Goal: Task Accomplishment & Management: Manage account settings

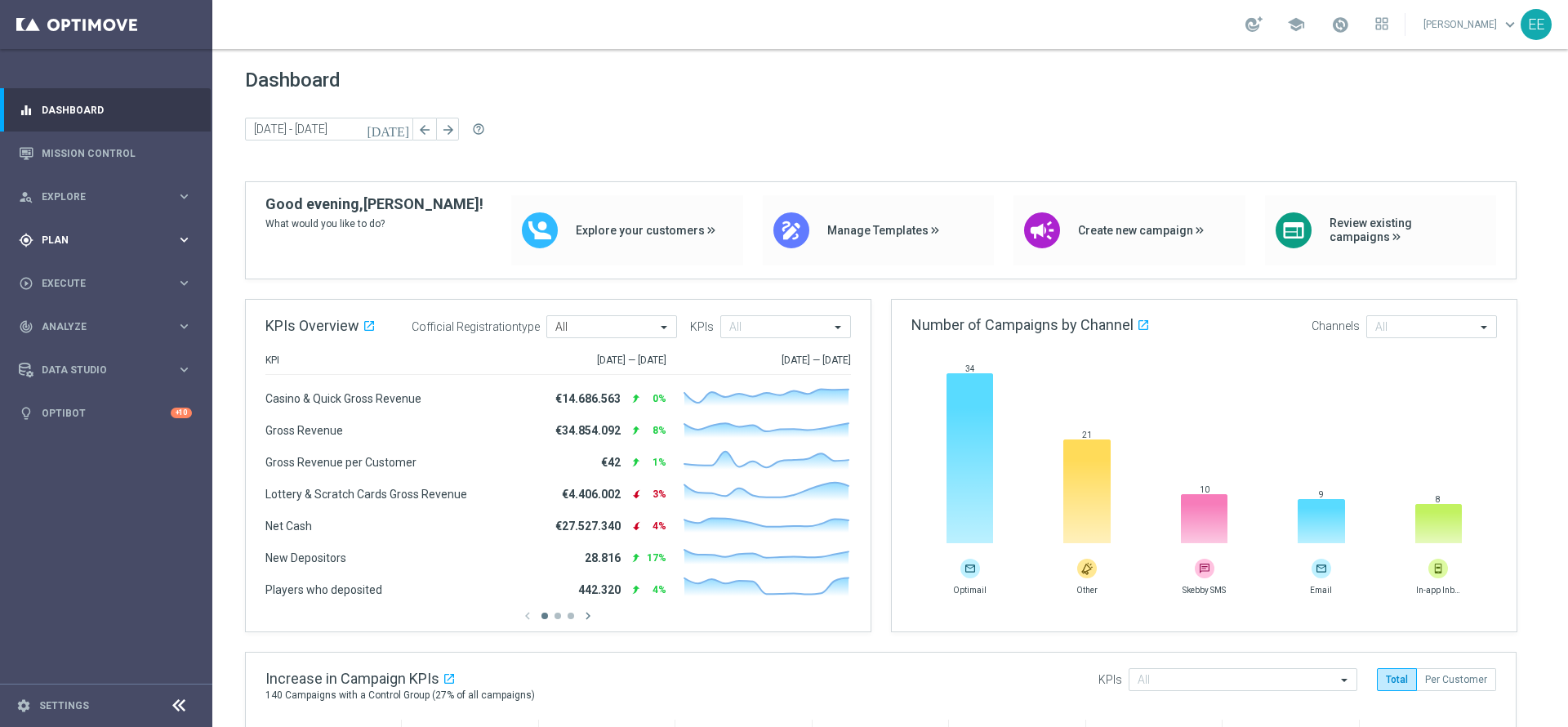
click at [93, 229] on div "gps_fixed Plan keyboard_arrow_right" at bounding box center [105, 239] width 211 height 43
click at [83, 267] on link "Target Groups" at bounding box center [106, 274] width 128 height 13
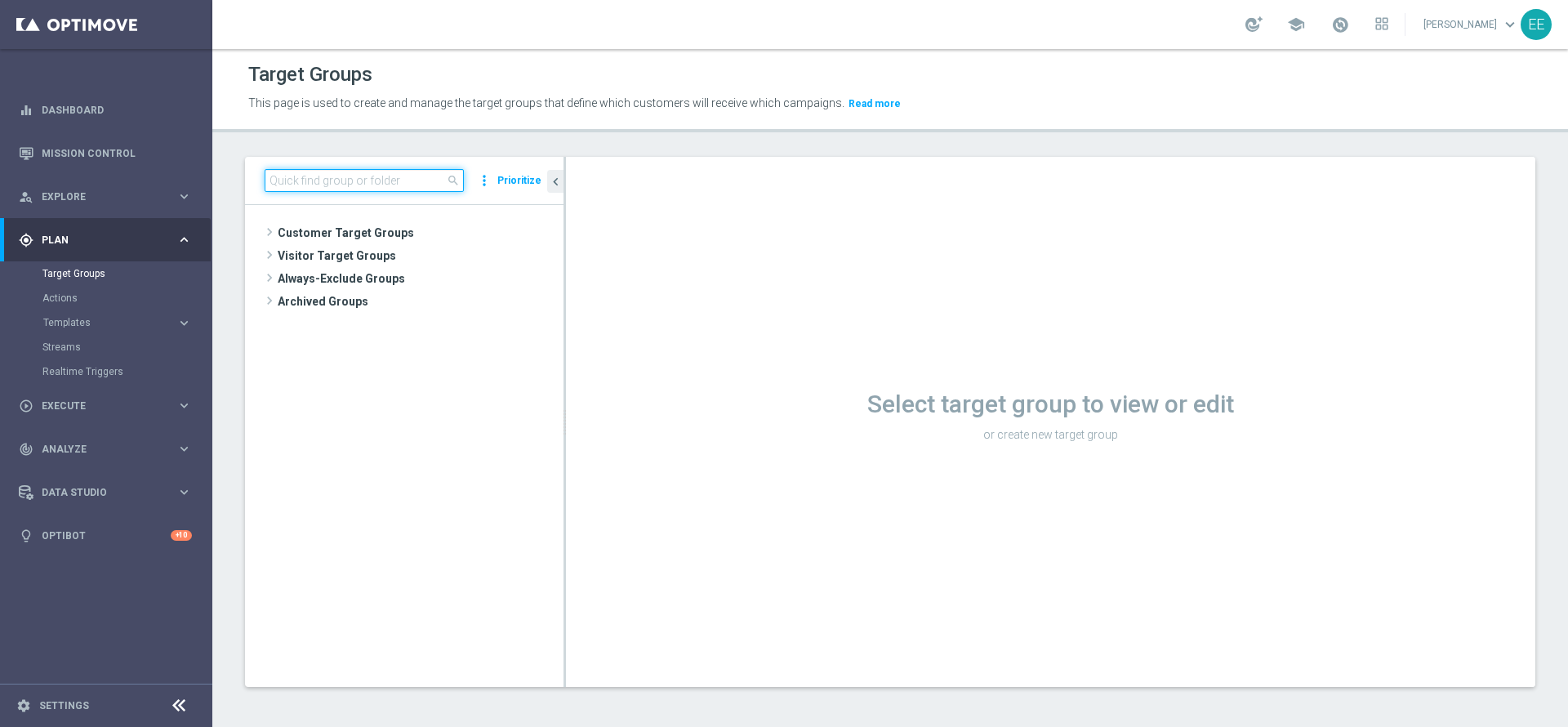
click at [368, 182] on input at bounding box center [364, 180] width 199 height 23
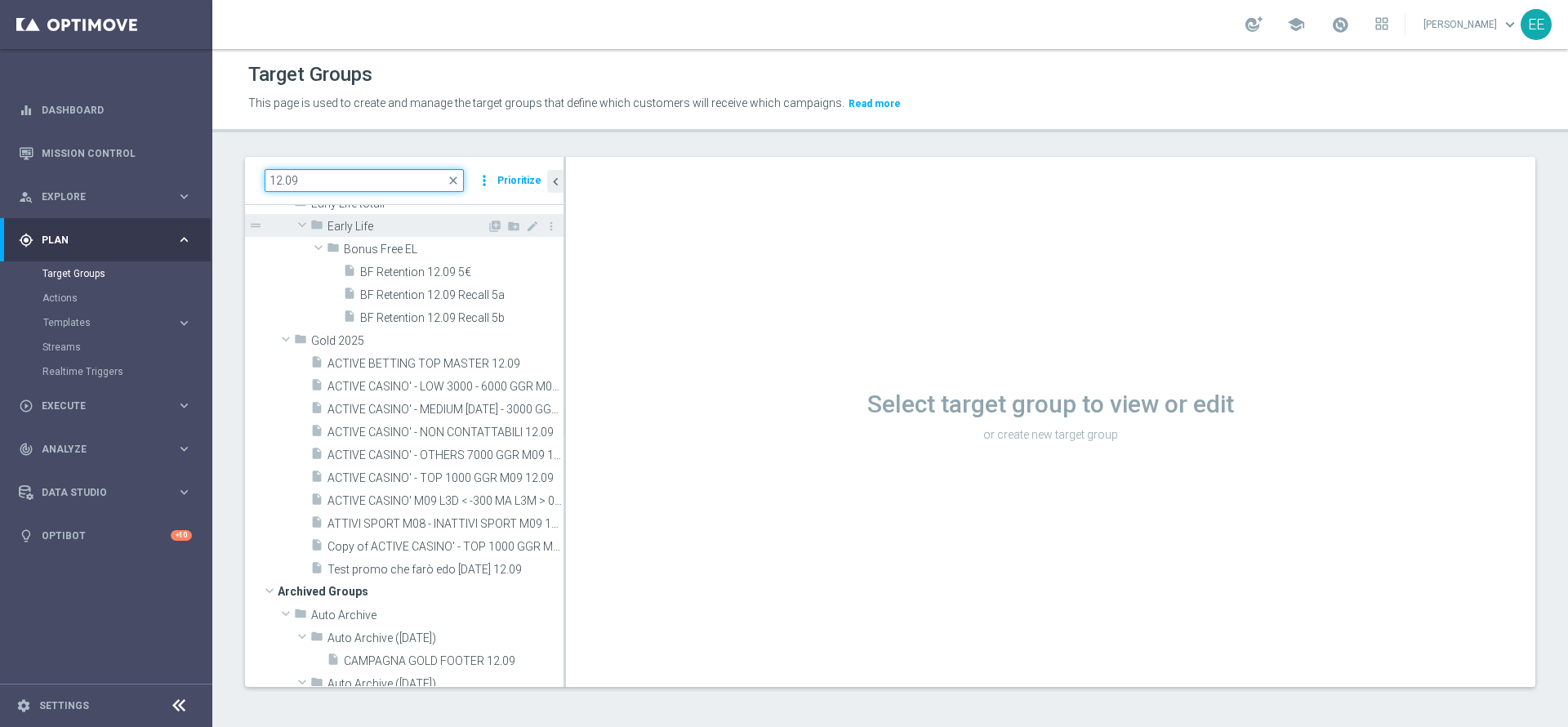
scroll to position [171, 0]
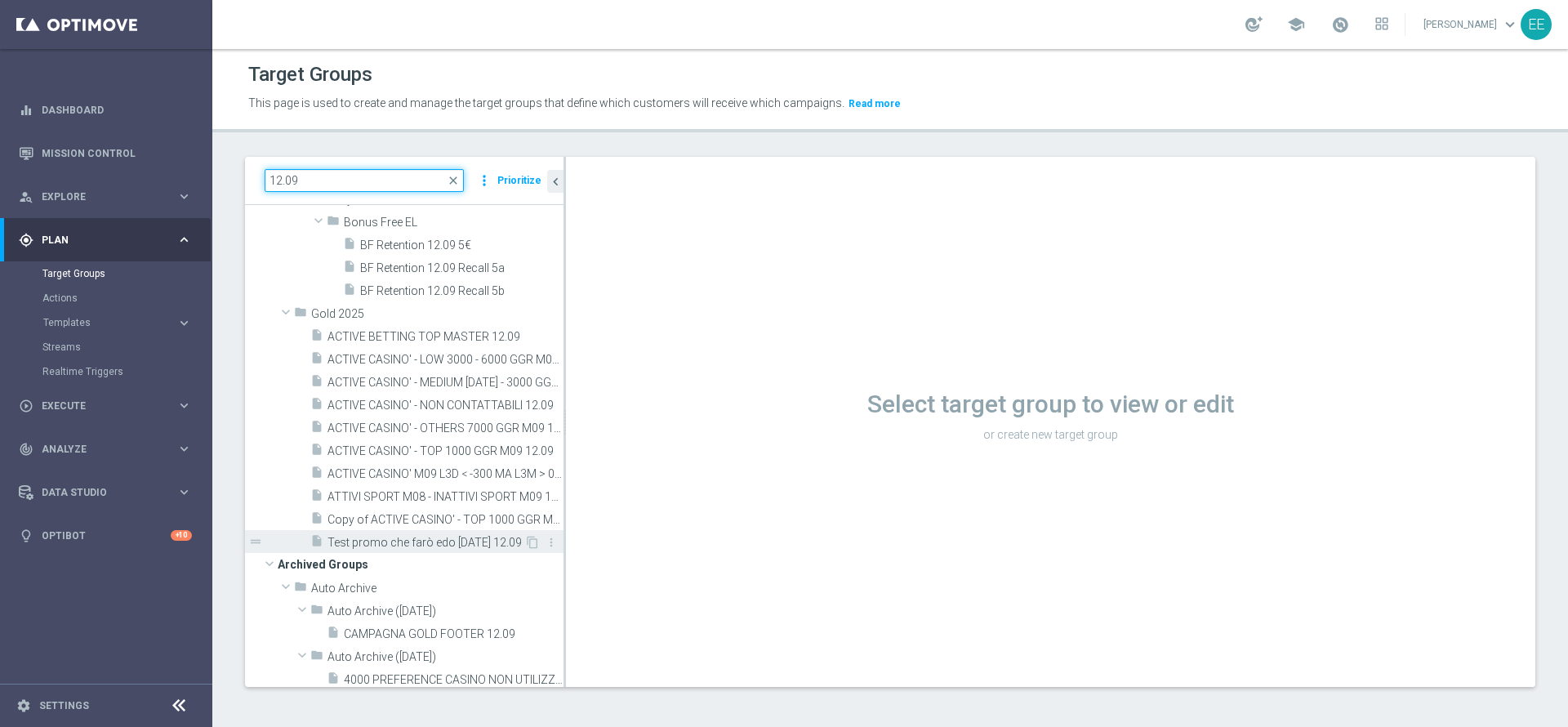
type input "12.09"
click at [446, 536] on span "Test promo che farò edo lunedi 12.09" at bounding box center [426, 543] width 197 height 14
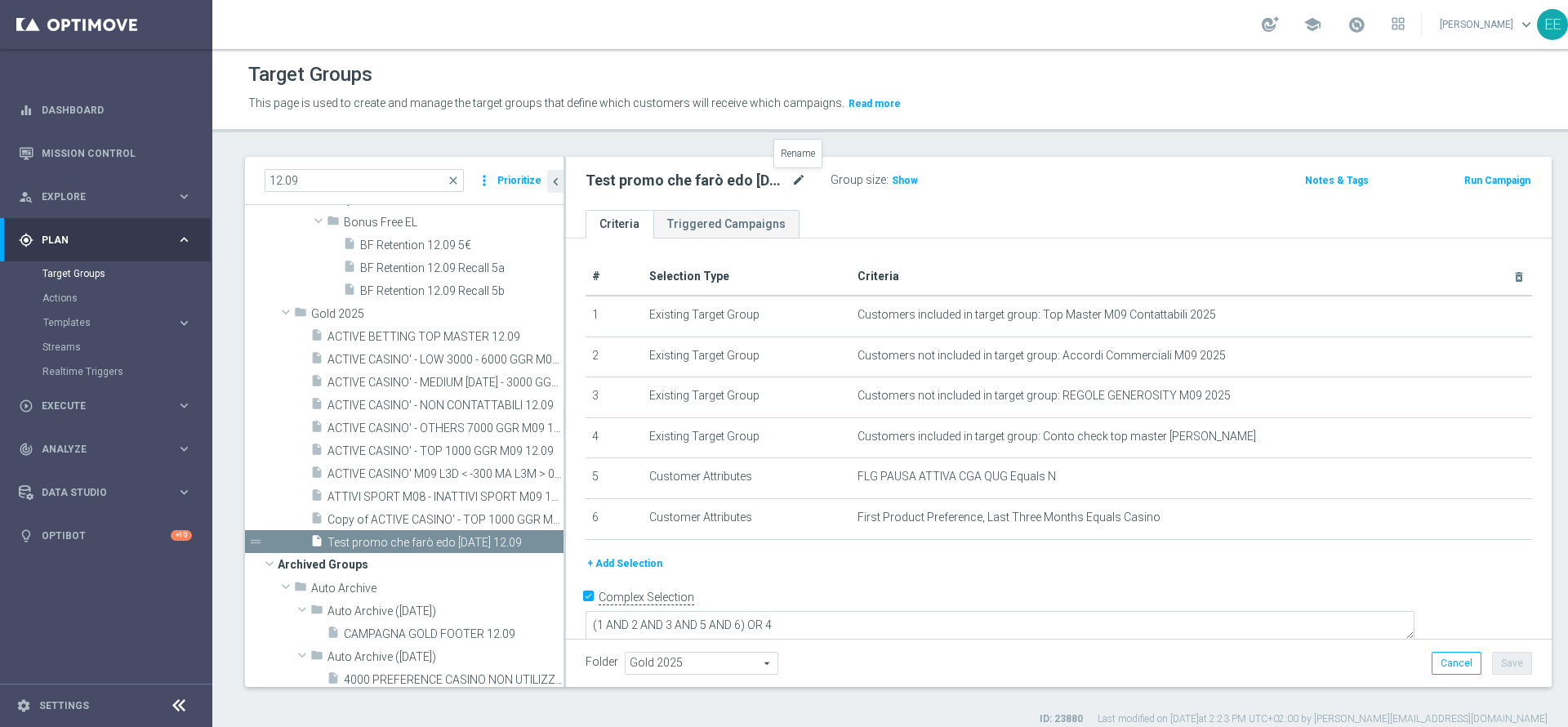
click at [800, 173] on icon "mode_edit" at bounding box center [799, 180] width 15 height 20
click at [800, 175] on icon "mode_edit" at bounding box center [799, 180] width 15 height 20
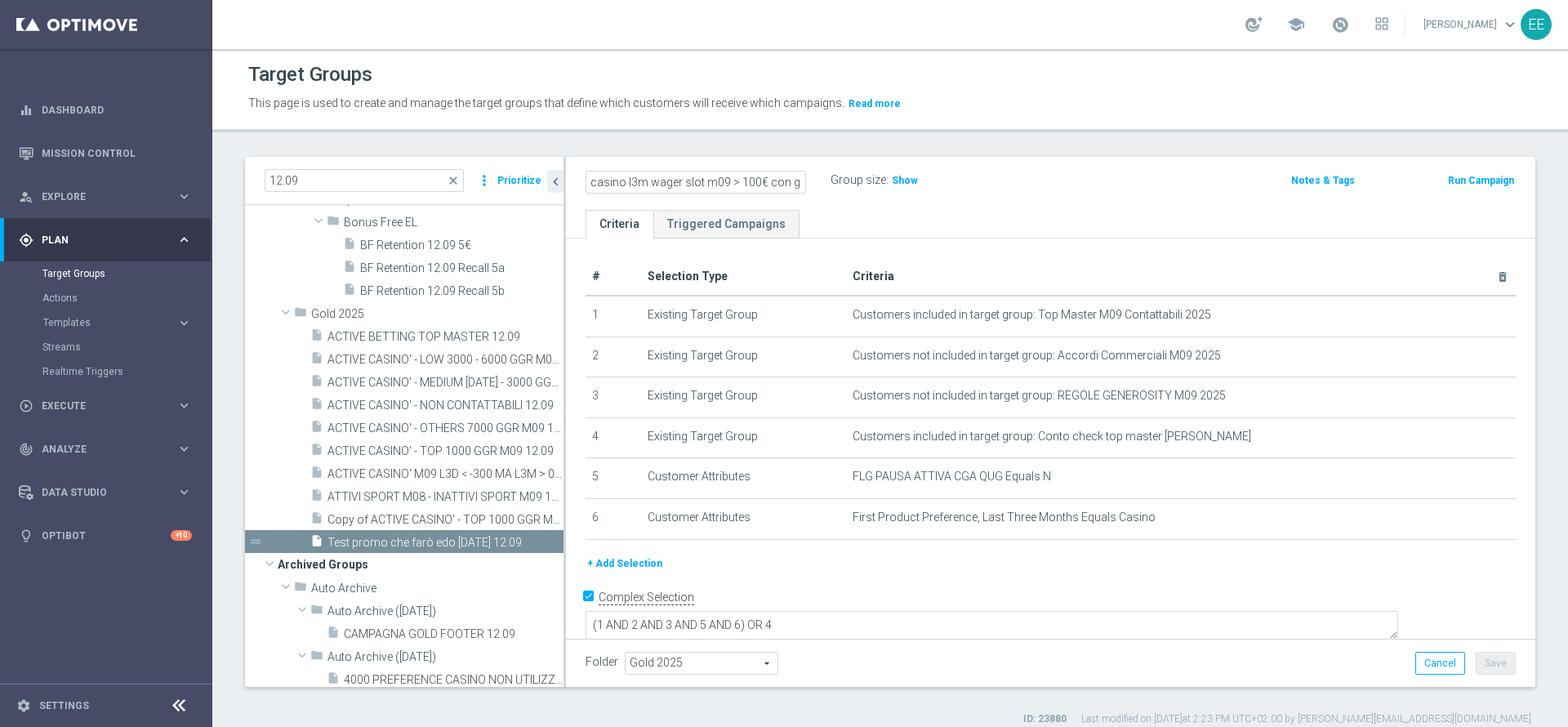
type input "casino l3m wager slot m09 > 100€ con ggr slot m09 maggiore di 0€ e minore di 30…"
paste input "preferenza slot che a settembre (M09) hanno puntato oltre 100€ e generato un GG…"
drag, startPoint x: 660, startPoint y: 184, endPoint x: 520, endPoint y: 173, distance: 140.4
click at [520, 173] on as-split "12.09 close more_vert Prioritize Customer Target Groups library_add create_new_…" at bounding box center [890, 421] width 1290 height 530
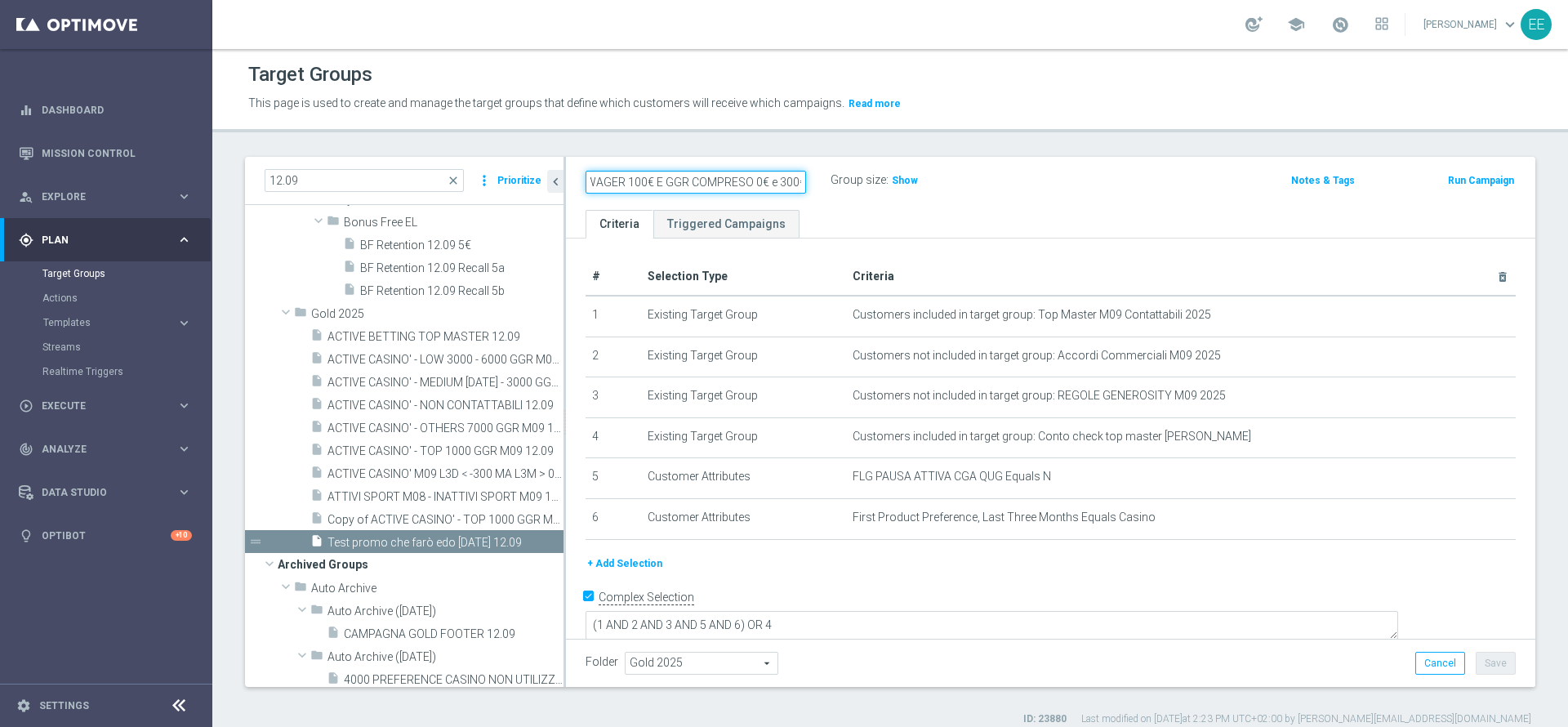
type input "PREFERENCE SLOT M09 WAGER 100€ E GGR COMPRESO 0€ e 300€"
click at [1058, 185] on div "PREFERENCE SLOT M09 WAGER 100€ E GGR COMPRESO 0€ e 300€ Group size : Show" at bounding box center [891, 181] width 637 height 25
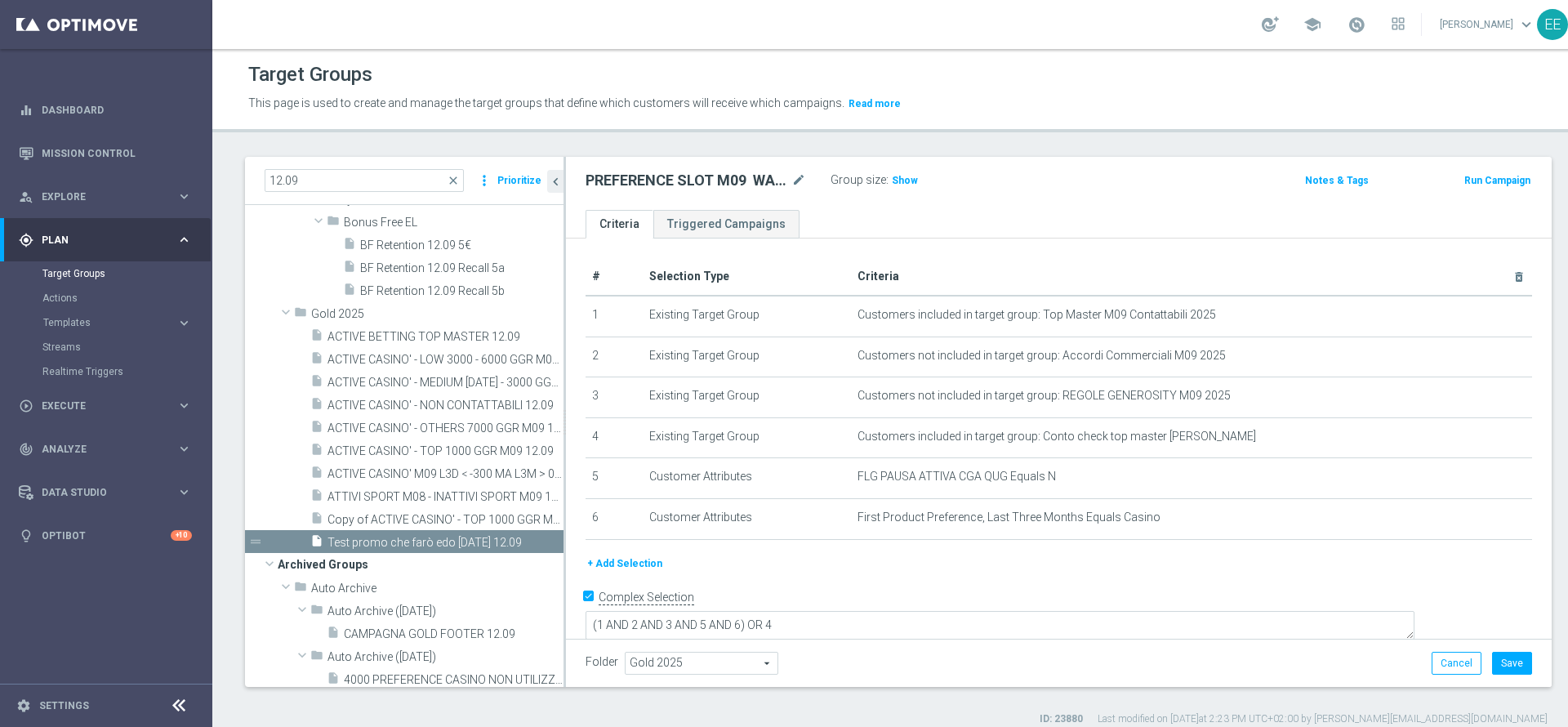
click at [691, 175] on h2 "PREFERENCE SLOT M09 WAGER 100€ E GGR COMPRESO 0€ e 300€" at bounding box center [687, 180] width 202 height 20
click at [810, 175] on div "PREFERENCE SLOT M09 WAGER 100€ E GGR COMPRESO 0€ e 300€ mode_edit" at bounding box center [708, 180] width 245 height 23
click at [804, 175] on icon "mode_edit" at bounding box center [799, 180] width 15 height 20
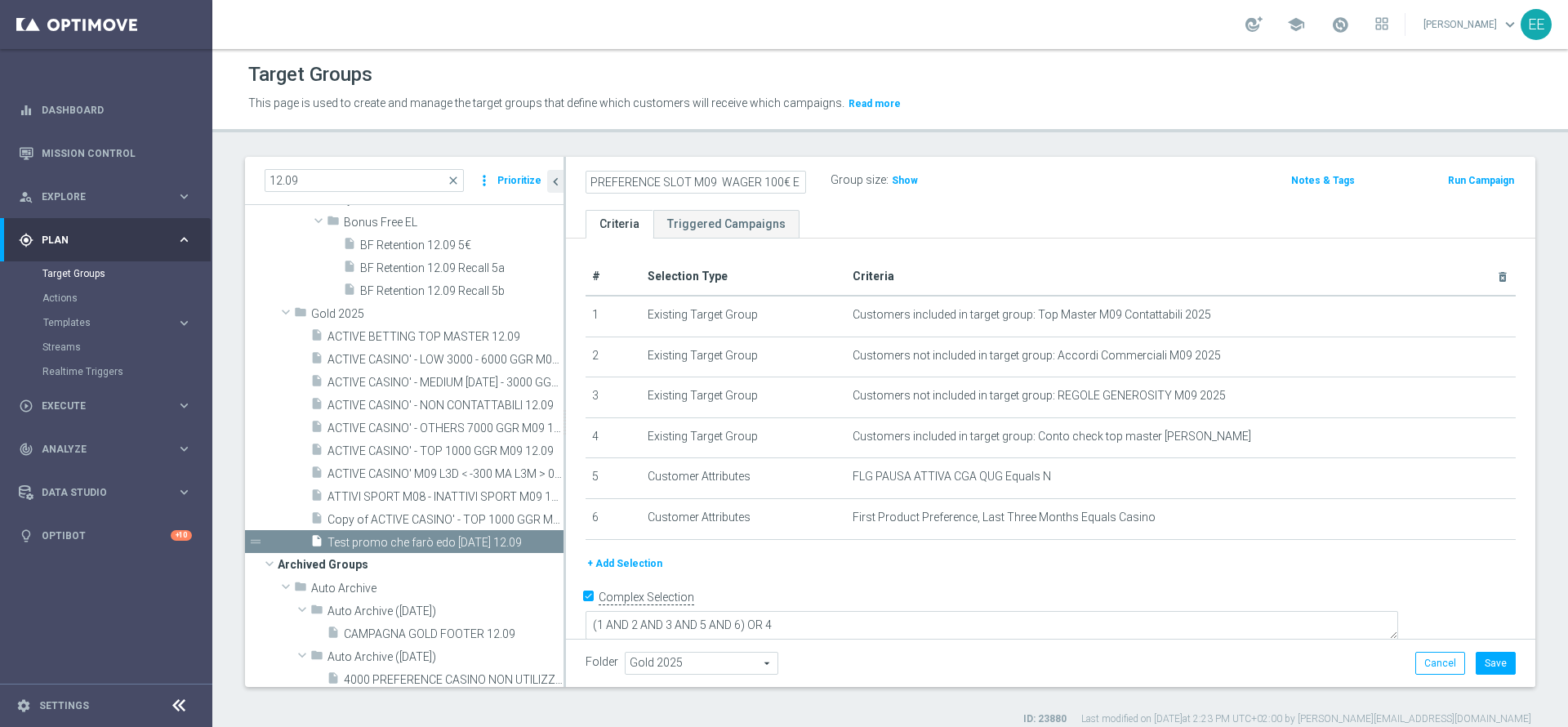
scroll to position [0, 136]
click at [785, 175] on input "PREFERENCE SLOT M09 WAGER 100€ E GGR COMPRESO 0€ e 300€" at bounding box center [696, 182] width 220 height 23
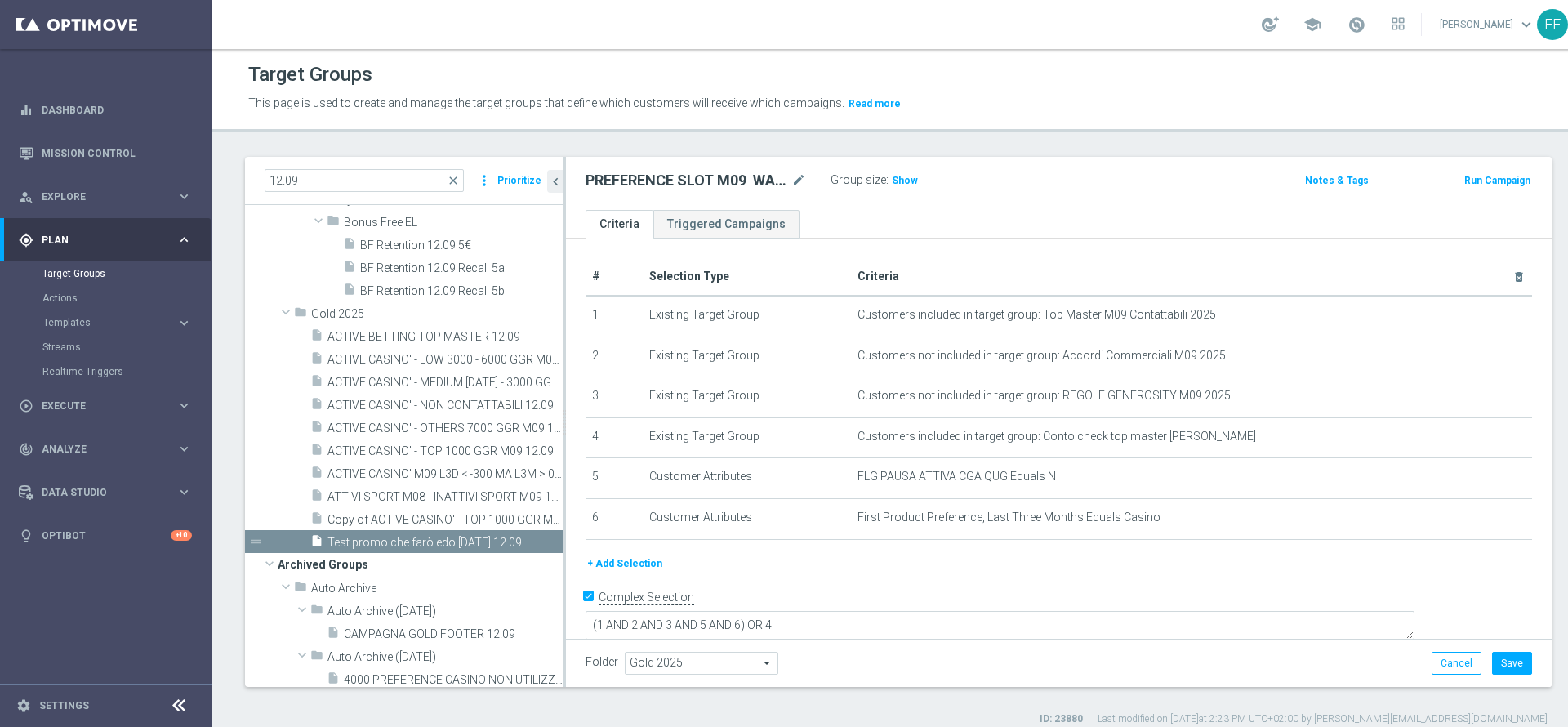
click at [624, 568] on button "+ Add Selection" at bounding box center [625, 564] width 79 height 18
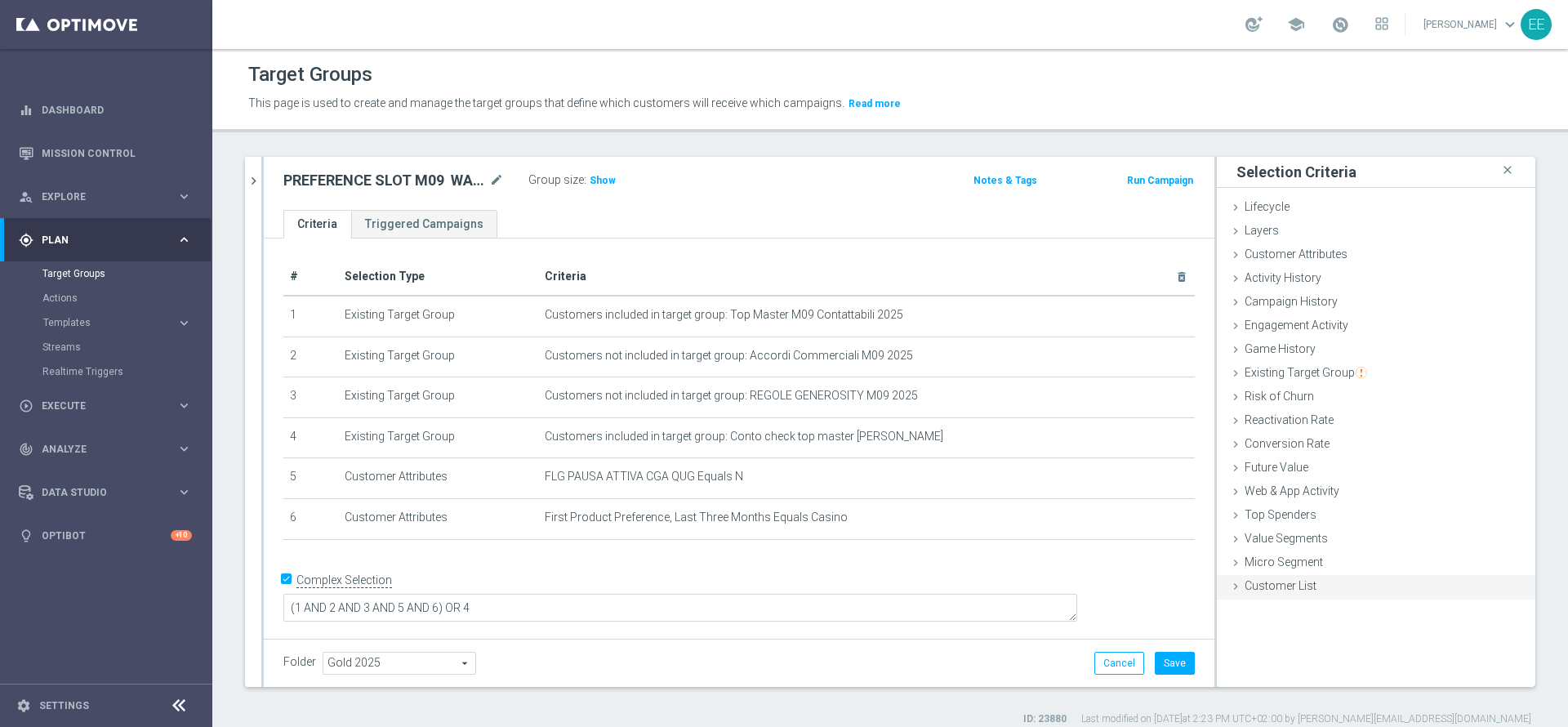
click at [1249, 591] on span "Customer List" at bounding box center [1280, 586] width 72 height 13
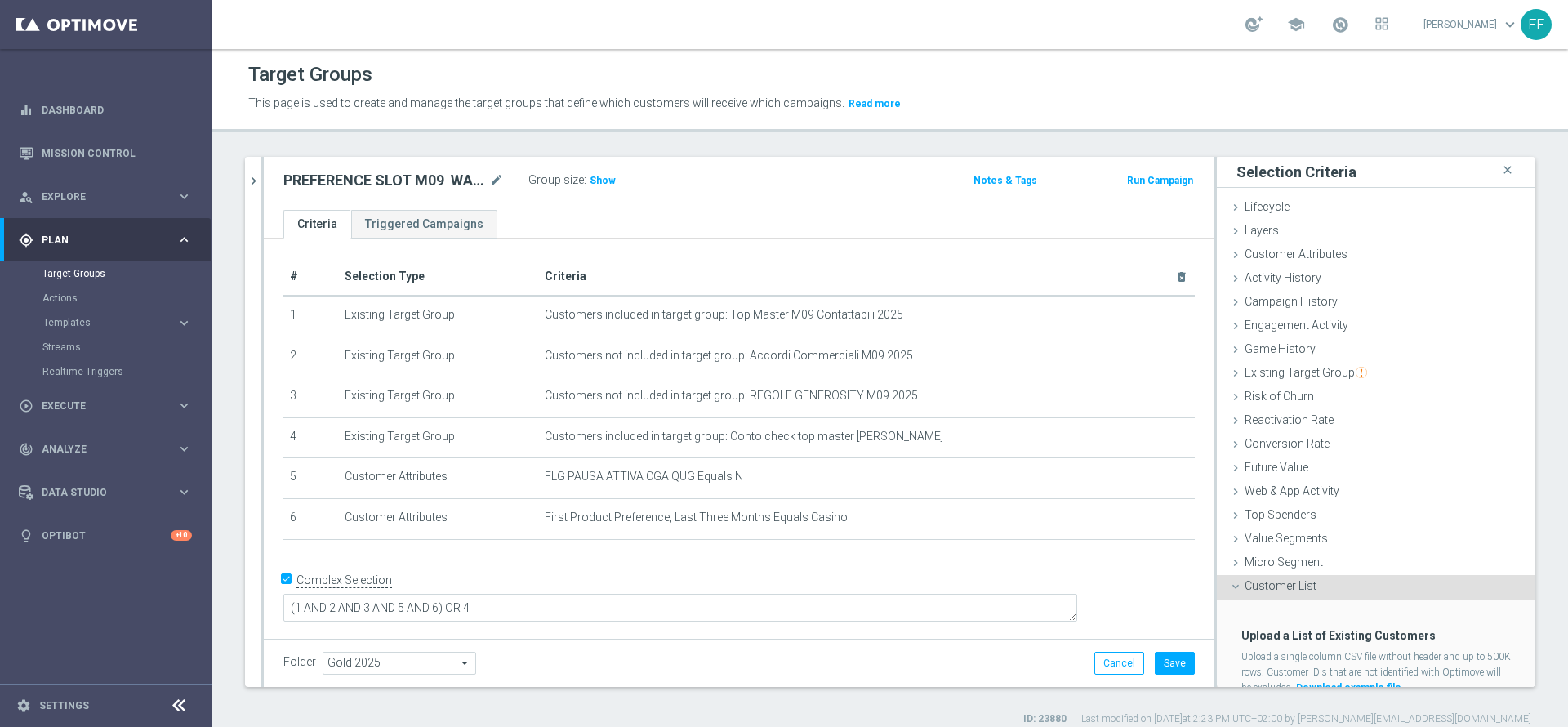
scroll to position [59, 0]
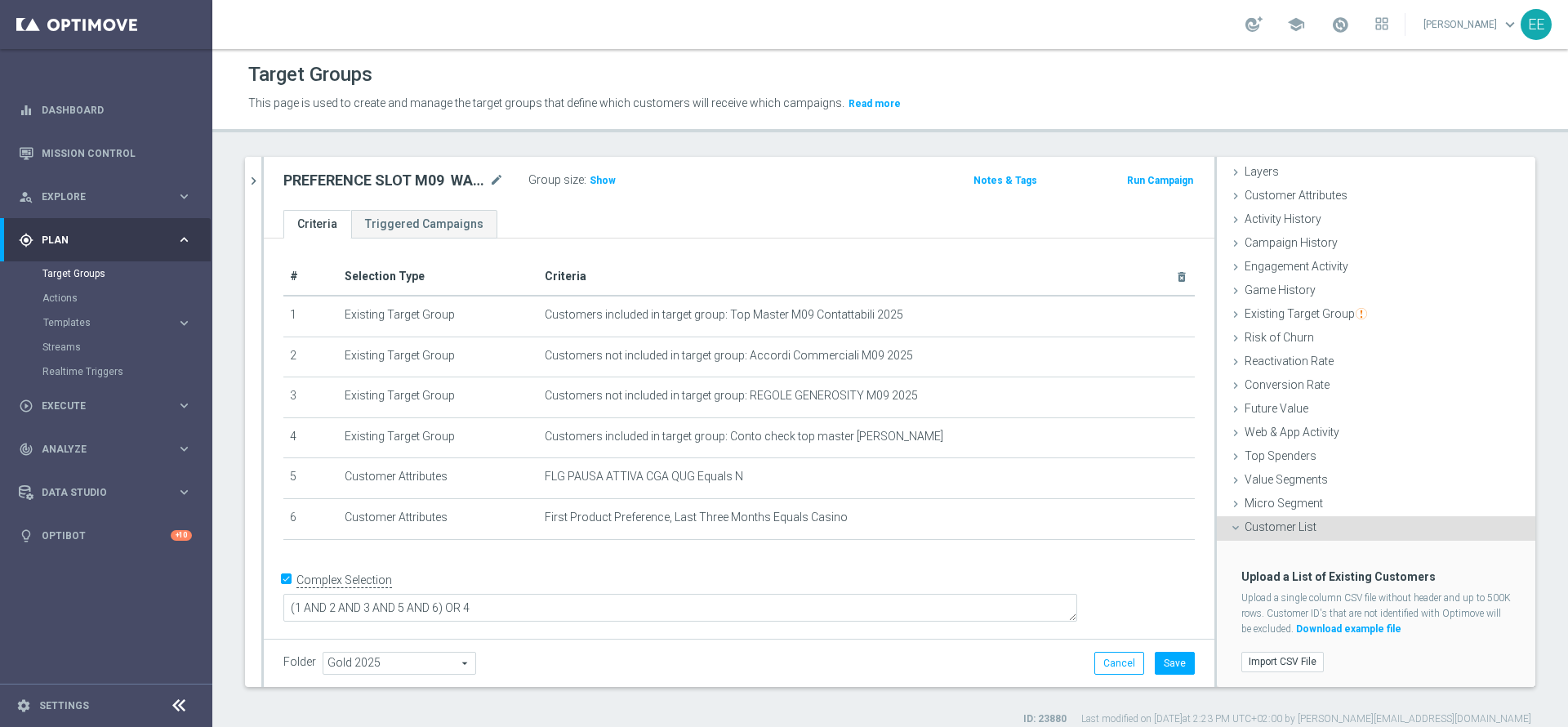
click at [1272, 678] on div "Upload a List of Existing Customers Upload a single column CSV file without hea…" at bounding box center [1375, 614] width 294 height 147
click at [1275, 670] on div "Import CSV File" at bounding box center [1375, 662] width 294 height 27
click at [1280, 661] on label "Import CSV File" at bounding box center [1282, 662] width 83 height 20
click at [0, 0] on input "Import CSV File" at bounding box center [0, 0] width 0 height 0
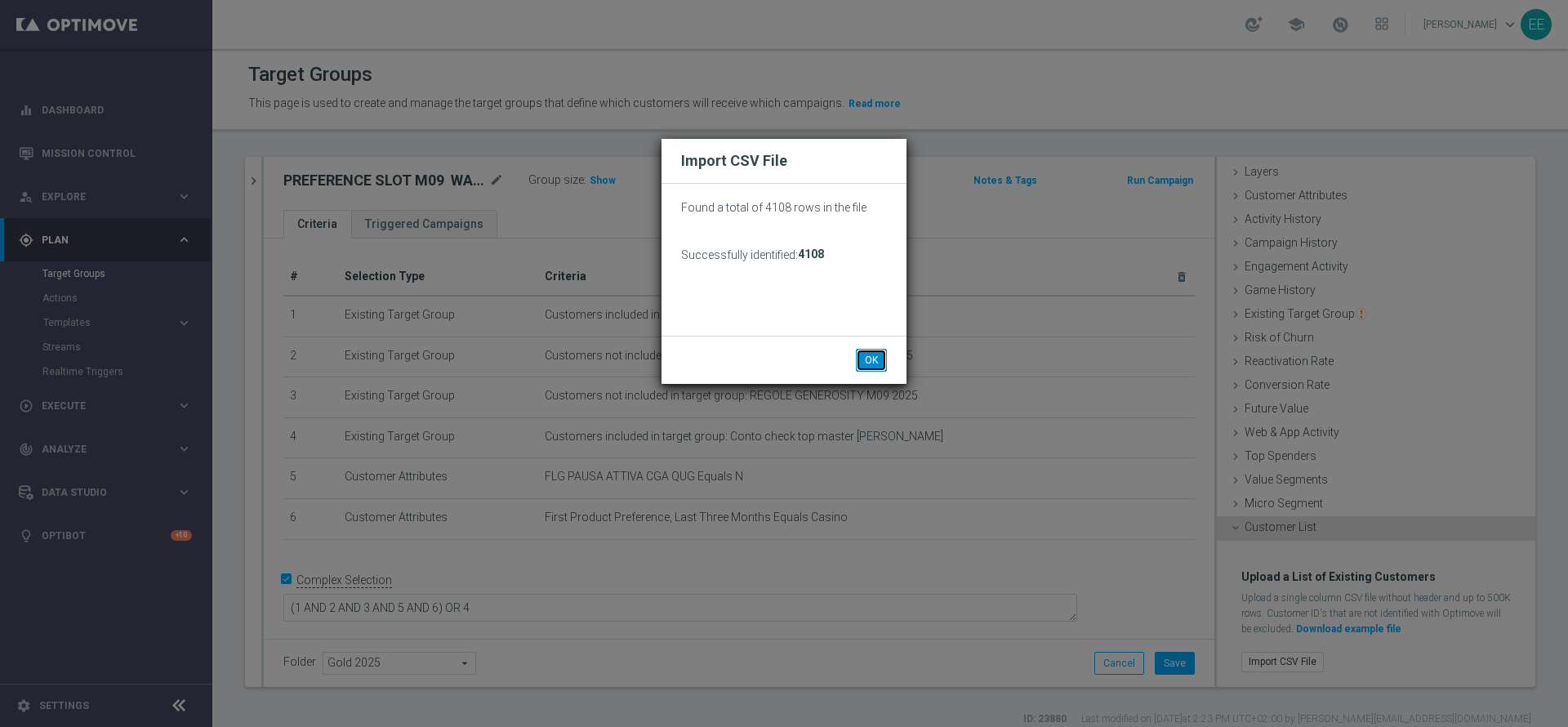
click at [875, 357] on button "OK" at bounding box center [872, 361] width 31 height 23
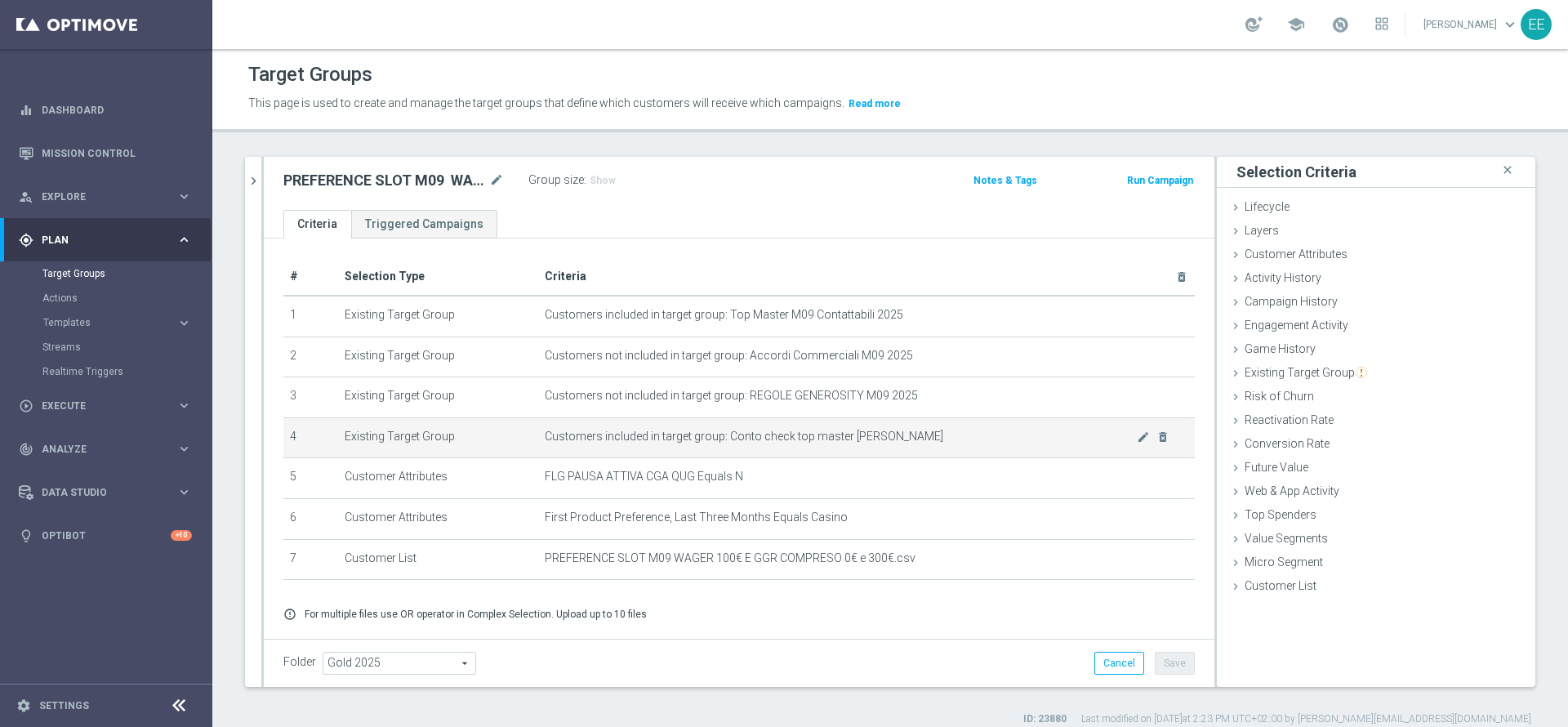
scroll to position [51, 0]
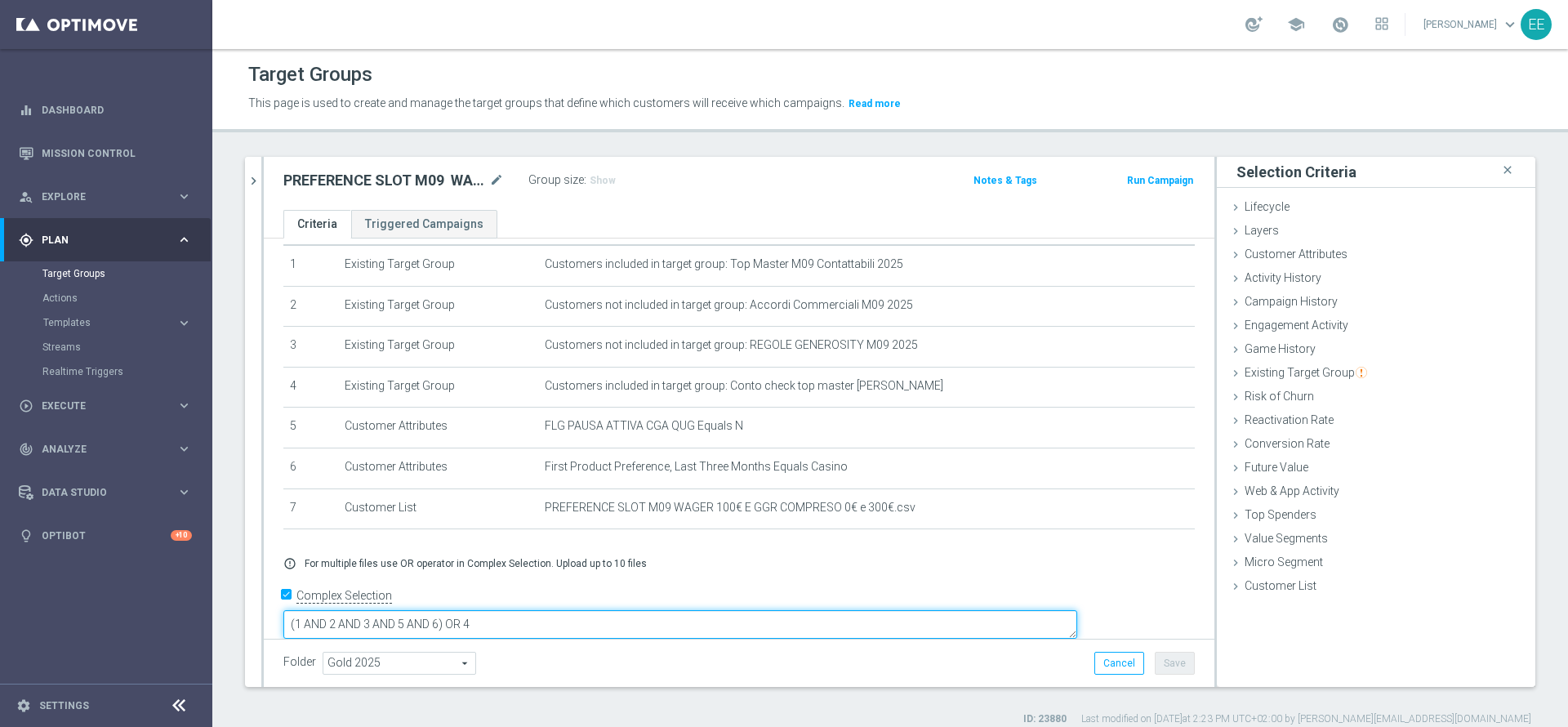
click at [553, 611] on textarea "(1 AND 2 AND 3 AND 5 AND 6) OR 4" at bounding box center [680, 625] width 794 height 29
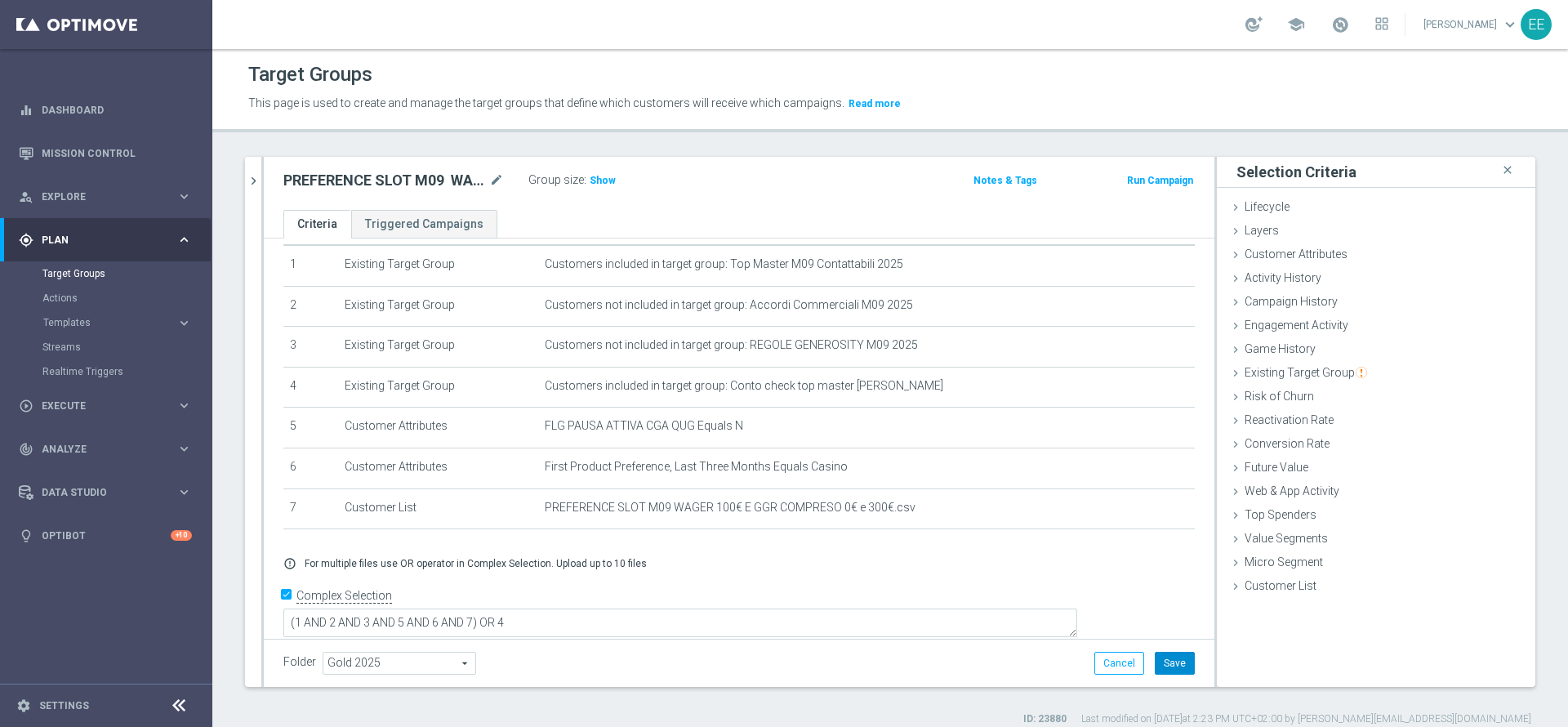
click at [1158, 660] on button "Save" at bounding box center [1175, 664] width 40 height 23
click at [609, 187] on h3 "Show" at bounding box center [603, 180] width 29 height 18
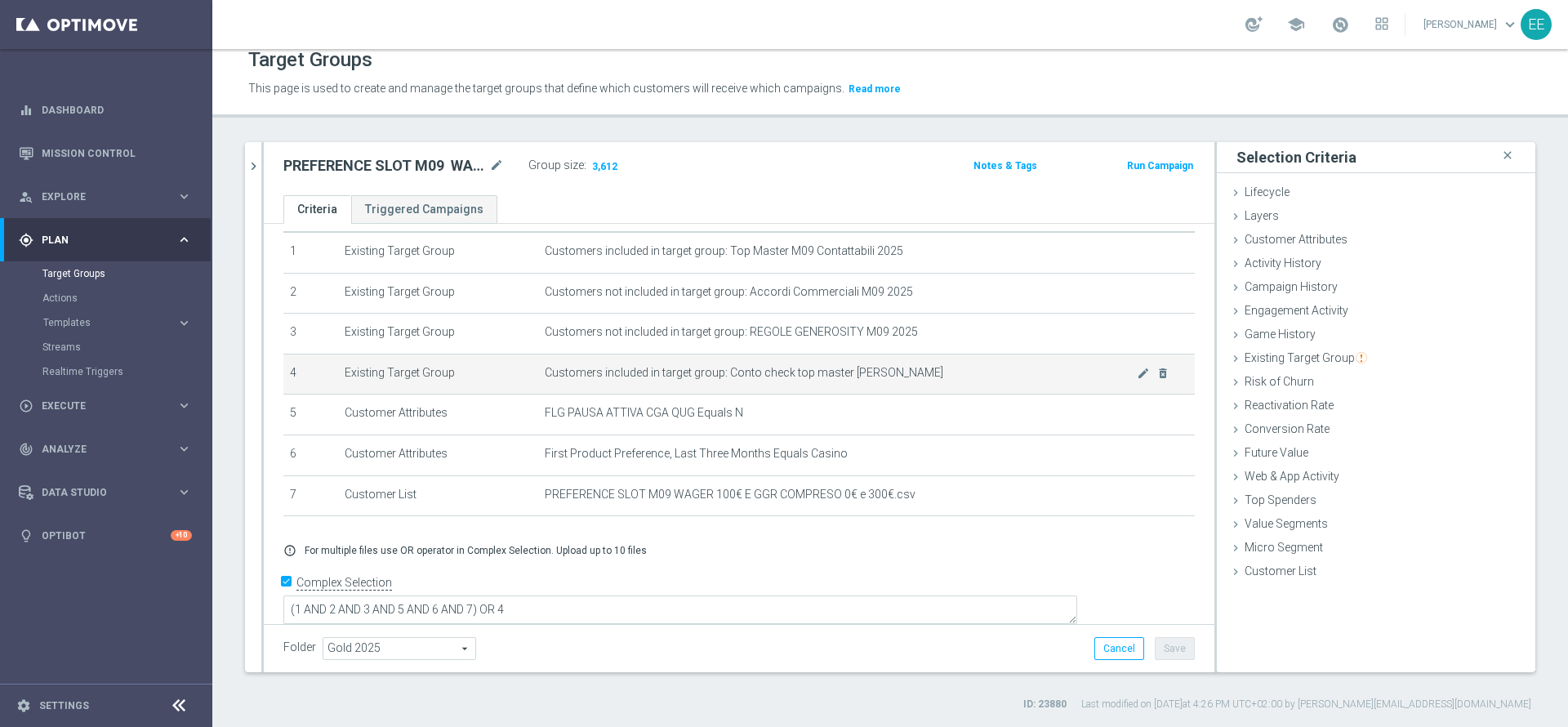
scroll to position [0, 0]
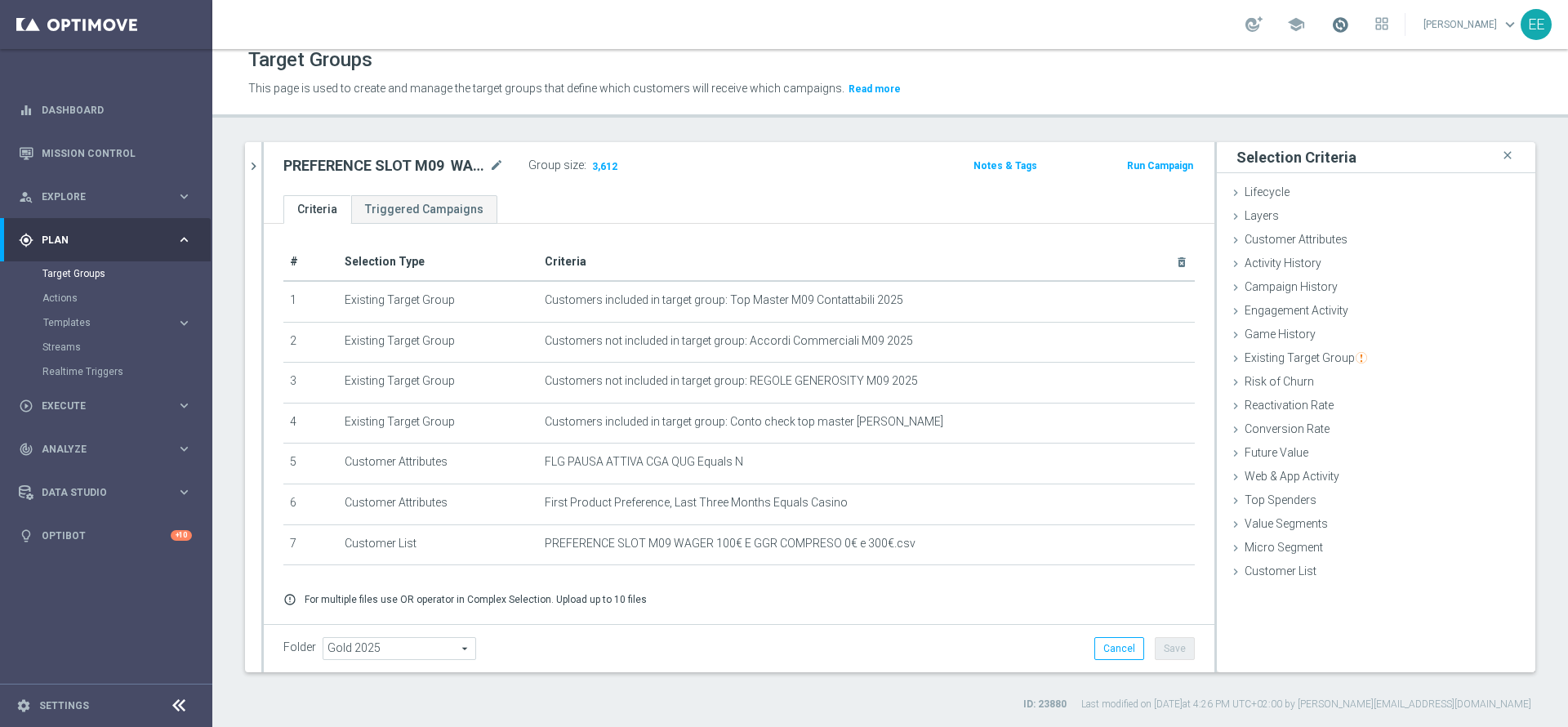
click at [1347, 19] on span at bounding box center [1340, 25] width 18 height 18
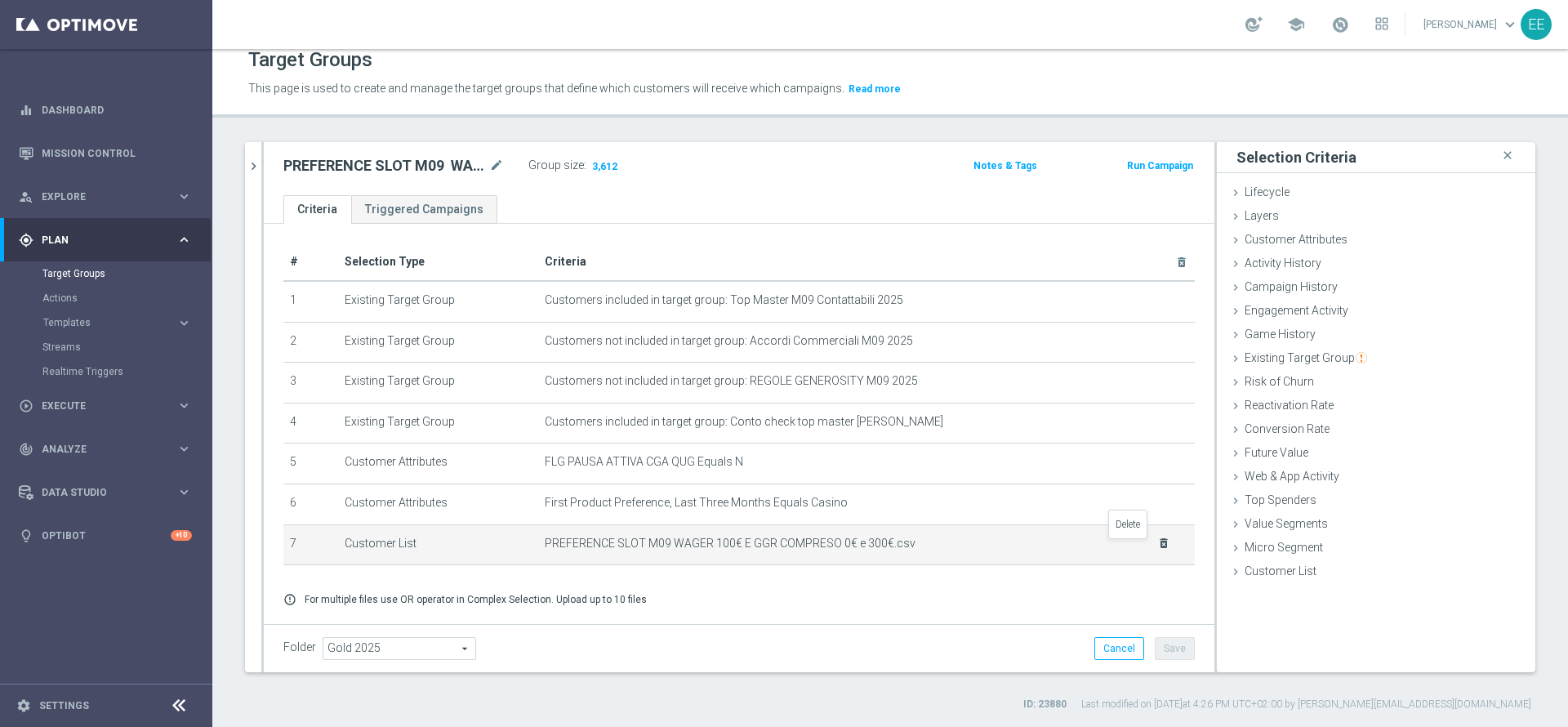
click at [1158, 548] on icon "delete_forever" at bounding box center [1164, 543] width 13 height 13
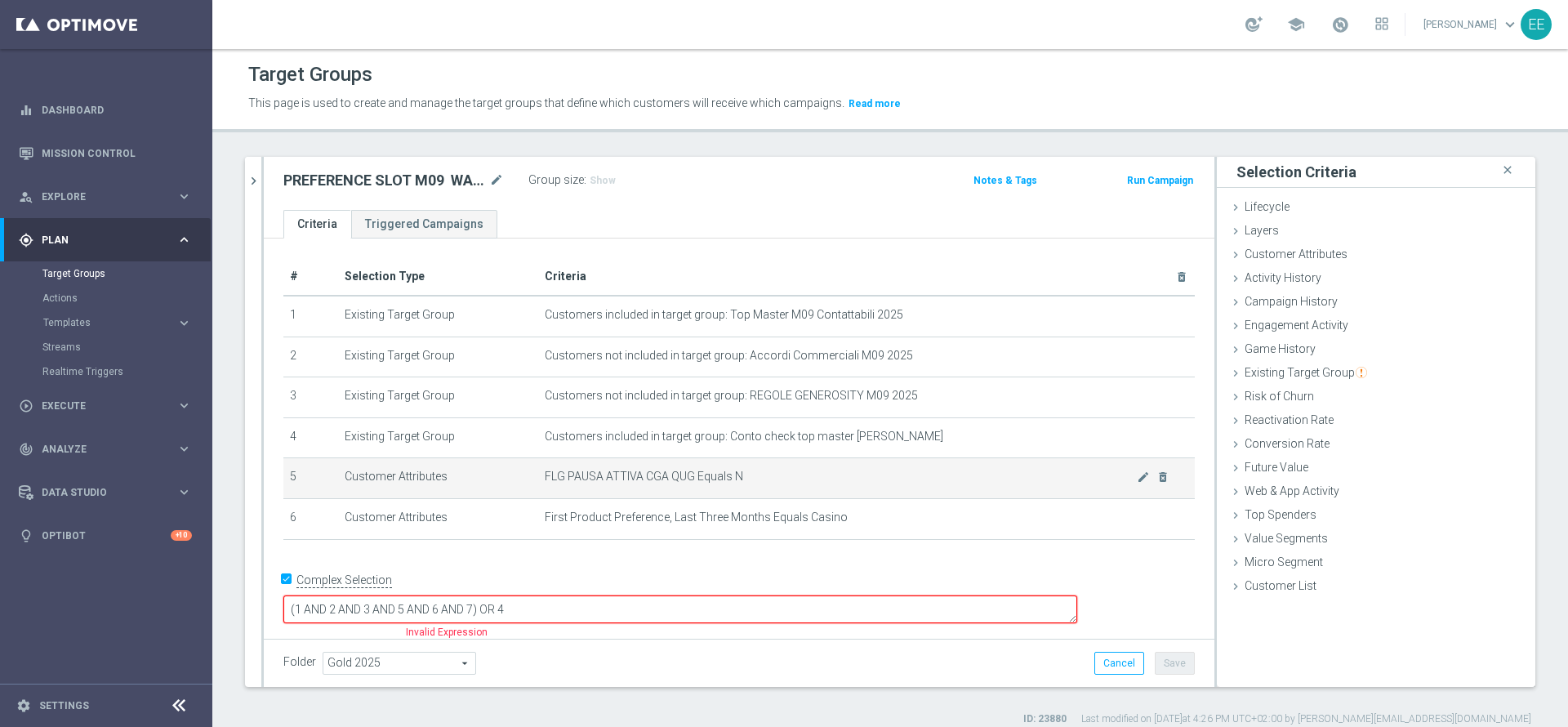
scroll to position [15, 0]
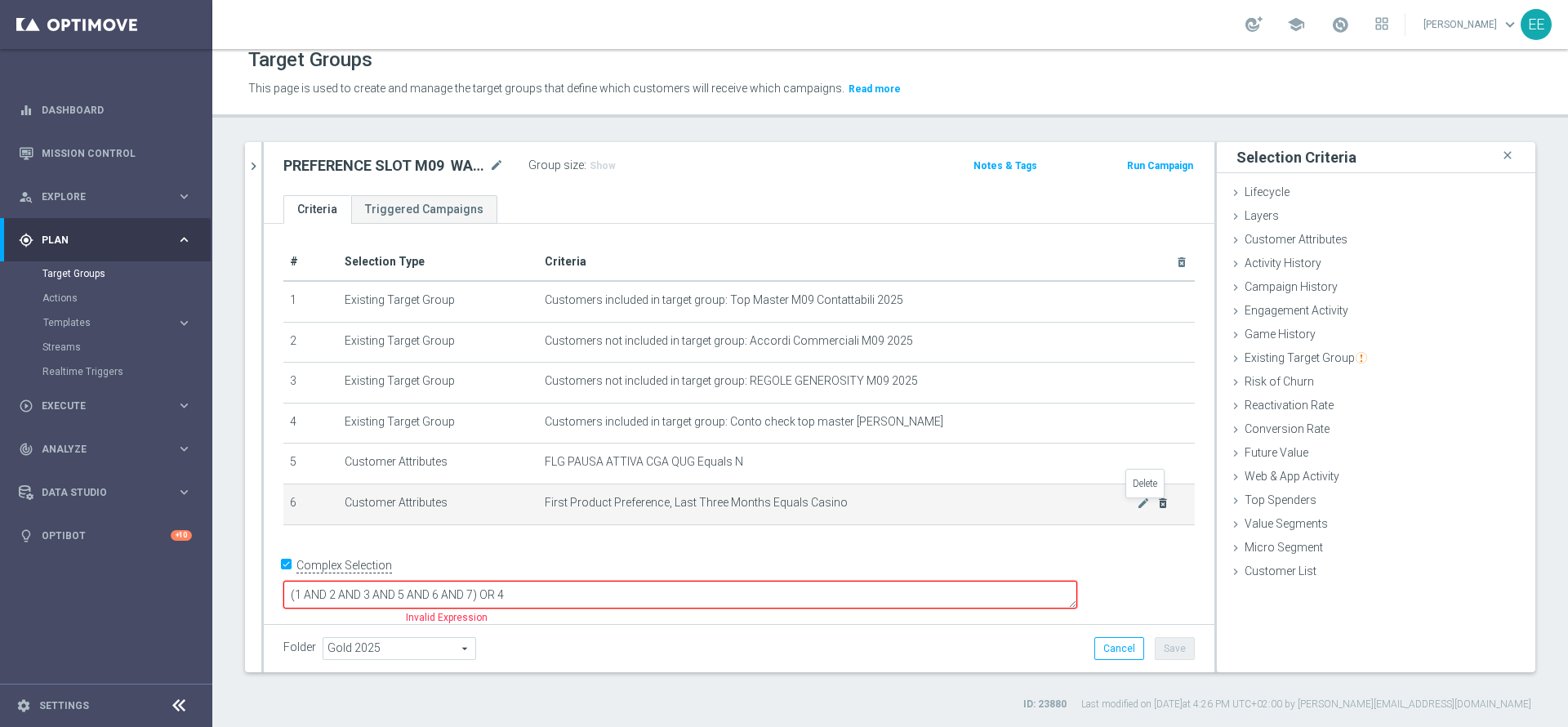
click at [1157, 510] on icon "delete_forever" at bounding box center [1163, 503] width 13 height 13
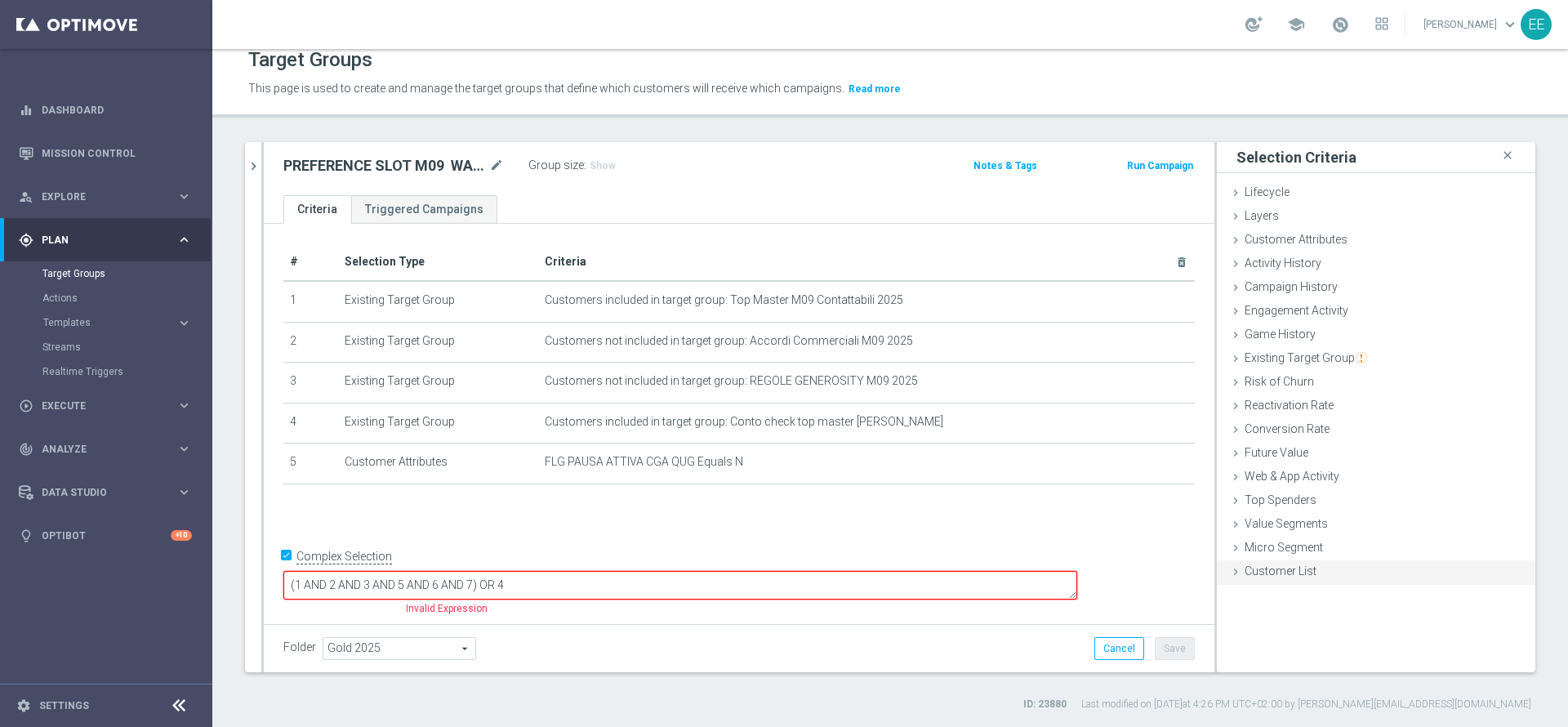
click at [1277, 573] on span "Customer List" at bounding box center [1280, 571] width 72 height 13
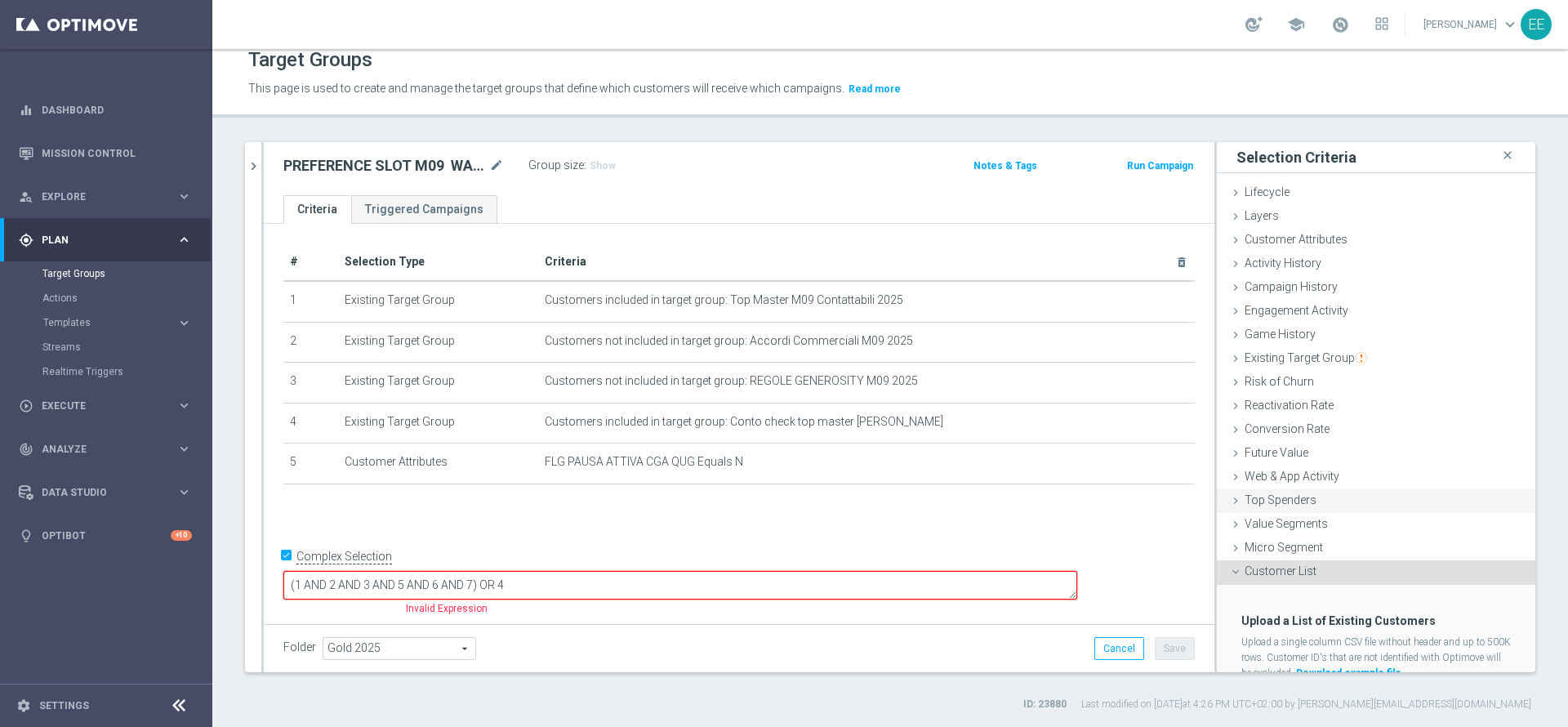
scroll to position [59, 0]
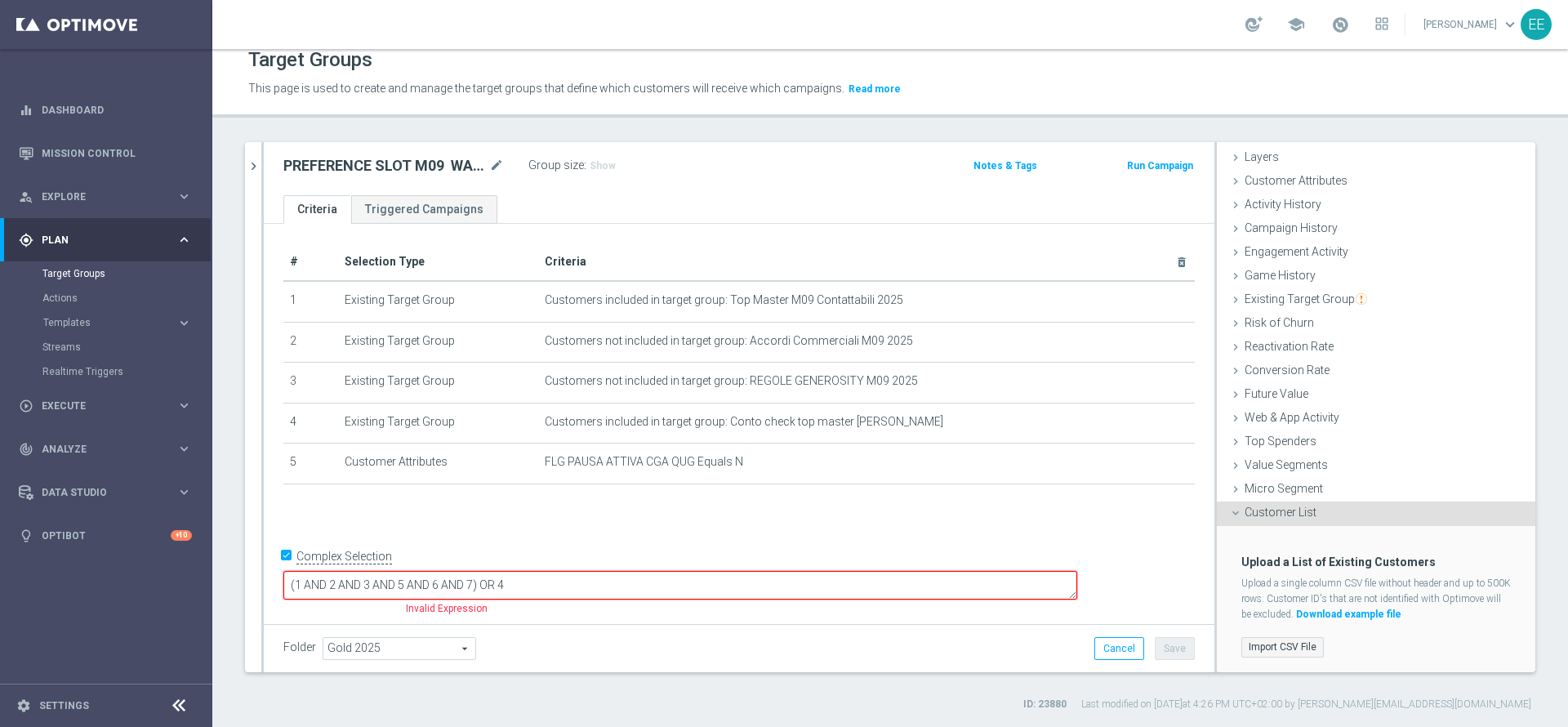
click at [1257, 651] on label "Import CSV File" at bounding box center [1282, 647] width 83 height 20
click at [0, 0] on input "Import CSV File" at bounding box center [0, 0] width 0 height 0
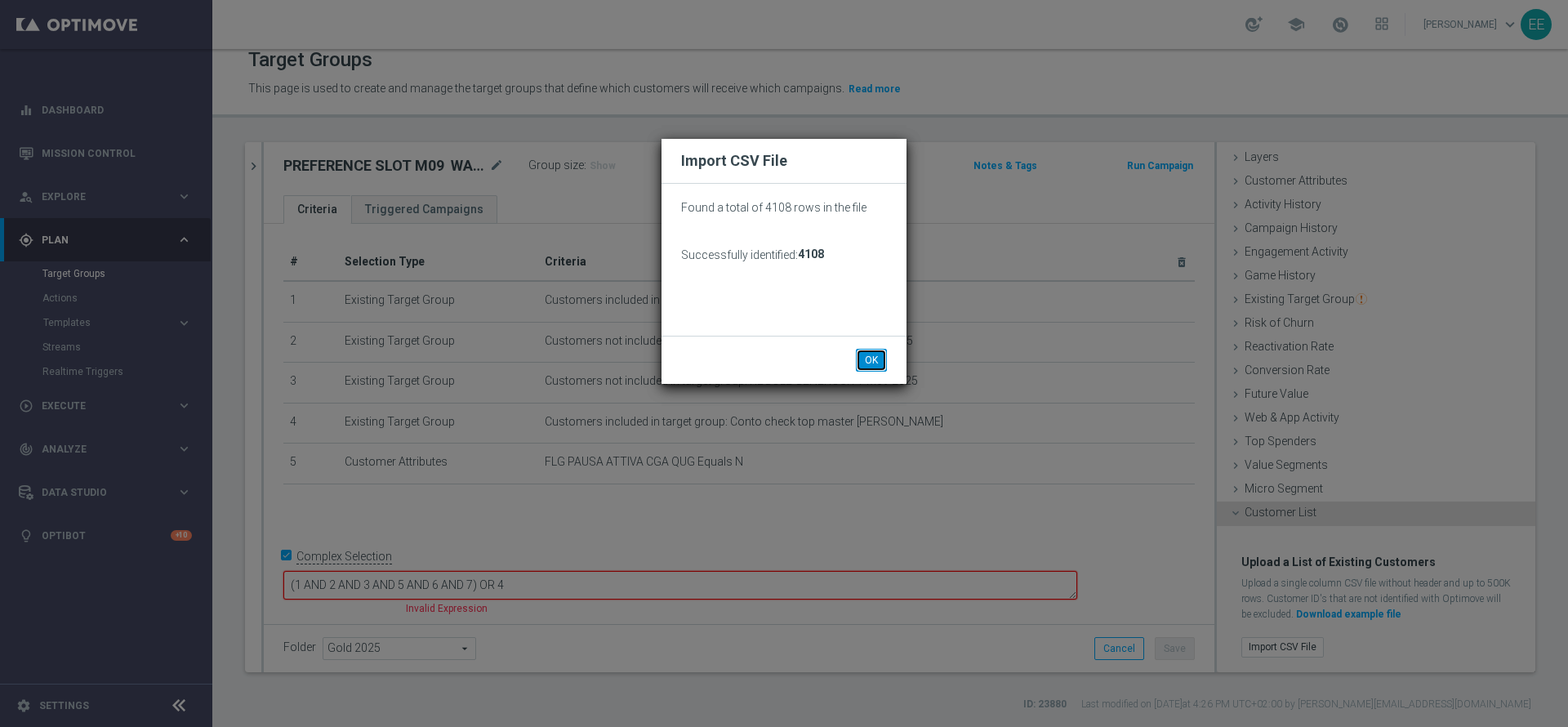
click at [873, 357] on button "OK" at bounding box center [872, 361] width 31 height 23
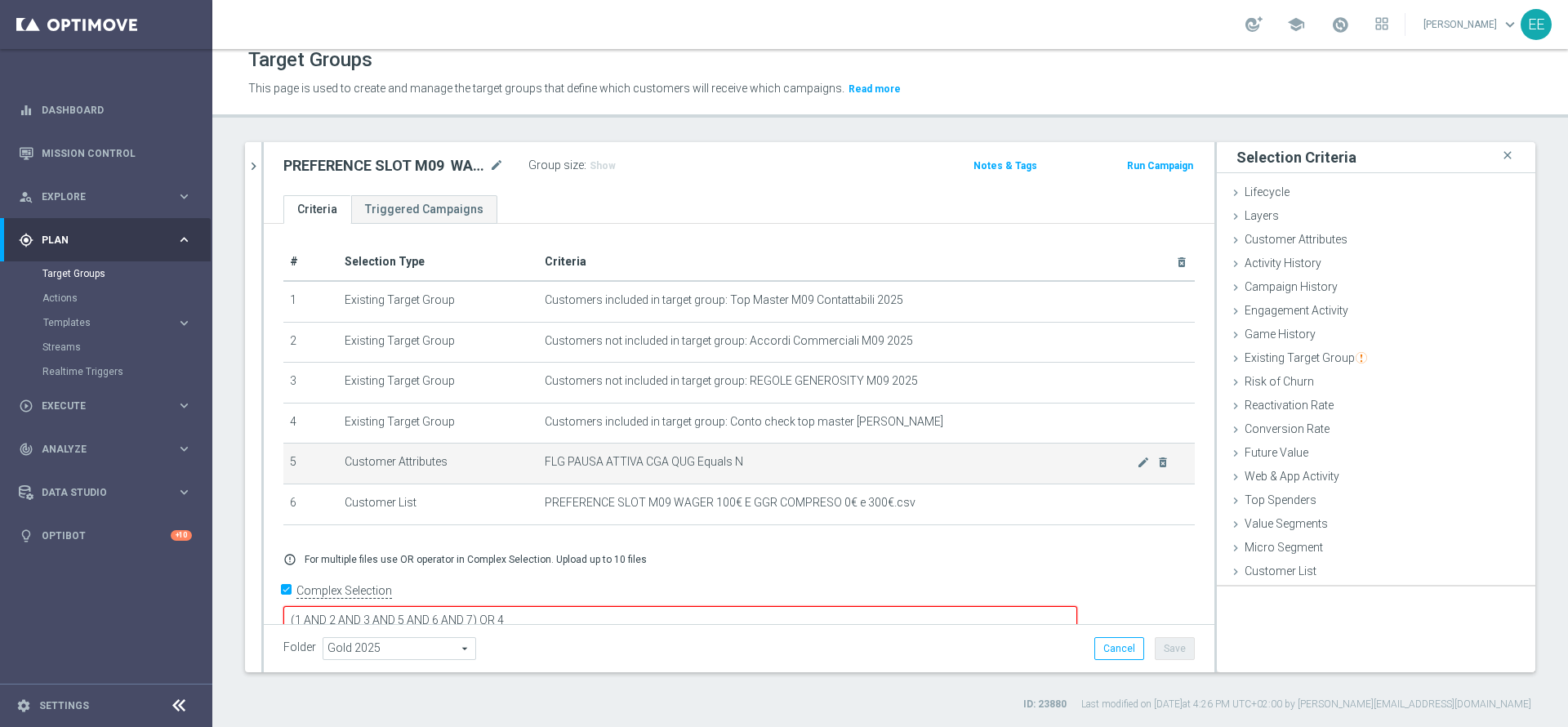
scroll to position [0, 0]
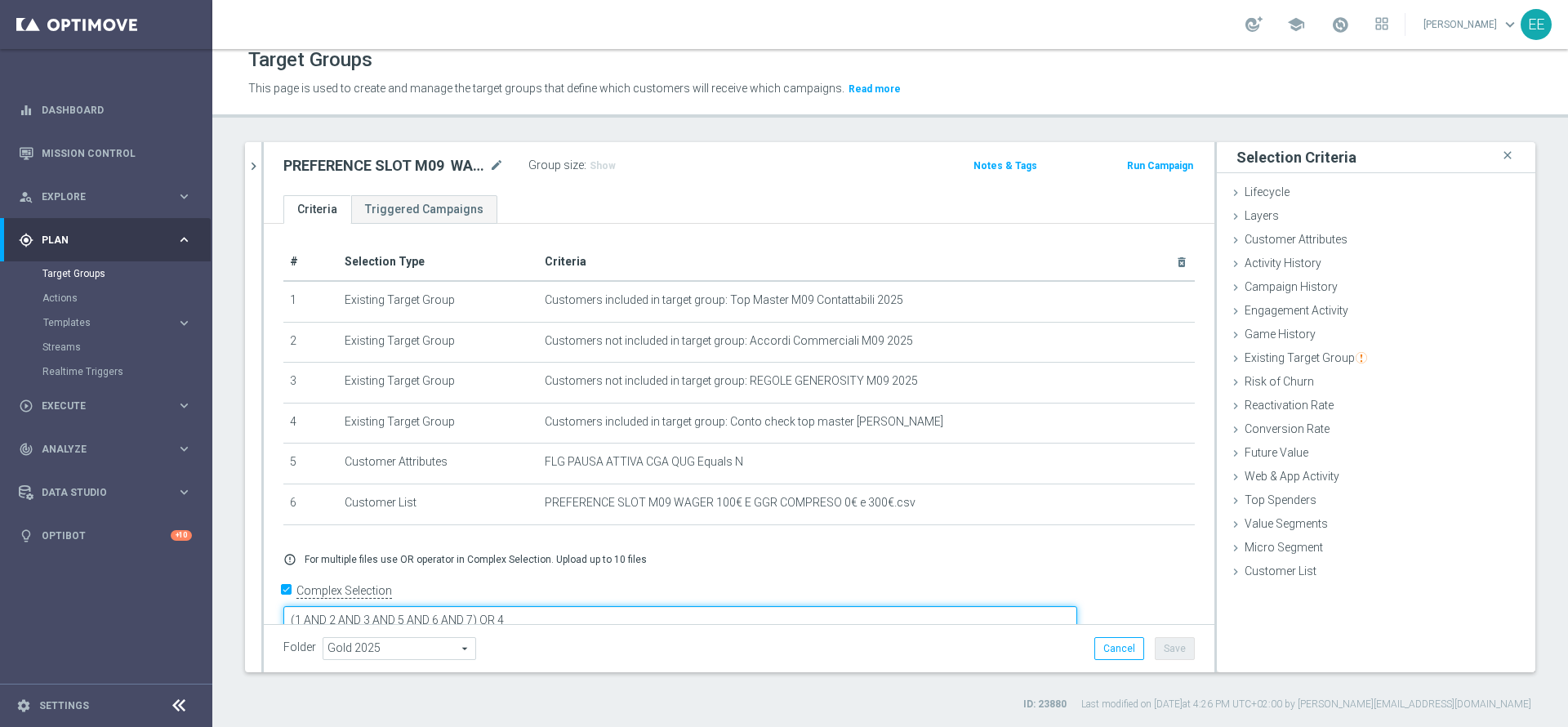
click at [593, 607] on textarea "(1 AND 2 AND 3 AND 5 AND 6 AND 7) OR 4" at bounding box center [680, 620] width 794 height 29
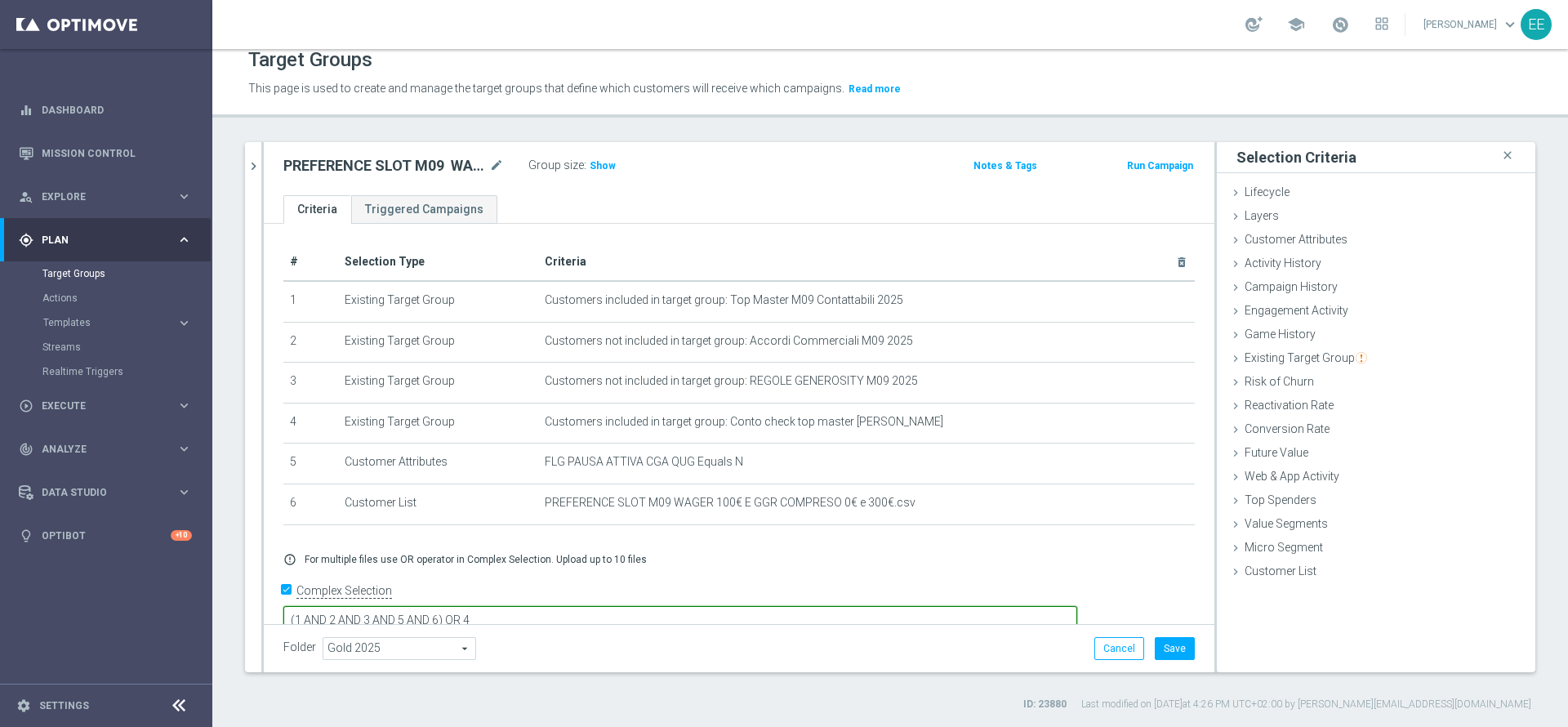
type textarea "(1 AND 2 AND 3 AND 5 AND 6) OR 4"
click at [585, 168] on div "Group size : Show" at bounding box center [610, 164] width 163 height 20
click at [602, 166] on span "Show" at bounding box center [603, 166] width 26 height 11
click at [1350, 35] on link at bounding box center [1340, 25] width 21 height 26
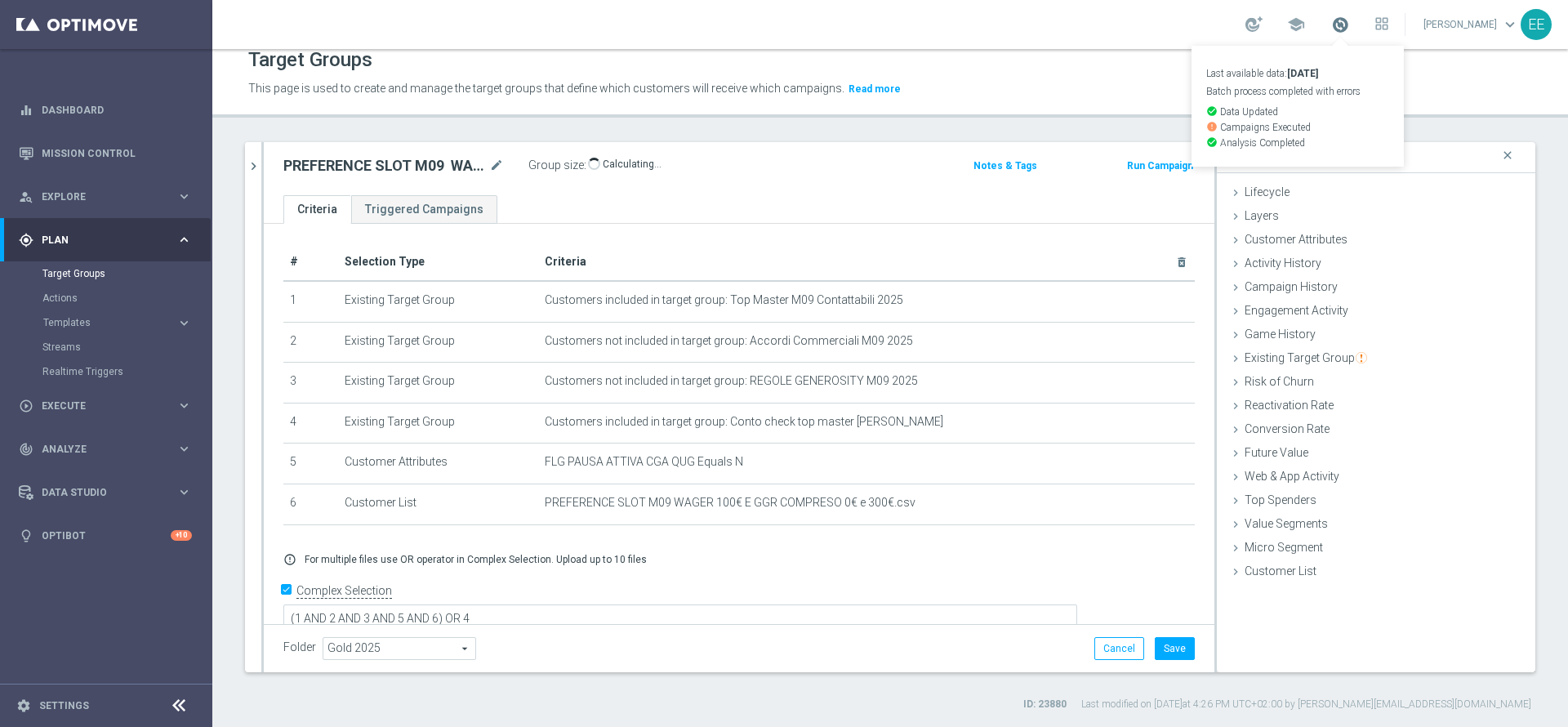
click at [1349, 32] on span at bounding box center [1340, 25] width 18 height 18
click at [1307, 247] on div "Customer Attributes done" at bounding box center [1375, 241] width 319 height 25
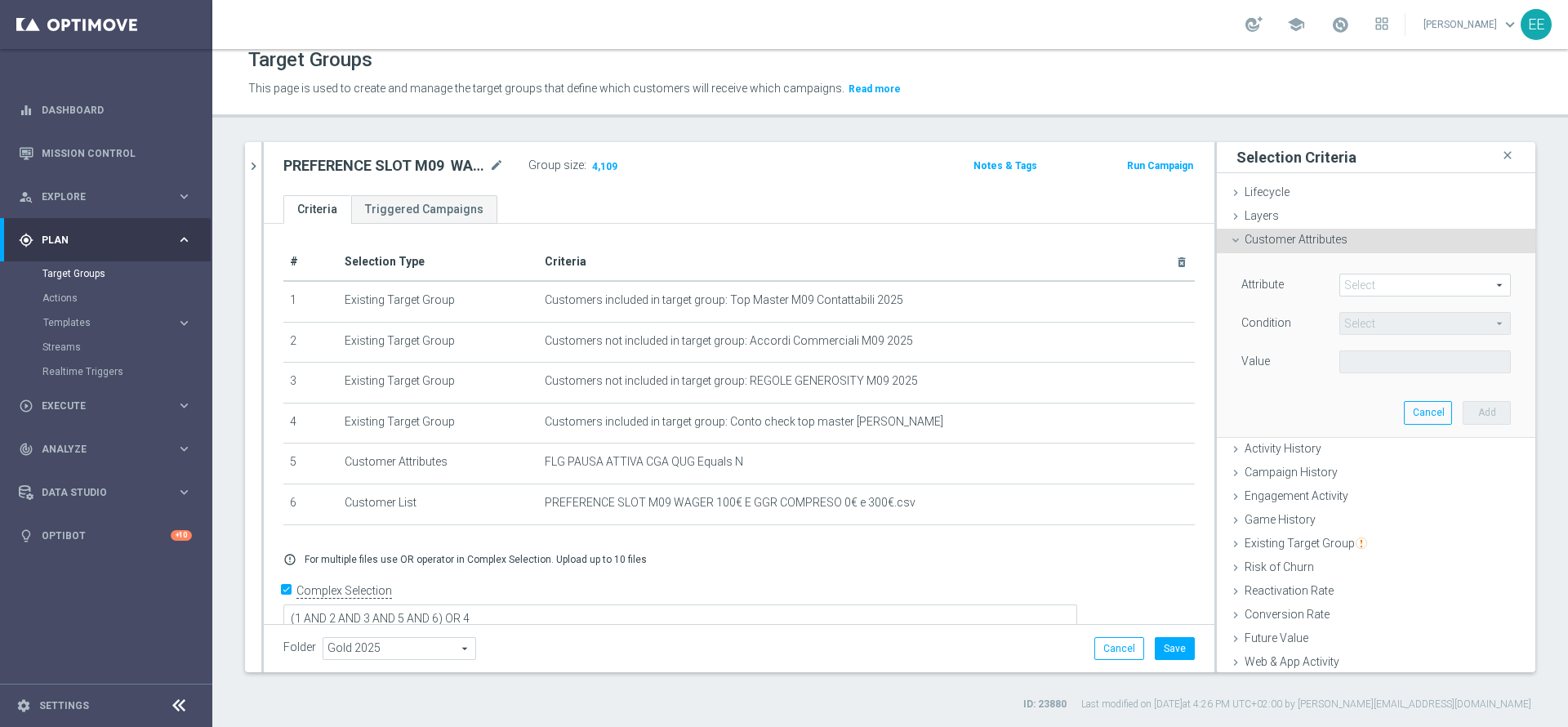
click at [1343, 286] on span at bounding box center [1425, 285] width 170 height 21
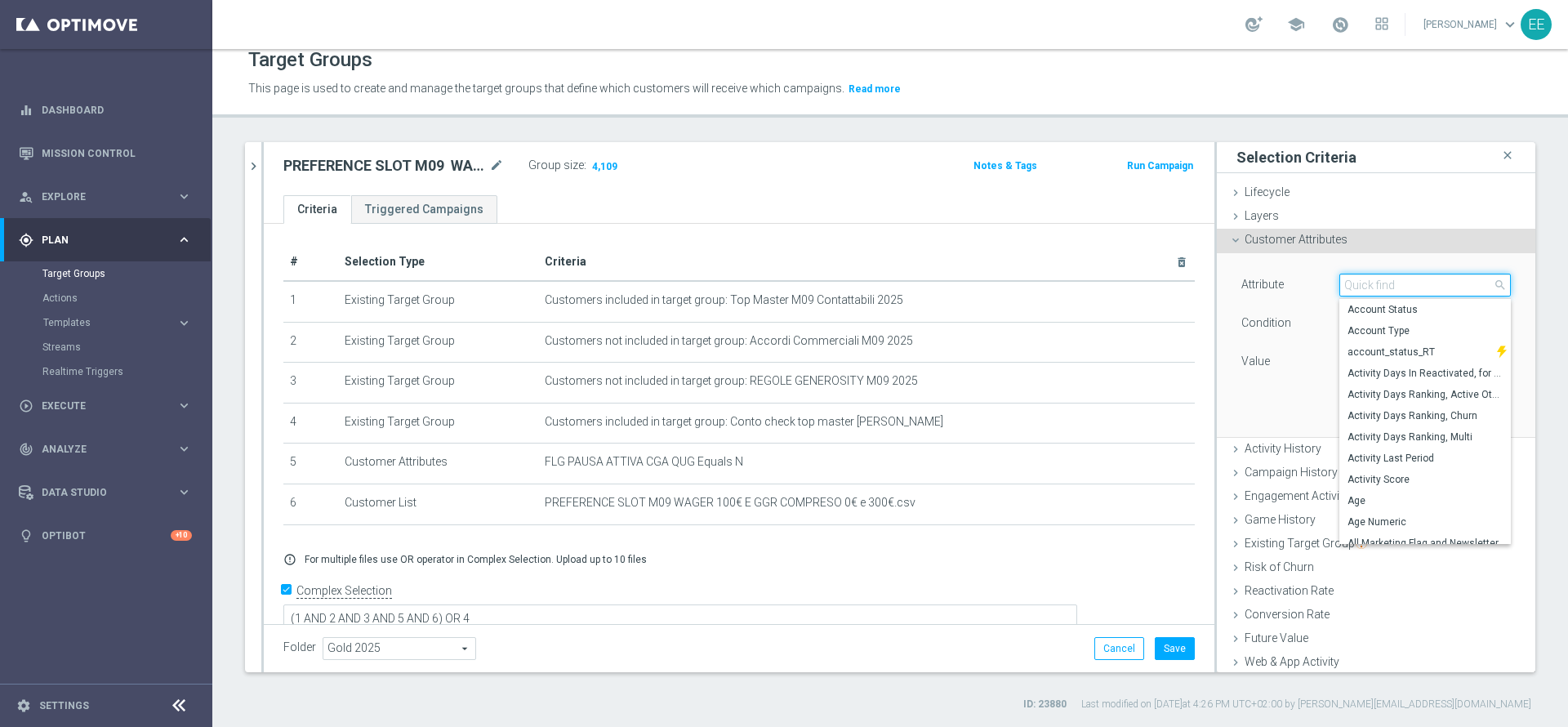
click at [1343, 286] on input "search" at bounding box center [1425, 285] width 171 height 23
type input "FIRST"
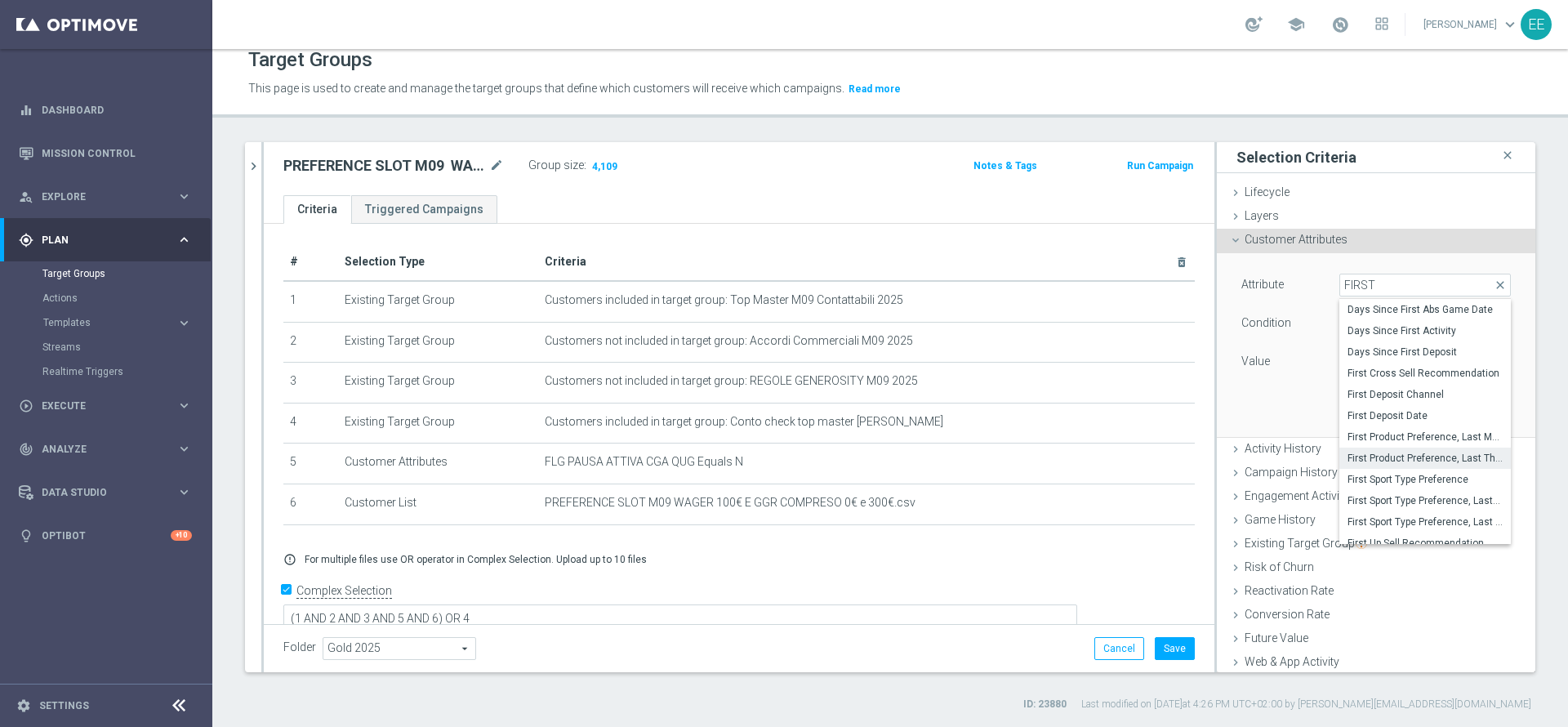
click at [1371, 452] on span "First Product Preference, Last Three Months" at bounding box center [1425, 458] width 155 height 13
type input "First Product Preference, Last Three Months"
type input "Equals"
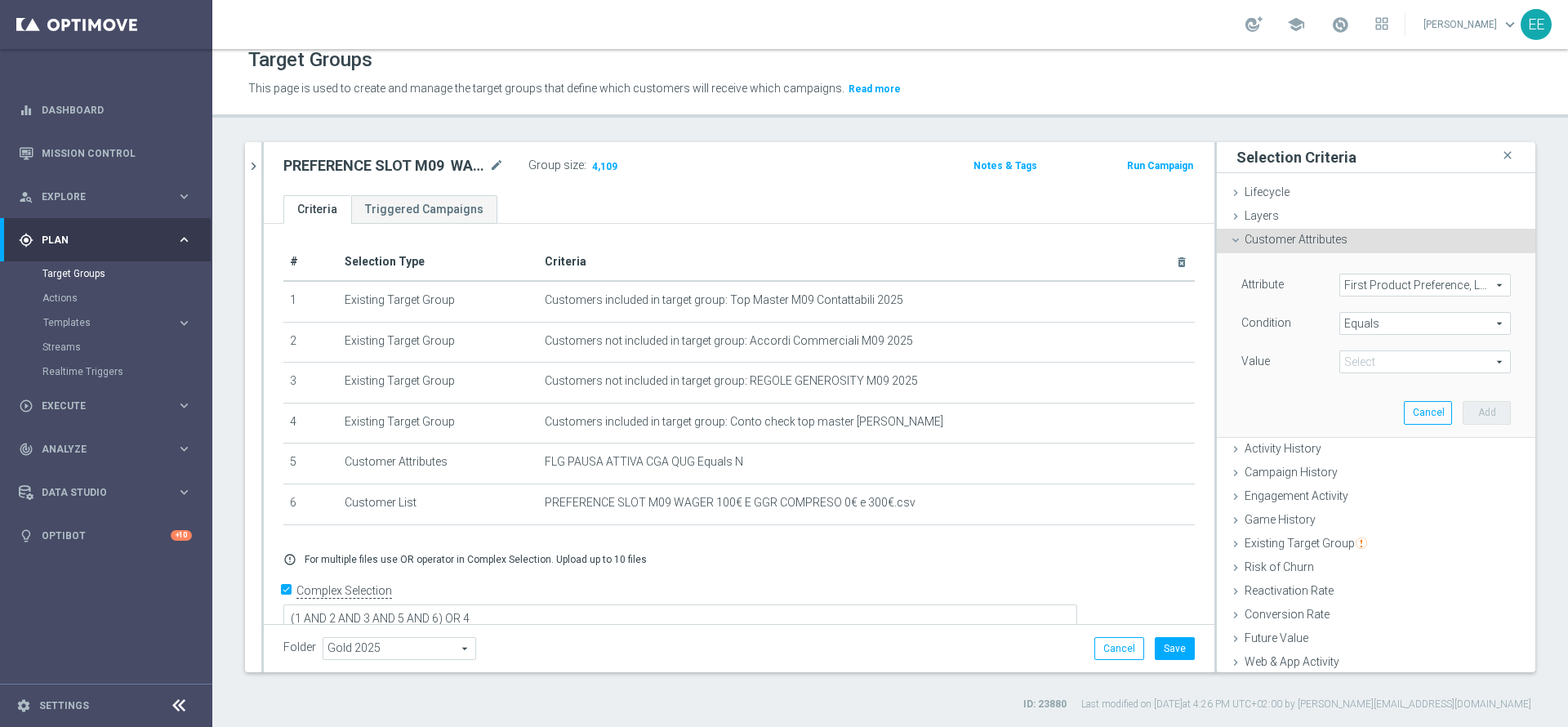
click at [1355, 344] on div "Attribute First Product Preference, Last Three Months First Product Preference,…" at bounding box center [1375, 325] width 270 height 103
click at [1354, 357] on span at bounding box center [1425, 362] width 170 height 21
click at [1371, 408] on span "Casino" at bounding box center [1425, 407] width 155 height 13
type input "Casino"
click at [1463, 414] on button "Add" at bounding box center [1487, 412] width 48 height 23
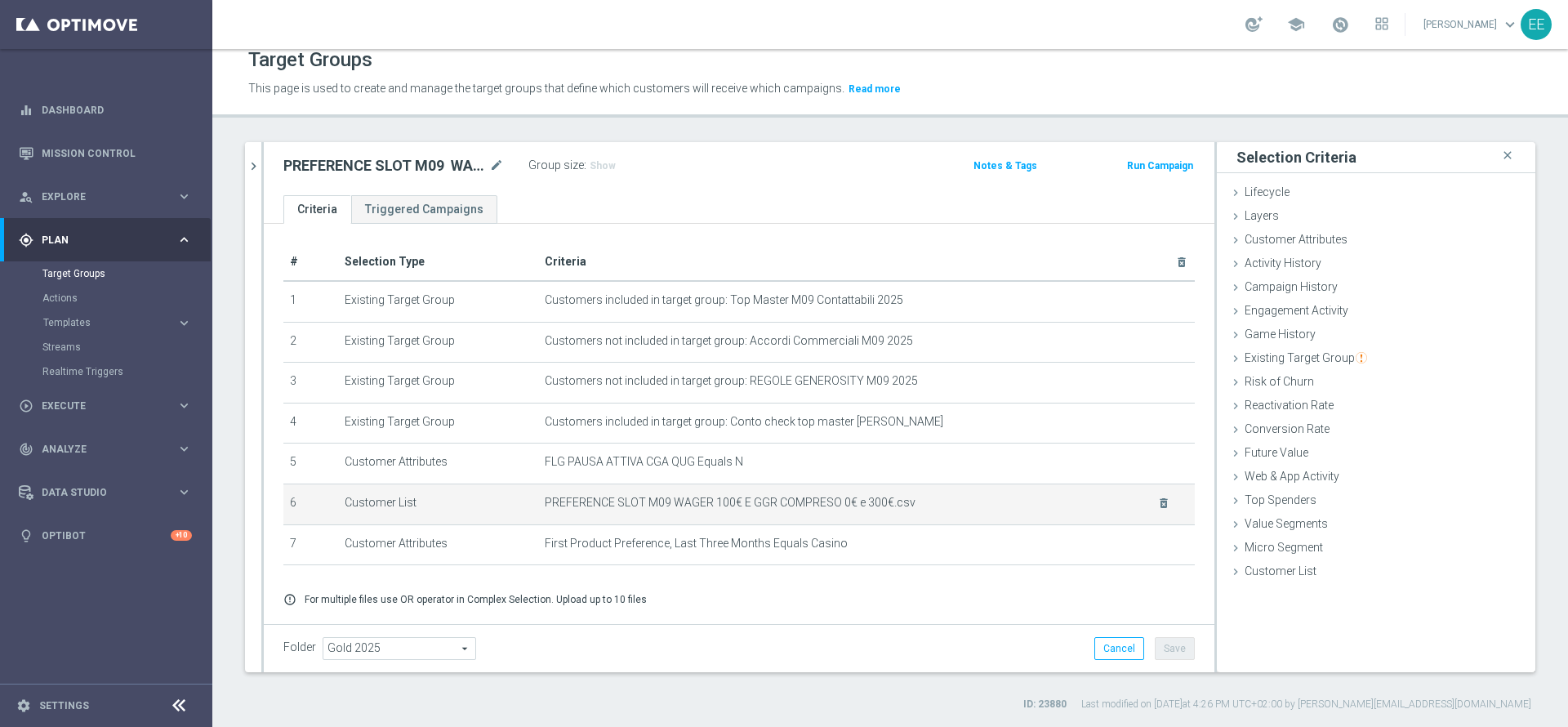
scroll to position [51, 0]
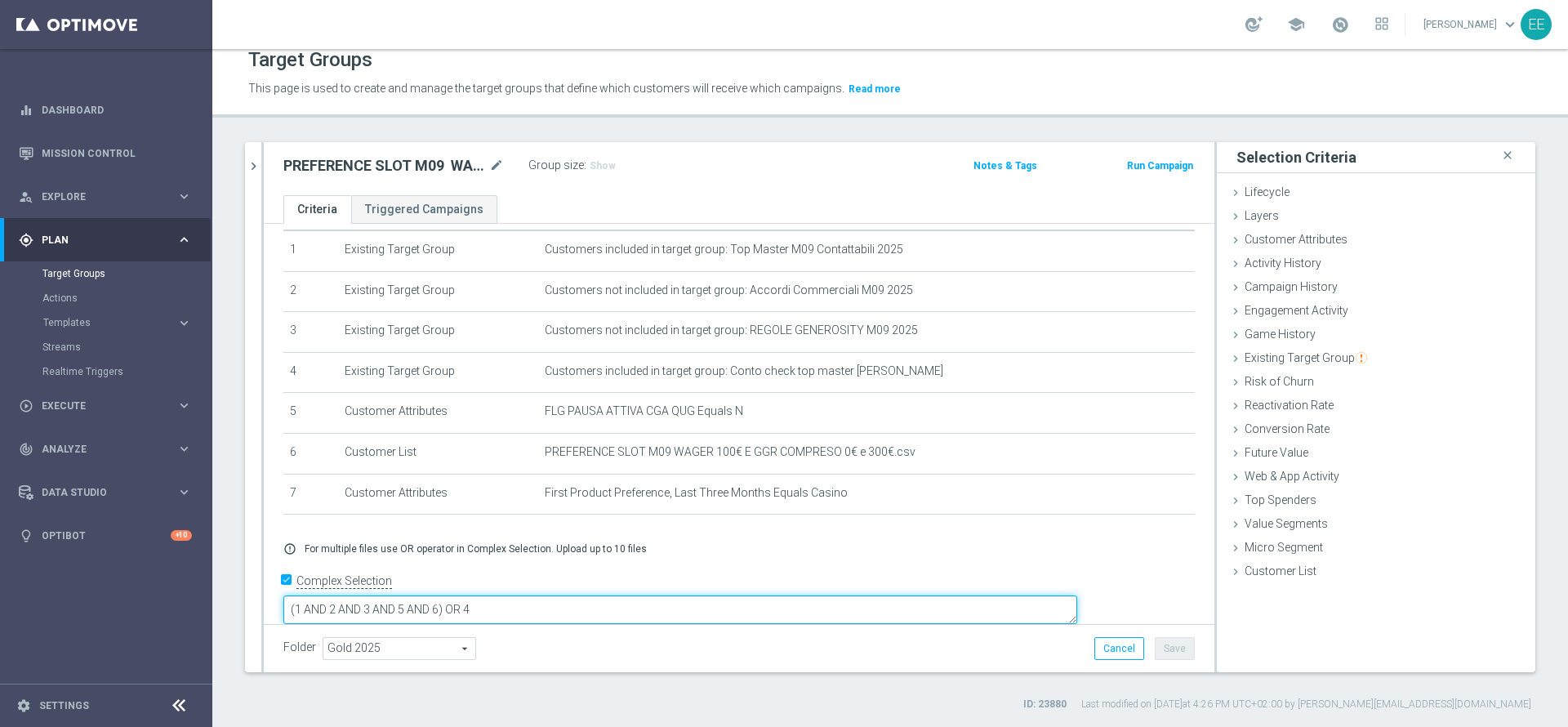
click at [557, 596] on textarea "(1 AND 2 AND 3 AND 5 AND 6) OR 4" at bounding box center [680, 610] width 794 height 29
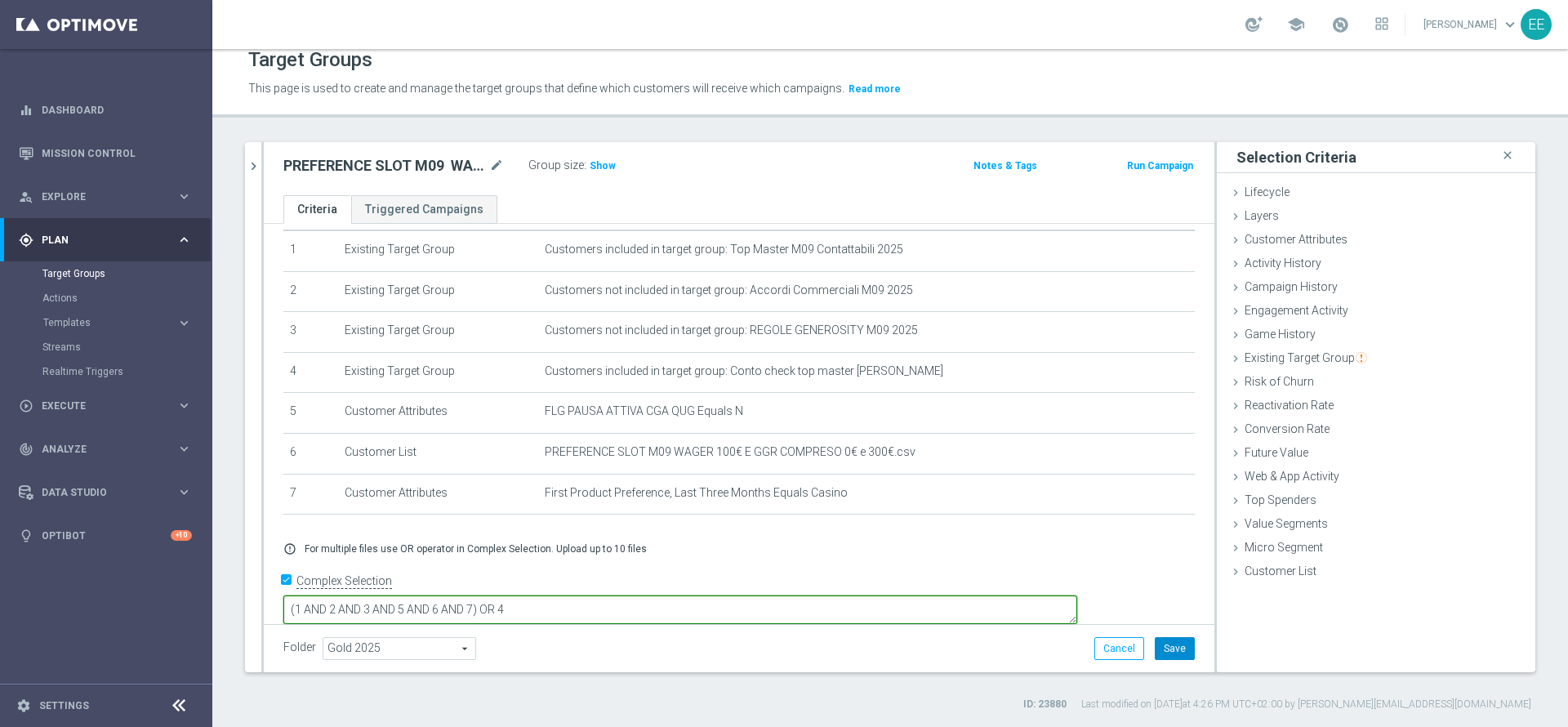
type textarea "(1 AND 2 AND 3 AND 5 AND 6 AND 7) OR 4"
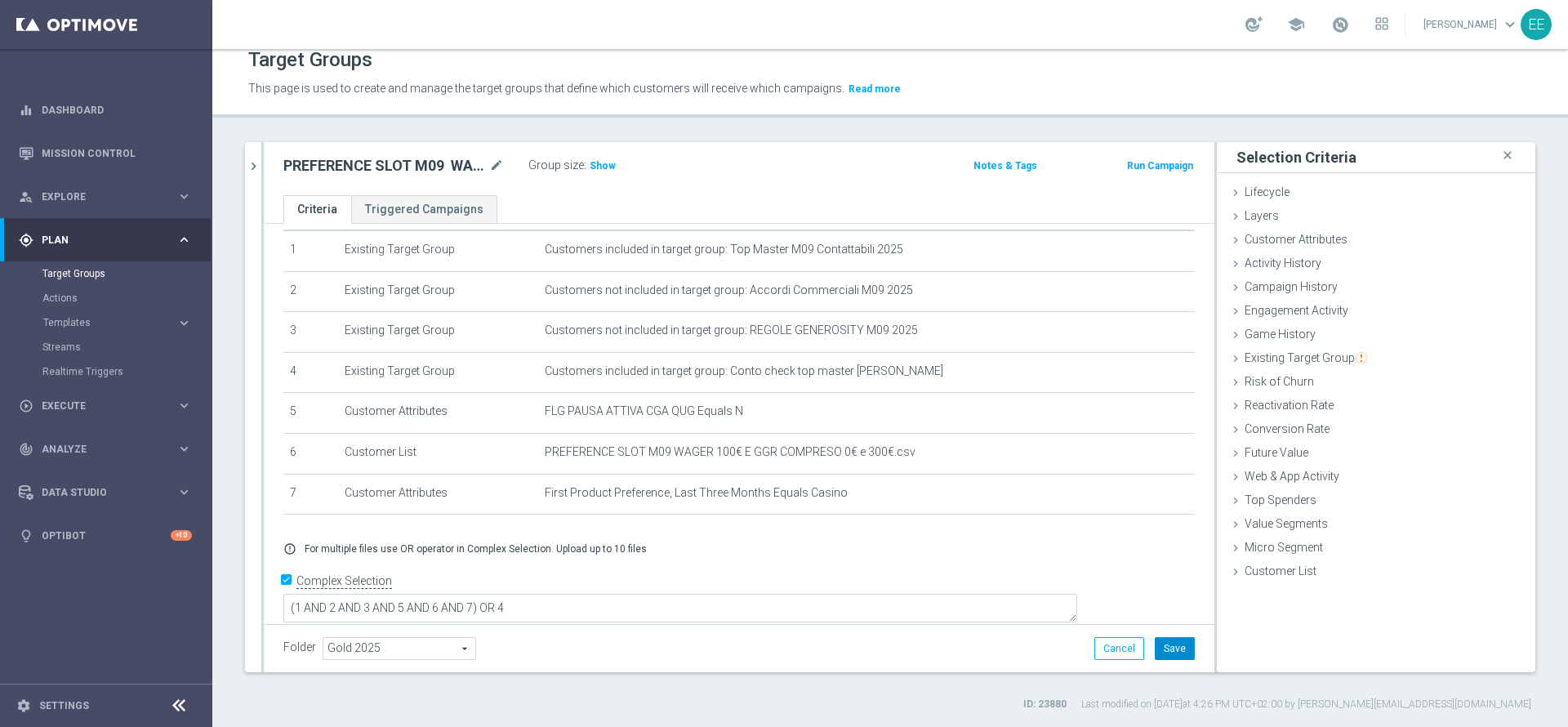
click at [1155, 647] on button "Save" at bounding box center [1175, 649] width 40 height 23
click at [605, 163] on span "Show" at bounding box center [603, 166] width 26 height 11
click at [543, 655] on div "Folder Gold 2025 Gold 2025 arrow_drop_down search Cancel Save Saving..." at bounding box center [739, 649] width 912 height 23
click at [66, 402] on span "Execute" at bounding box center [109, 406] width 134 height 10
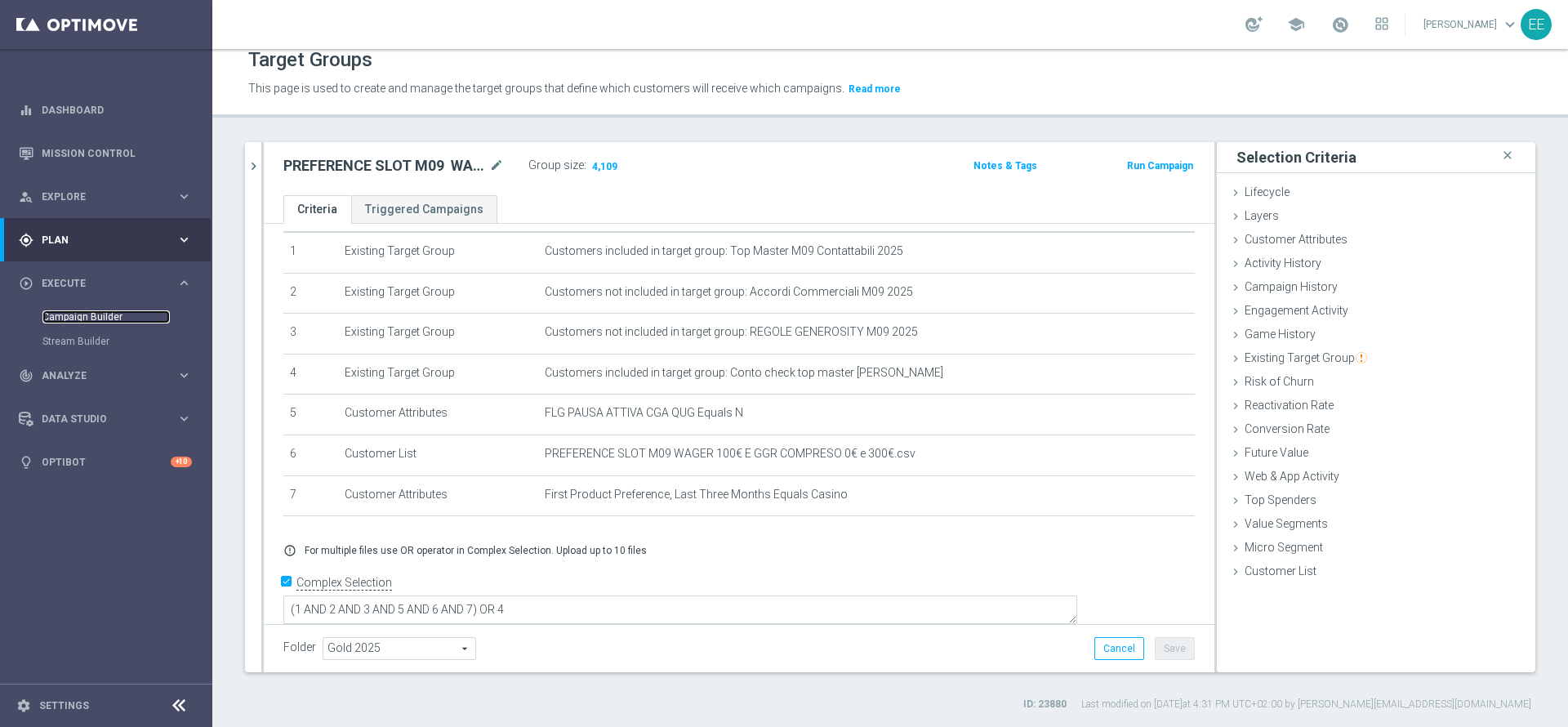
click at [110, 320] on link "Campaign Builder" at bounding box center [106, 317] width 128 height 13
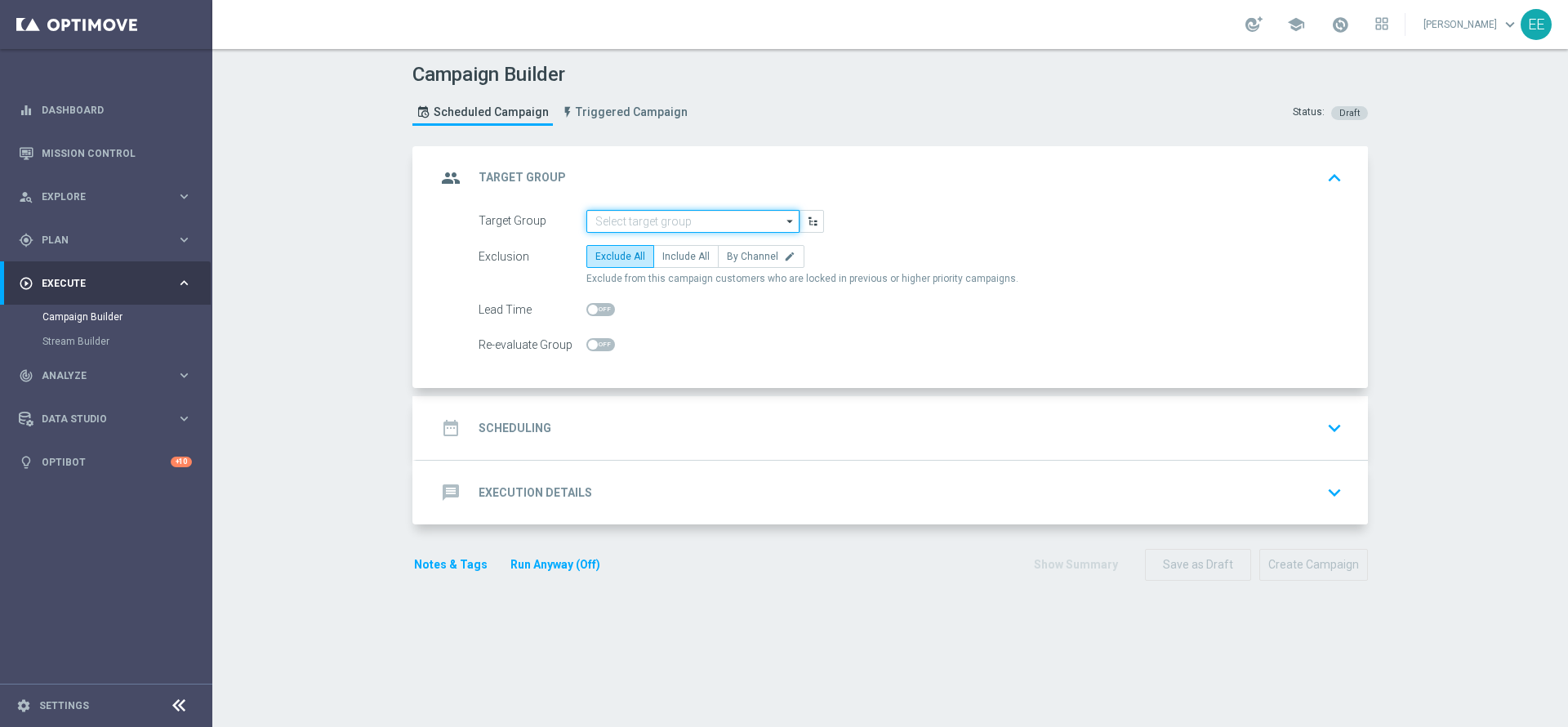
click at [682, 220] on input at bounding box center [693, 221] width 213 height 23
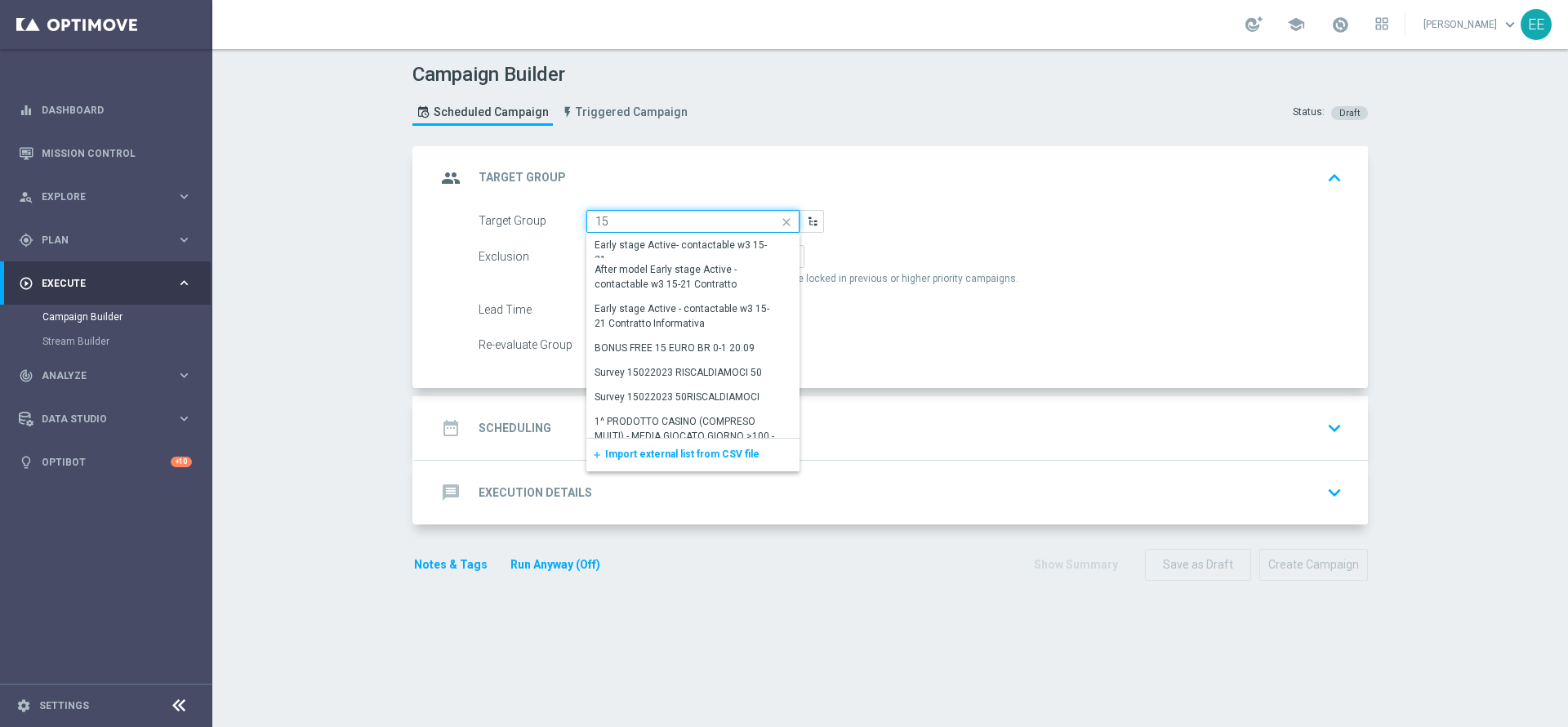
type input "1"
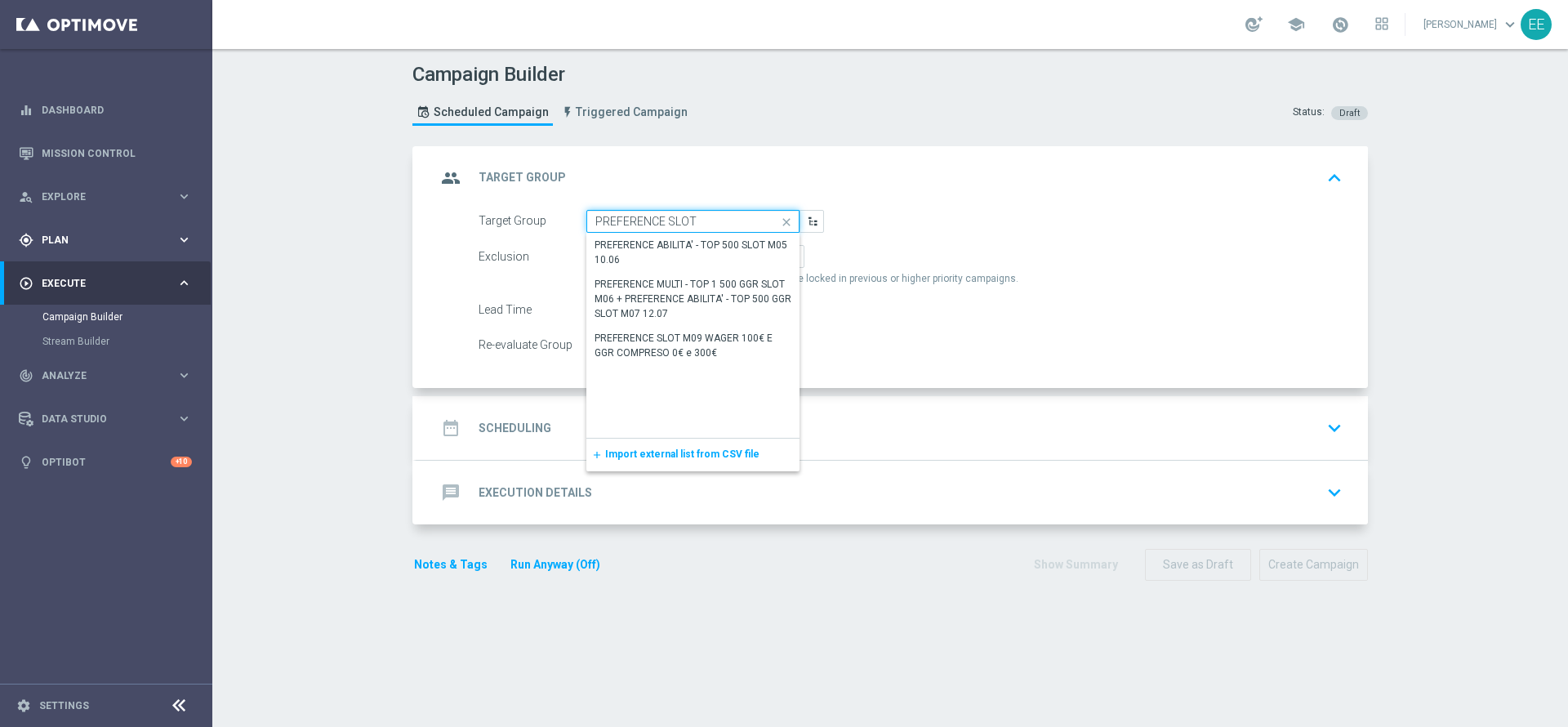
type input "PREFERENCE SLOT"
click at [88, 243] on span "Plan" at bounding box center [109, 240] width 134 height 10
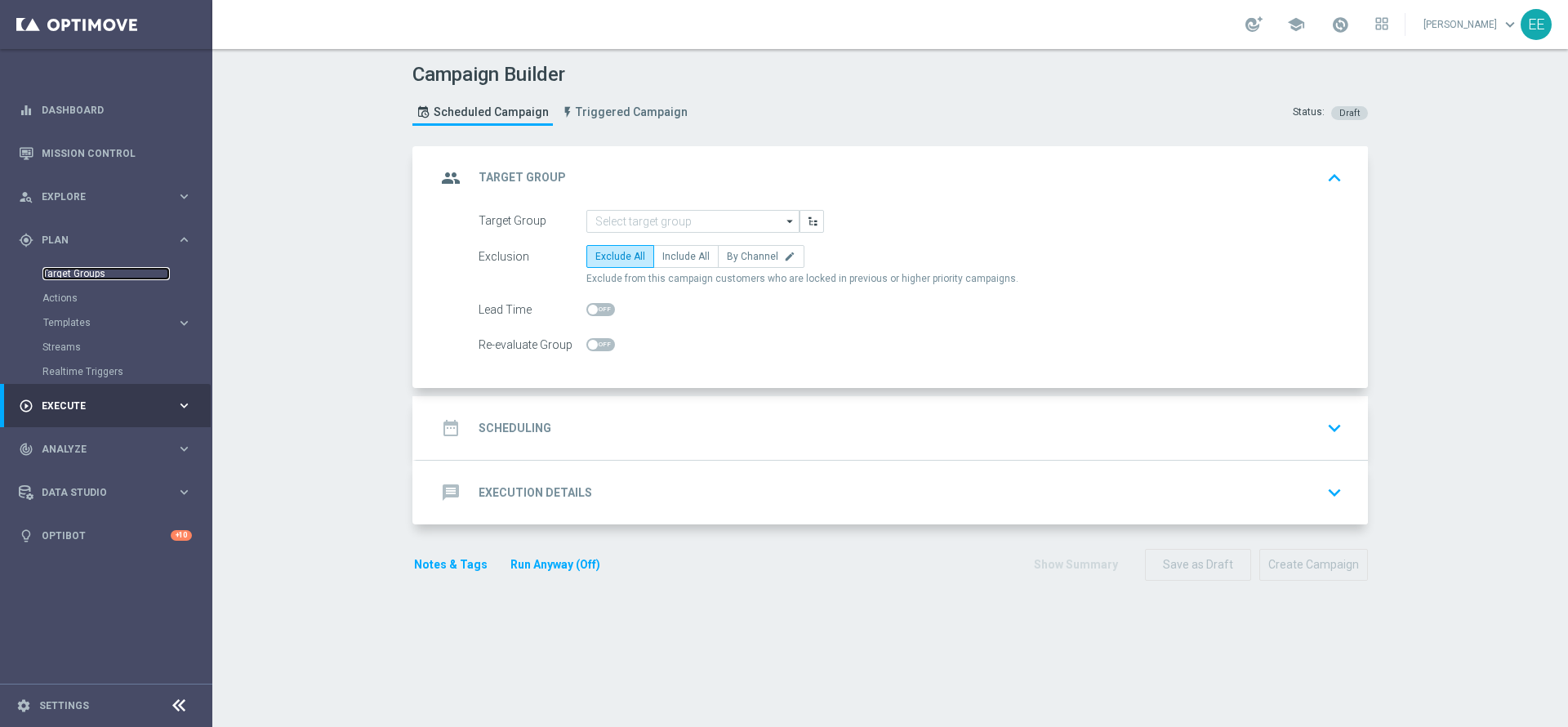
click at [87, 271] on link "Target Groups" at bounding box center [106, 274] width 128 height 13
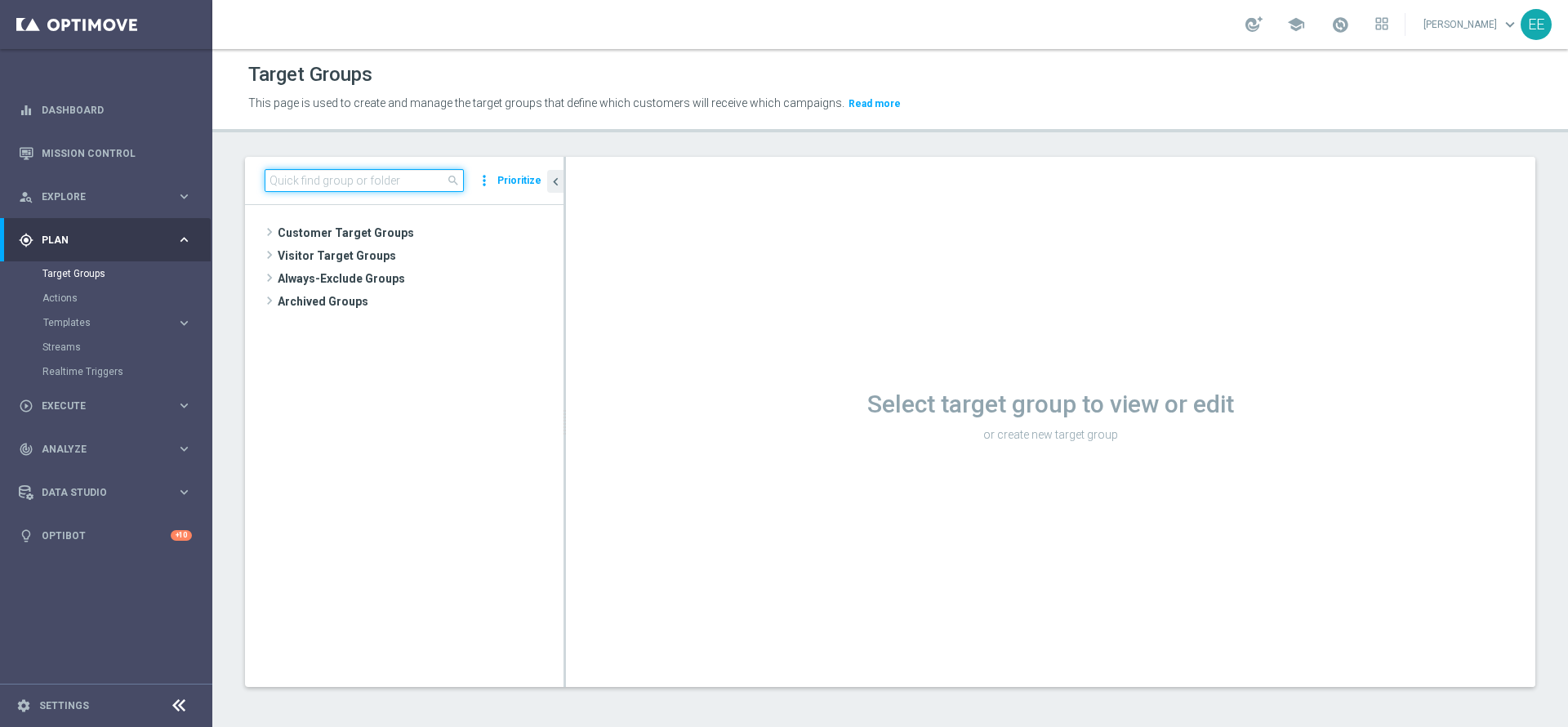
click at [350, 169] on input at bounding box center [364, 180] width 199 height 23
type input "0 A"
drag, startPoint x: 350, startPoint y: 169, endPoint x: 315, endPoint y: 198, distance: 45.5
click at [233, 154] on div "Target Groups This page is used to create and manage the target groups that def…" at bounding box center [890, 388] width 1356 height 678
paste input "PREFERENCE SLOT M09 WAGER 100€ E GGR COMPRESO 0€ e 300€"
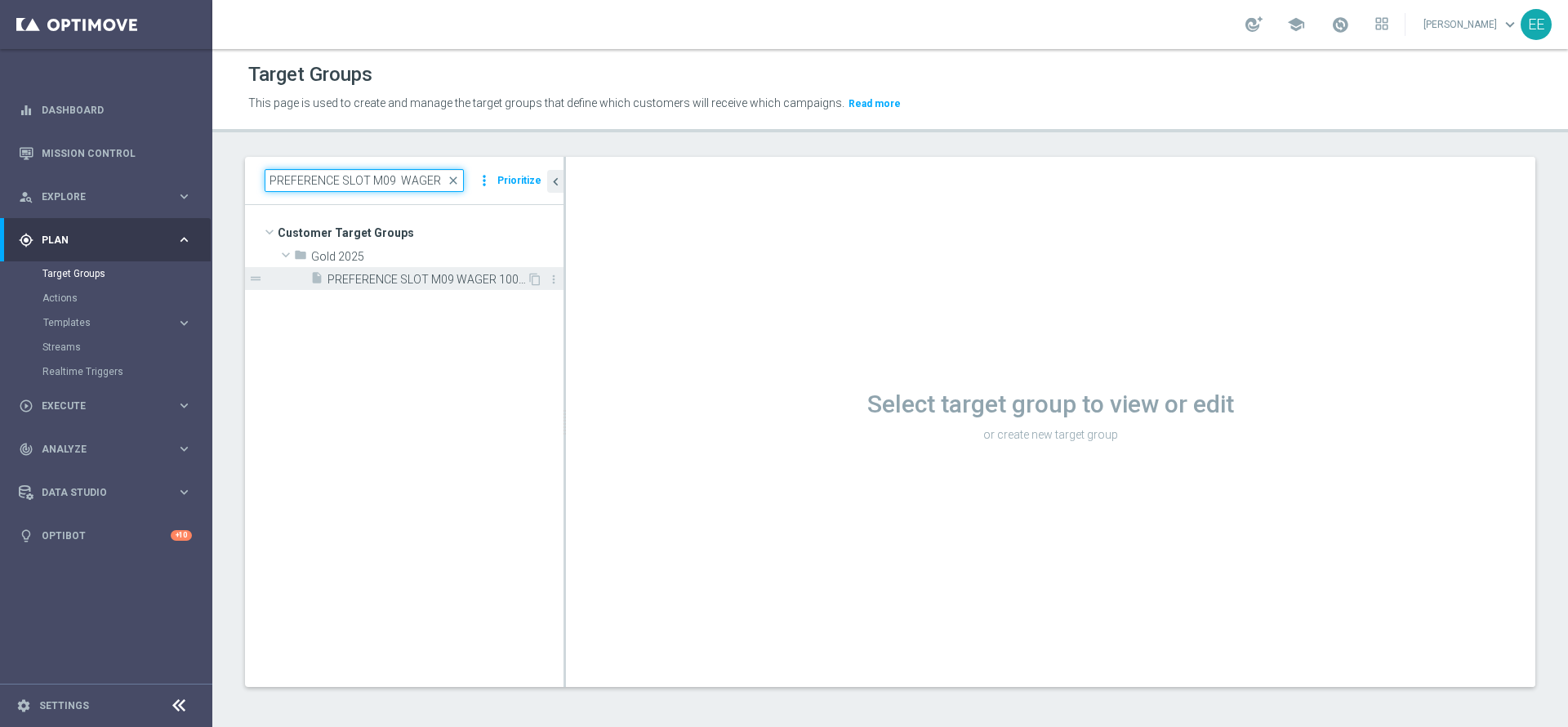
type input "PREFERENCE SLOT M09 WAGER"
click at [447, 276] on span "PREFERENCE SLOT M09 WAGER 100€ E GGR COMPRESO 0€ e 300€" at bounding box center [427, 279] width 199 height 14
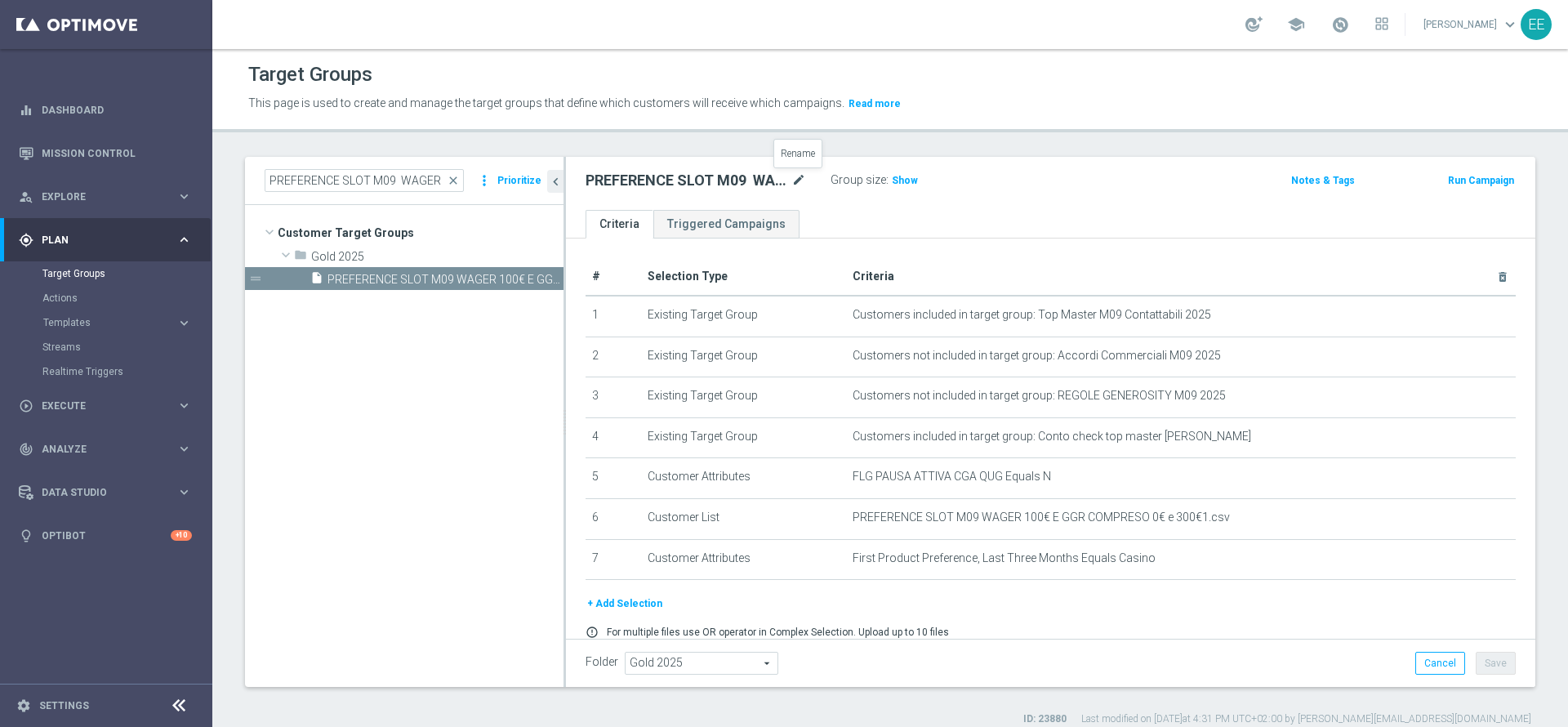
click at [797, 185] on icon "mode_edit" at bounding box center [799, 180] width 15 height 20
type input "PREFERENCE SLOT M09 WAGER 100€ E GGR COMPRESO 0€ e 300€ 16.09"
click at [1475, 659] on button "Save" at bounding box center [1495, 664] width 40 height 23
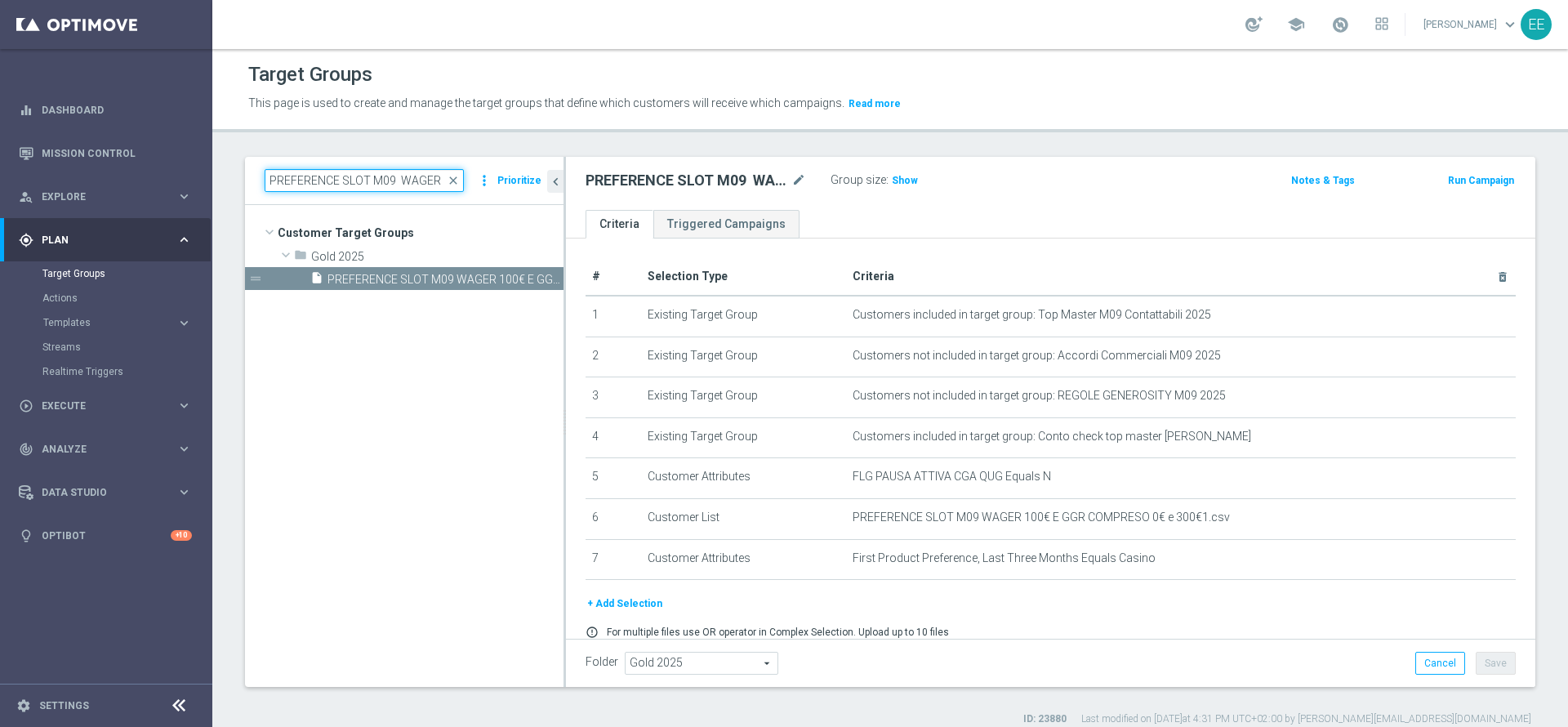
click at [391, 180] on input "PREFERENCE SLOT M09 WAGER" at bounding box center [364, 180] width 199 height 23
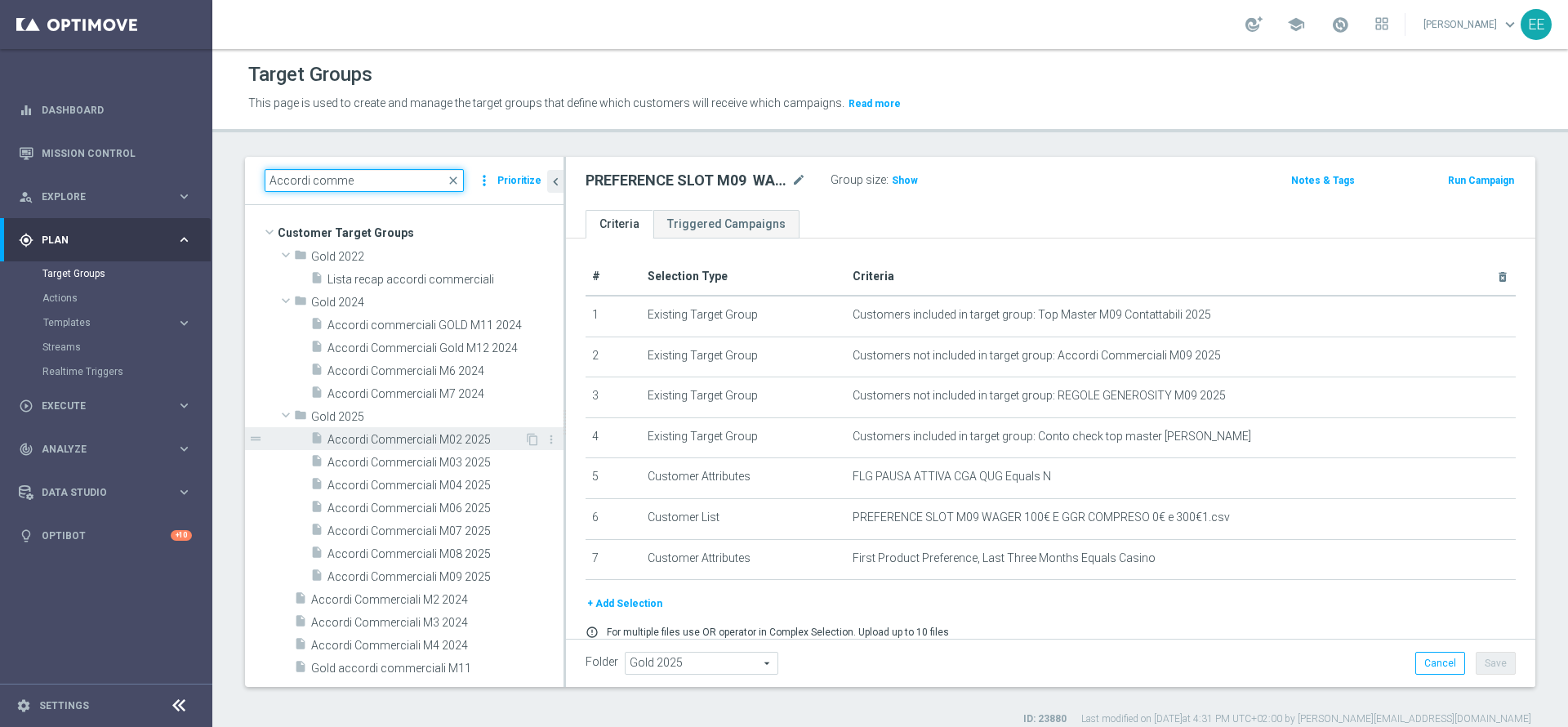
scroll to position [15, 0]
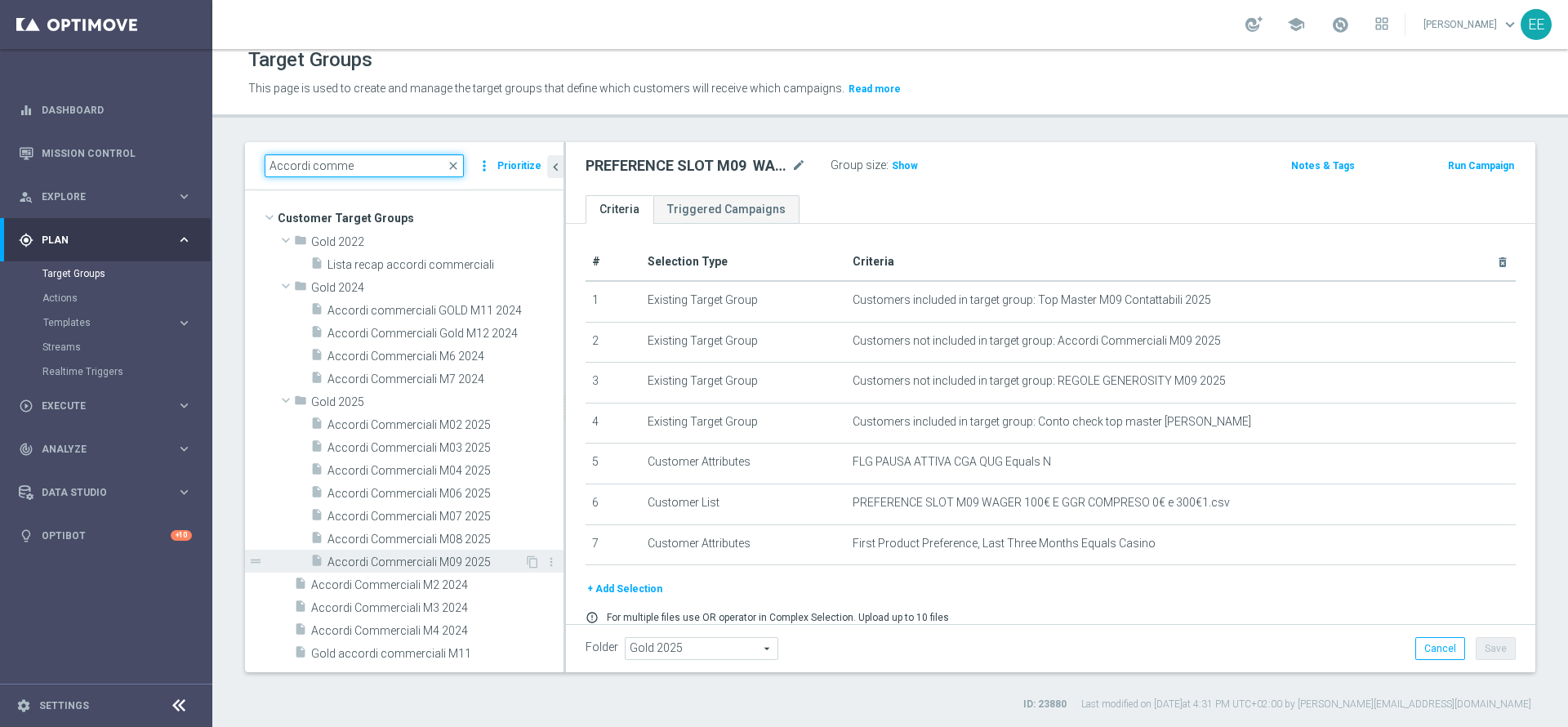
type input "Accordi comme"
click at [415, 561] on span "Accordi Commerciali M09 2025" at bounding box center [426, 562] width 197 height 14
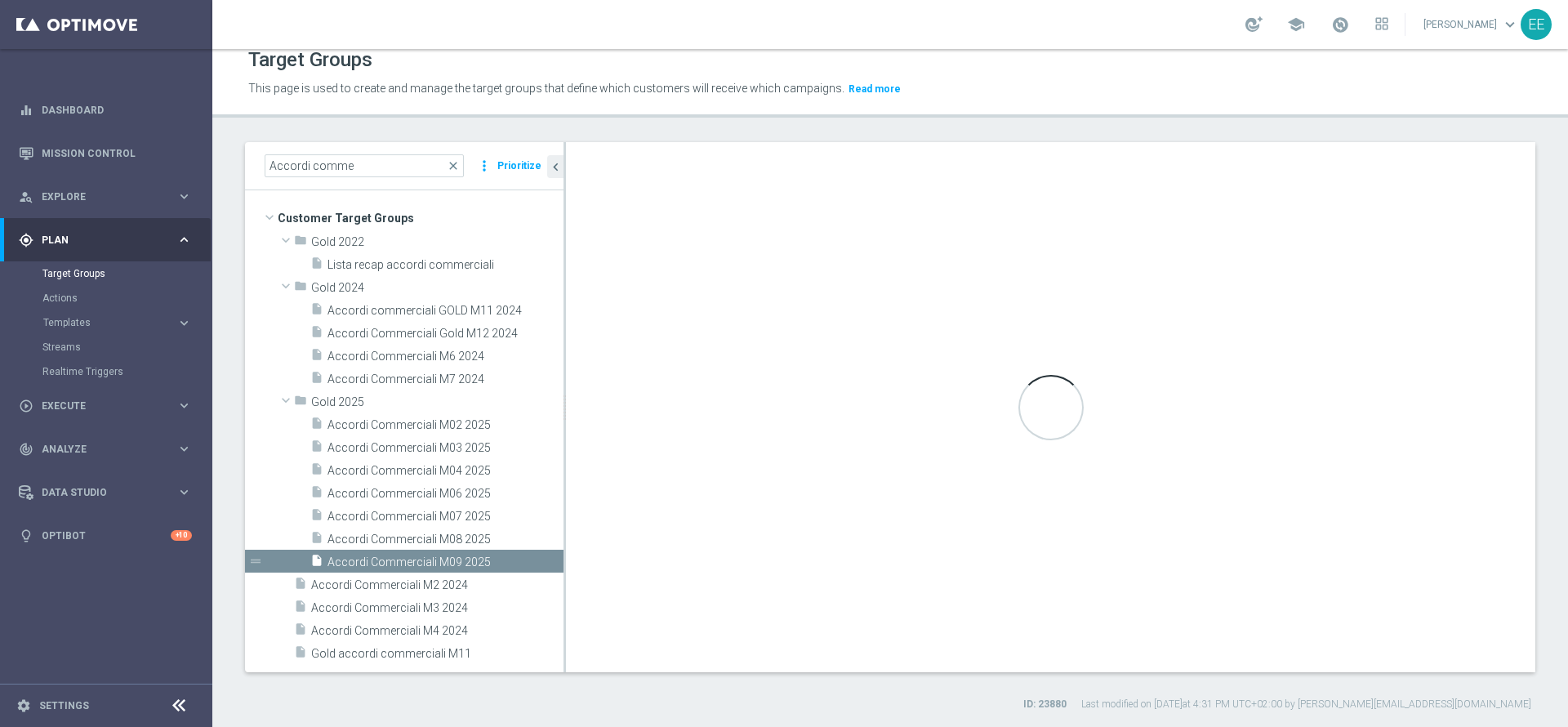
checkbox input "false"
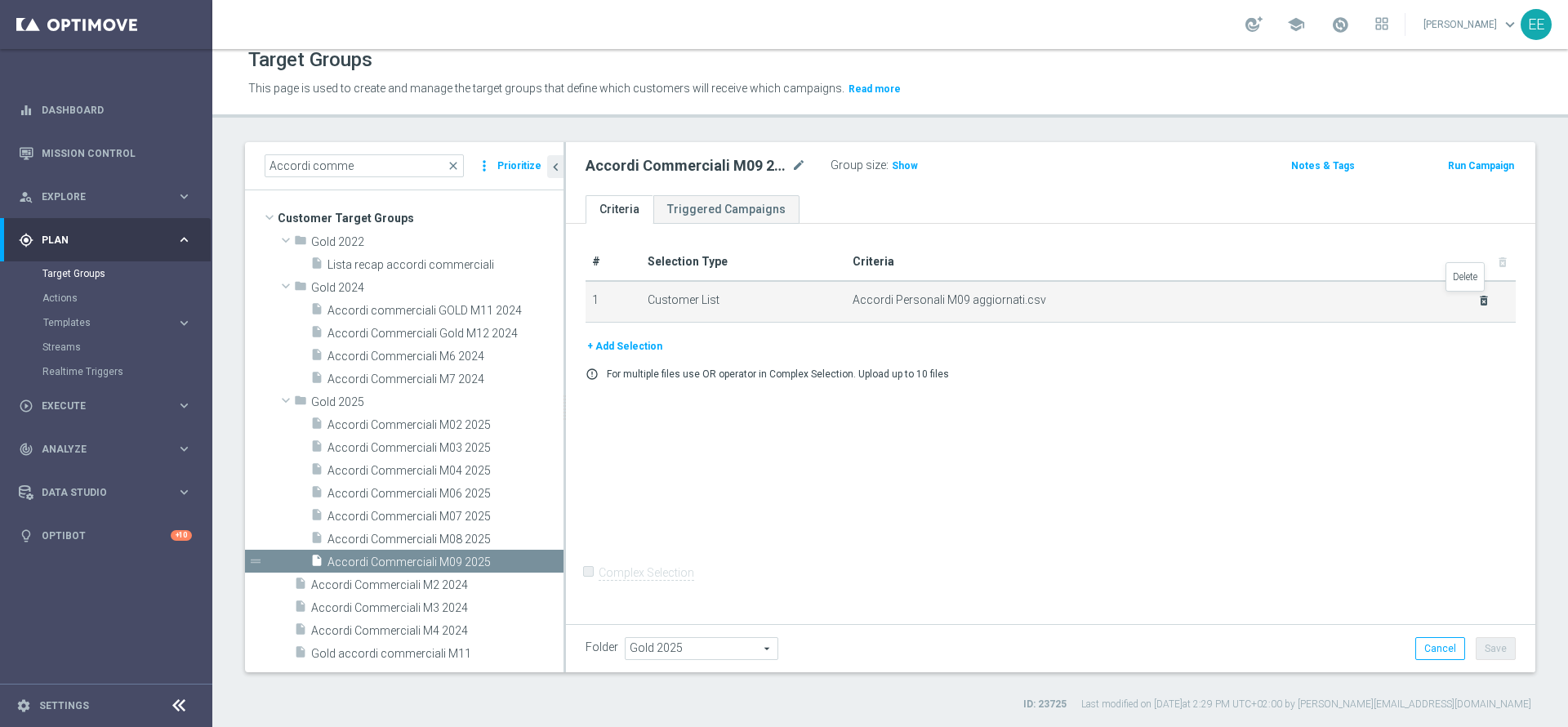
click at [1477, 300] on icon "delete_forever" at bounding box center [1484, 301] width 13 height 13
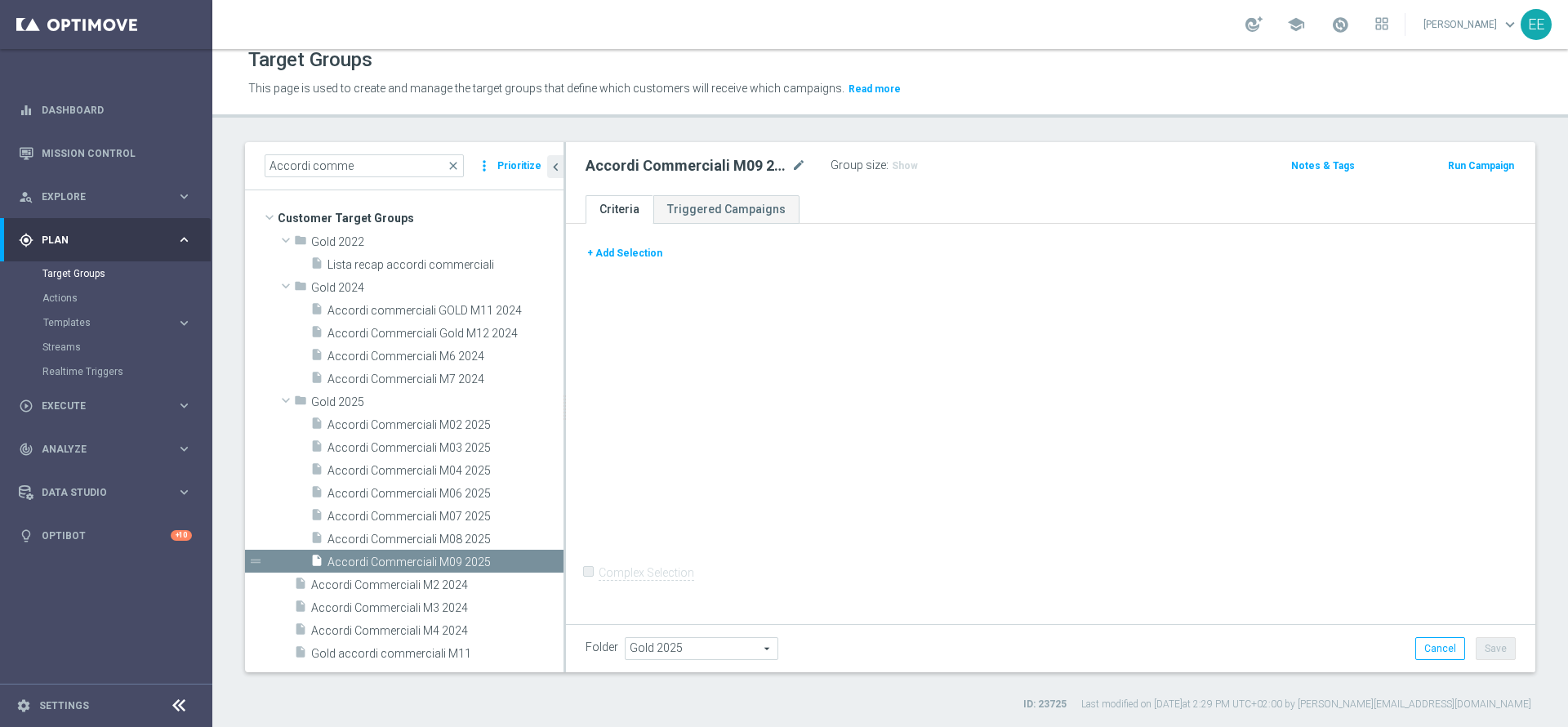
click at [613, 251] on button "+ Add Selection" at bounding box center [625, 253] width 79 height 18
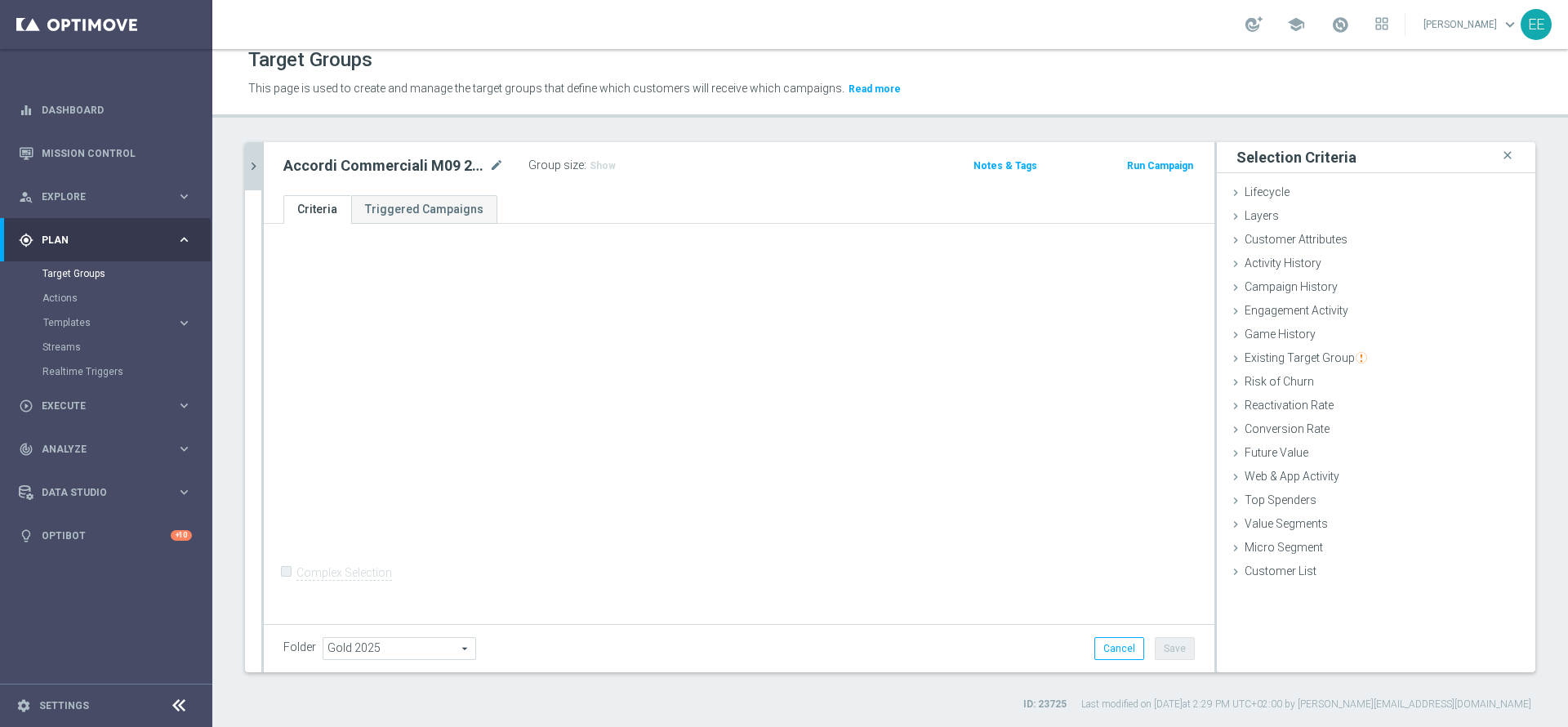
click at [253, 157] on button "chevron_right" at bounding box center [253, 166] width 16 height 48
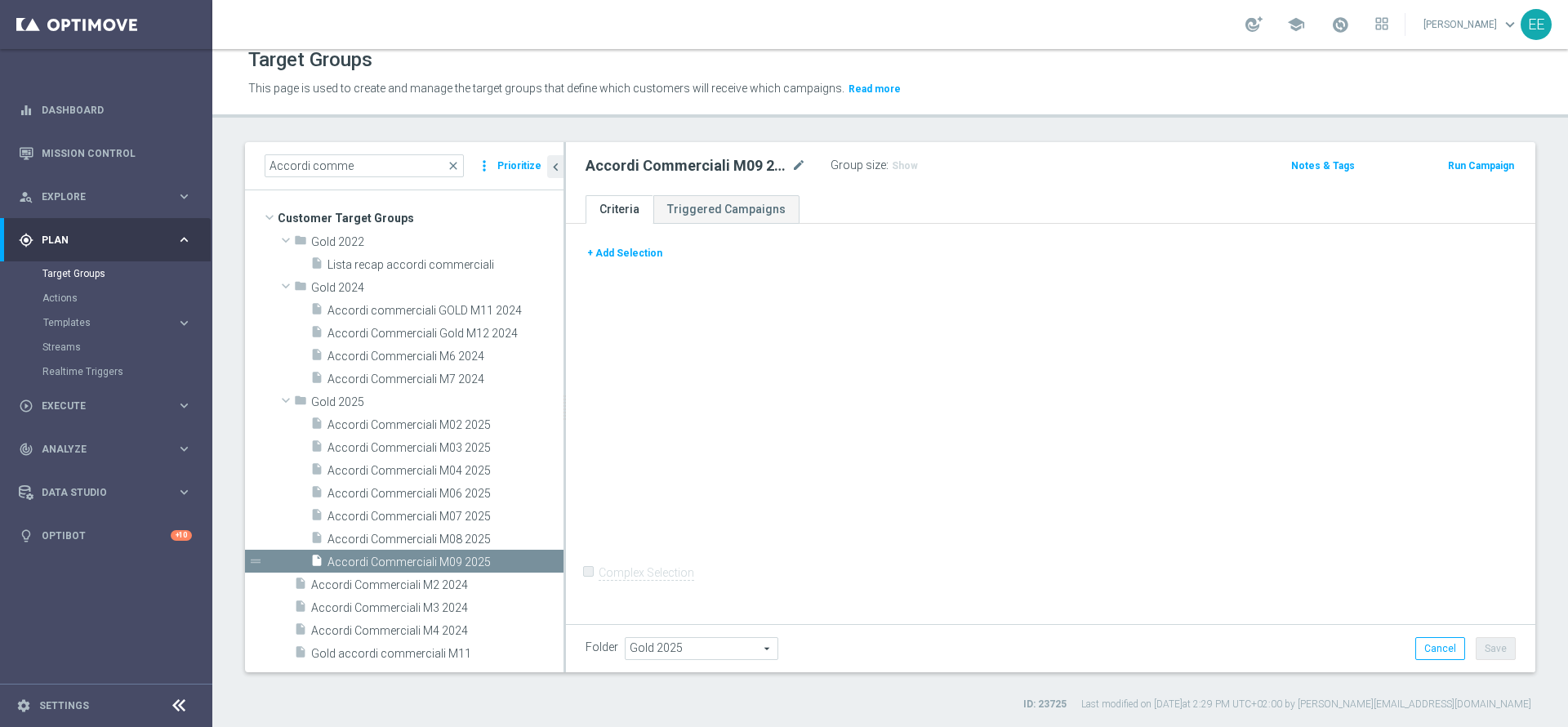
click at [601, 257] on button "+ Add Selection" at bounding box center [625, 253] width 79 height 18
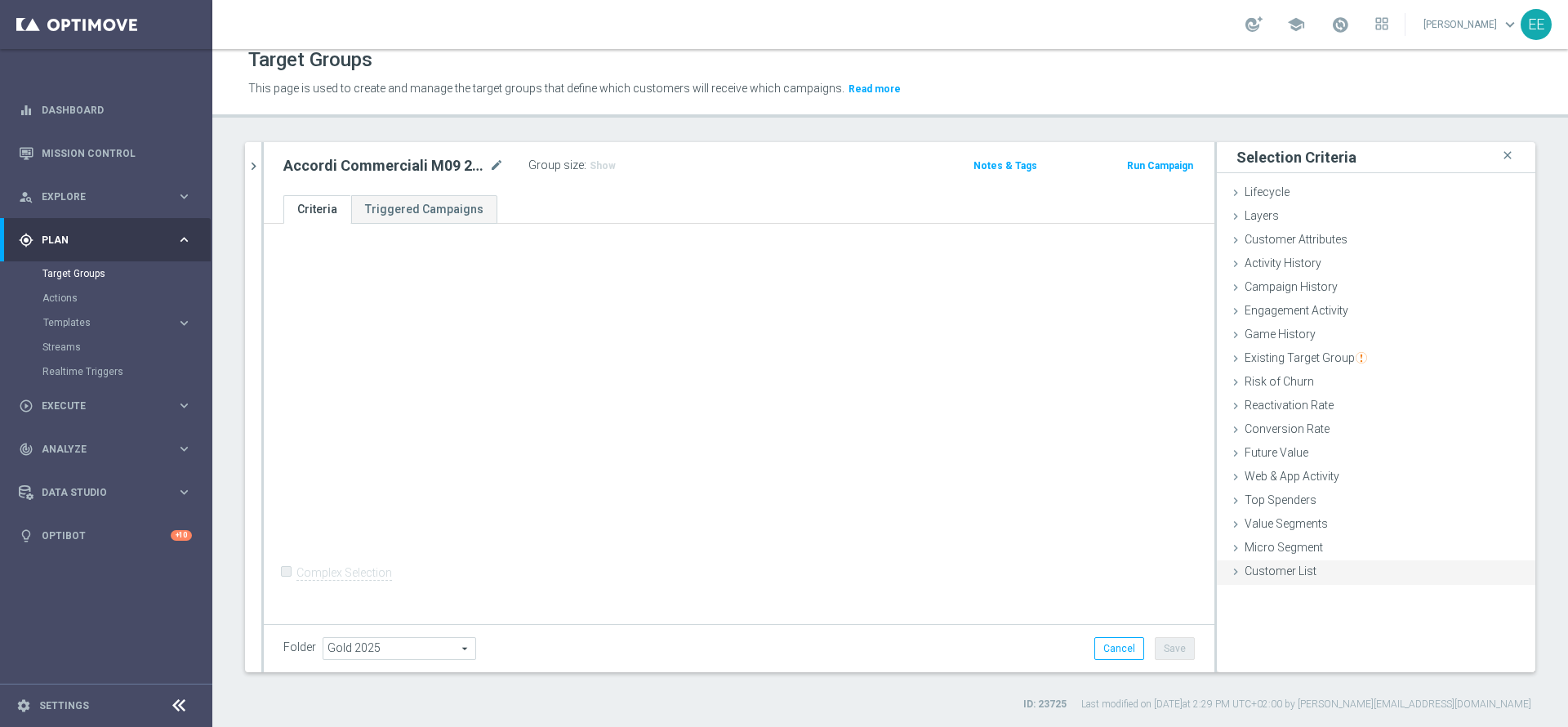
click at [1242, 585] on div "Selection Criteria close Lifecycle done Cancel Add Layers done Cancel Add done" at bounding box center [1375, 407] width 319 height 530
click at [1256, 580] on div "Customer List done" at bounding box center [1375, 573] width 319 height 25
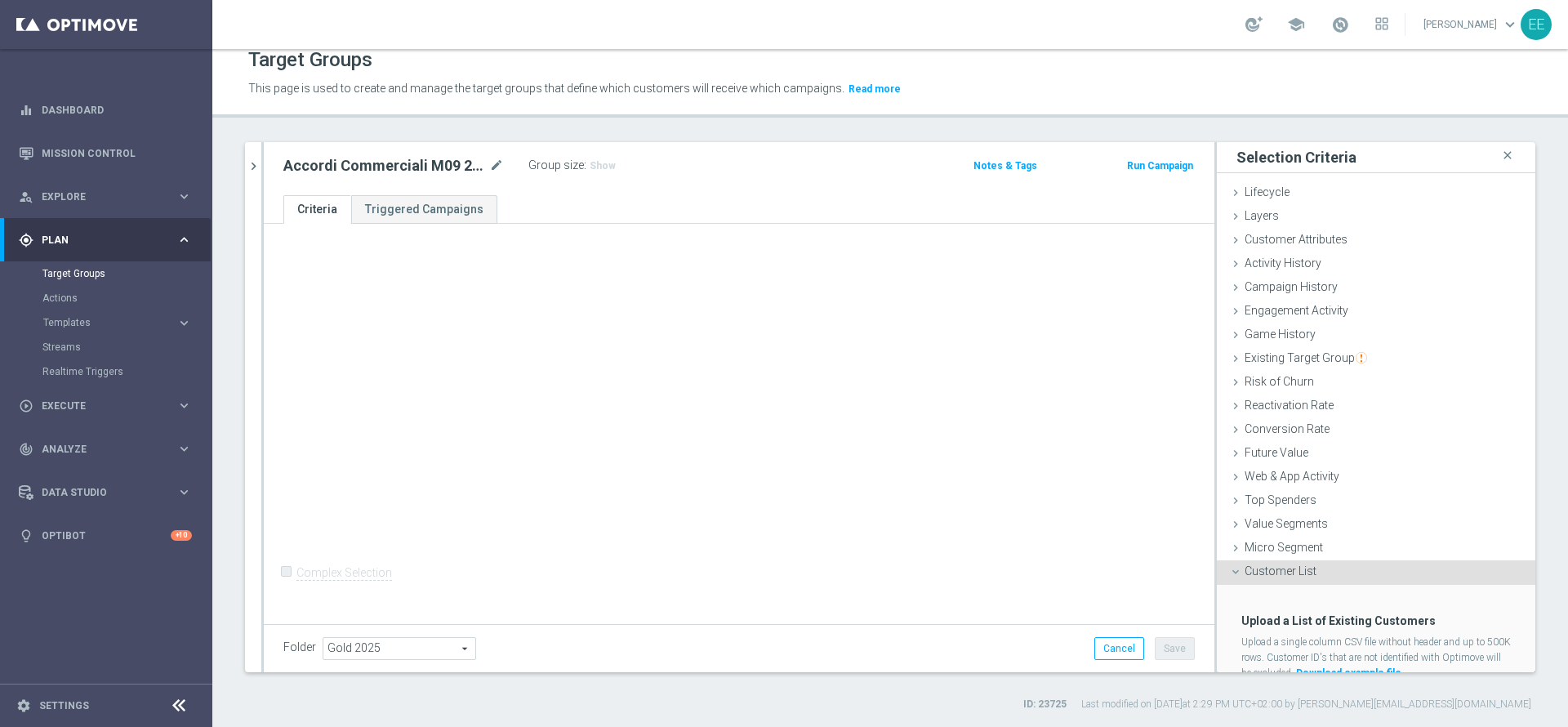
scroll to position [59, 0]
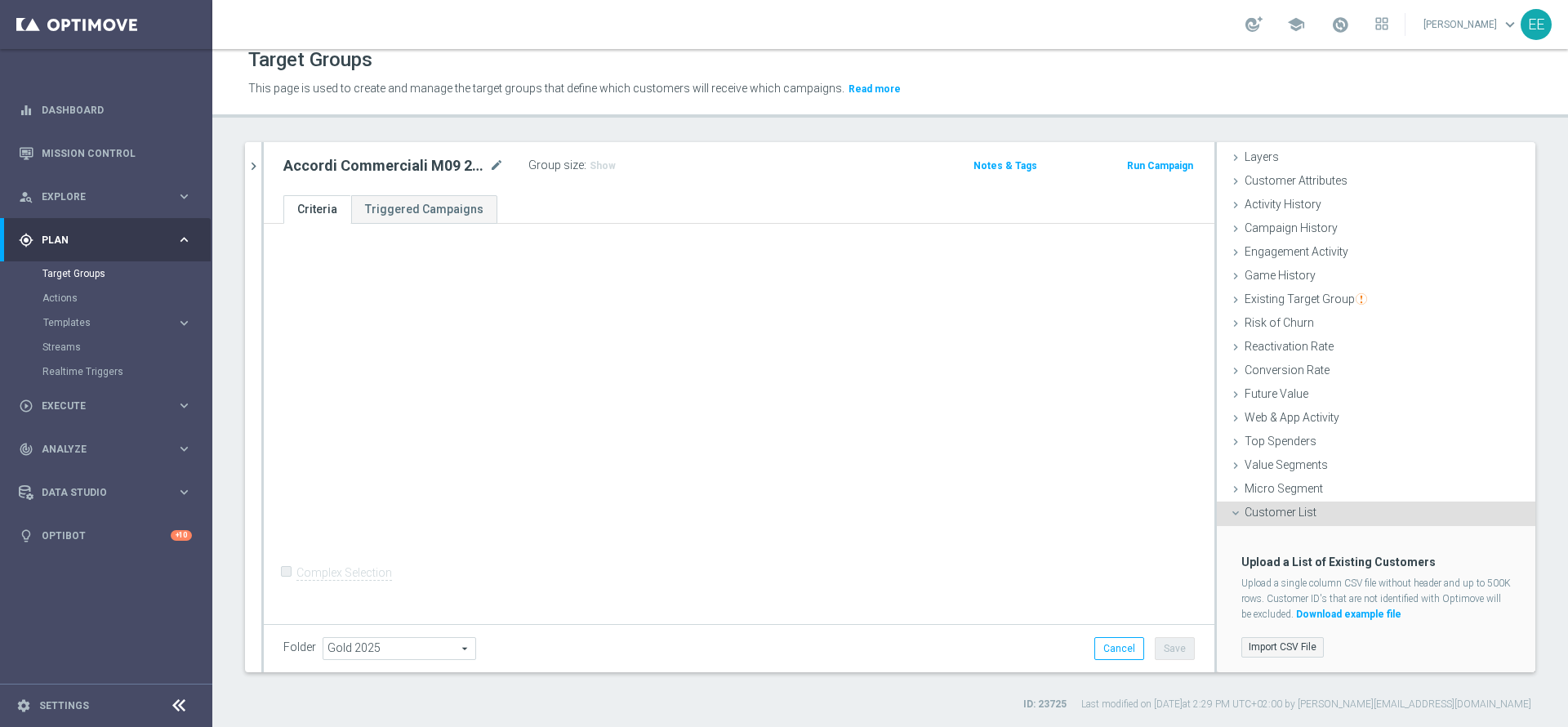
click at [1267, 648] on label "Import CSV File" at bounding box center [1282, 647] width 83 height 20
click at [0, 0] on input "Import CSV File" at bounding box center [0, 0] width 0 height 0
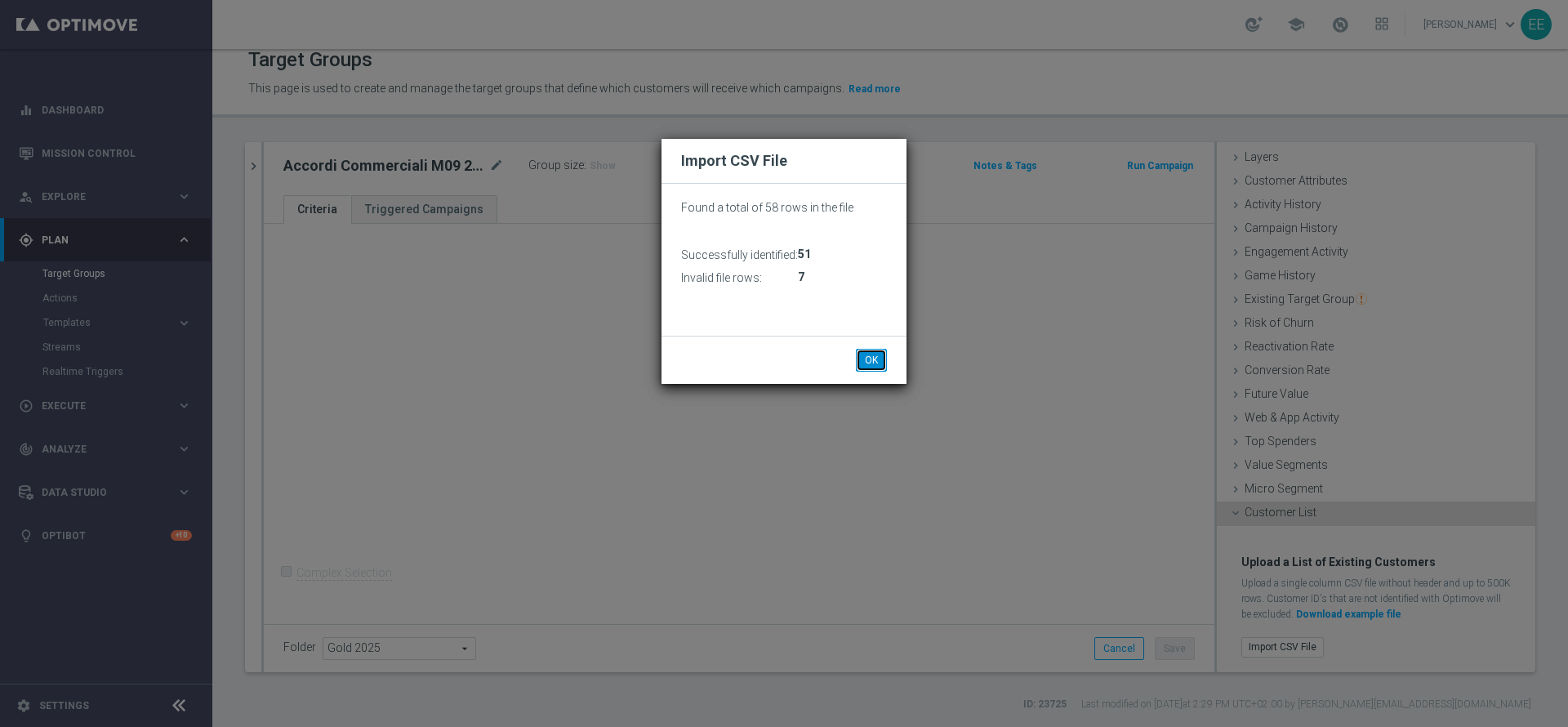
click at [861, 352] on button "OK" at bounding box center [872, 361] width 31 height 23
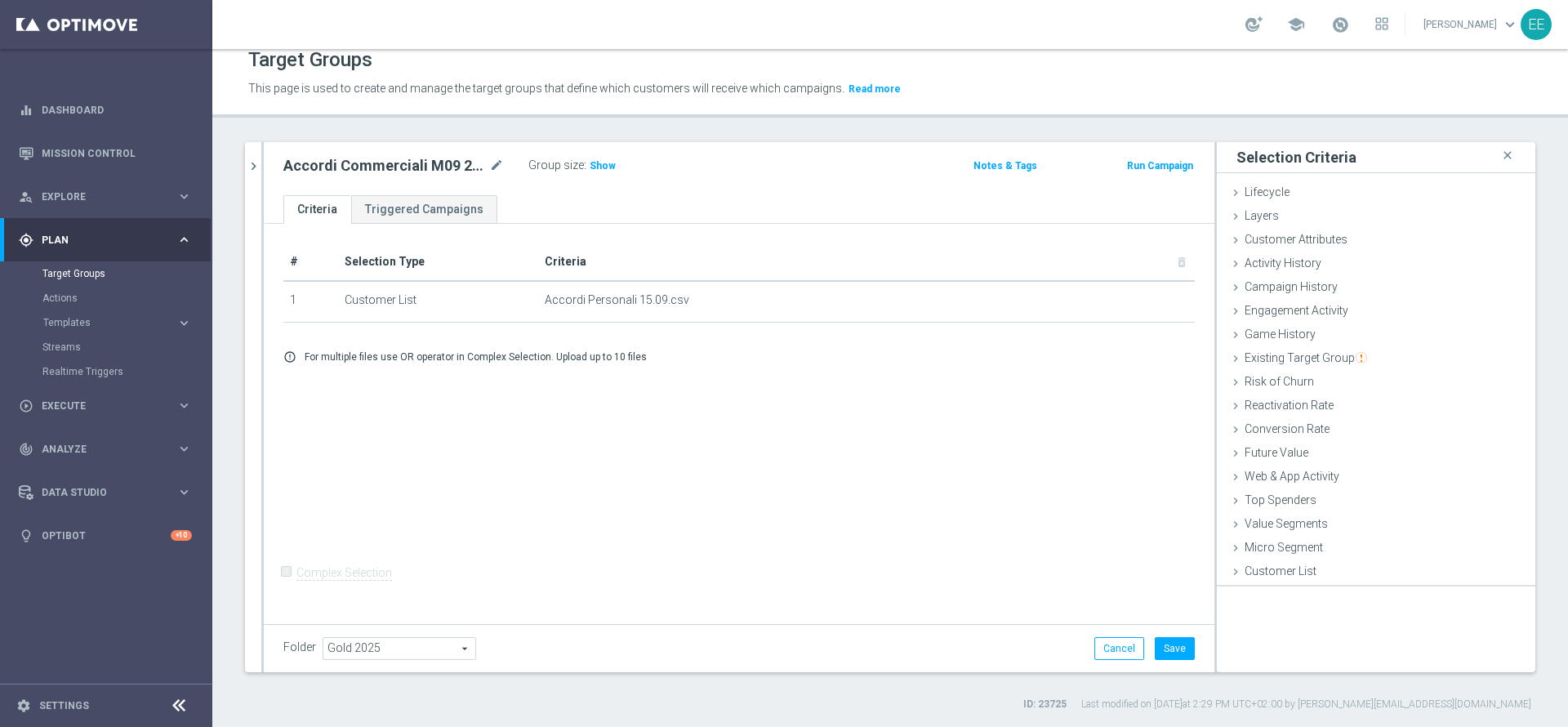
scroll to position [0, 0]
click at [599, 161] on span "Show" at bounding box center [603, 166] width 26 height 11
click at [252, 161] on icon "chevron_right" at bounding box center [253, 166] width 16 height 16
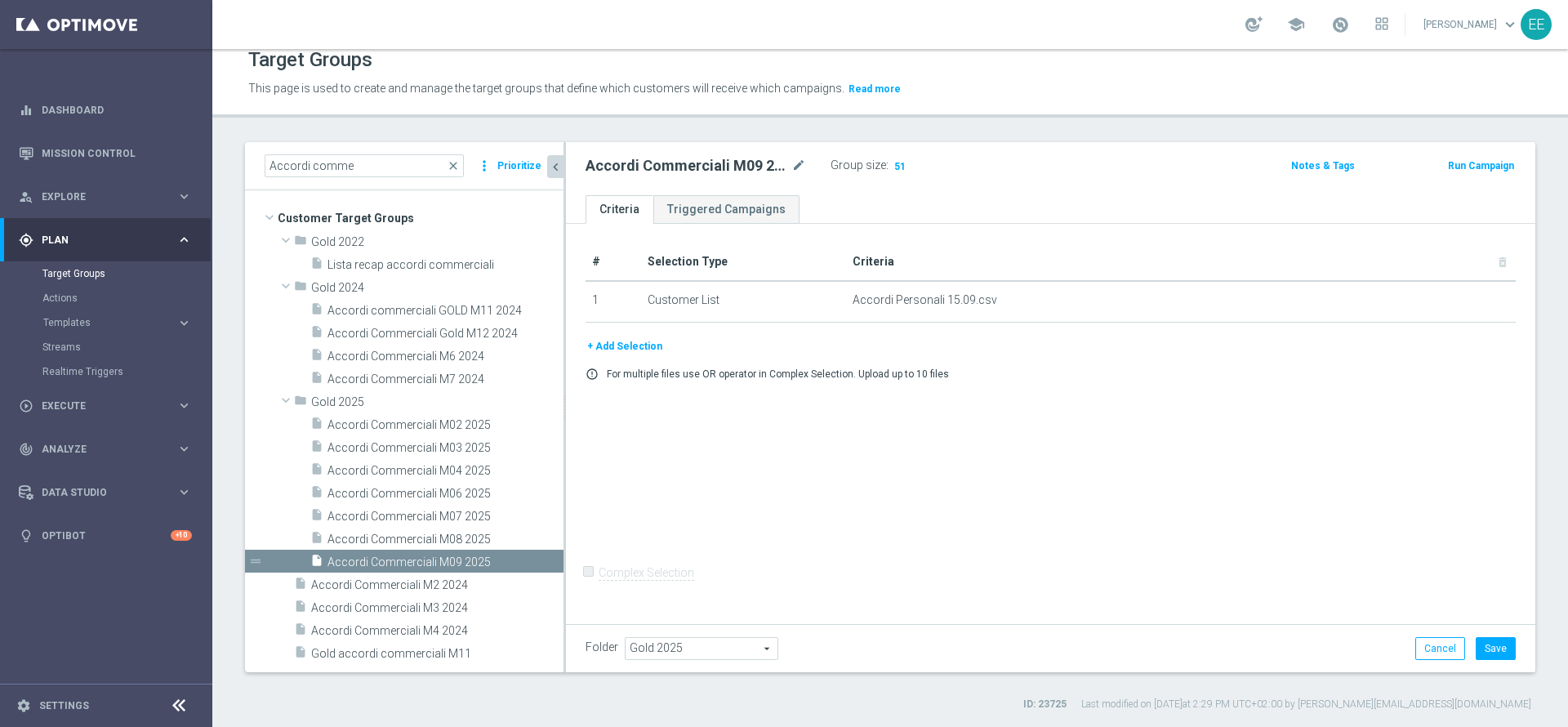
click at [516, 168] on button "Prioritize" at bounding box center [519, 166] width 49 height 22
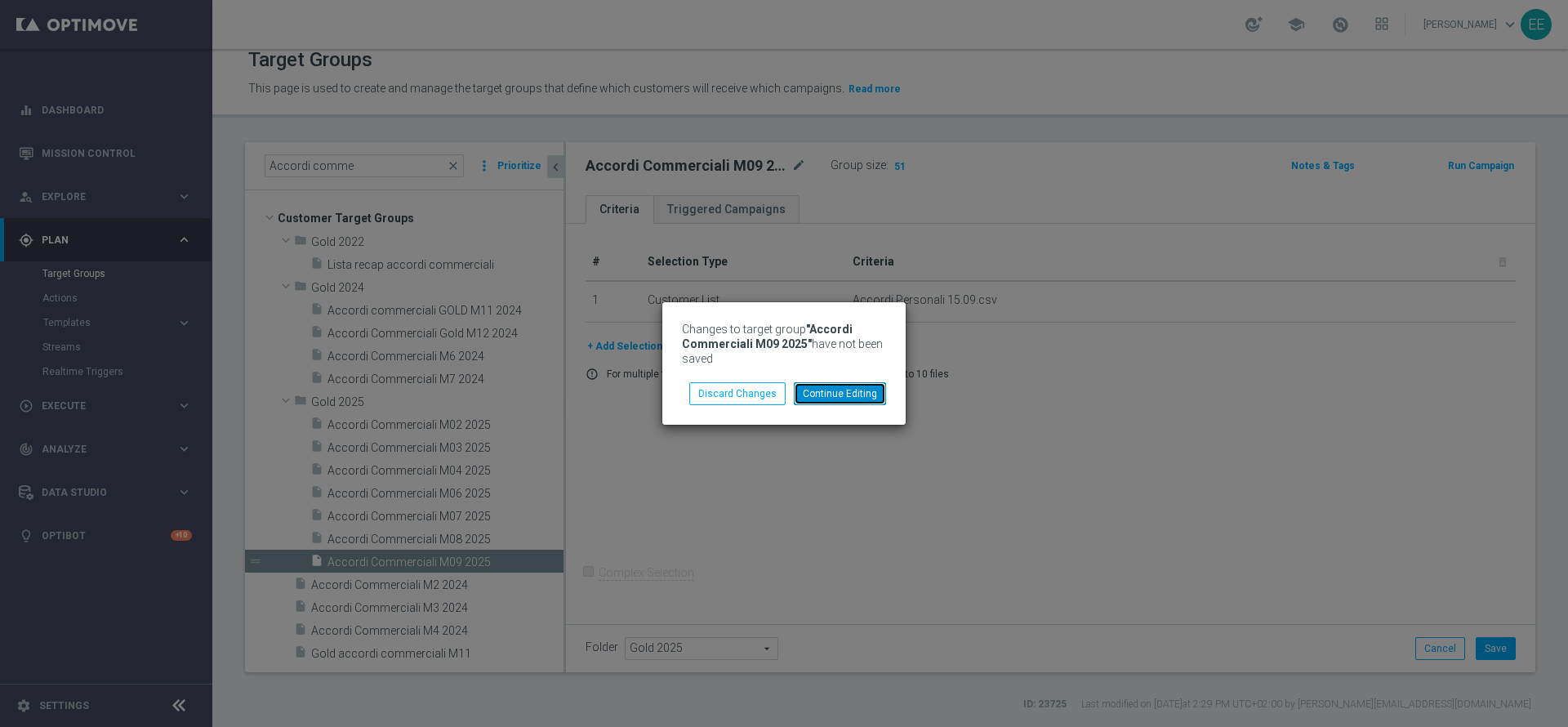
click at [813, 393] on button "Continue Editing" at bounding box center [840, 394] width 93 height 23
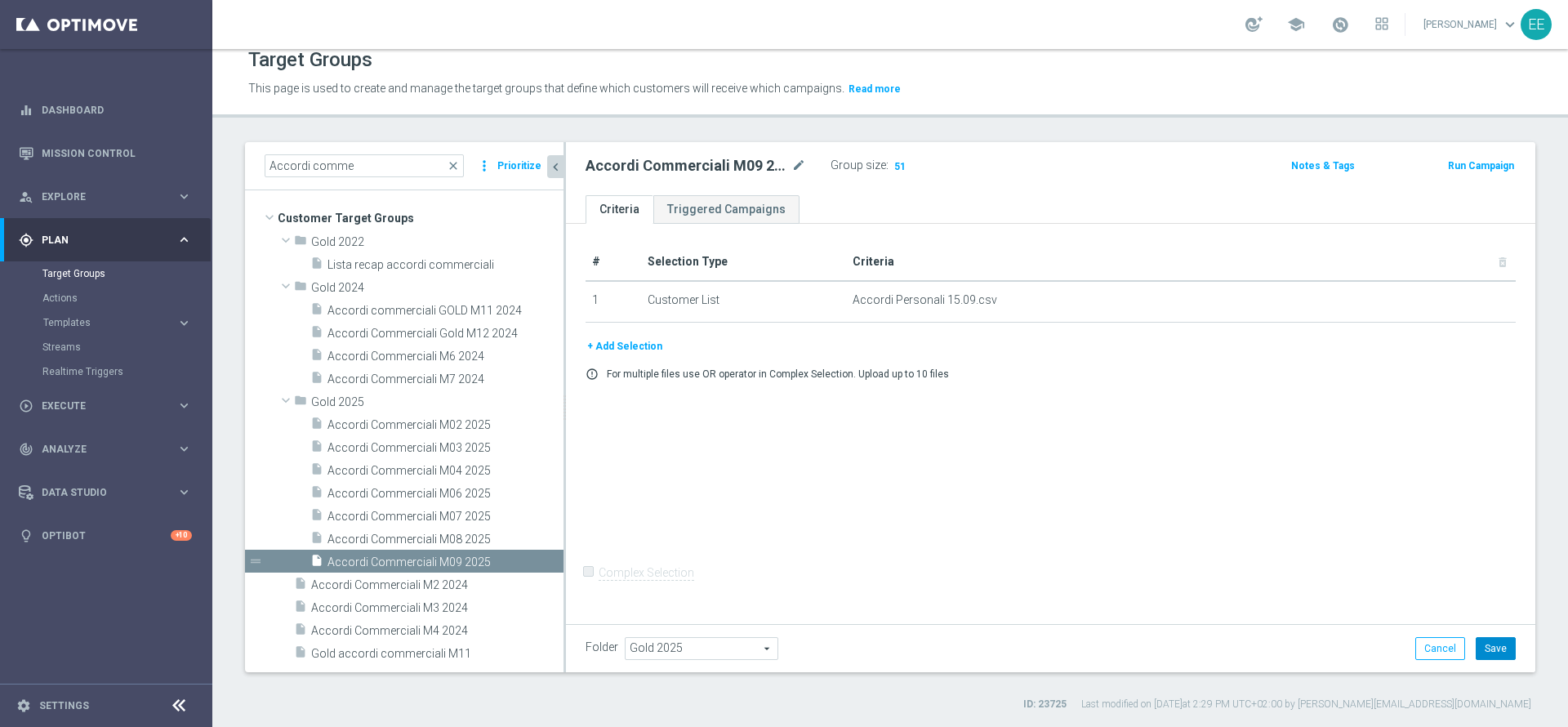
click at [1484, 645] on button "Save" at bounding box center [1495, 649] width 40 height 23
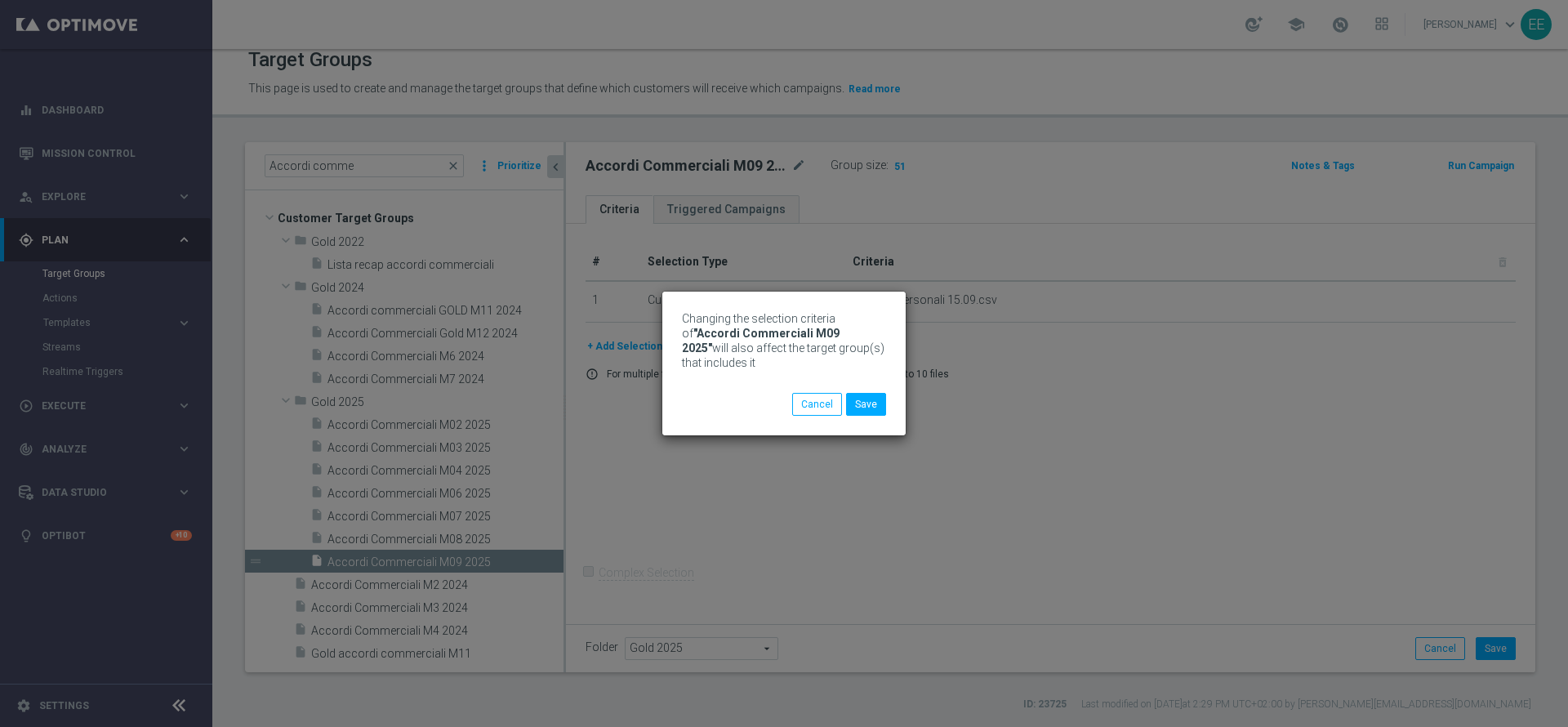
click at [862, 416] on div "Changing the selection criteria of "Accordi Commerciali M09 2025" will also aff…" at bounding box center [784, 363] width 243 height 143
click at [880, 399] on button "Save" at bounding box center [866, 405] width 40 height 23
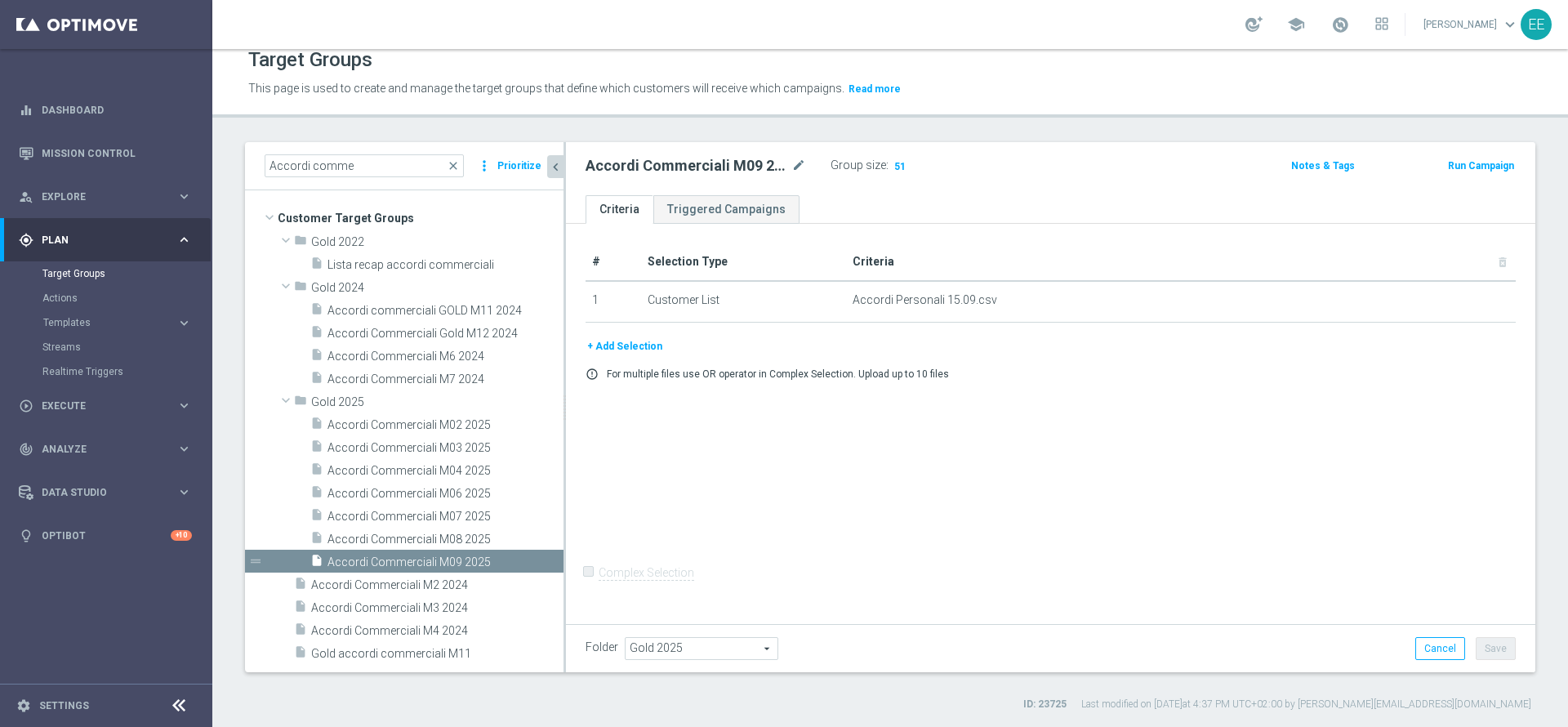
click at [505, 166] on button "Prioritize" at bounding box center [519, 166] width 49 height 22
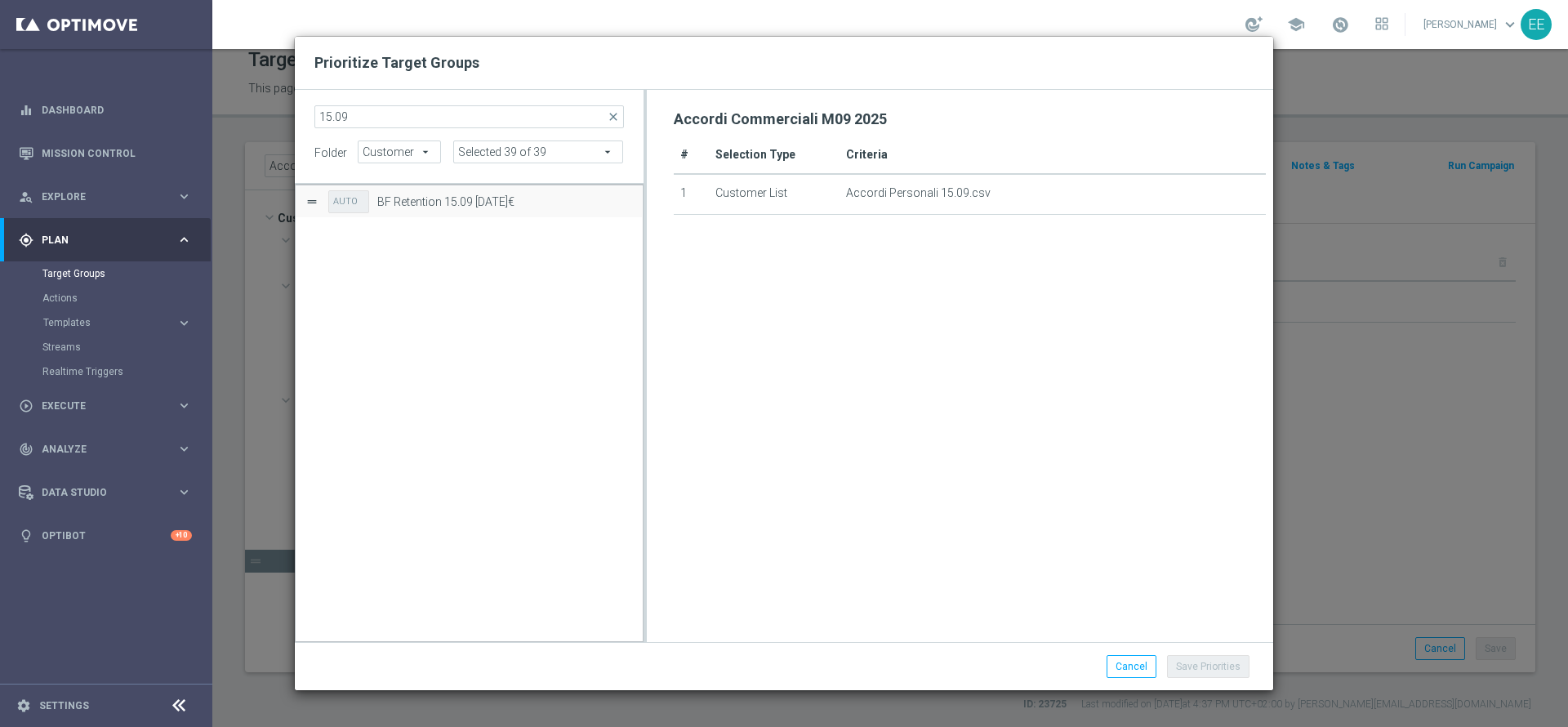
click at [333, 114] on input "15.09" at bounding box center [469, 117] width 310 height 23
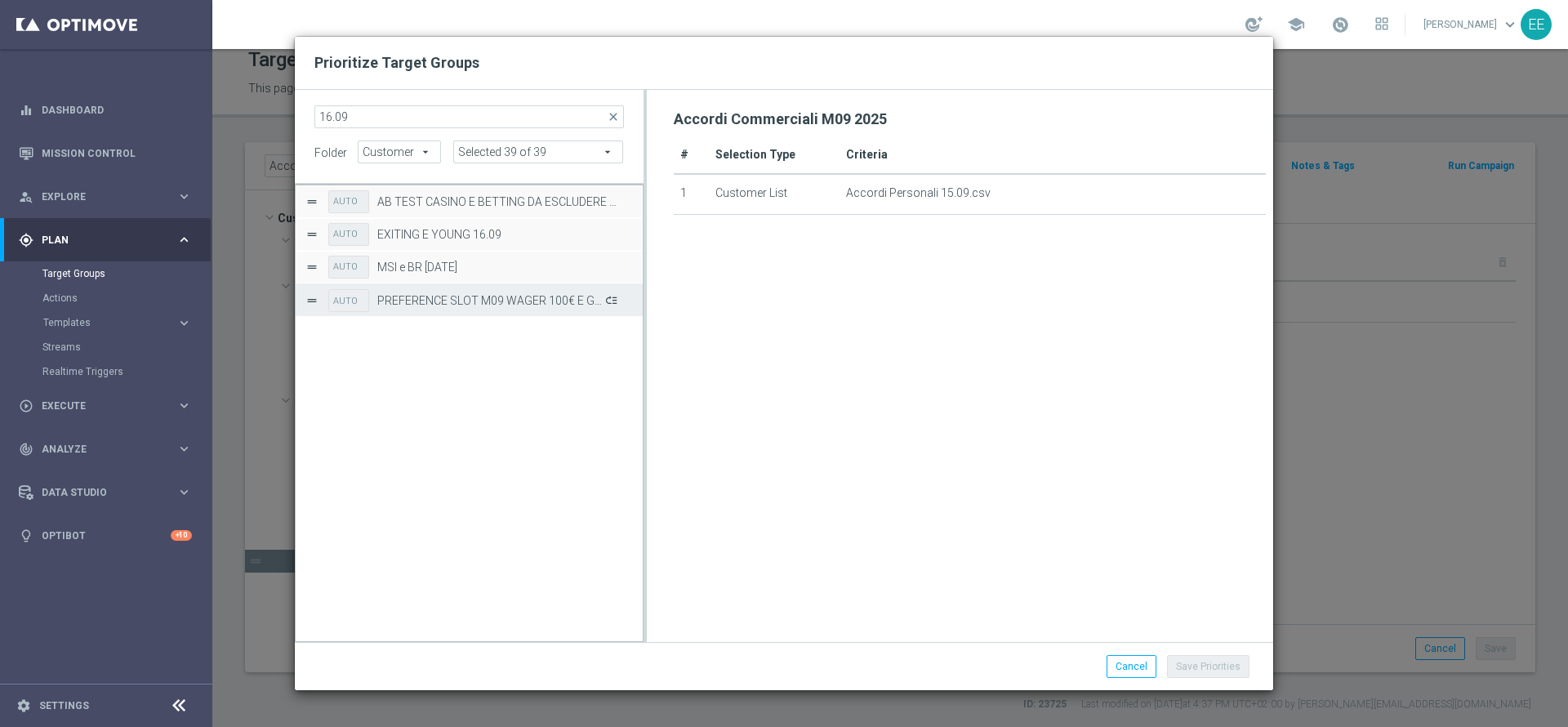
type input "16.09"
click at [614, 302] on button "Press SPACE to select this row." at bounding box center [610, 300] width 16 height 24
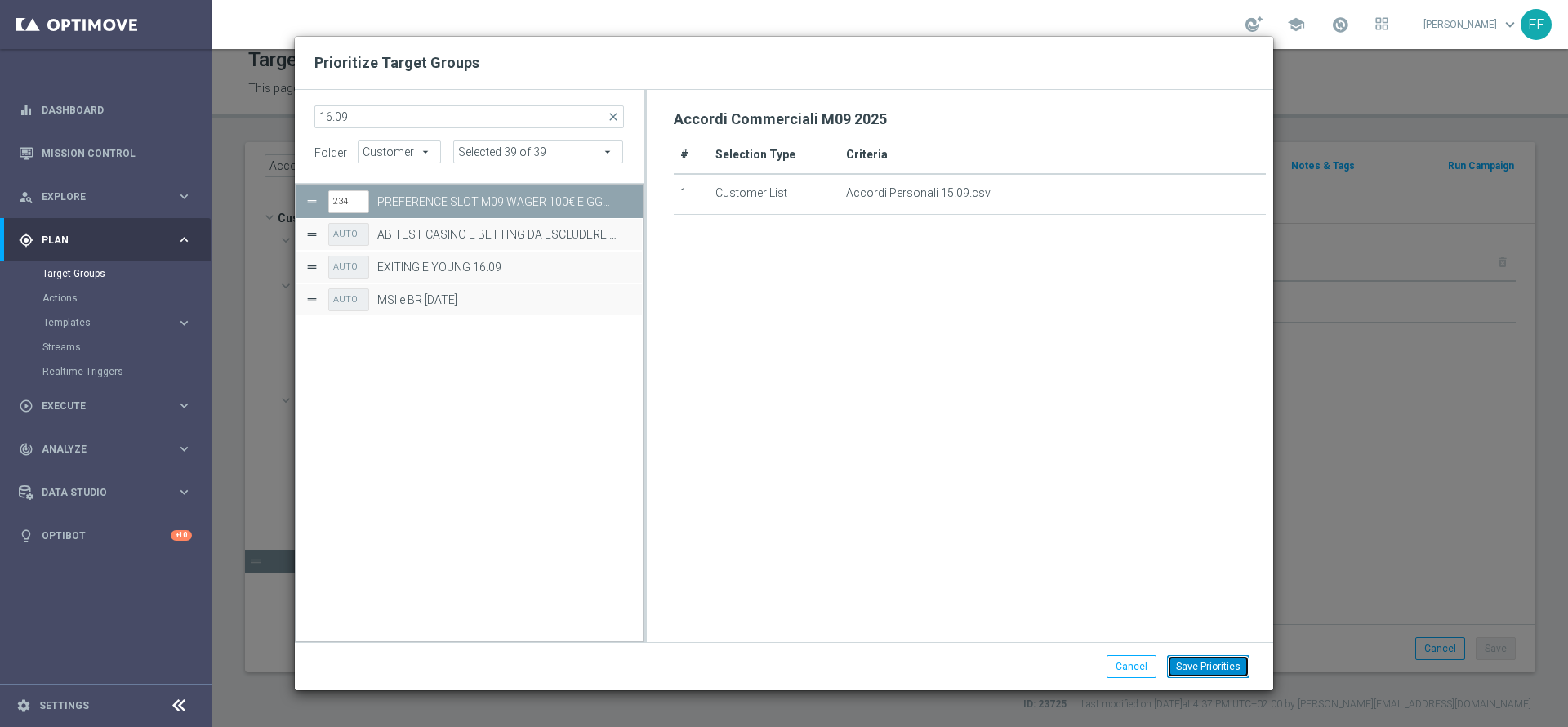
click at [1202, 669] on button "Save Priorities" at bounding box center [1208, 667] width 83 height 23
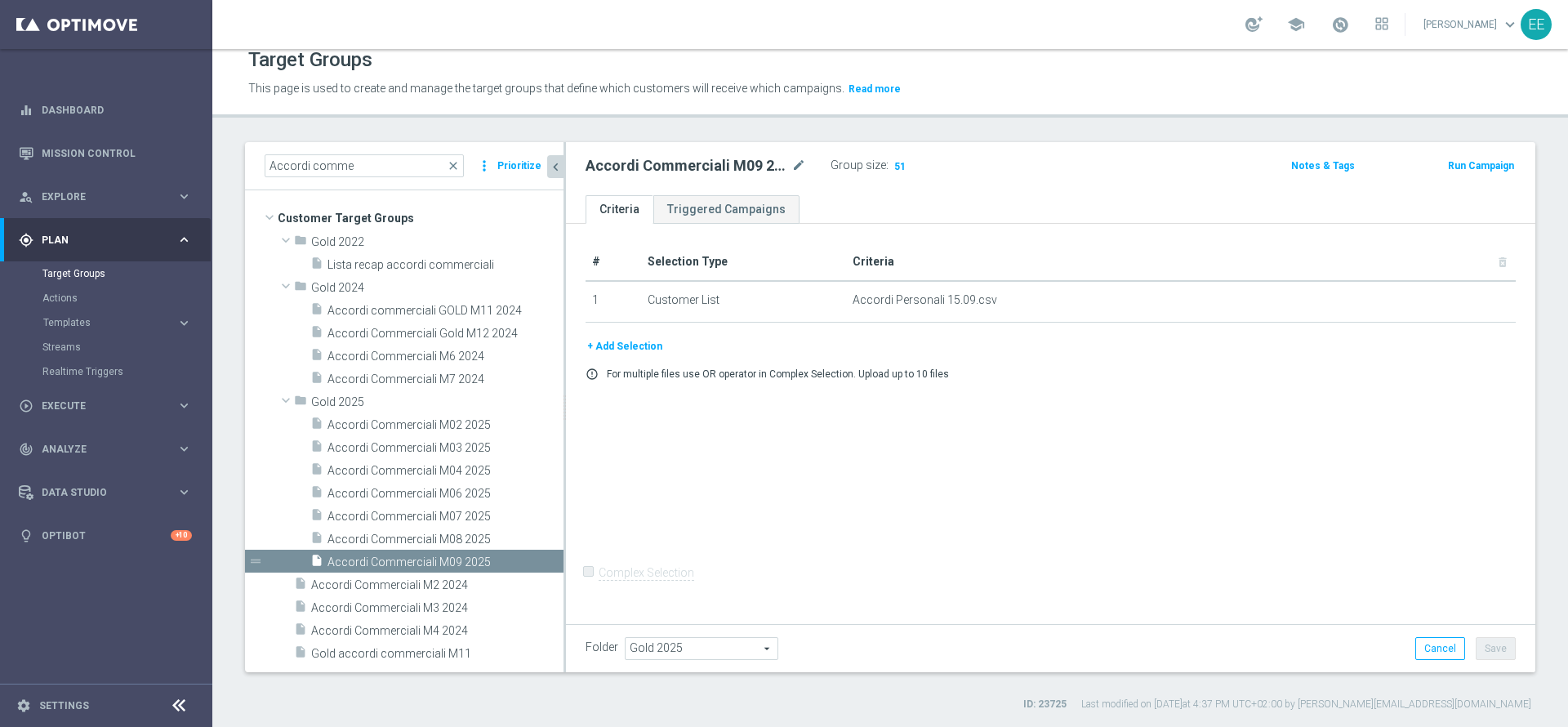
click at [505, 168] on button "Prioritize" at bounding box center [519, 166] width 49 height 22
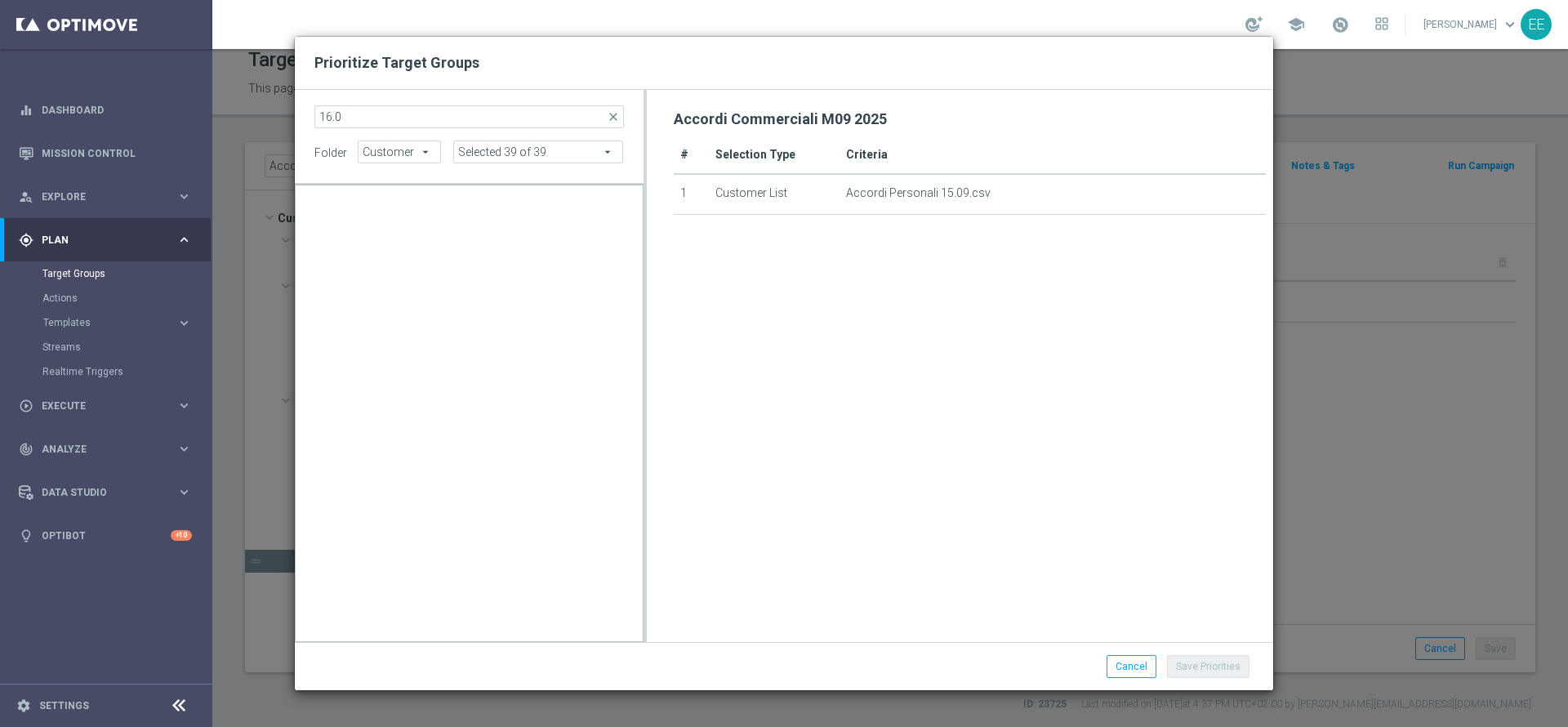
type input "16.09"
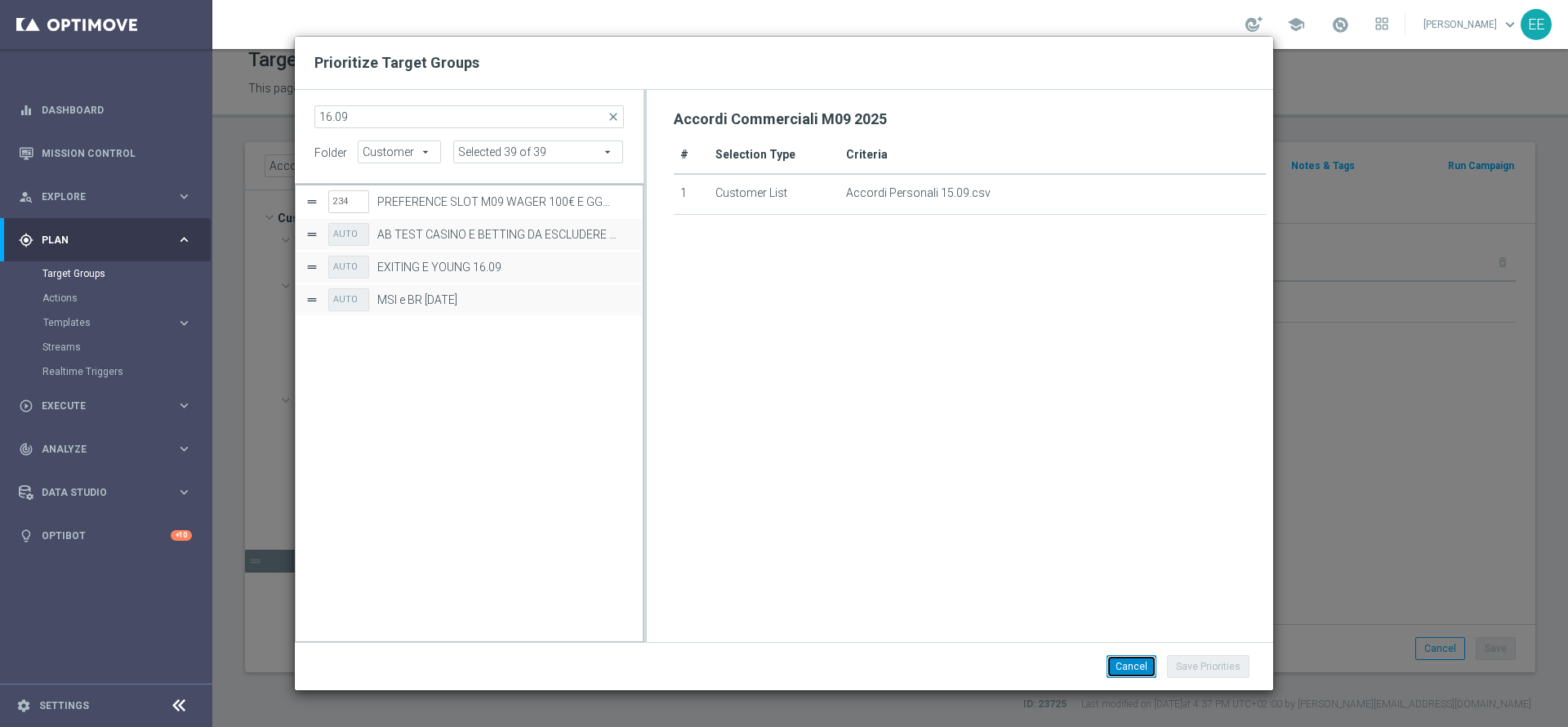
click at [1123, 677] on button "Cancel" at bounding box center [1131, 667] width 50 height 23
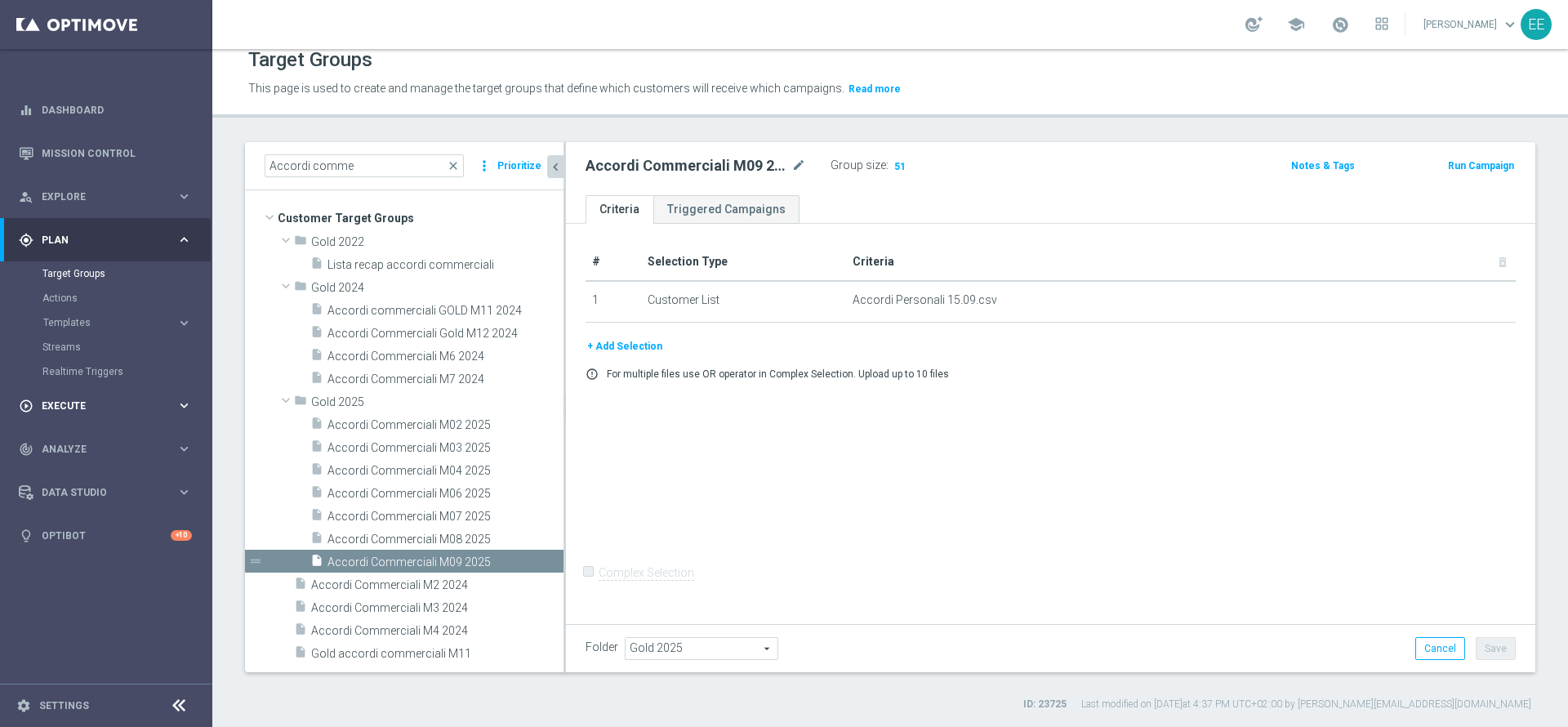
click at [45, 419] on div "play_circle_outline Execute keyboard_arrow_right" at bounding box center [105, 406] width 211 height 43
click at [108, 315] on link "Campaign Builder" at bounding box center [106, 317] width 128 height 13
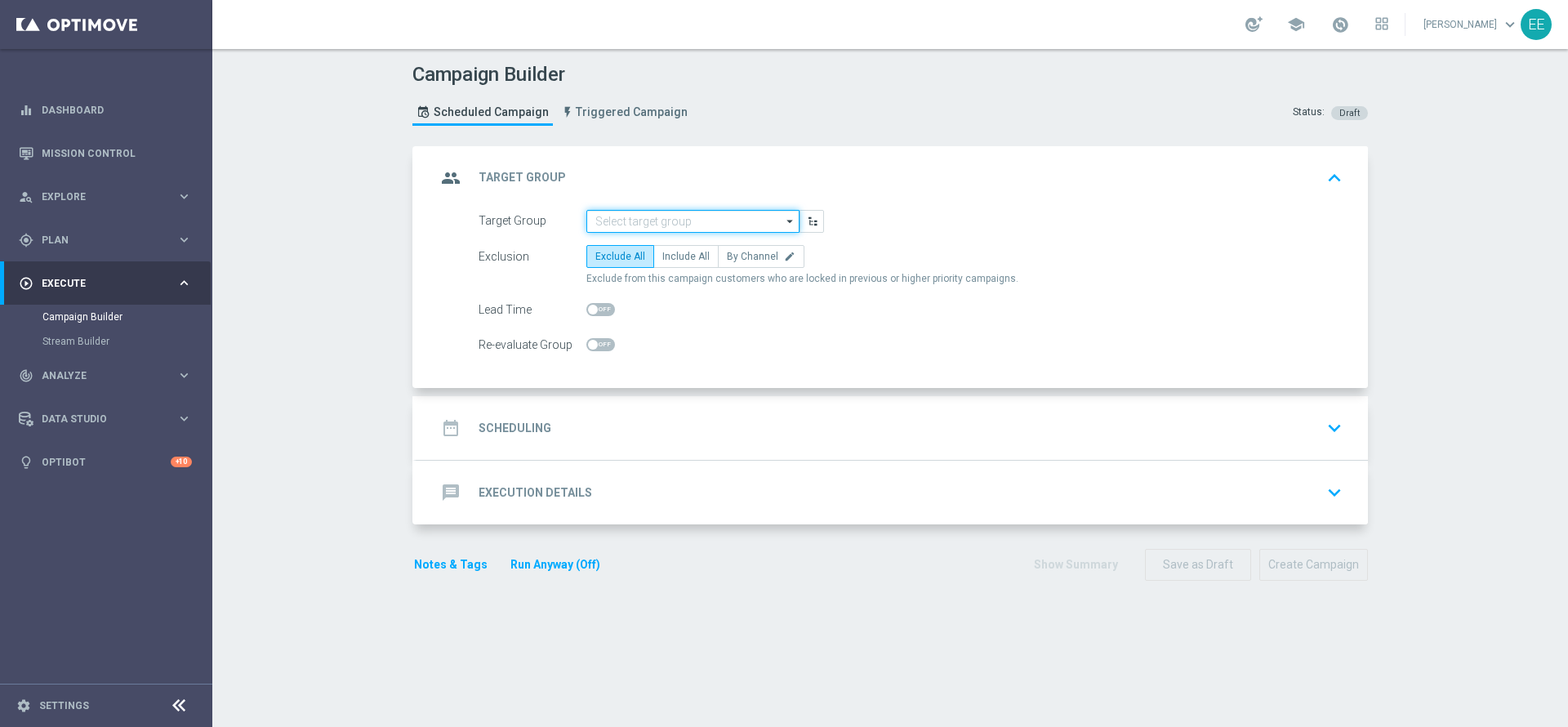
click at [605, 224] on input at bounding box center [693, 221] width 213 height 23
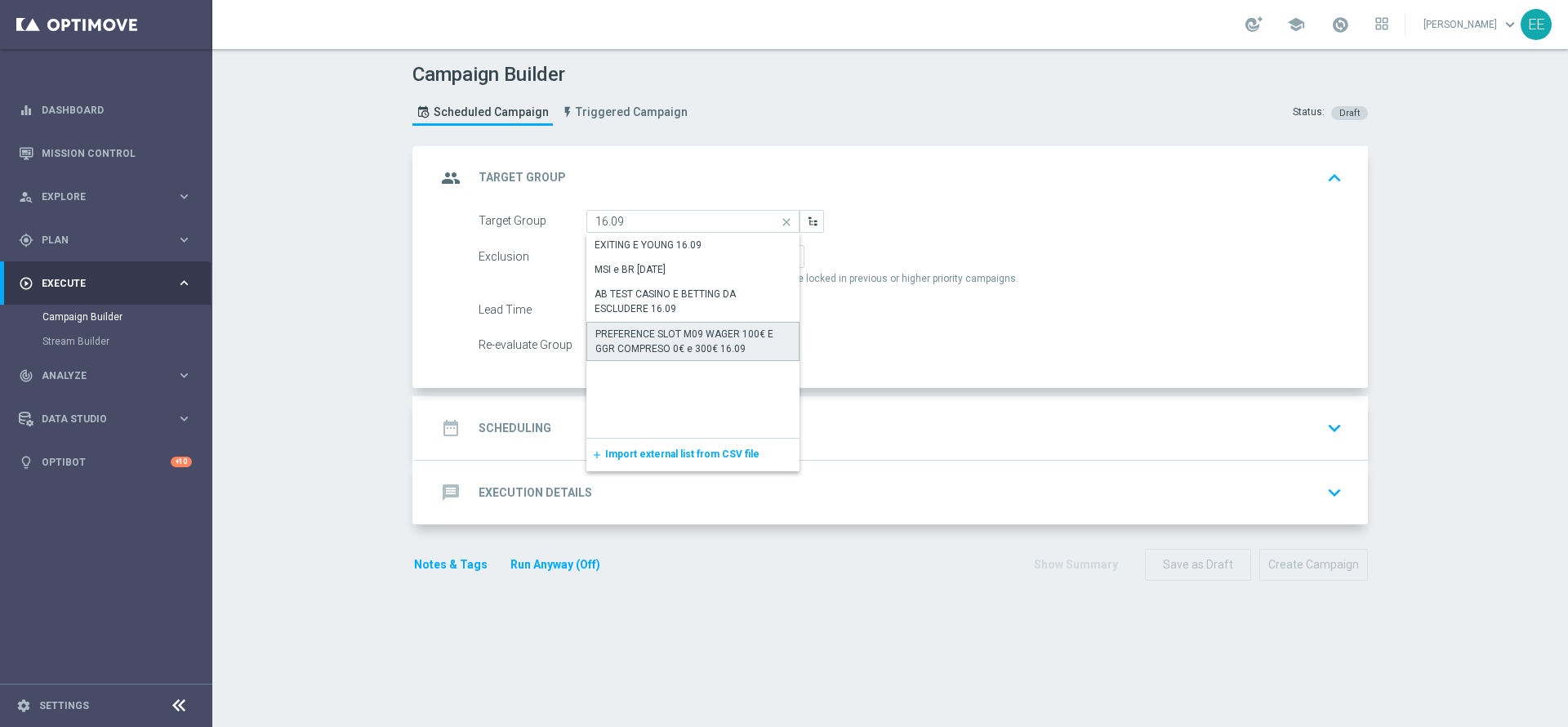
click at [639, 343] on div "PREFERENCE SLOT M09 WAGER 100€ E GGR COMPRESO 0€ e 300€ 16.09" at bounding box center [693, 342] width 195 height 30
type input "PREFERENCE SLOT M09 WAGER 100€ E GGR COMPRESO 0€ e 300€ 16.09"
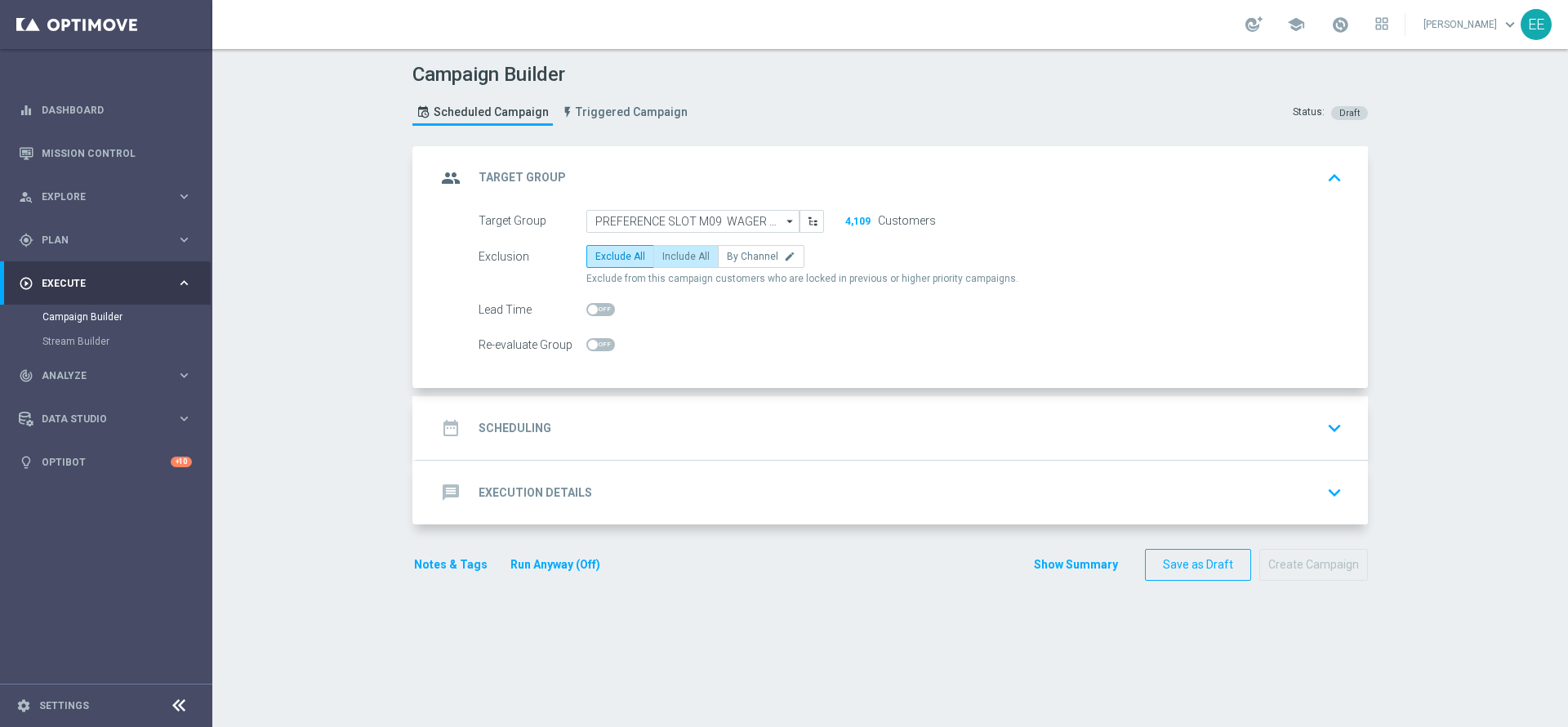
click at [678, 256] on span "Include All" at bounding box center [687, 257] width 48 height 11
click at [673, 256] on input "Include All" at bounding box center [668, 259] width 11 height 11
radio input "true"
click at [597, 311] on span at bounding box center [600, 310] width 29 height 13
click at [597, 311] on input "checkbox" at bounding box center [600, 310] width 29 height 13
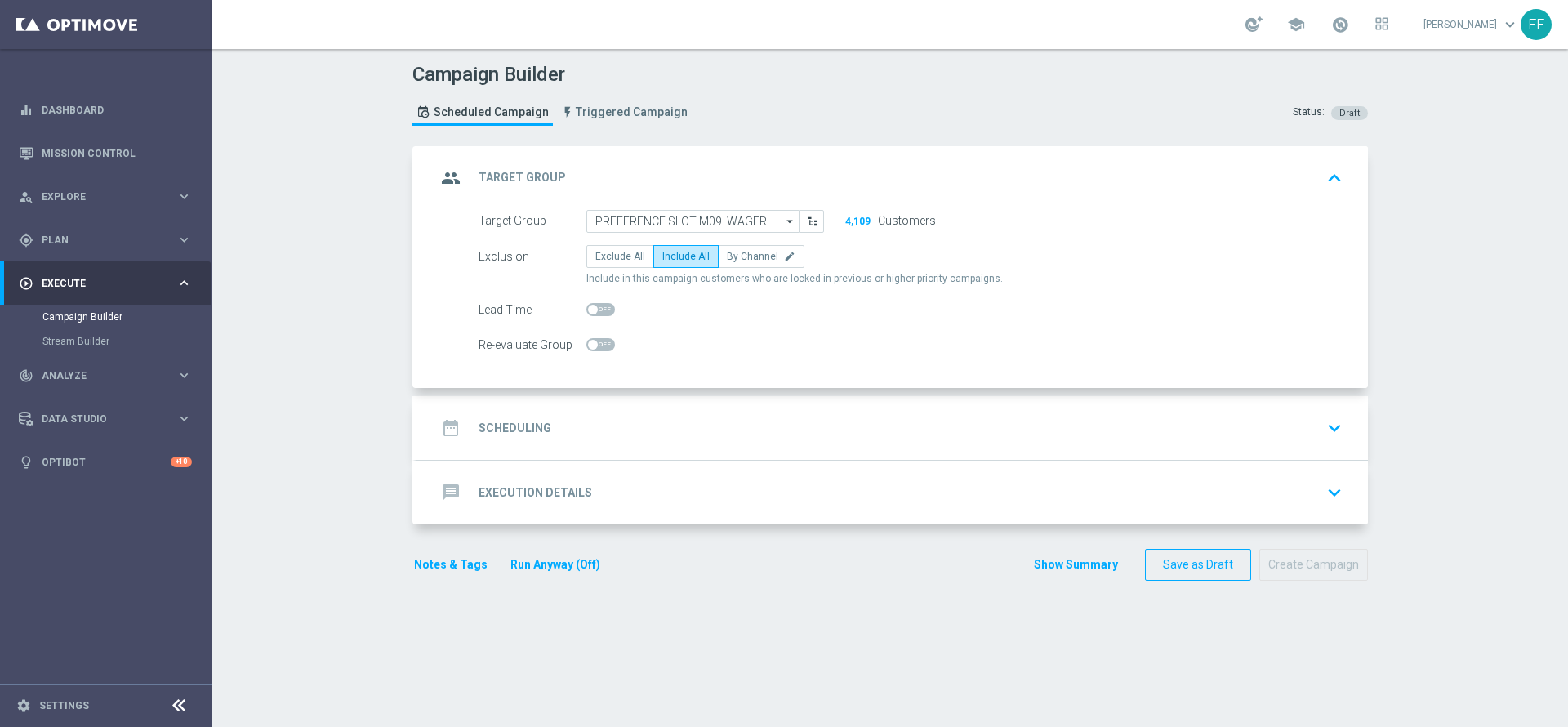
checkbox input "true"
click at [649, 431] on div "date_range Scheduling keyboard_arrow_down" at bounding box center [892, 428] width 913 height 31
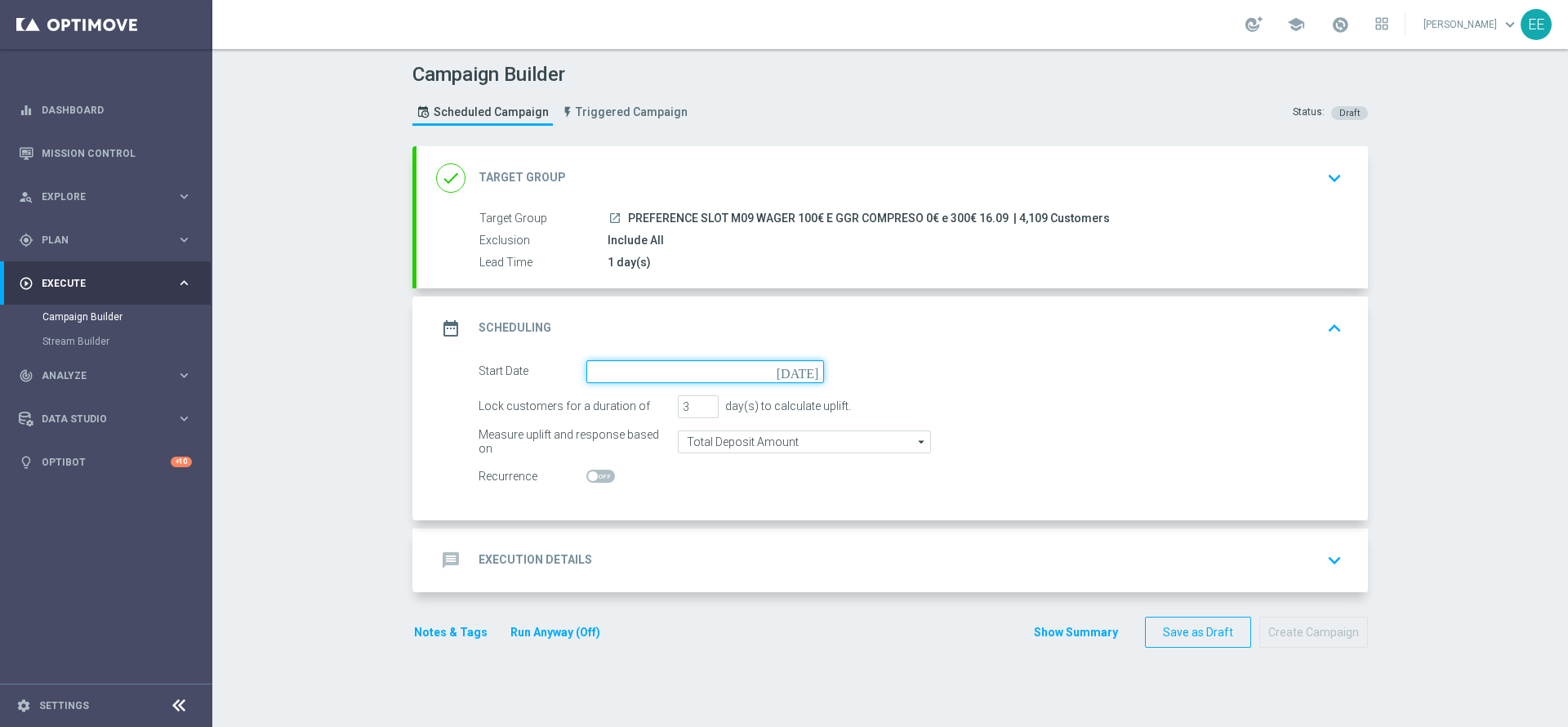
click at [657, 365] on input at bounding box center [705, 372] width 238 height 23
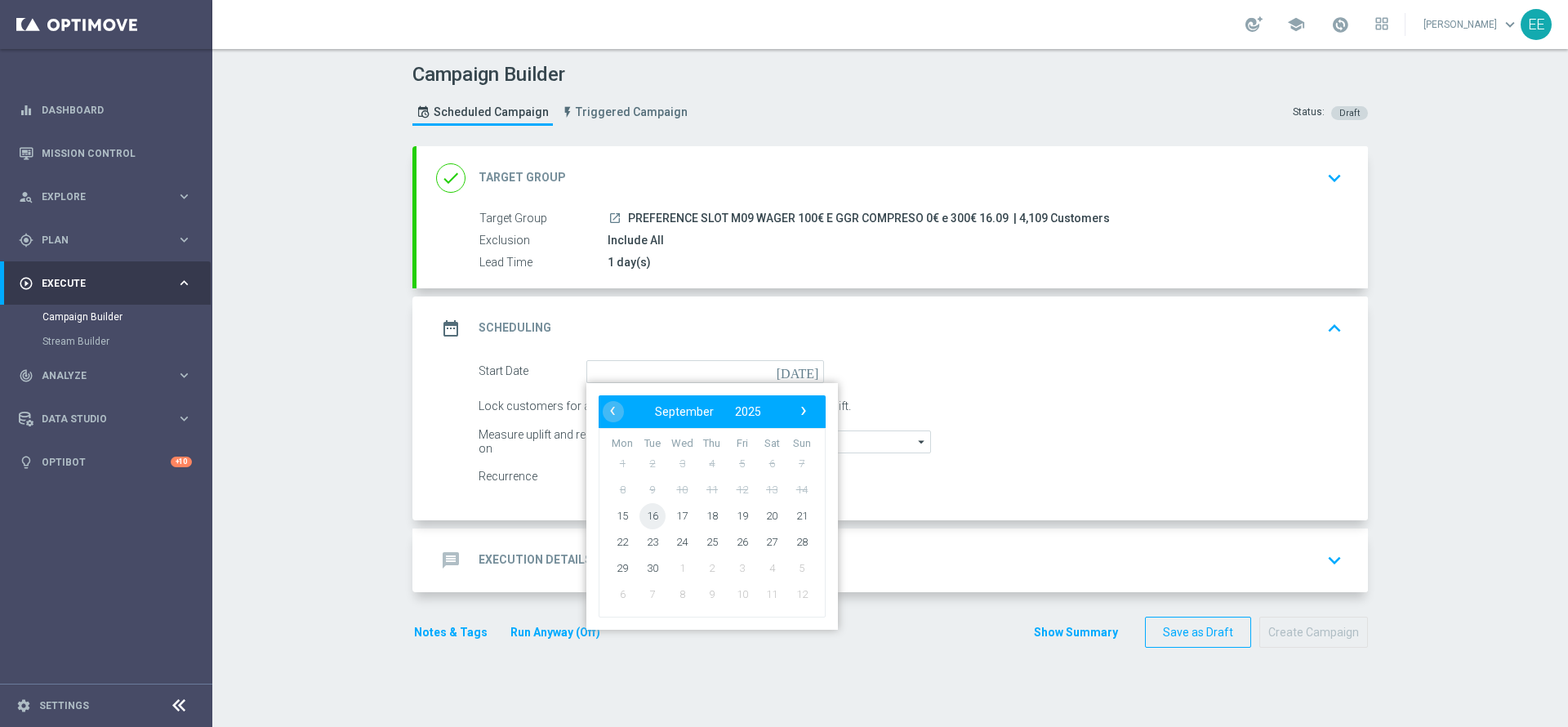
click at [640, 518] on span "16" at bounding box center [653, 516] width 26 height 26
type input "16 Sep 2025"
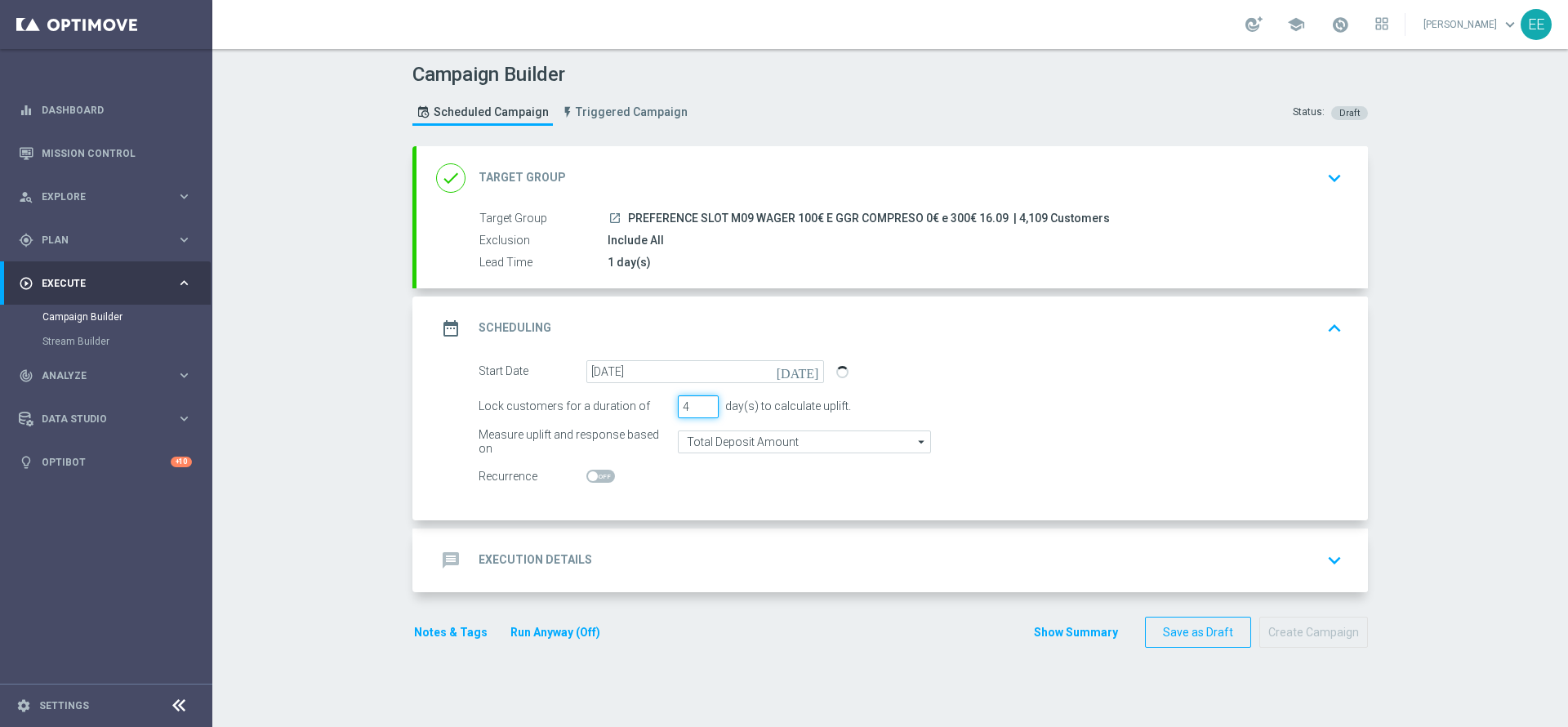
click at [698, 405] on input "4" at bounding box center [698, 407] width 41 height 23
click at [698, 405] on input "5" at bounding box center [698, 407] width 41 height 23
click at [698, 411] on input "4" at bounding box center [698, 407] width 41 height 23
click at [698, 411] on input "3" at bounding box center [698, 407] width 41 height 23
click at [698, 411] on input "2" at bounding box center [698, 407] width 41 height 23
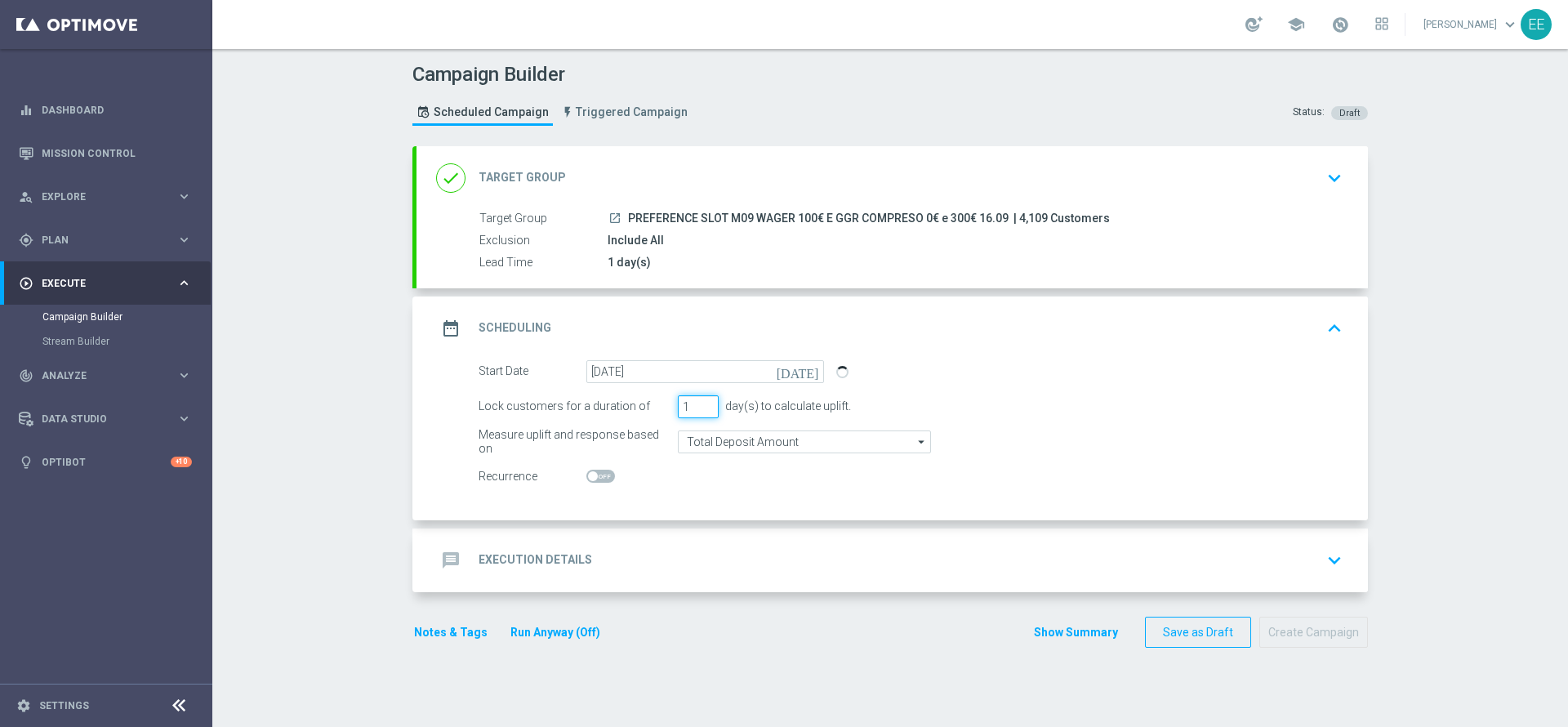
type input "1"
click at [698, 411] on input "1" at bounding box center [698, 407] width 41 height 23
click at [619, 546] on div "message Execution Details keyboard_arrow_down" at bounding box center [892, 561] width 913 height 31
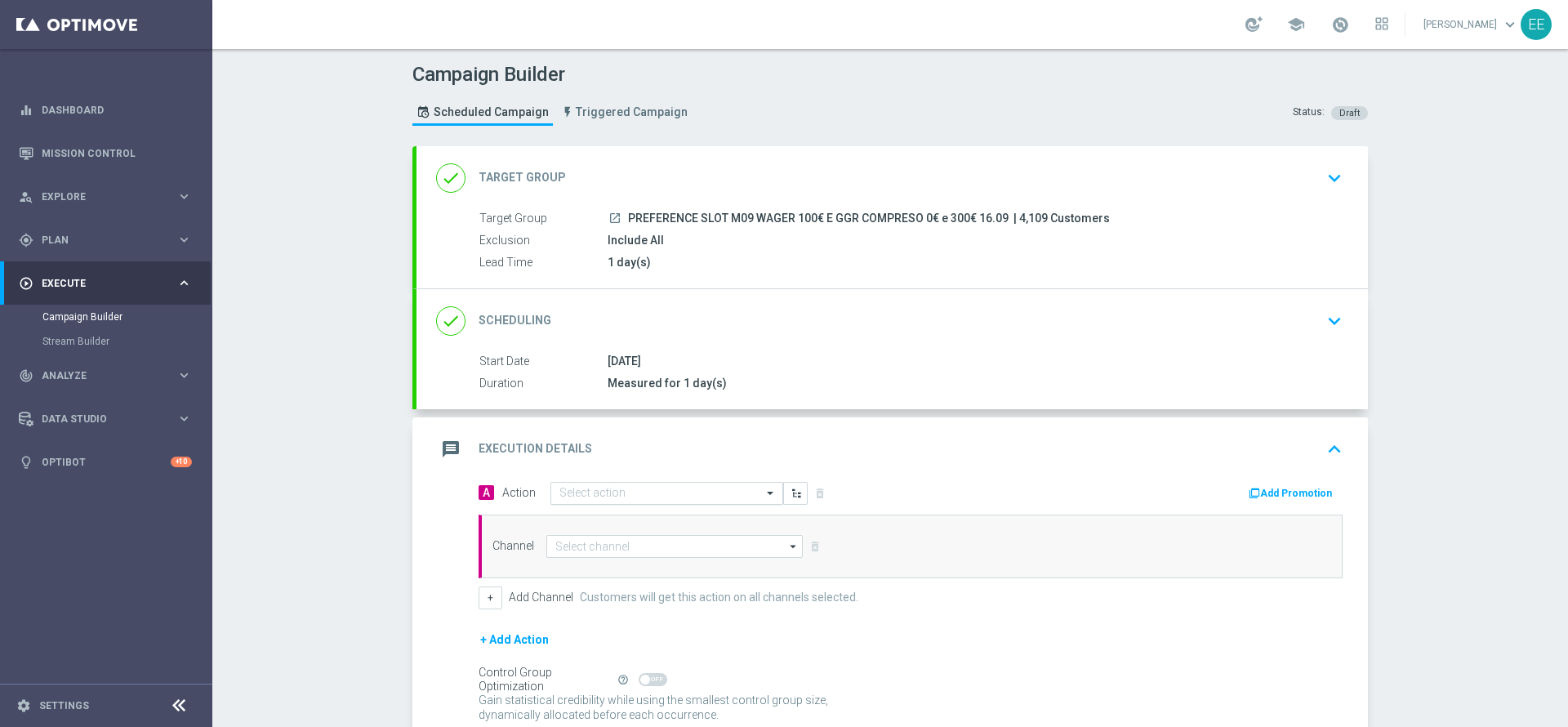
click at [602, 499] on input "text" at bounding box center [650, 493] width 182 height 14
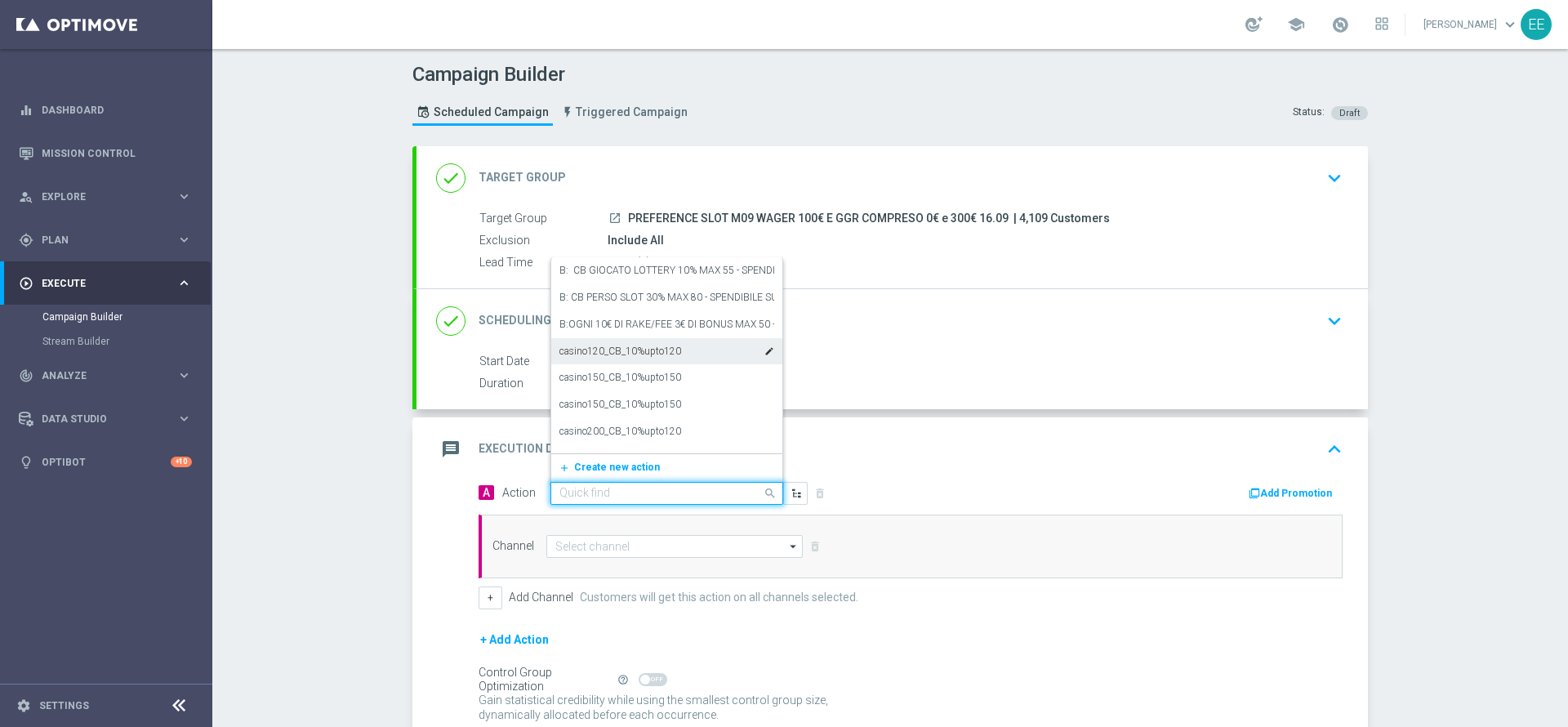
paste input "CB PERSO SLOT 100% MAX 50€ FUN BONUS - WAGER X10 CAP X2 - WALLET 1 GIORNO - SPE…"
type input "CB PERSO SLOT 100% MAX 50€ FUN BONUS - WAGER X10 CAP X2 - WALLET 1 GIORNO - SPE…"
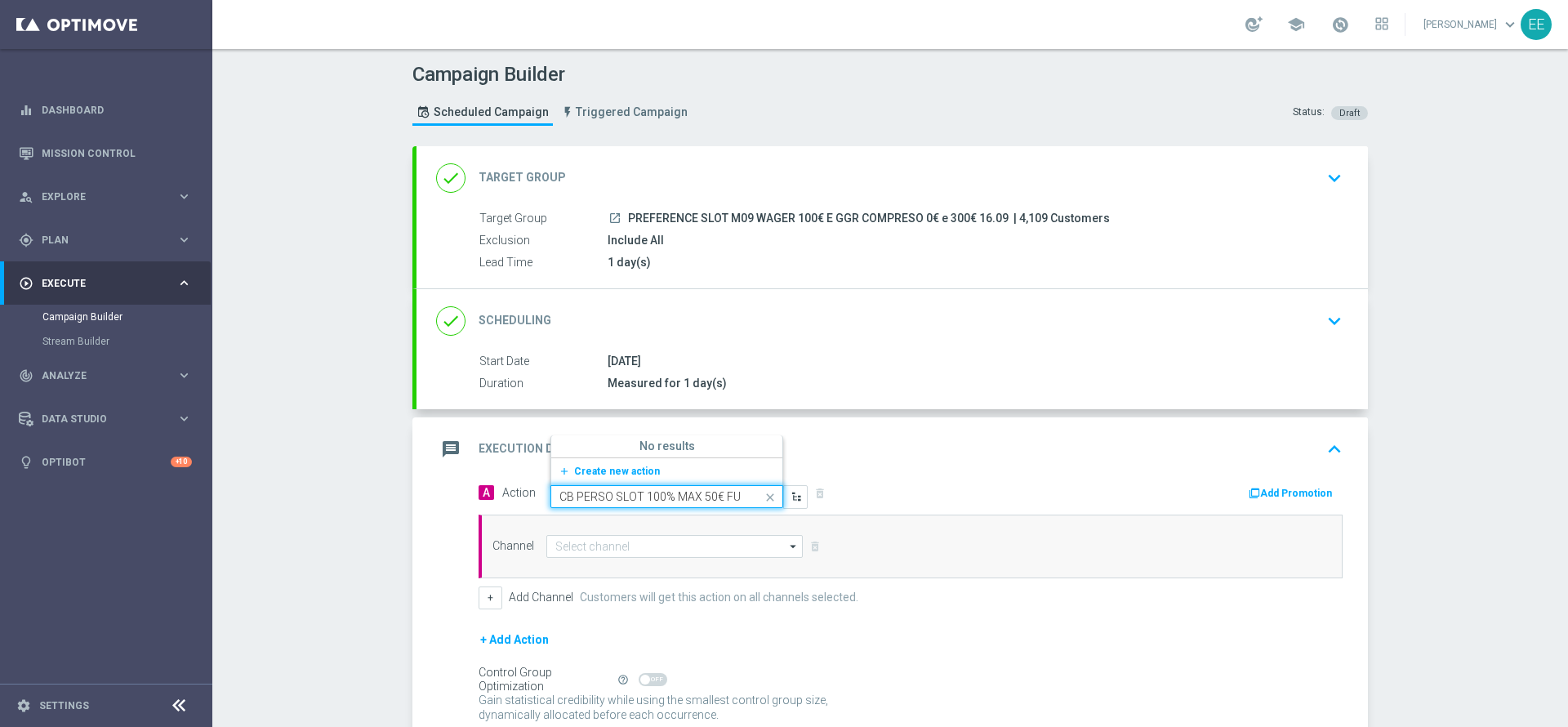
scroll to position [0, 360]
click at [591, 472] on span "Create new action" at bounding box center [617, 471] width 86 height 11
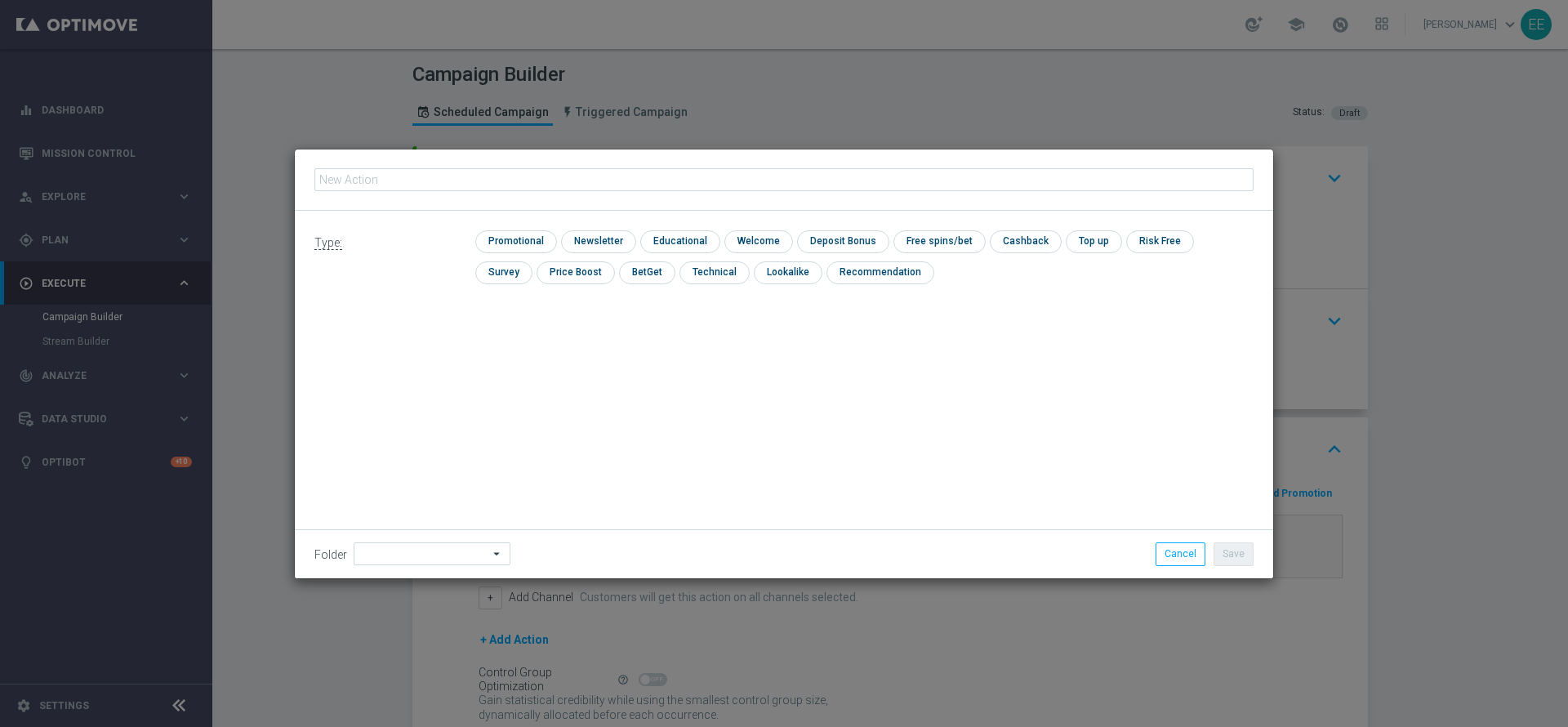
click at [588, 175] on input "text" at bounding box center [784, 179] width 939 height 23
type input "CB PERSO SLOT 100% MAX 50€ FUN BONUS - WAGER X10 CAP X2 - WALLET 1 GIORNO - SPE…"
click at [503, 249] on input "checkbox" at bounding box center [514, 241] width 78 height 22
checkbox input "true"
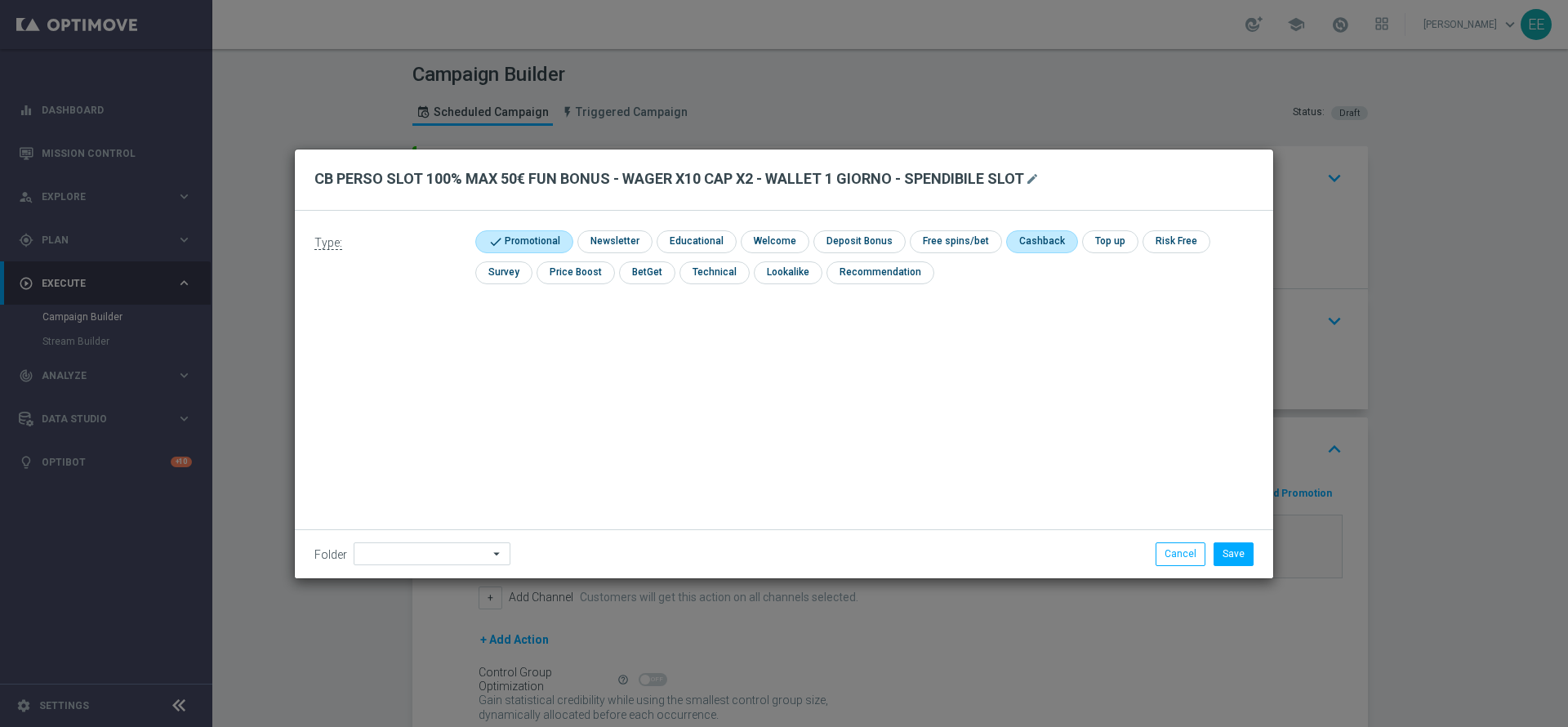
click at [1022, 243] on input "checkbox" at bounding box center [1040, 241] width 69 height 22
checkbox input "true"
click at [430, 546] on input at bounding box center [432, 554] width 156 height 23
type input "OMNICHANNEL"
click at [1237, 556] on button "Save" at bounding box center [1233, 554] width 40 height 23
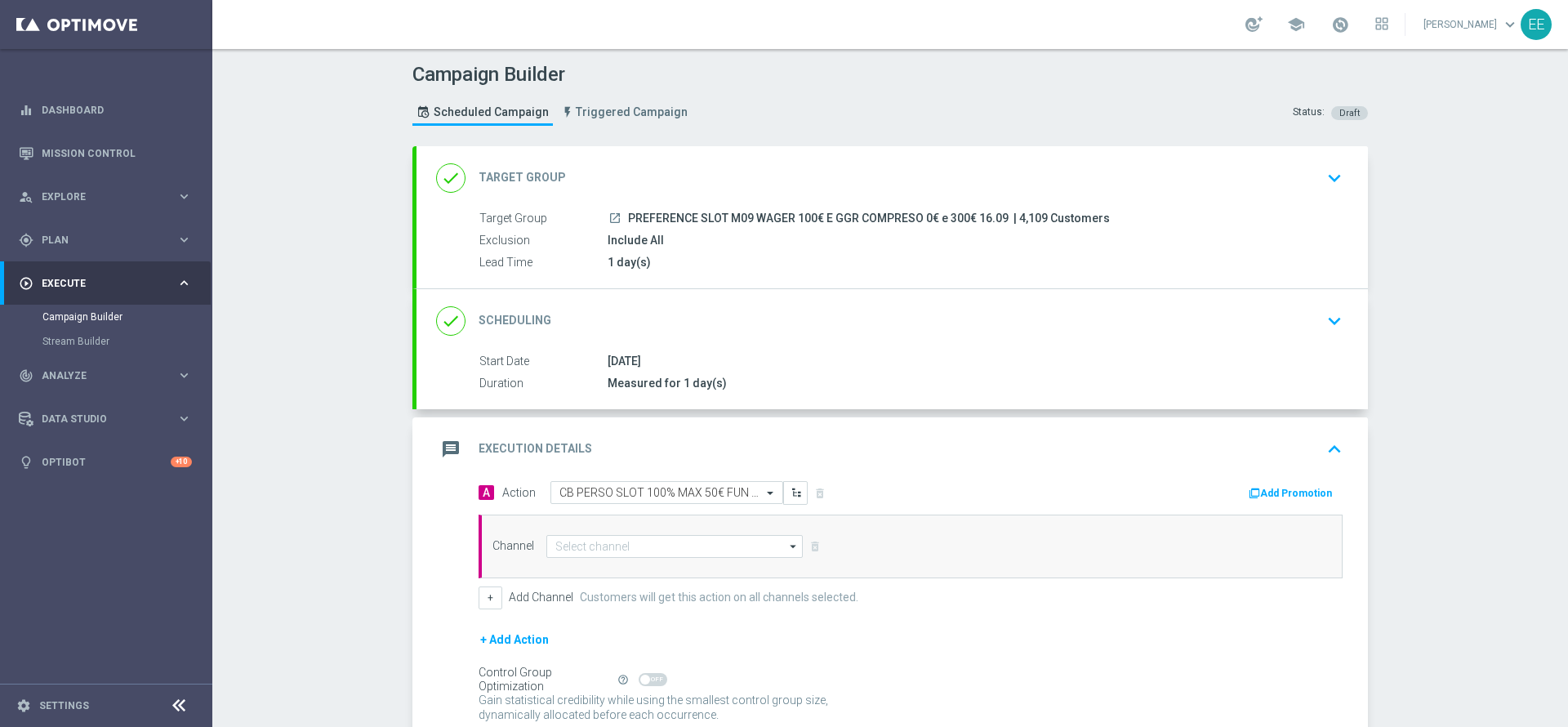
click at [1296, 498] on button "Add Promotion" at bounding box center [1292, 493] width 91 height 18
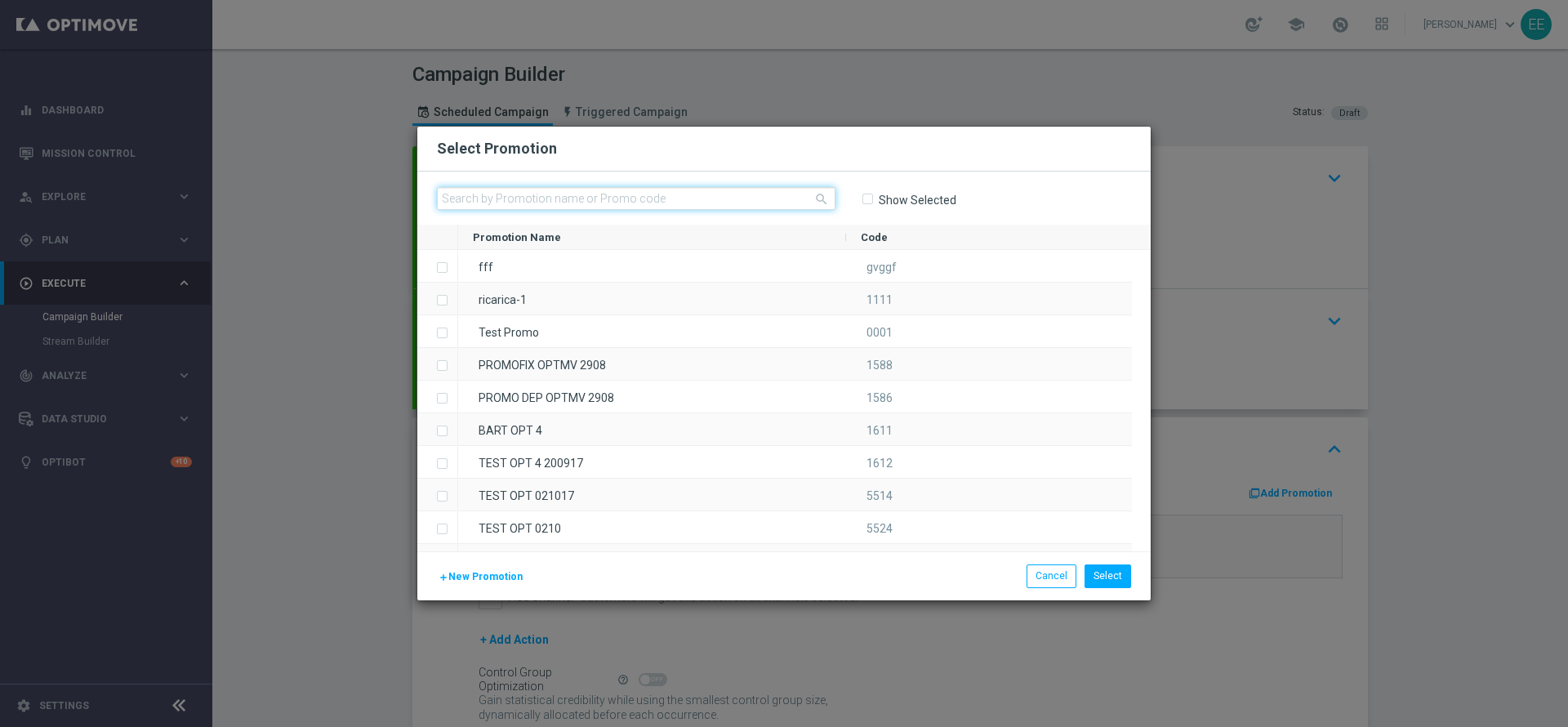
click at [634, 190] on input "text" at bounding box center [636, 198] width 399 height 23
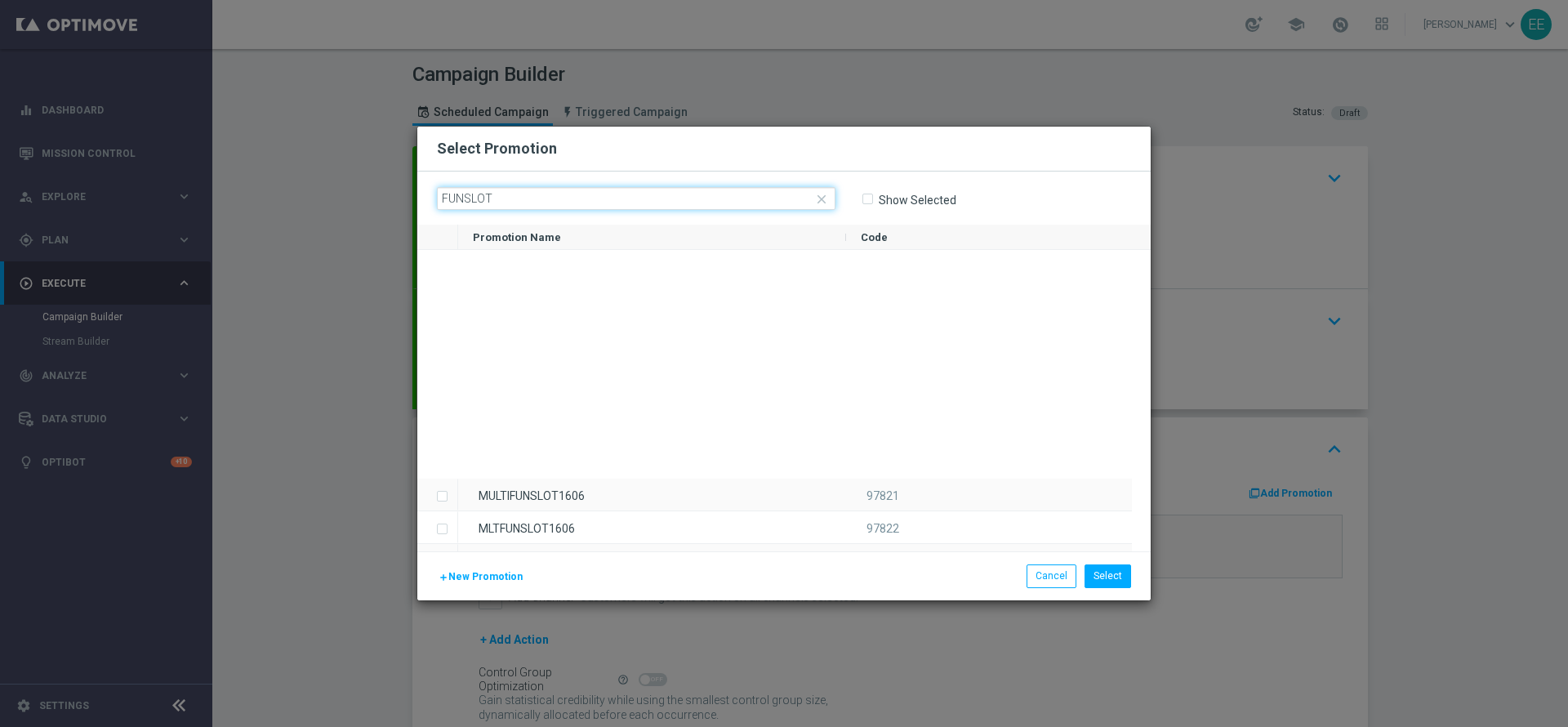
scroll to position [581, 0]
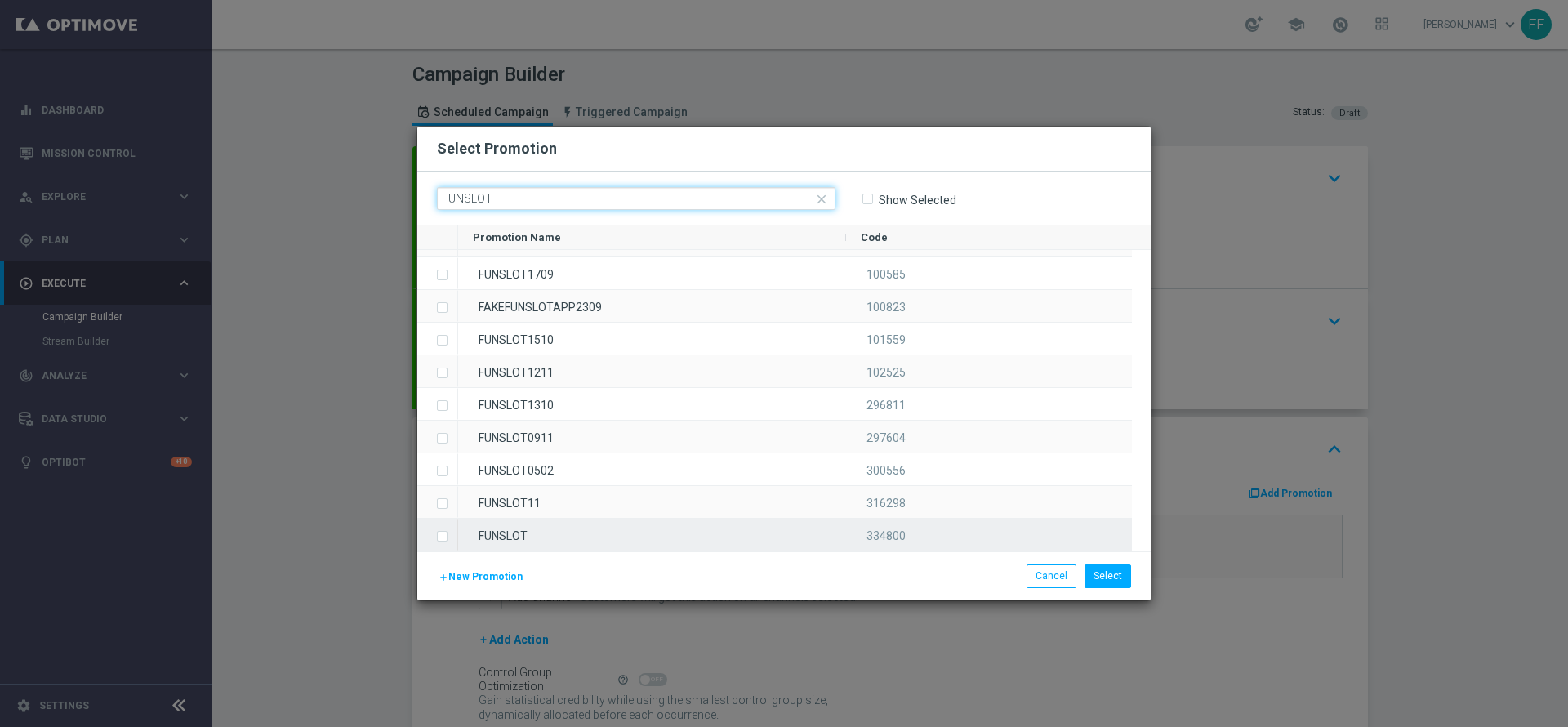
type input "FUNSLOT"
click at [580, 532] on div "FUNSLOT" at bounding box center [652, 534] width 388 height 32
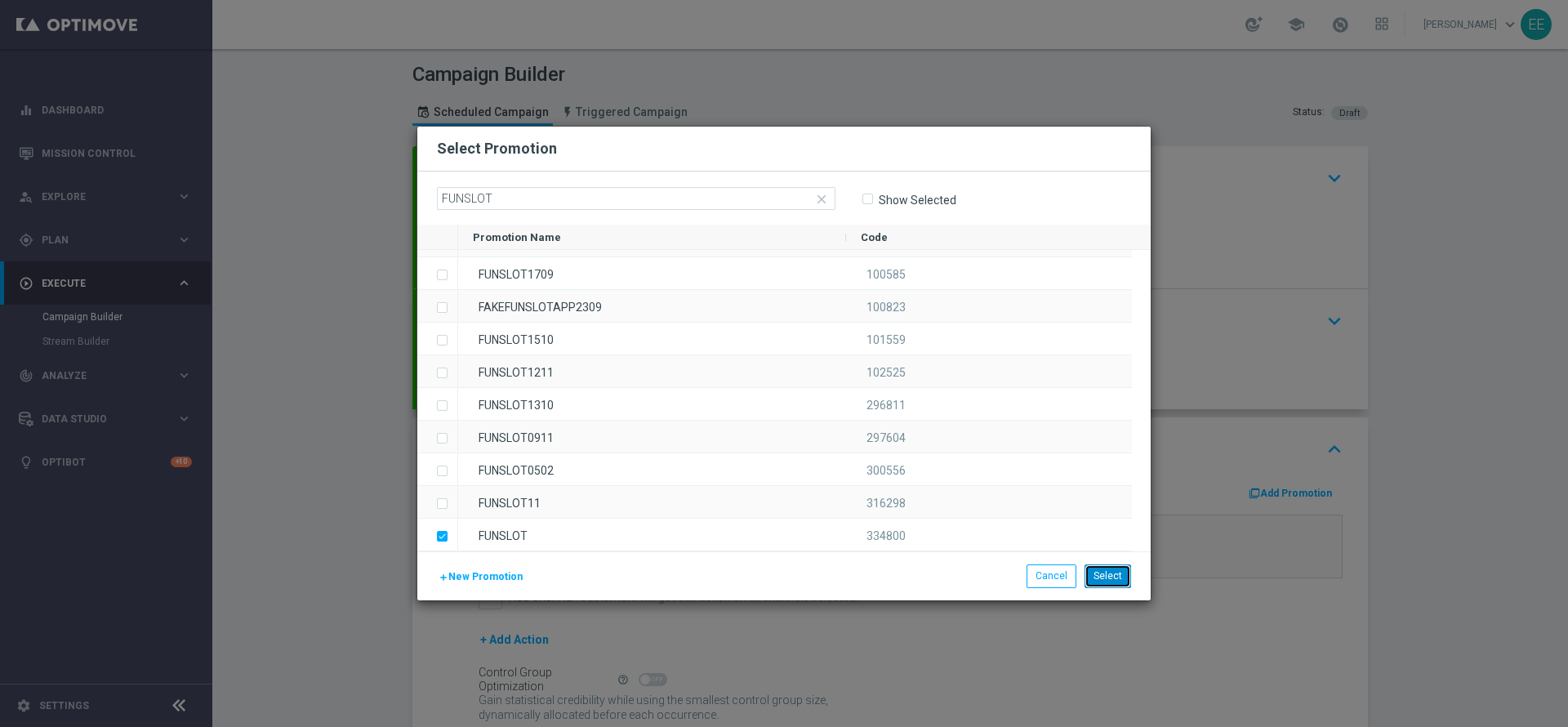
click at [1100, 574] on button "Select" at bounding box center [1108, 576] width 47 height 23
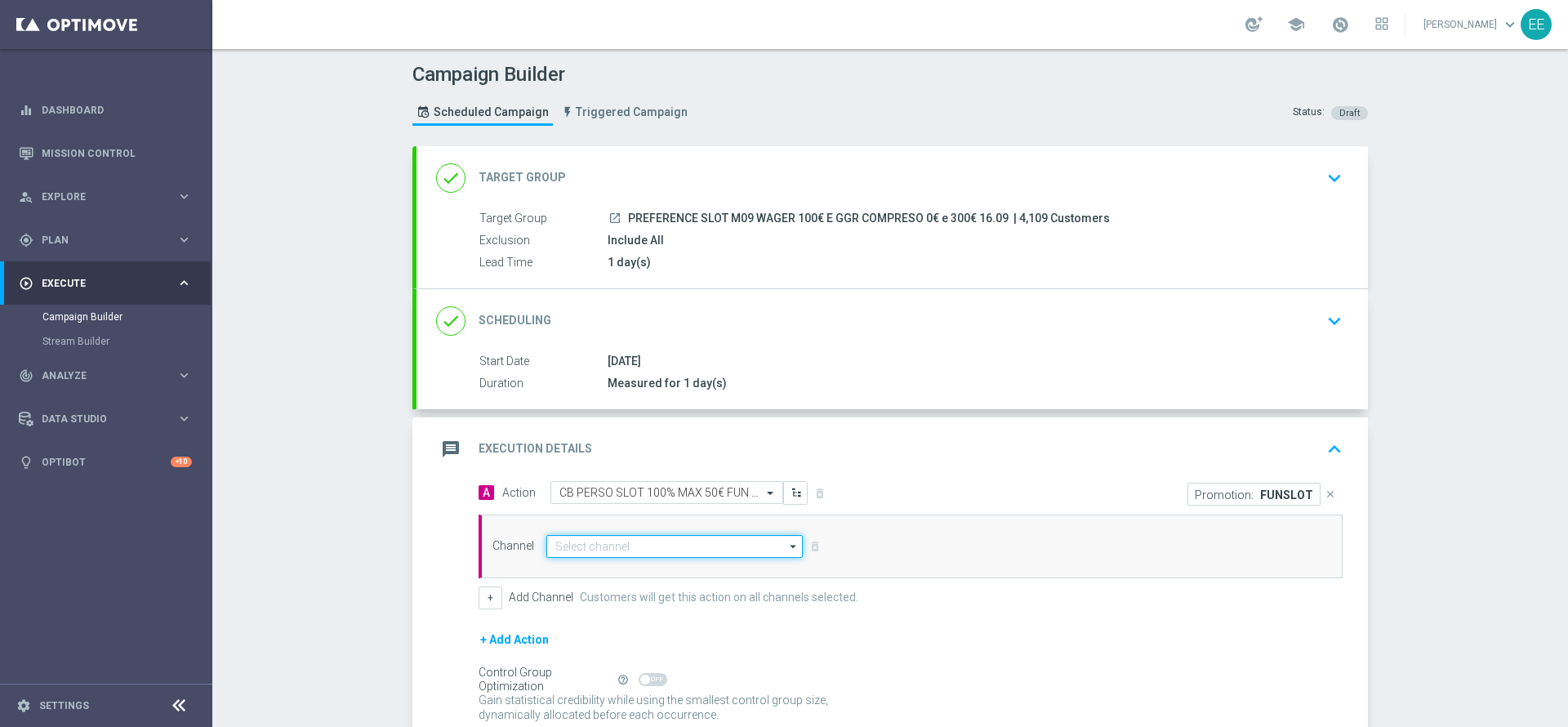
click at [717, 554] on input at bounding box center [674, 547] width 256 height 23
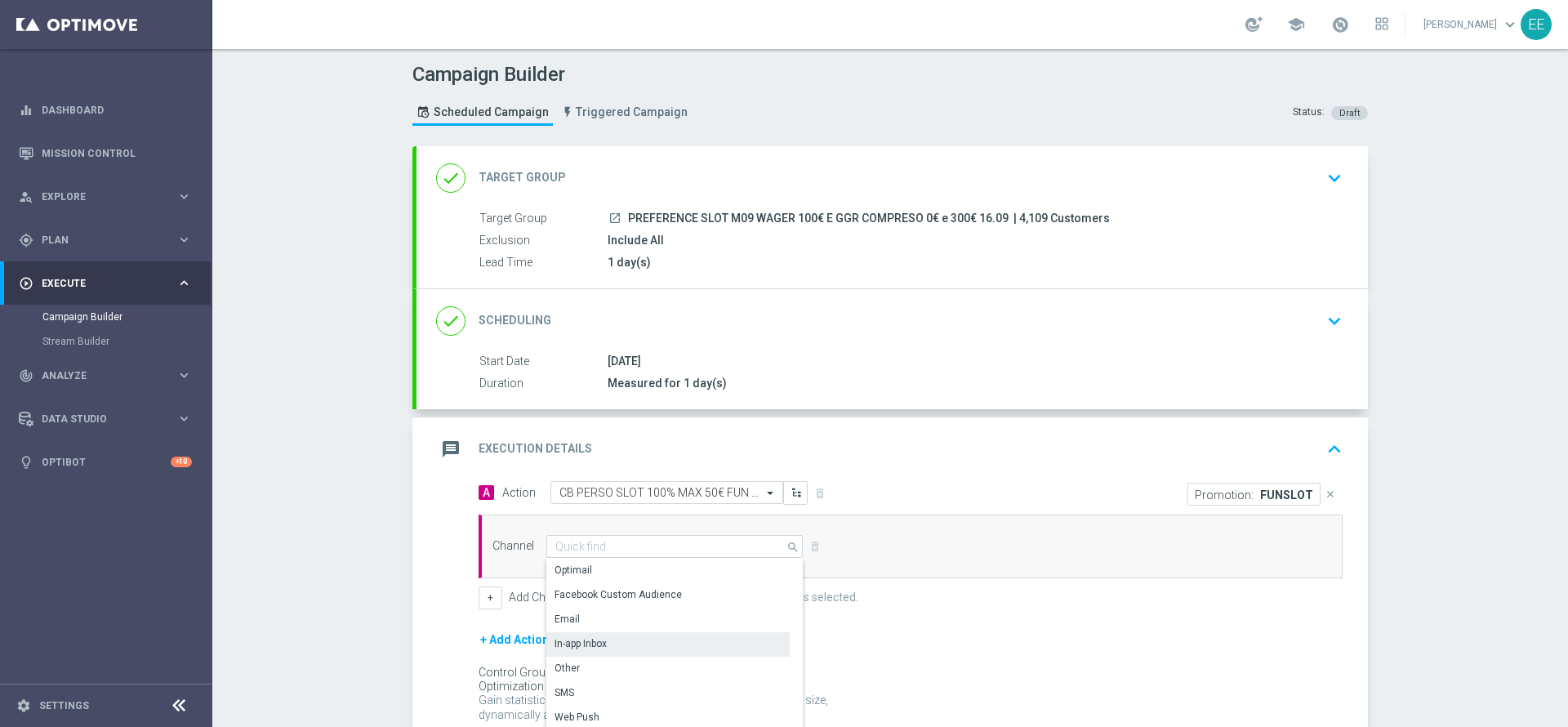
click at [590, 634] on div "In-app Inbox" at bounding box center [668, 644] width 243 height 23
type input "In-app Inbox"
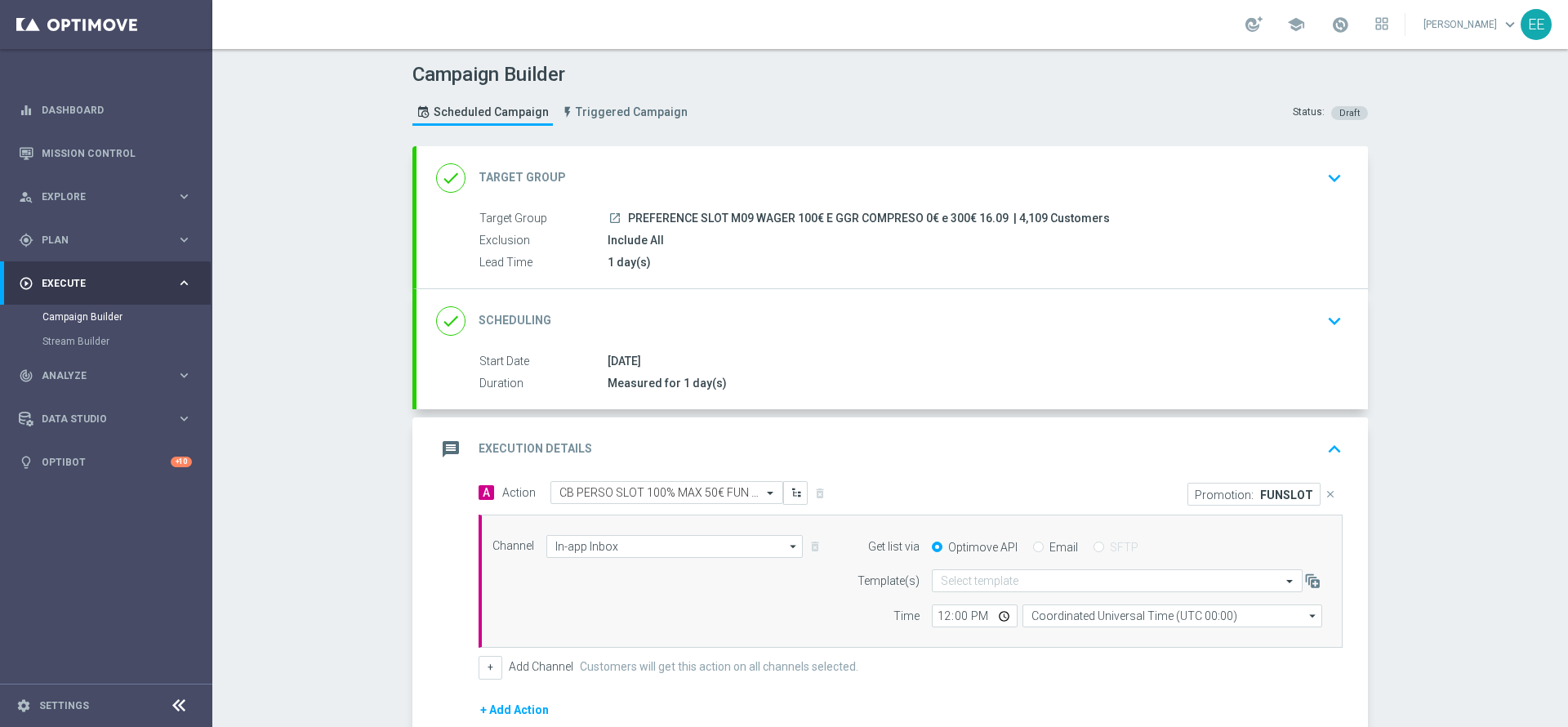
scroll to position [120, 0]
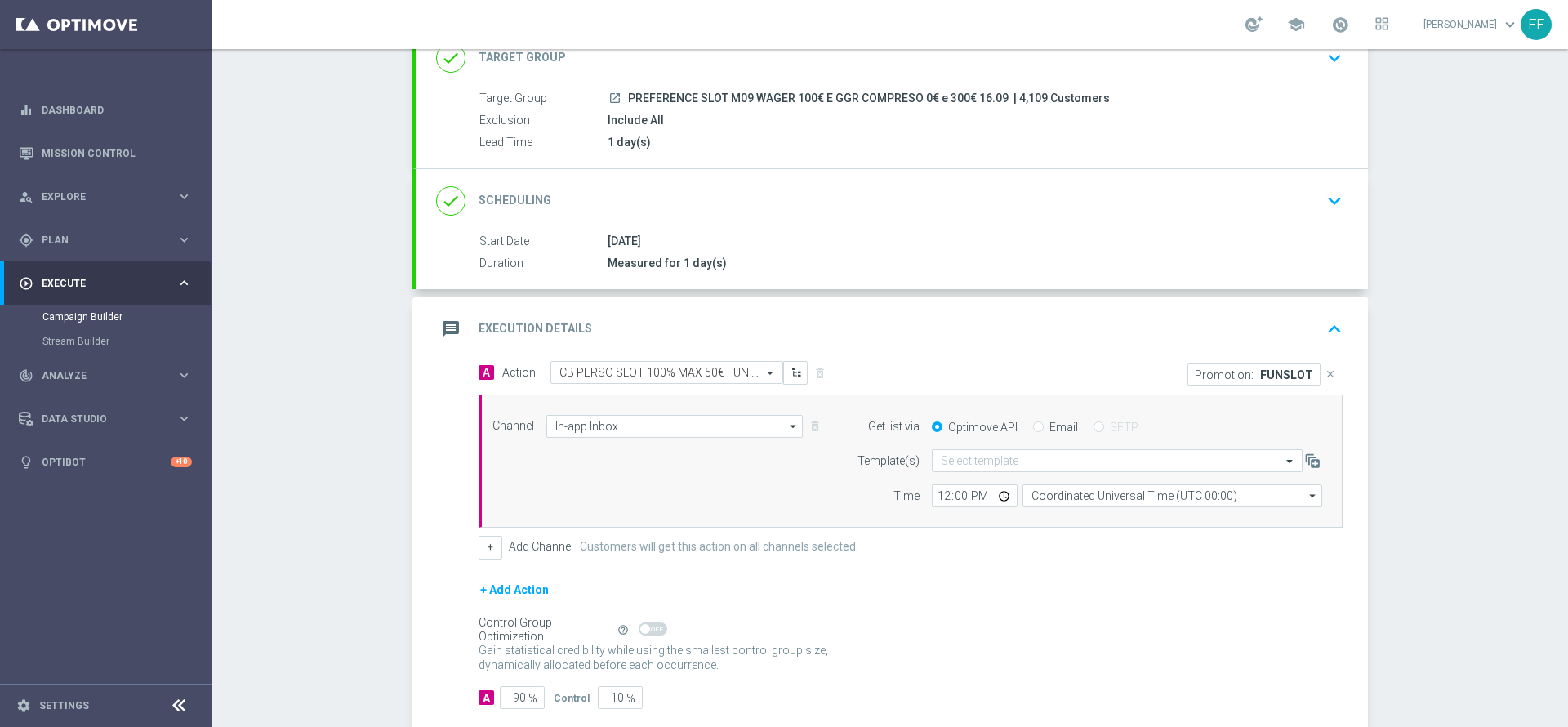
click at [1021, 429] on div "Optimove API Email SFTP" at bounding box center [1127, 427] width 415 height 15
click at [1033, 429] on input "Email" at bounding box center [1038, 428] width 11 height 11
radio input "true"
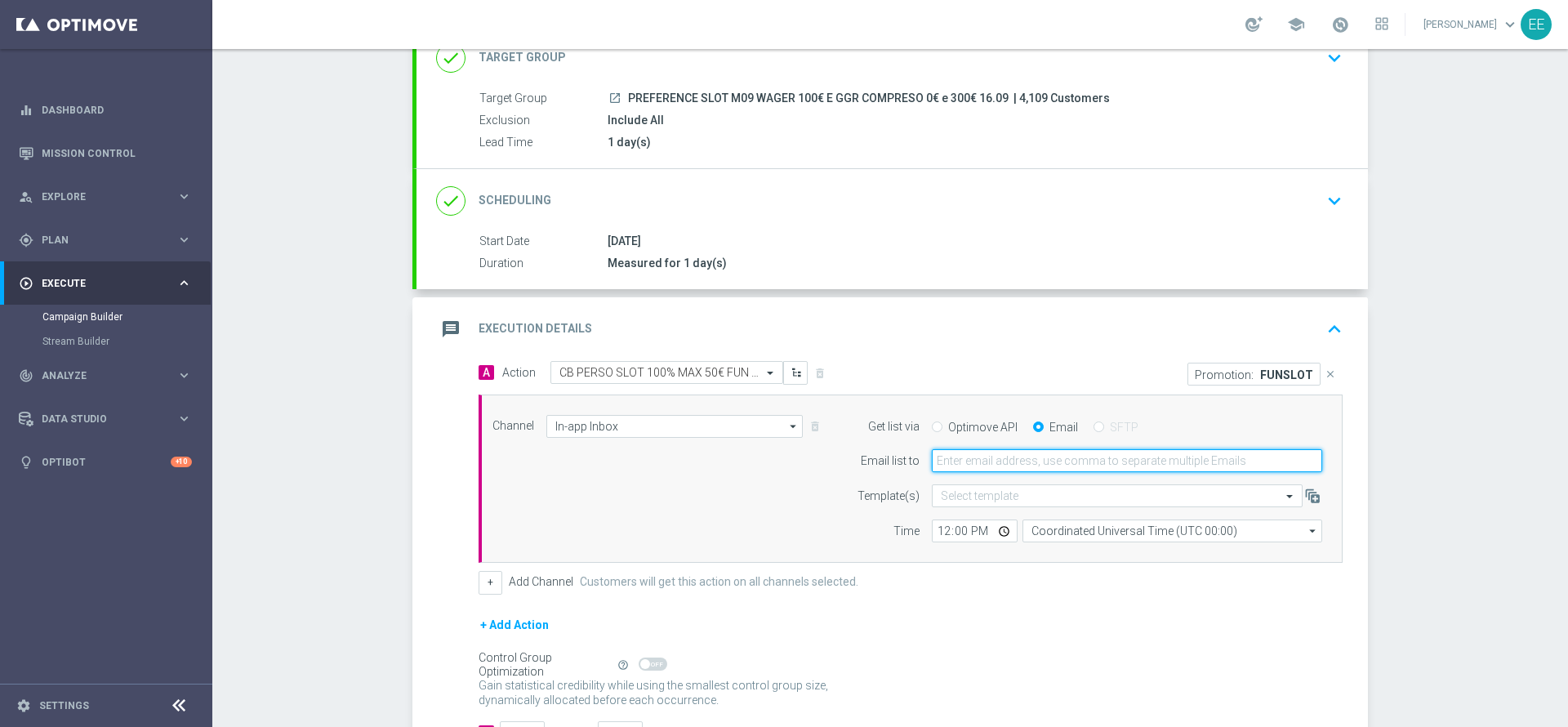
click at [1011, 456] on input "email" at bounding box center [1126, 461] width 391 height 23
type input "edoardo.ellena@sisal.it"
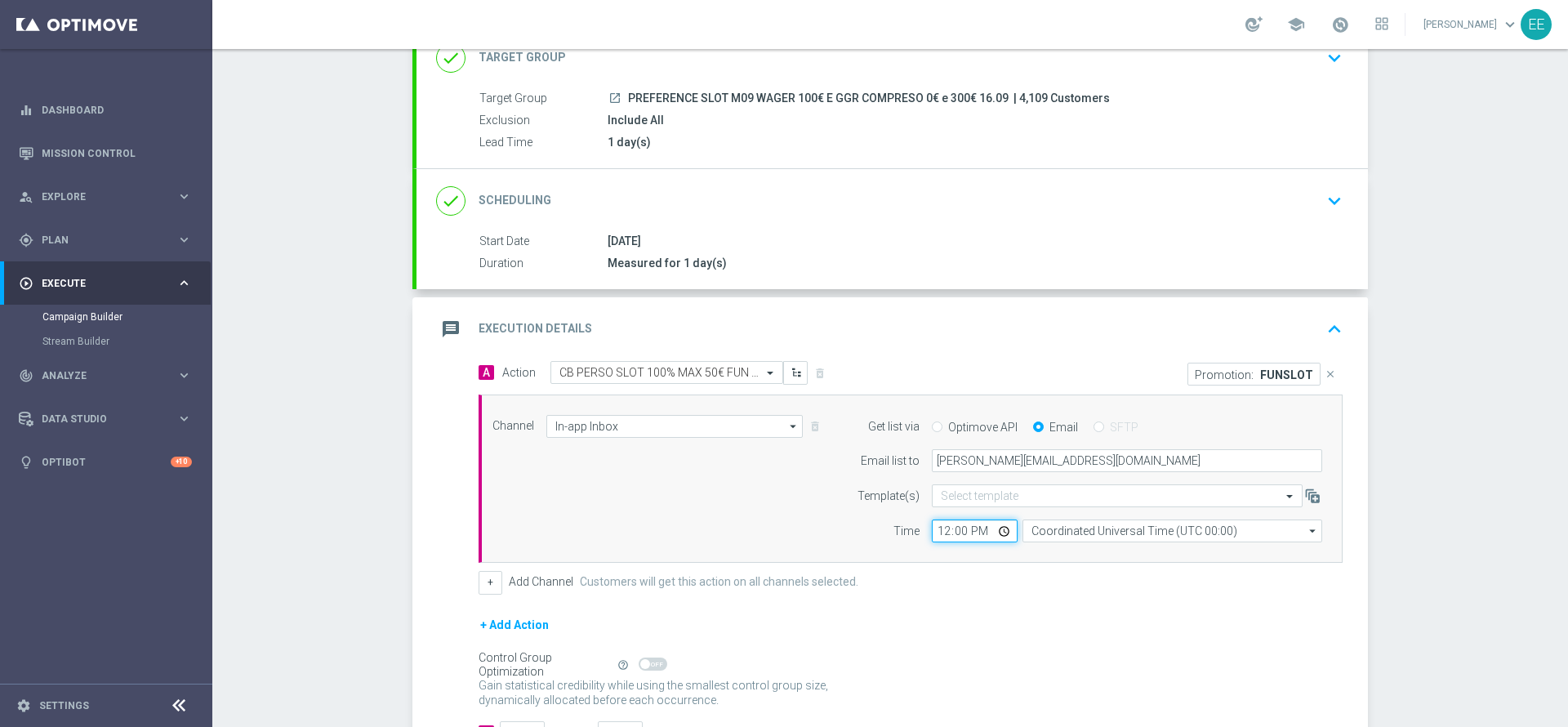
click at [933, 536] on input "12:00" at bounding box center [974, 531] width 86 height 23
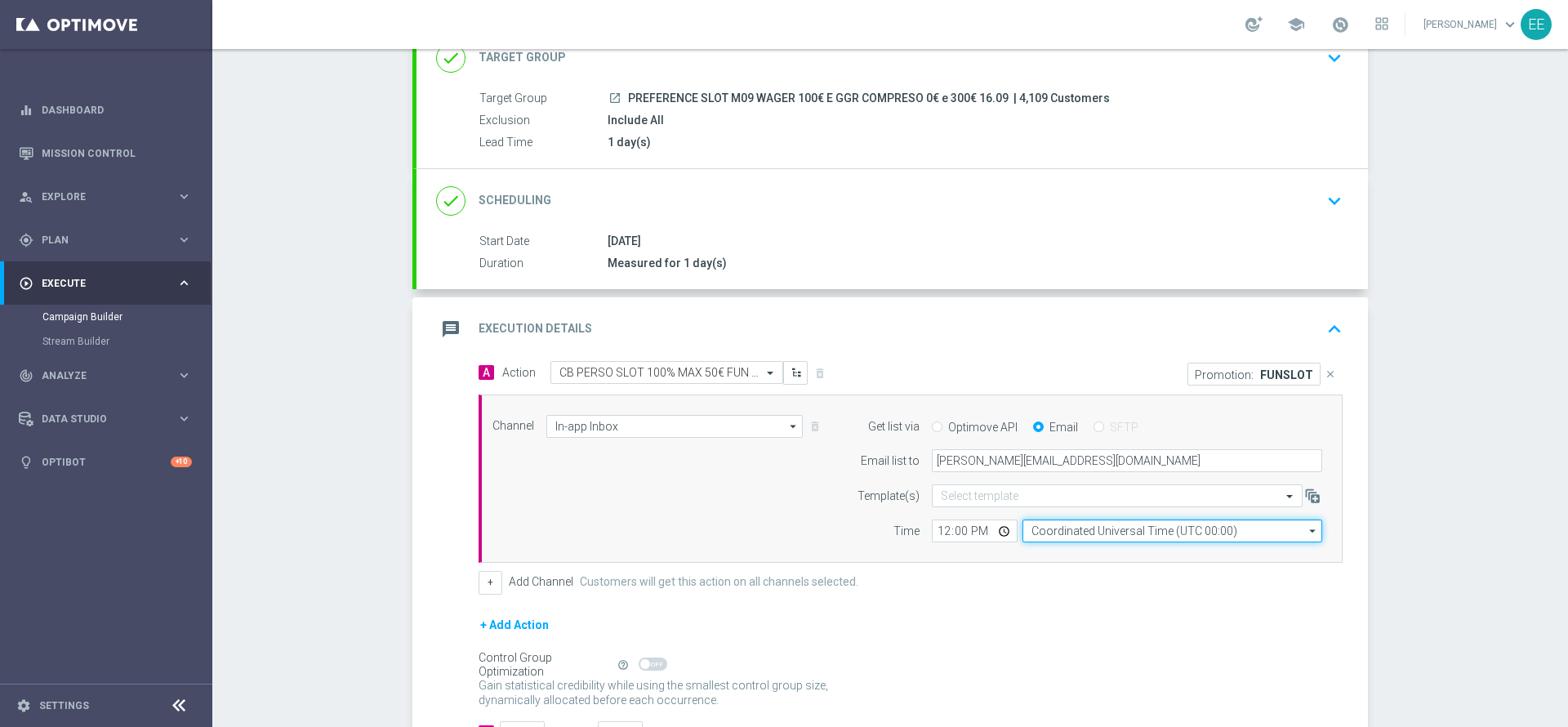
click at [1077, 536] on input "Coordinated Universal Time (UTC 00:00)" at bounding box center [1172, 531] width 300 height 23
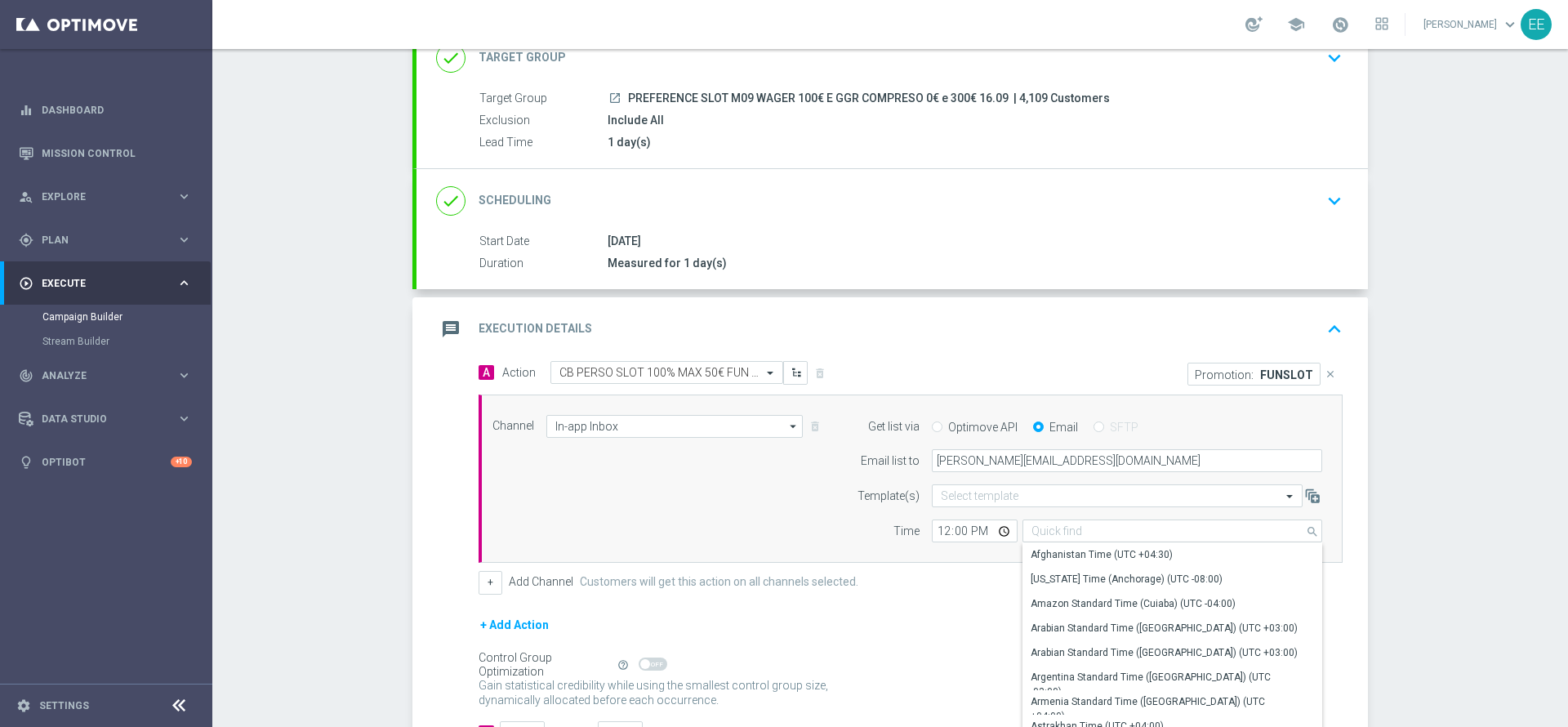
click at [931, 611] on form "A Action Select action CB PERSO SLOT 100% MAX 50€ FUN BONUS - WAGER X10 CAP X2 …" at bounding box center [910, 553] width 864 height 384
type input "Coordinated Universal Time (UTC 00:00)"
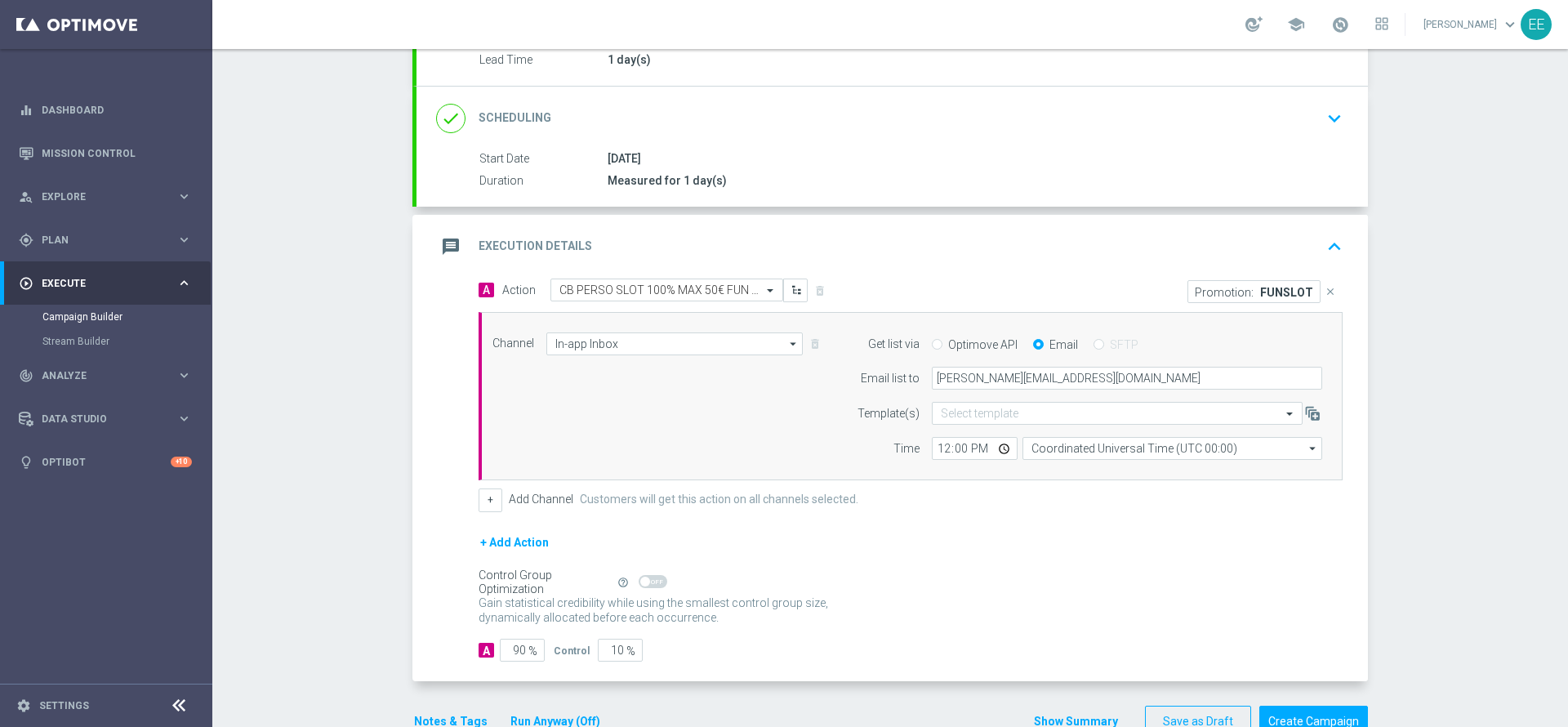
scroll to position [246, 0]
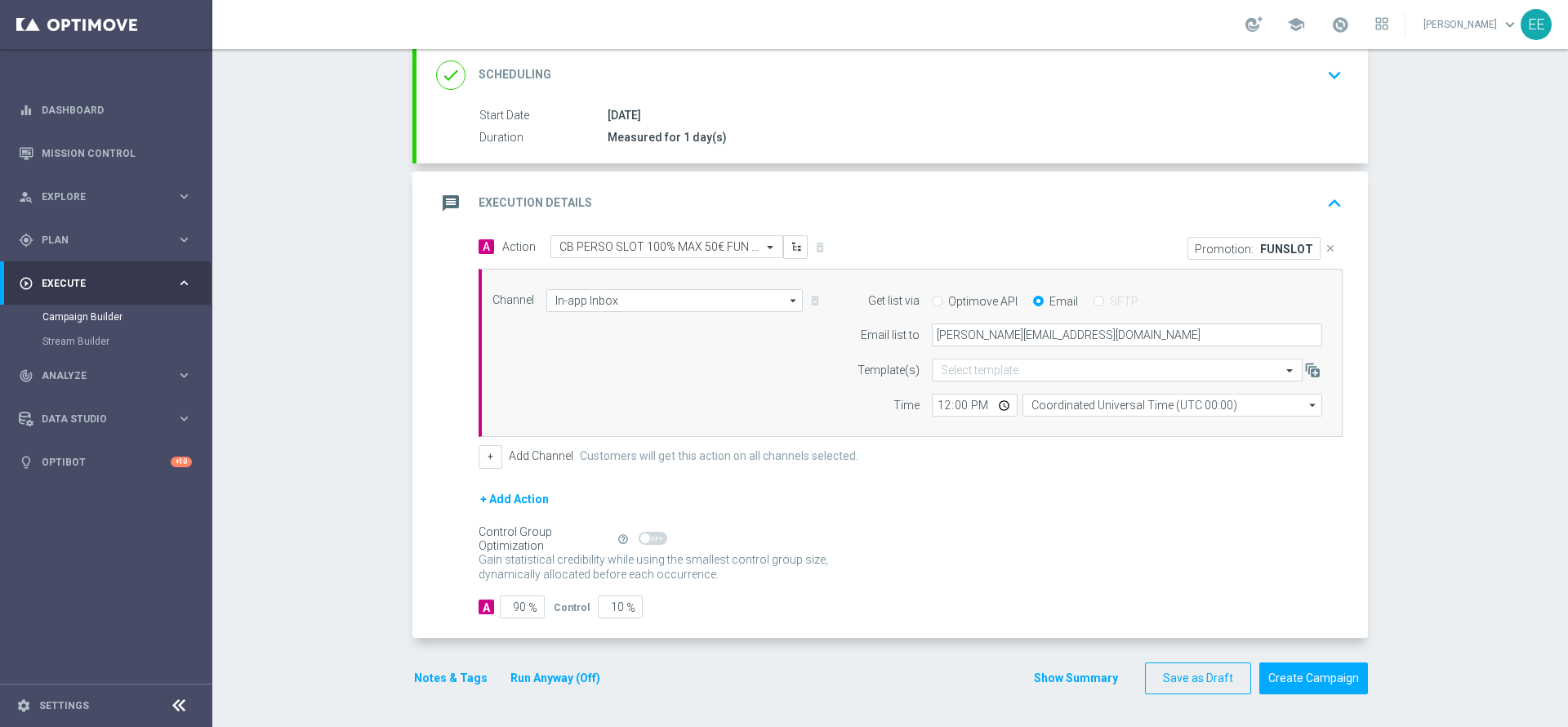
click at [509, 500] on button "+ Add Action" at bounding box center [514, 499] width 72 height 20
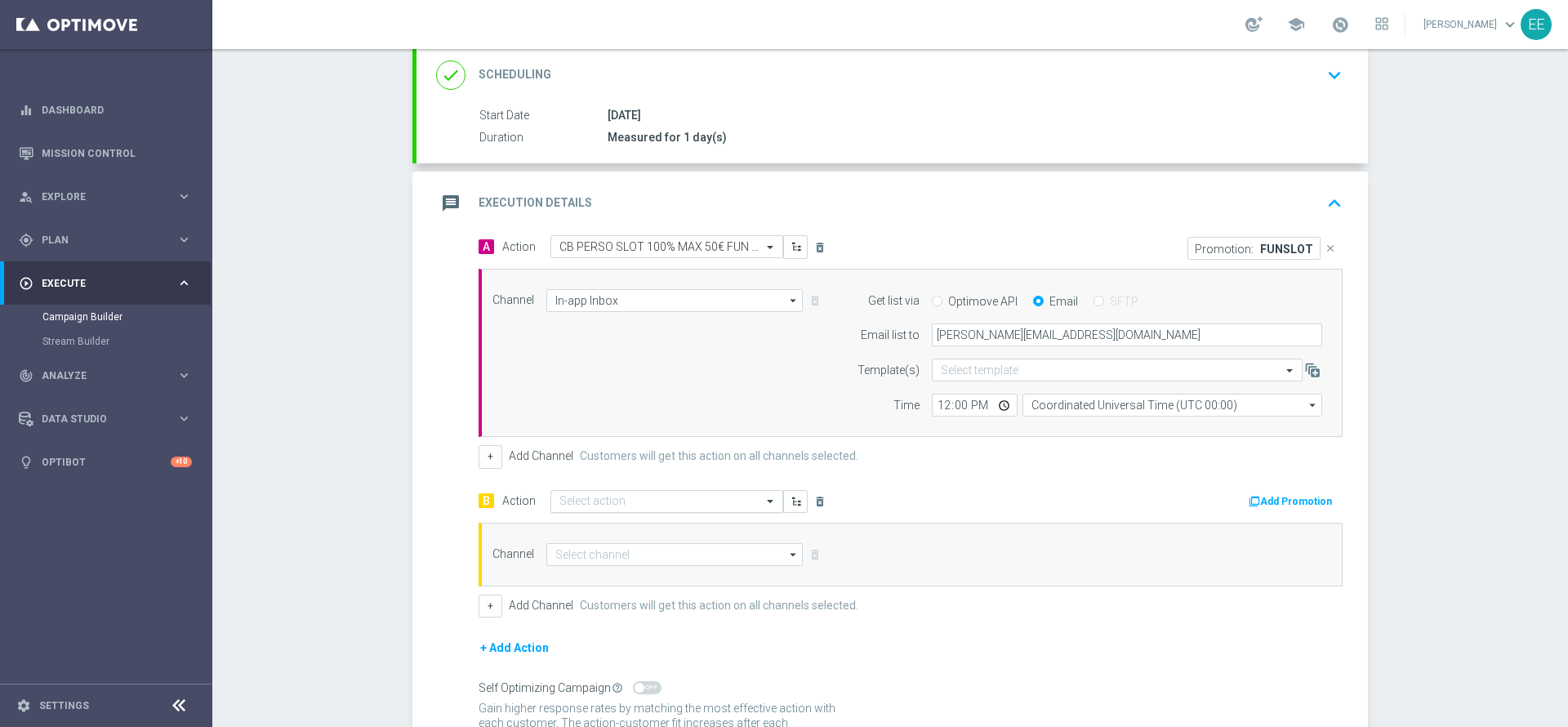
click at [588, 498] on input "text" at bounding box center [650, 502] width 182 height 14
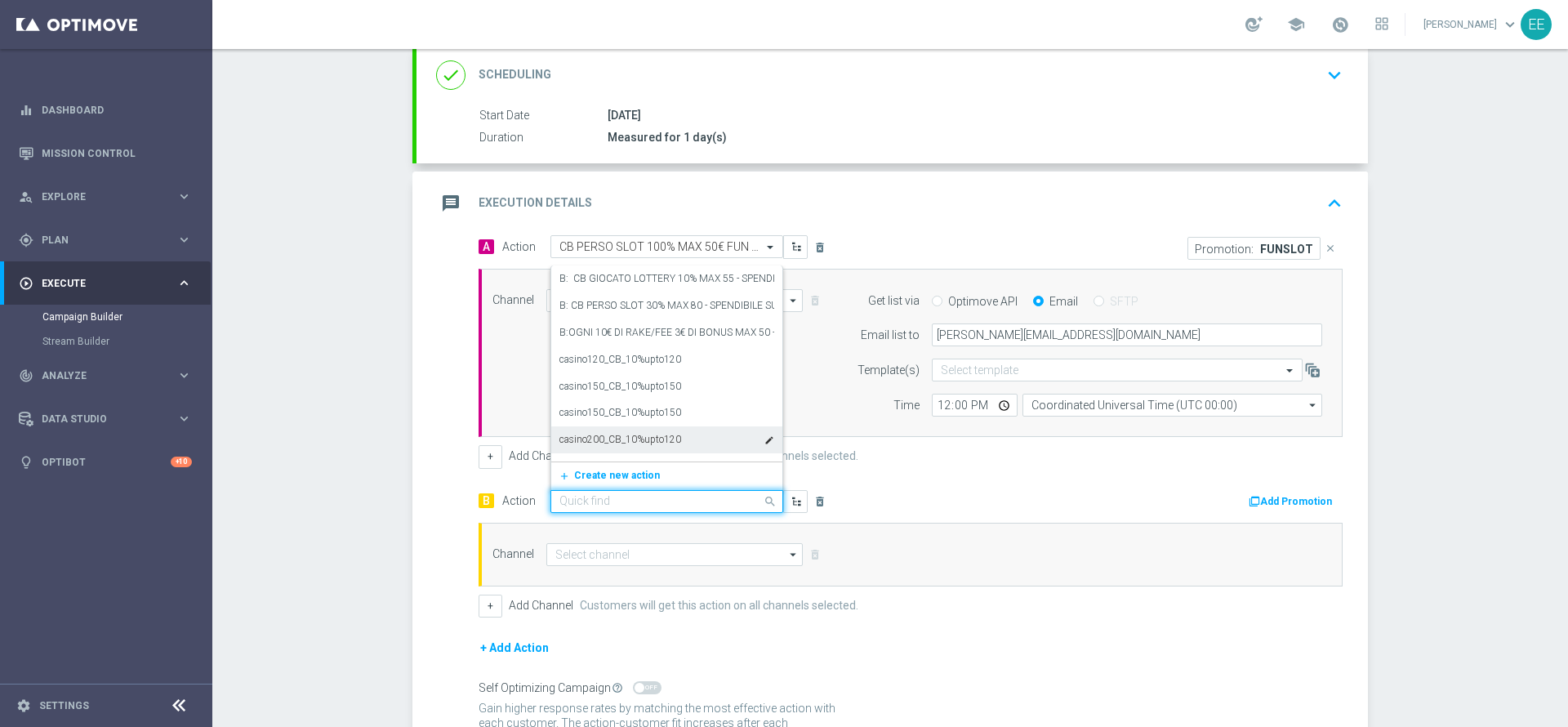
paste input "CB PERSO SLOT 25% MAX 200 EURO - SPENDIBILE SLOT"
type input "CB PERSO SLOT 25% MAX 200 EURO - SPENDIBILE SLOT"
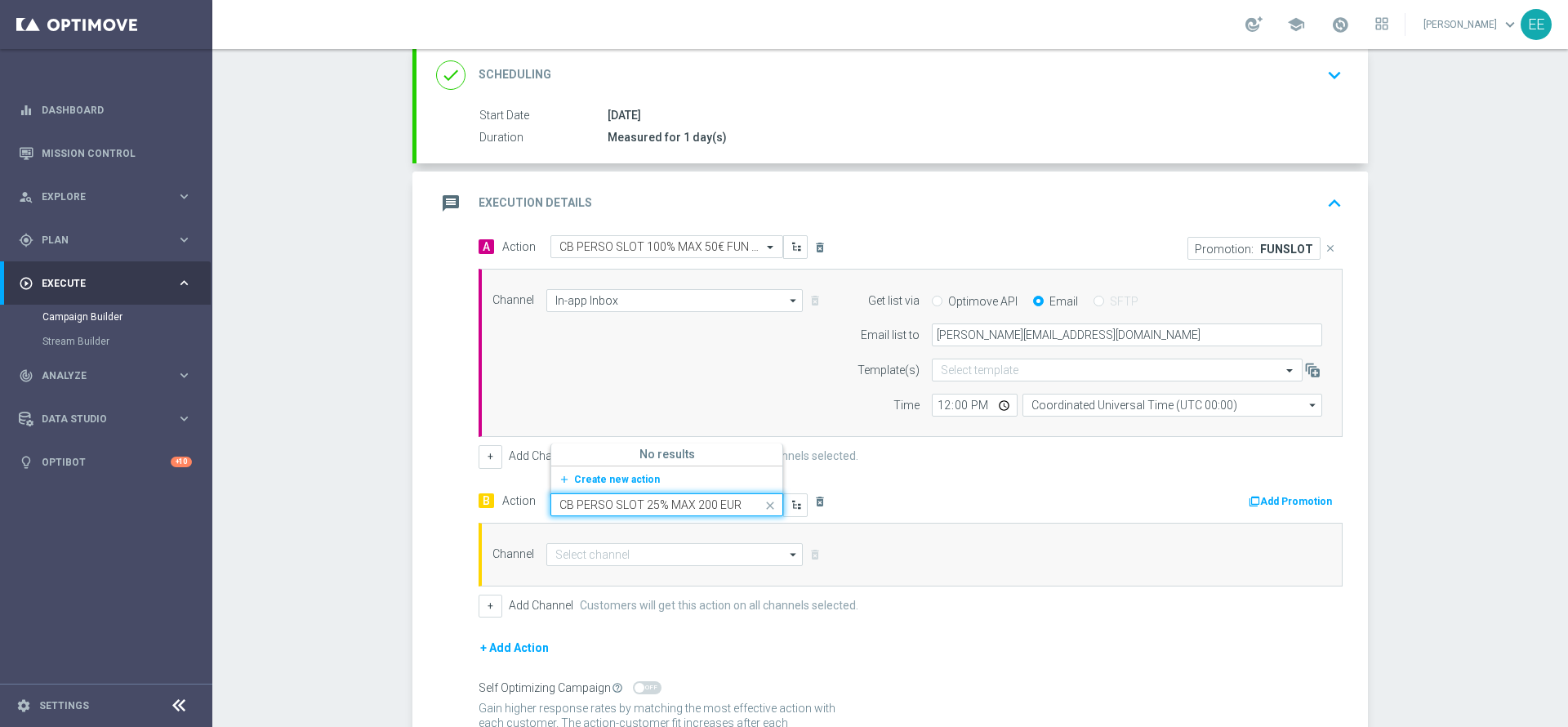
scroll to position [0, 105]
click at [597, 479] on span "Create new action" at bounding box center [617, 479] width 86 height 11
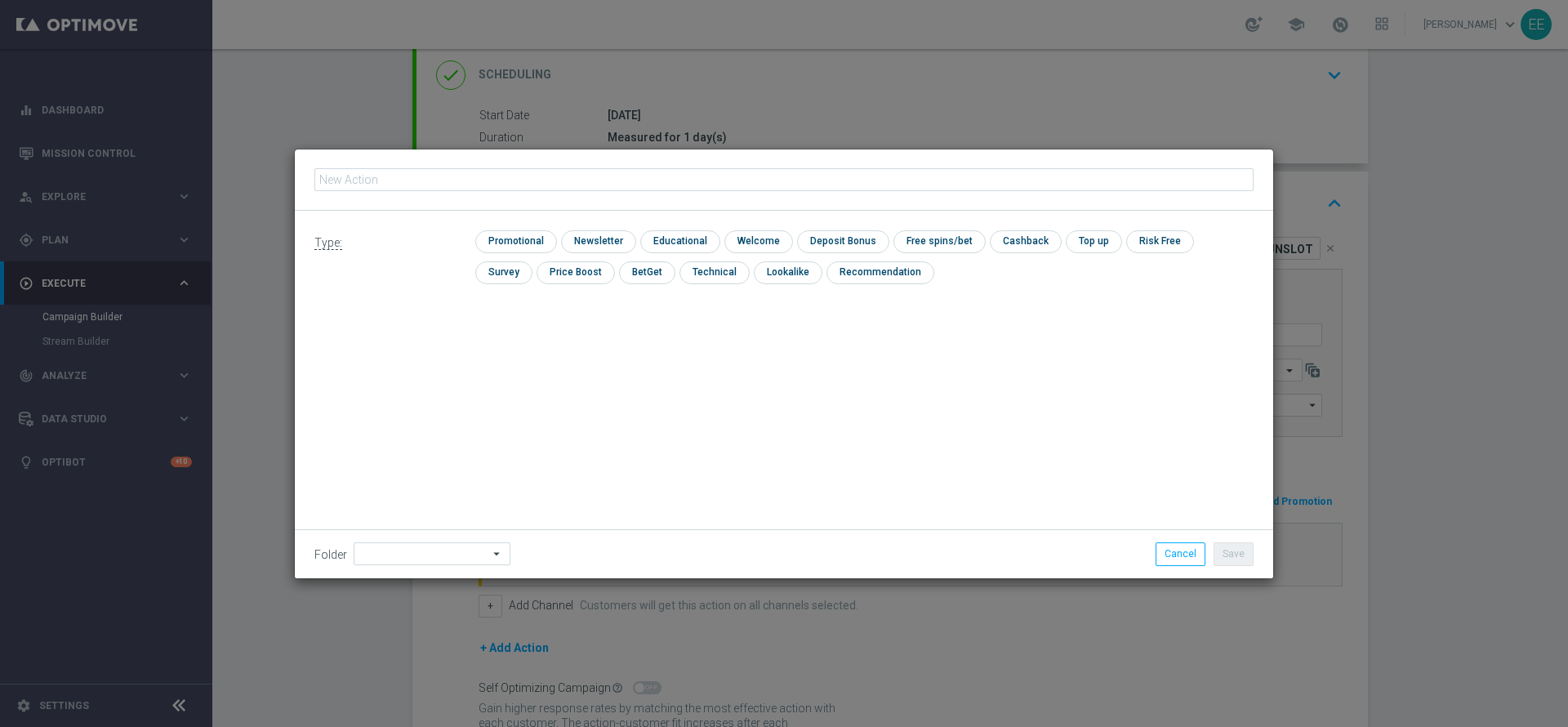
type input "CB PERSO SLOT 25% MAX 200 EURO - SPENDIBILE SLOT"
click at [503, 240] on input "checkbox" at bounding box center [514, 241] width 78 height 22
checkbox input "true"
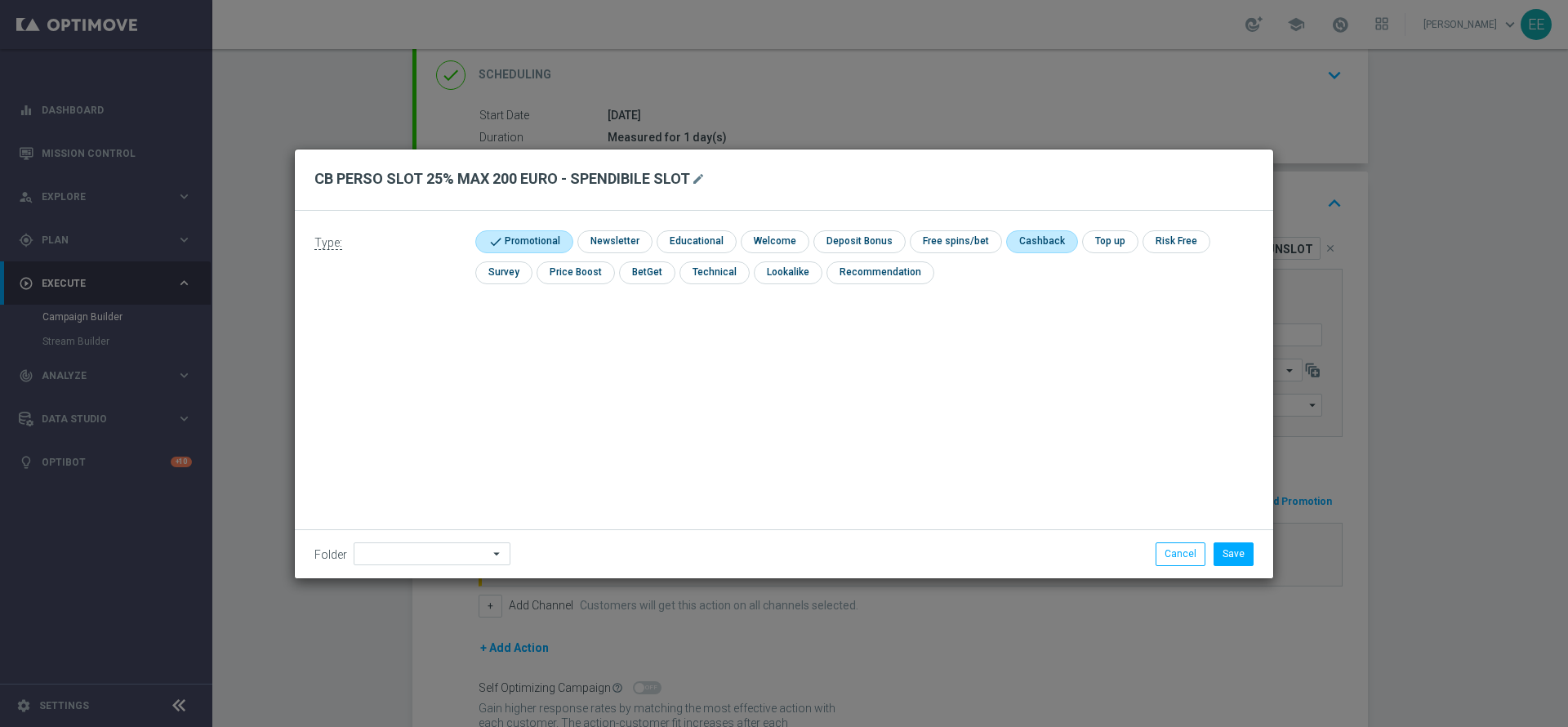
click at [1037, 241] on input "checkbox" at bounding box center [1040, 241] width 69 height 22
checkbox input "true"
click at [457, 553] on input at bounding box center [432, 554] width 156 height 23
type input "OMNICHANNEL"
click at [1242, 554] on button "Save" at bounding box center [1233, 554] width 40 height 23
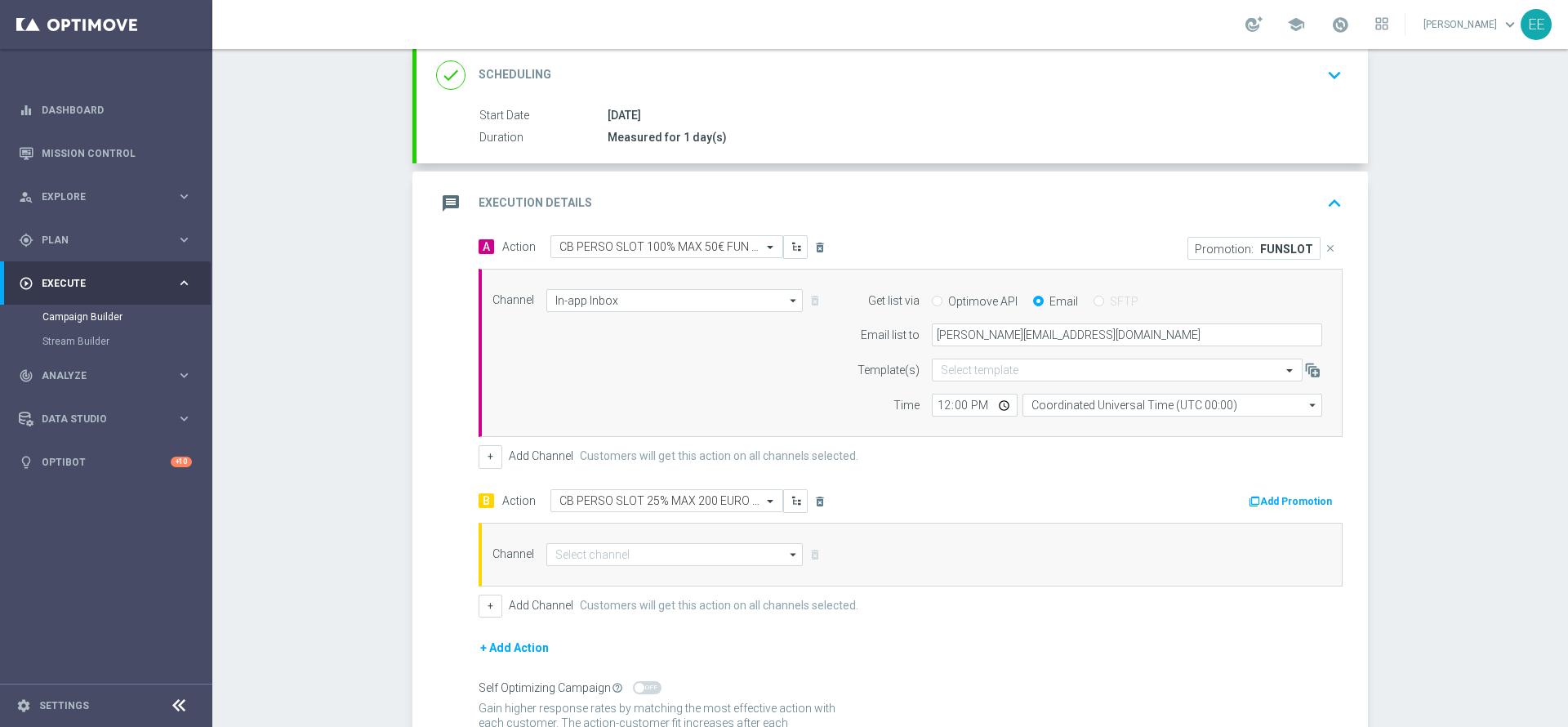
click at [1301, 498] on button "Add Promotion" at bounding box center [1292, 502] width 91 height 18
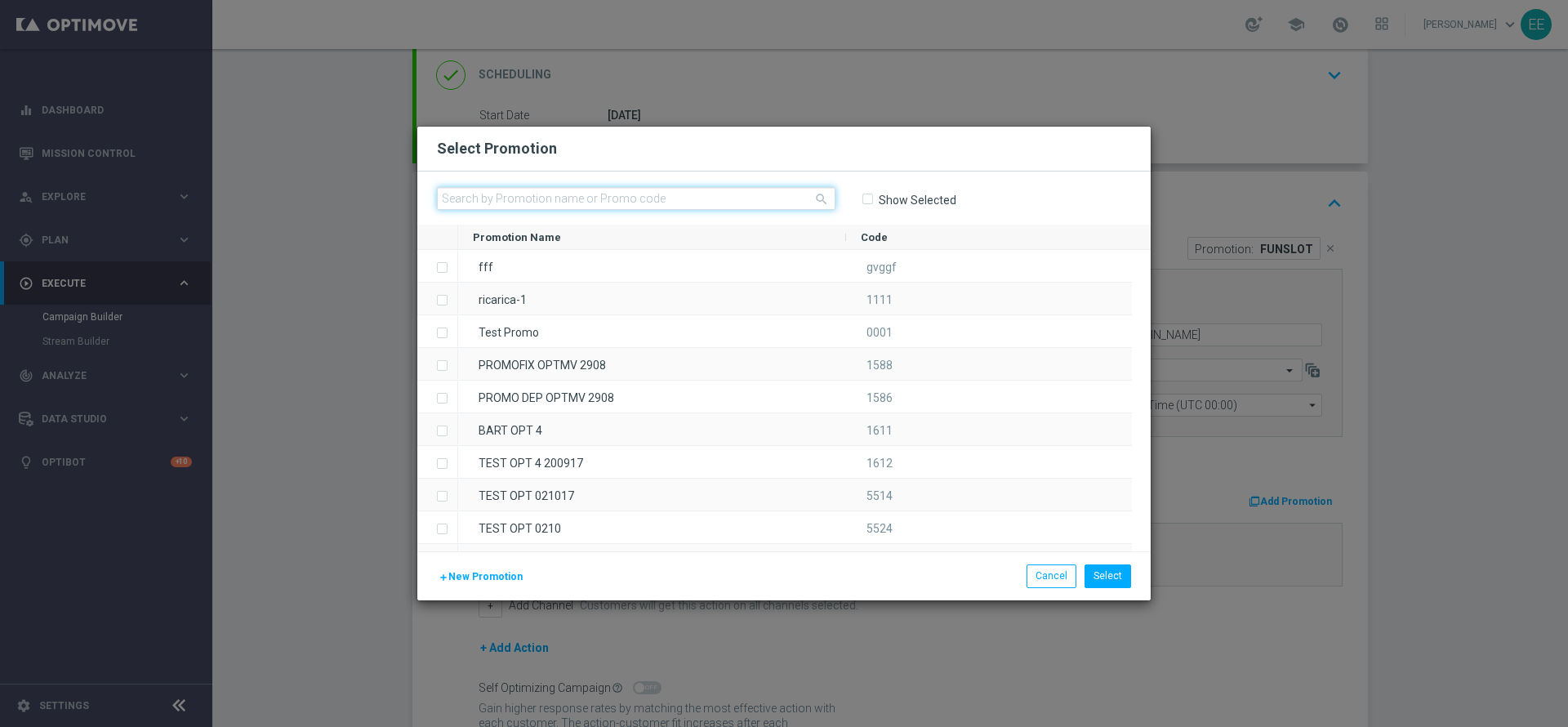
click at [503, 198] on input "text" at bounding box center [636, 198] width 399 height 23
type input "SLOTCB1"
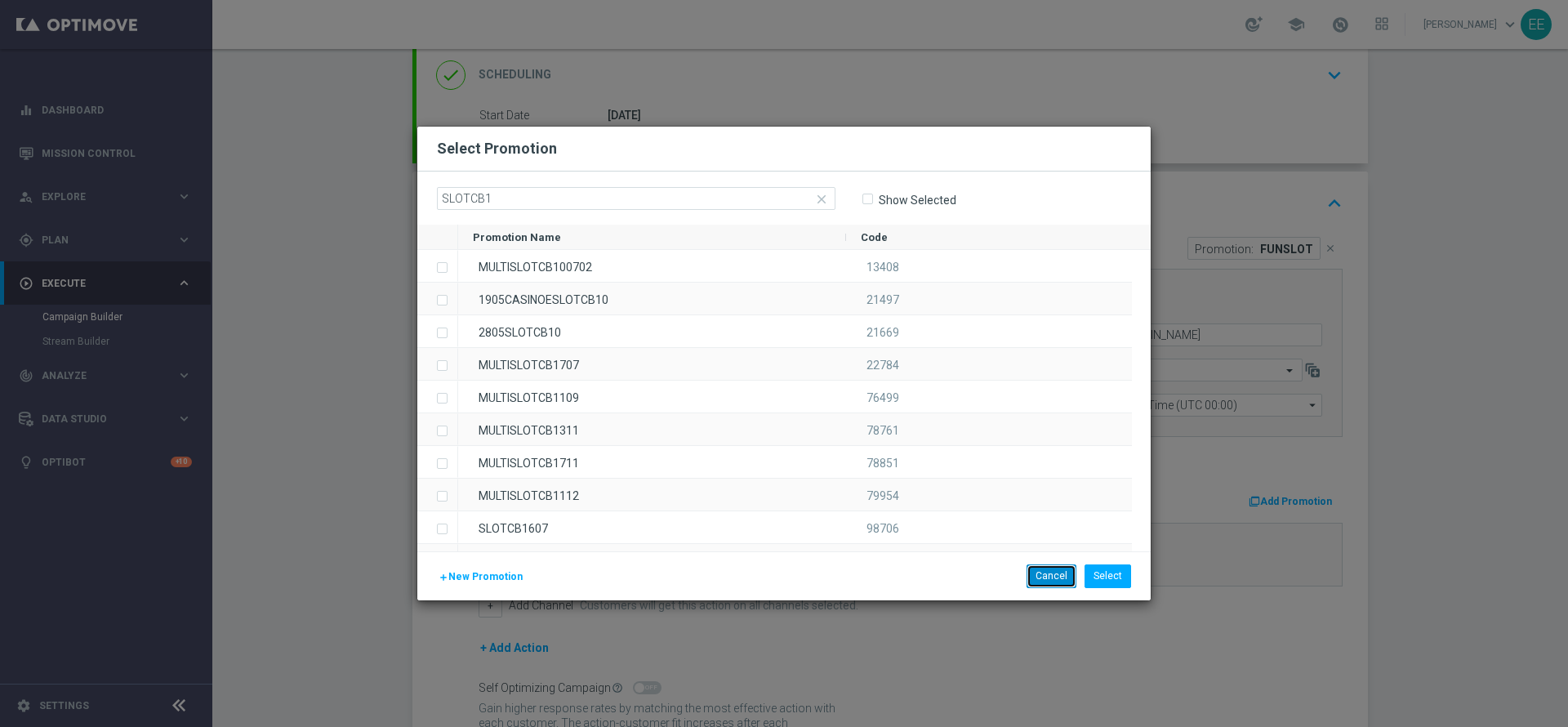
click at [1062, 584] on button "Cancel" at bounding box center [1051, 576] width 50 height 23
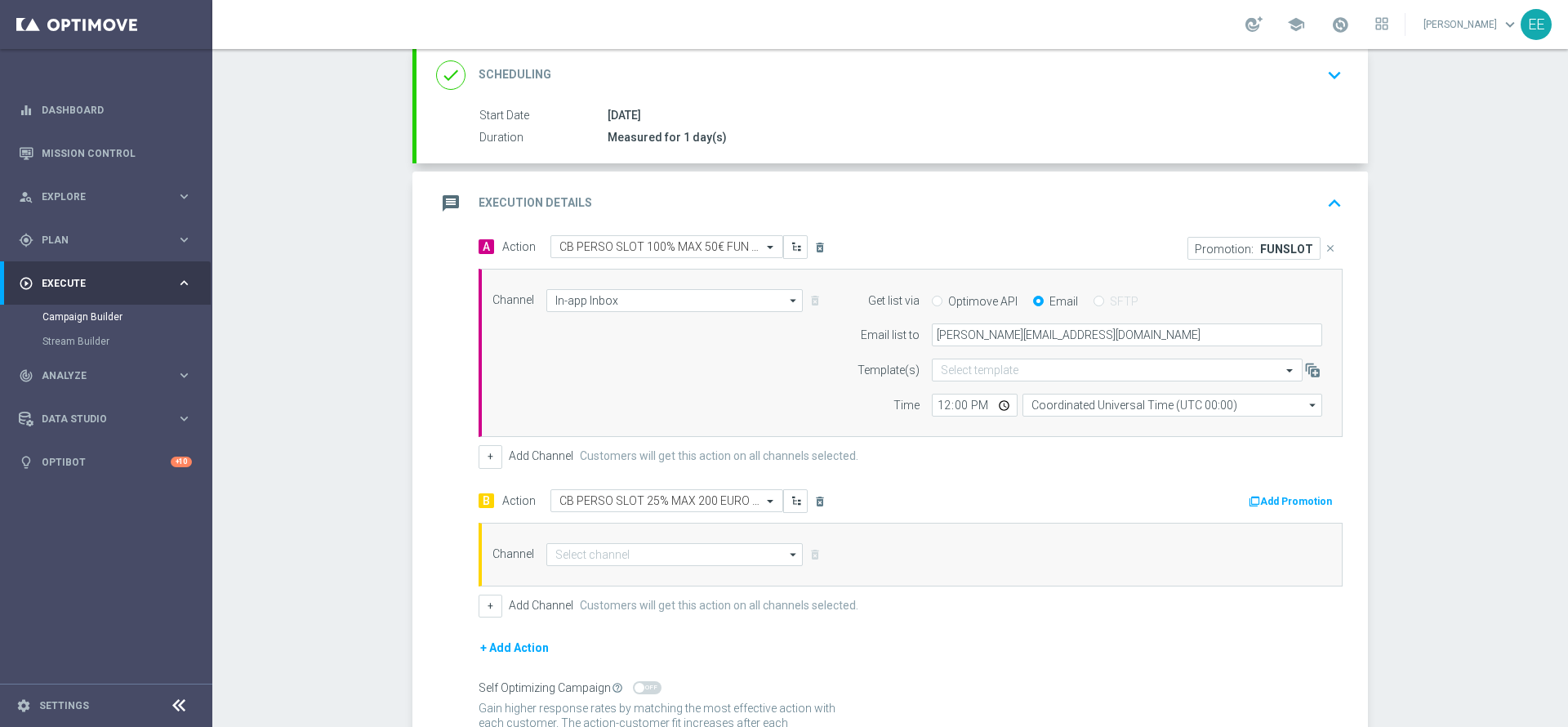
click at [1276, 493] on button "Add Promotion" at bounding box center [1292, 502] width 91 height 18
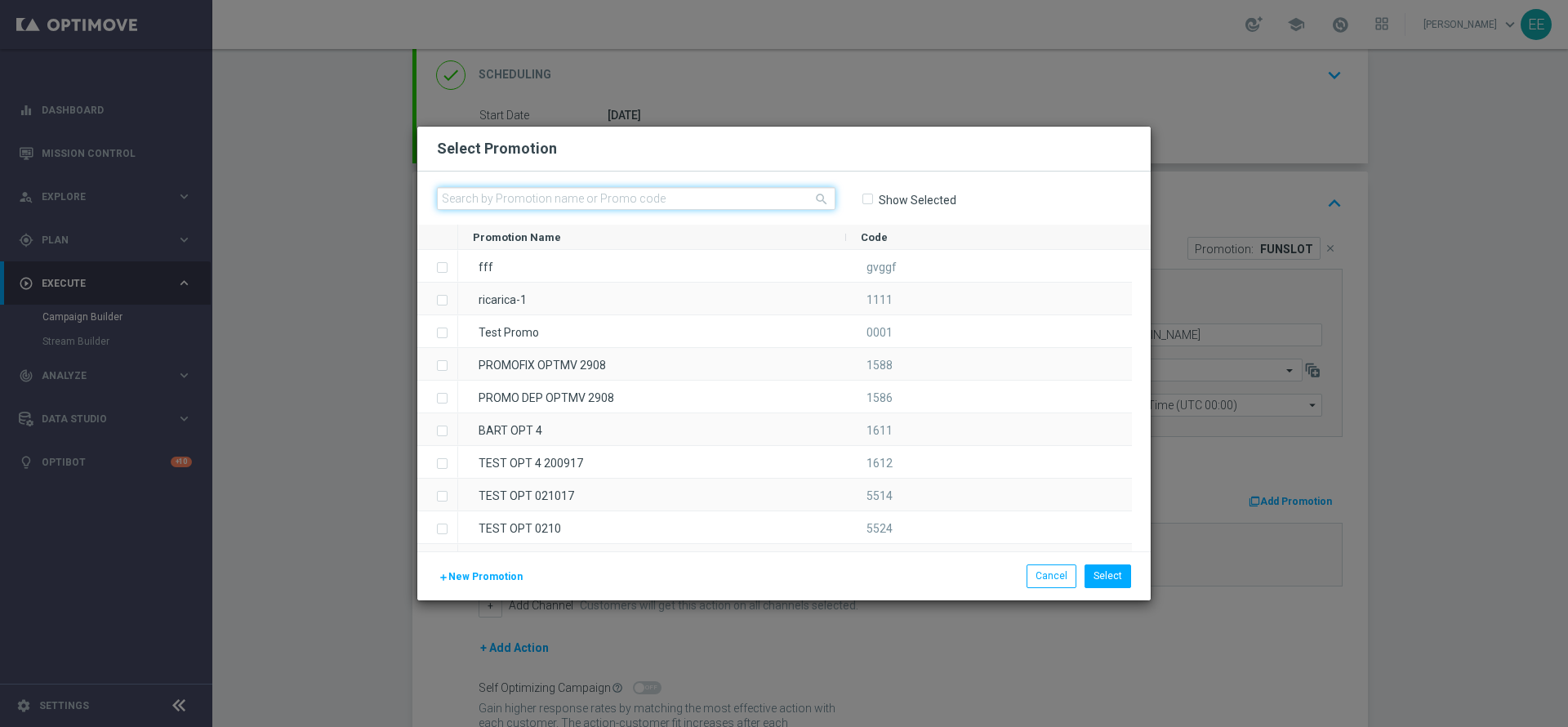
click at [649, 196] on input "text" at bounding box center [636, 198] width 399 height 23
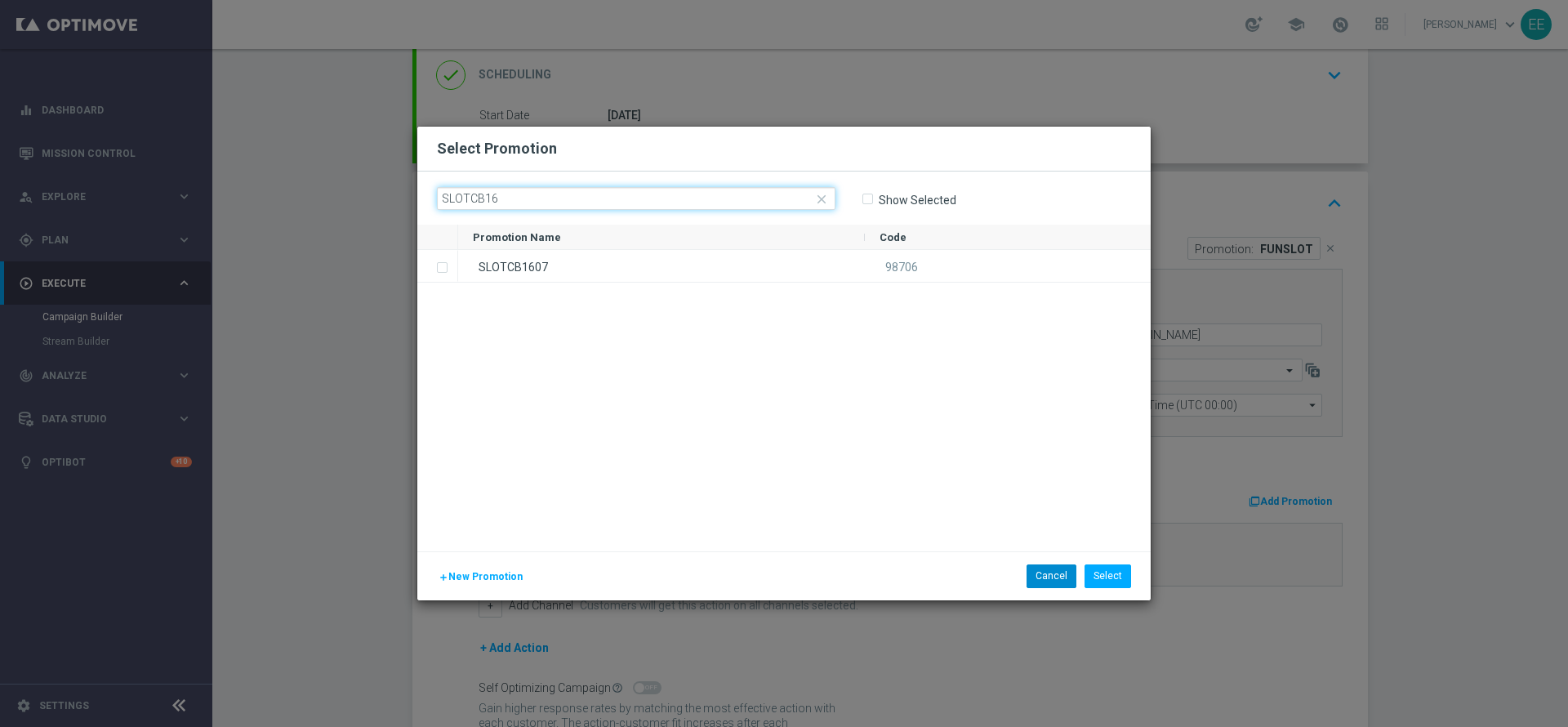
type input "SLOTCB16"
click at [1054, 573] on button "Cancel" at bounding box center [1051, 576] width 50 height 23
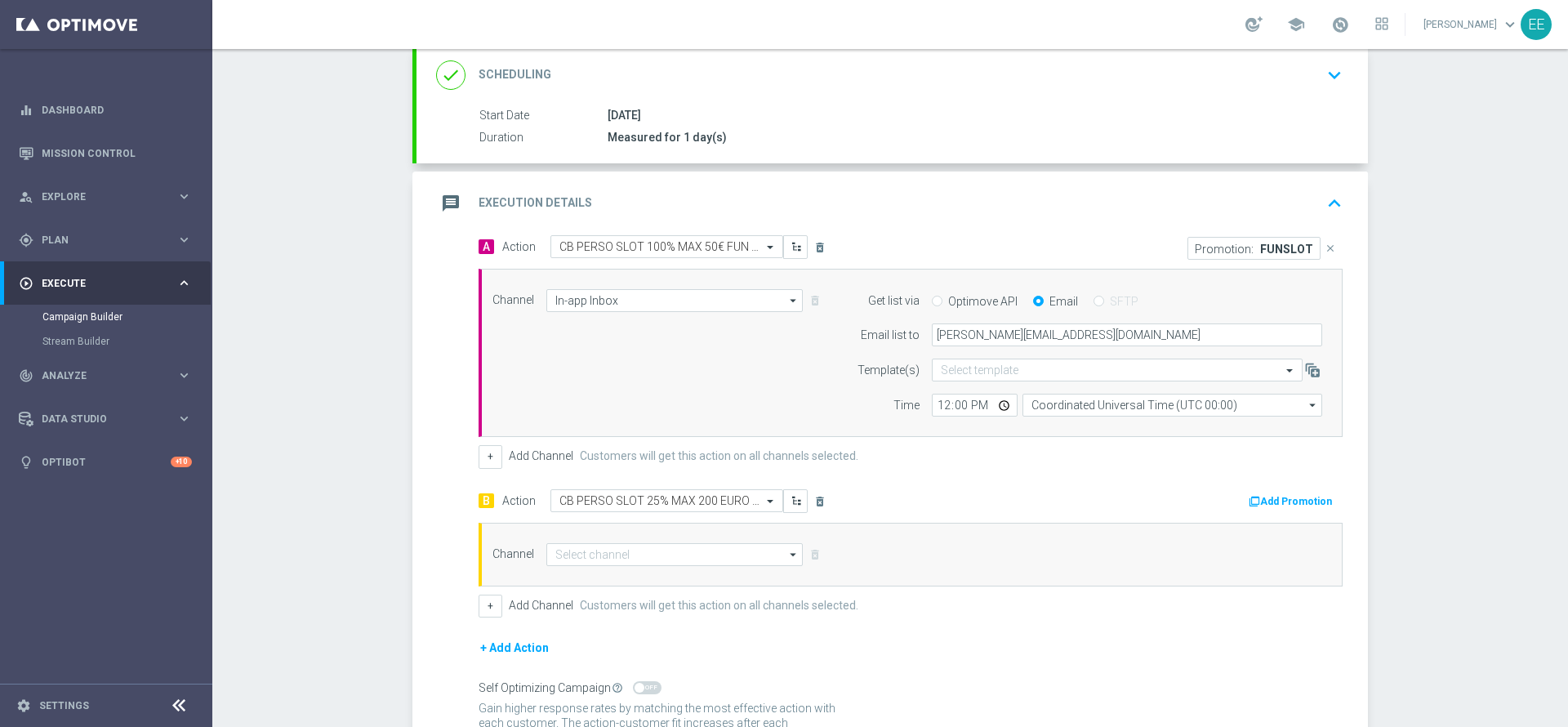
scroll to position [395, 0]
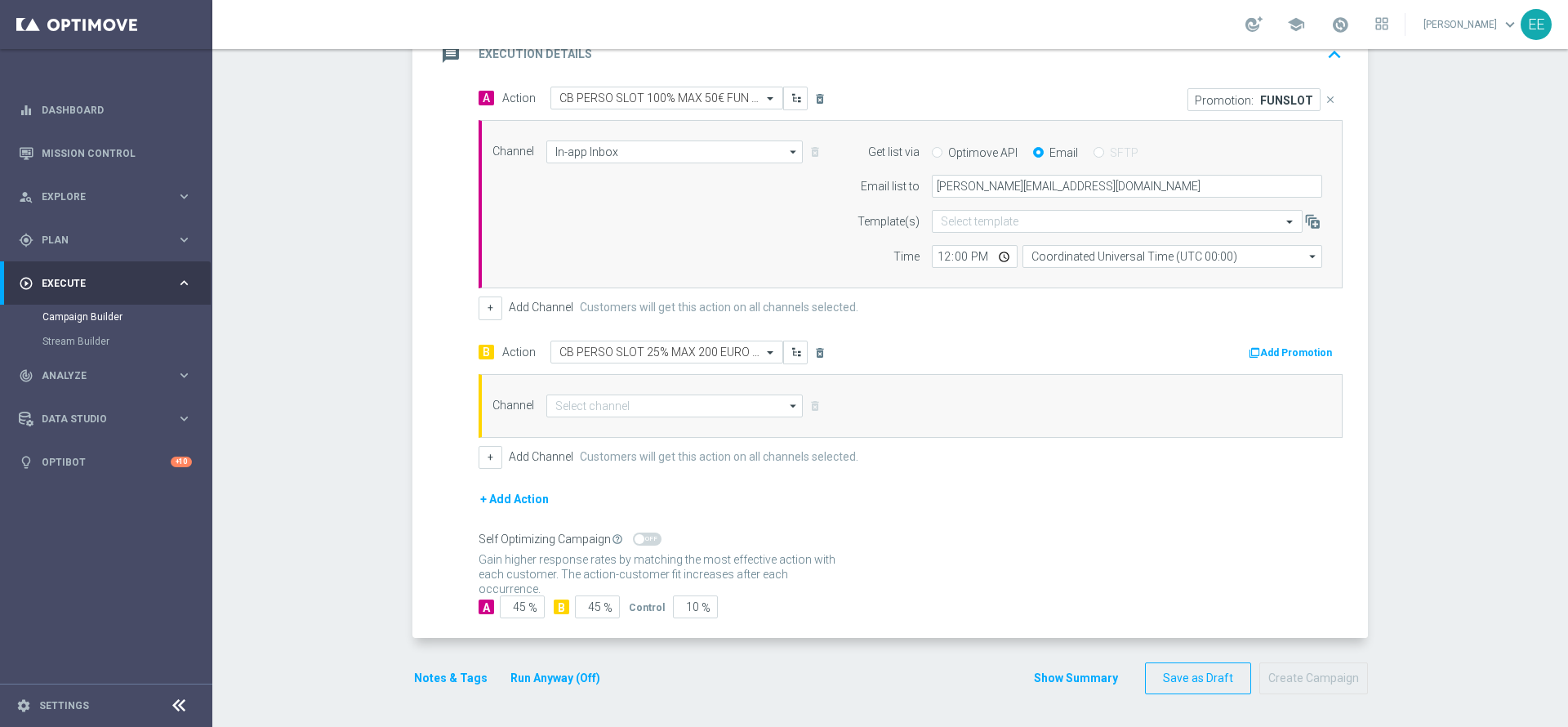
click at [1213, 597] on div "A 45 % B 45 % Control 10 %" at bounding box center [910, 607] width 864 height 23
click at [1188, 663] on button "Save as Draft" at bounding box center [1199, 679] width 106 height 32
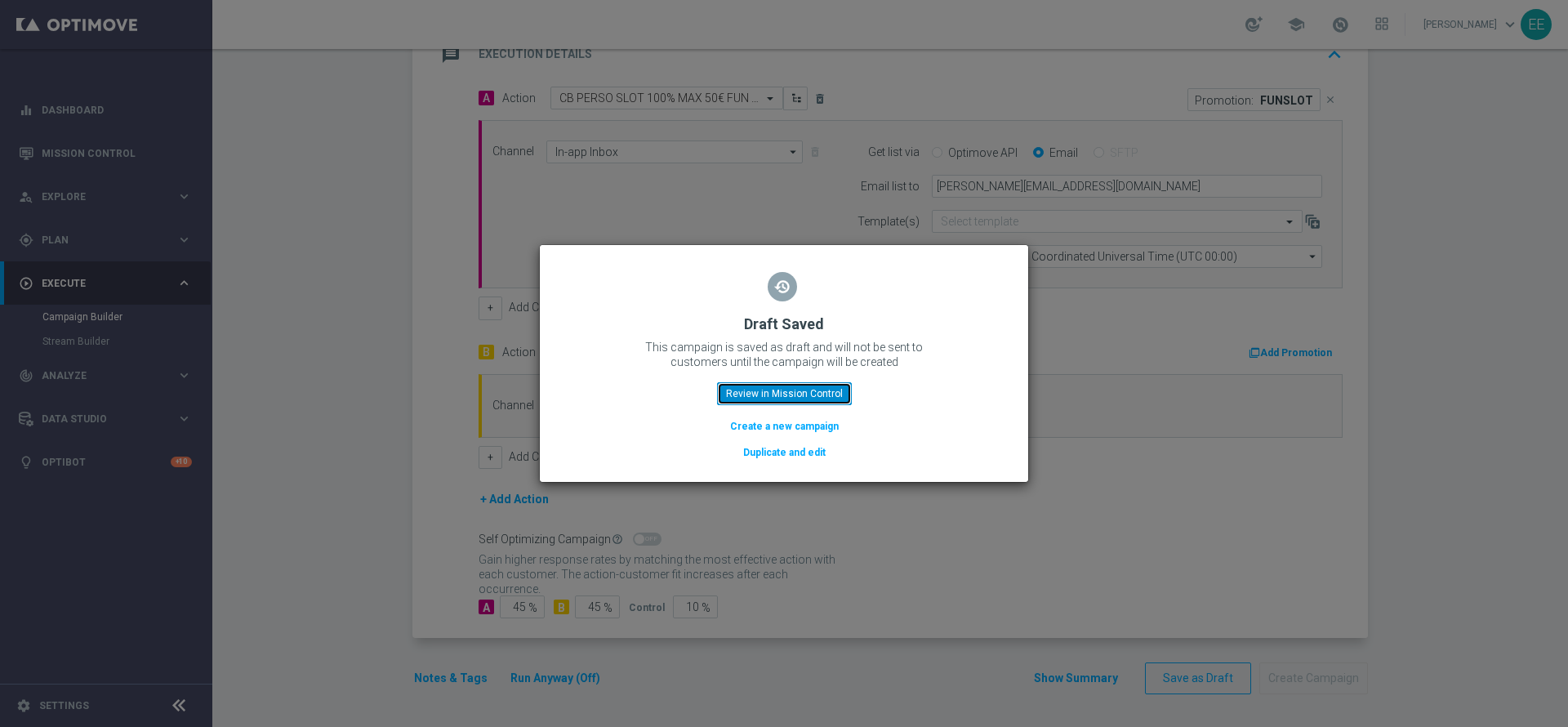
click at [777, 390] on button "Review in Mission Control" at bounding box center [784, 394] width 134 height 23
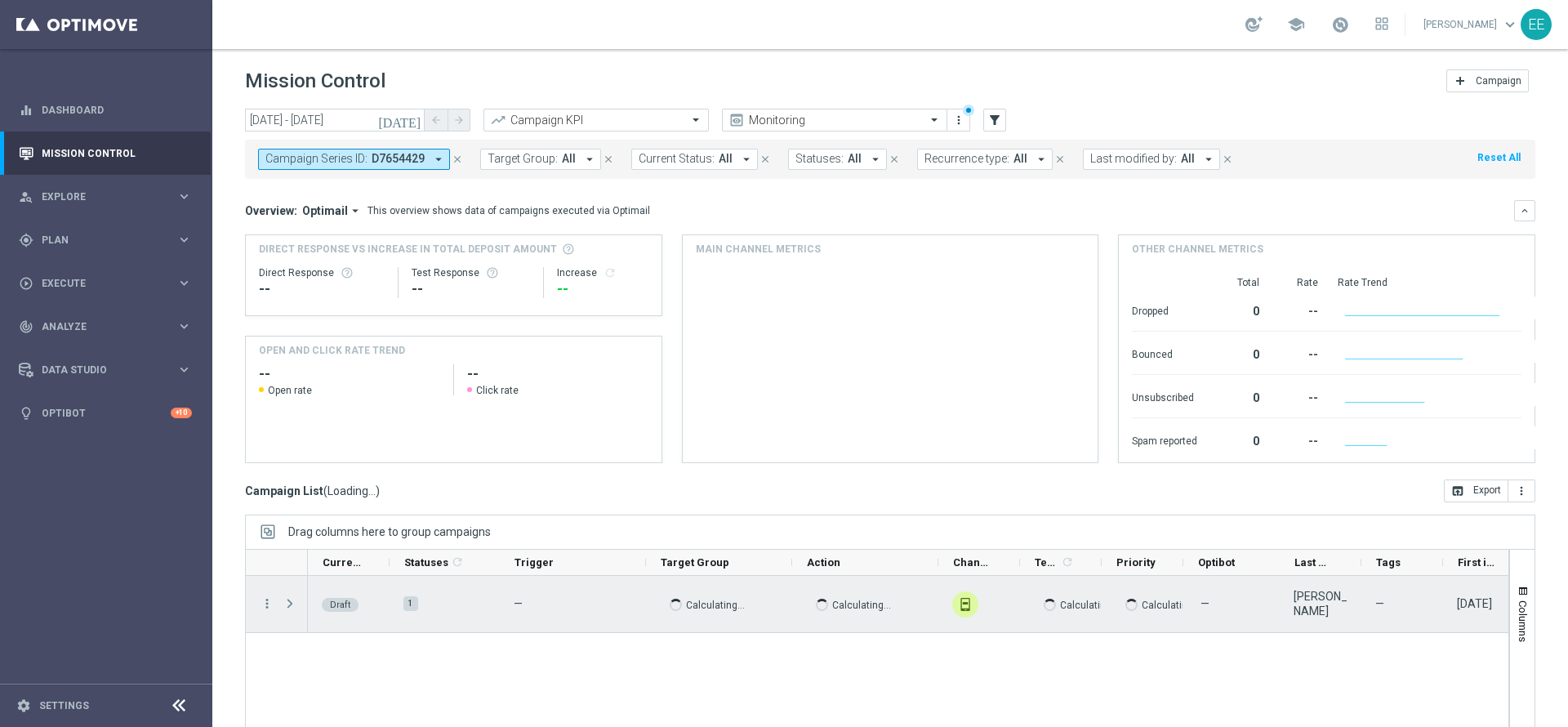
scroll to position [90, 0]
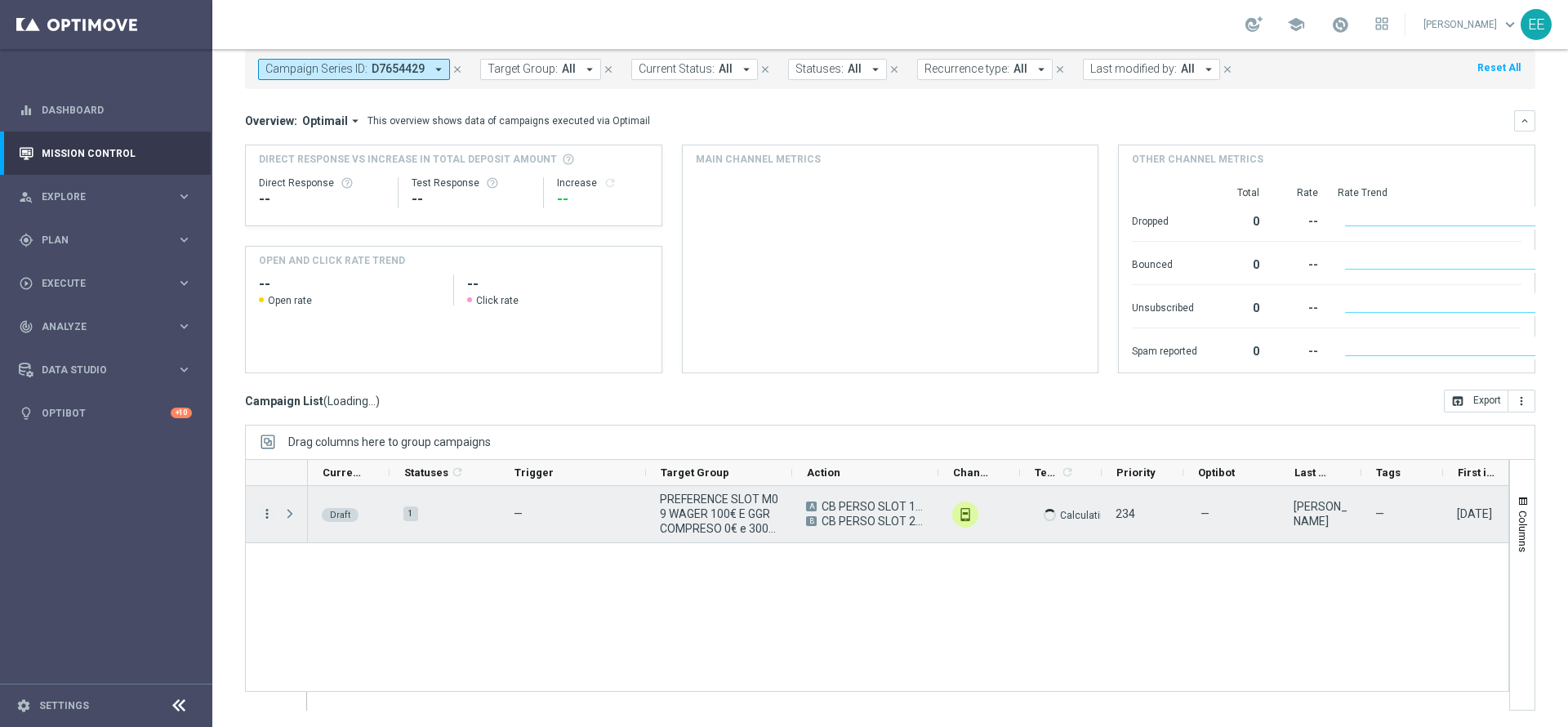
click at [270, 516] on icon "more_vert" at bounding box center [267, 514] width 15 height 15
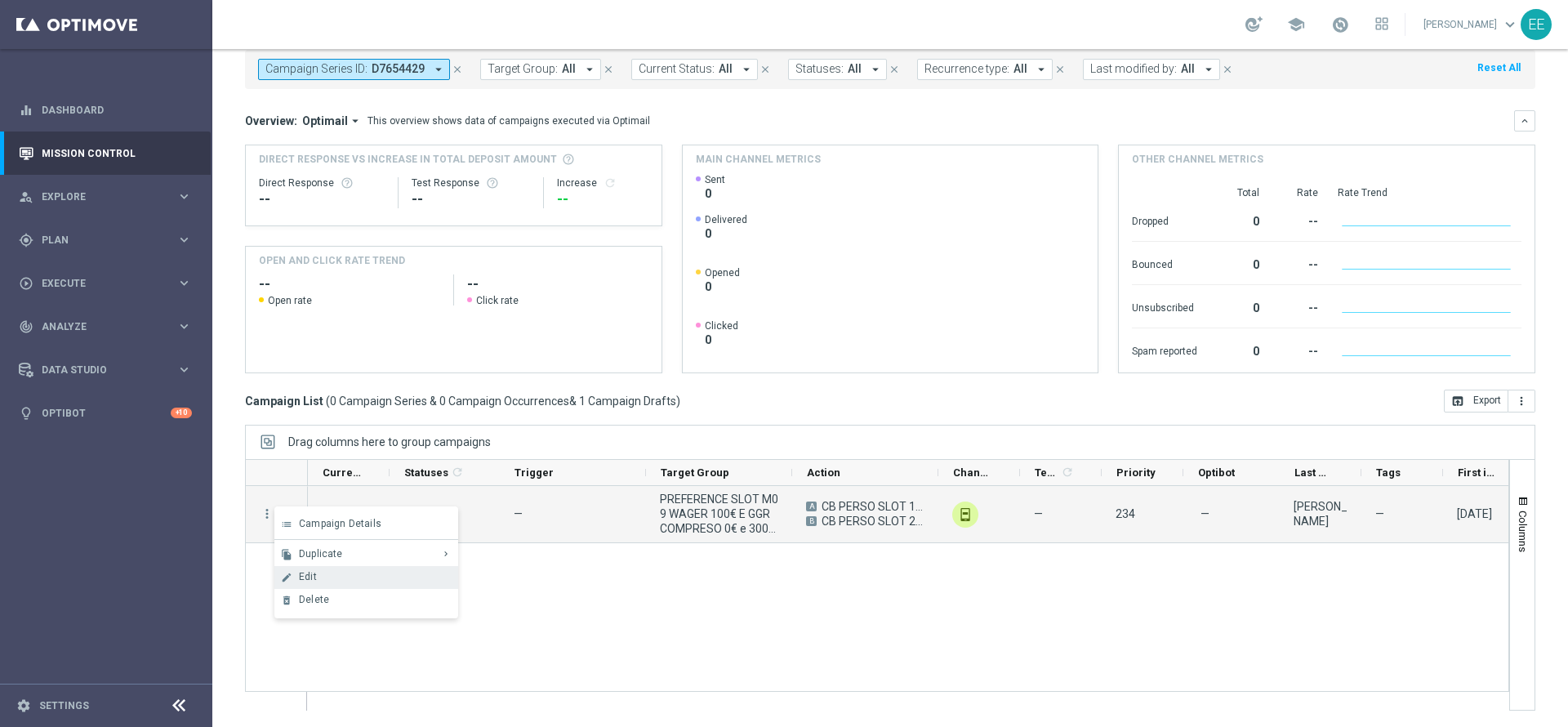
click at [337, 576] on div "Edit" at bounding box center [374, 577] width 152 height 11
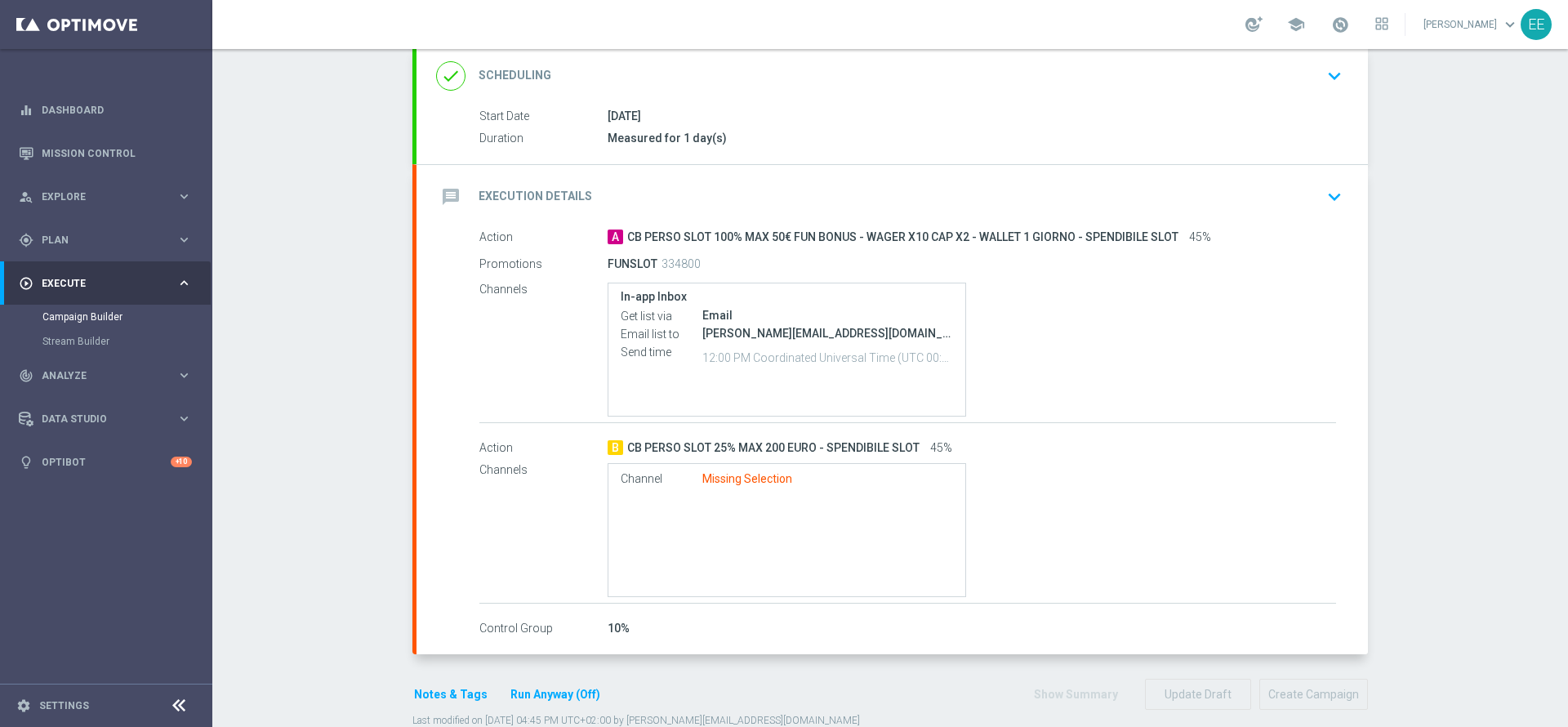
scroll to position [250, 0]
click at [1066, 461] on div "Channel Missing Selection" at bounding box center [972, 525] width 728 height 134
click at [569, 204] on div "message Execution Details" at bounding box center [514, 192] width 156 height 30
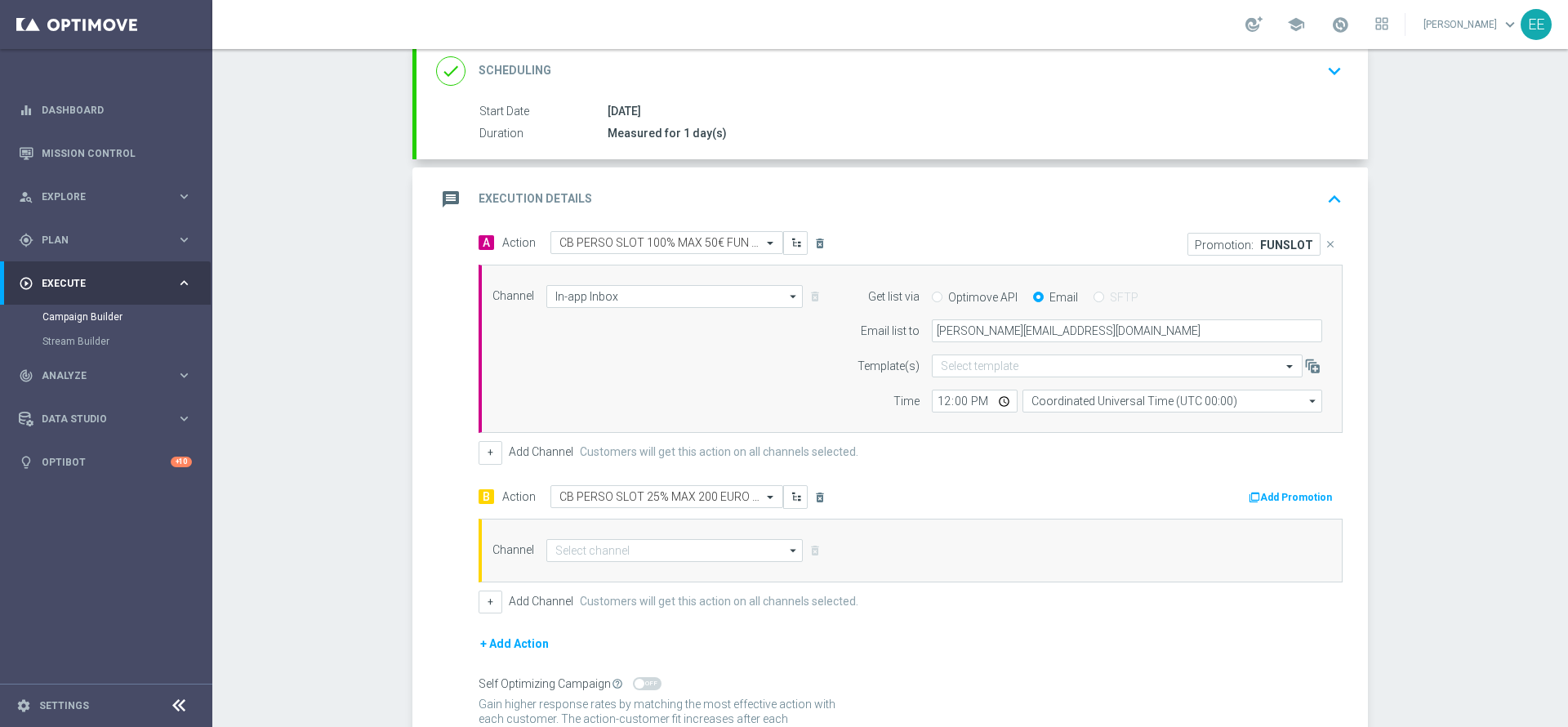
click at [1263, 500] on button "Add Promotion" at bounding box center [1292, 498] width 91 height 18
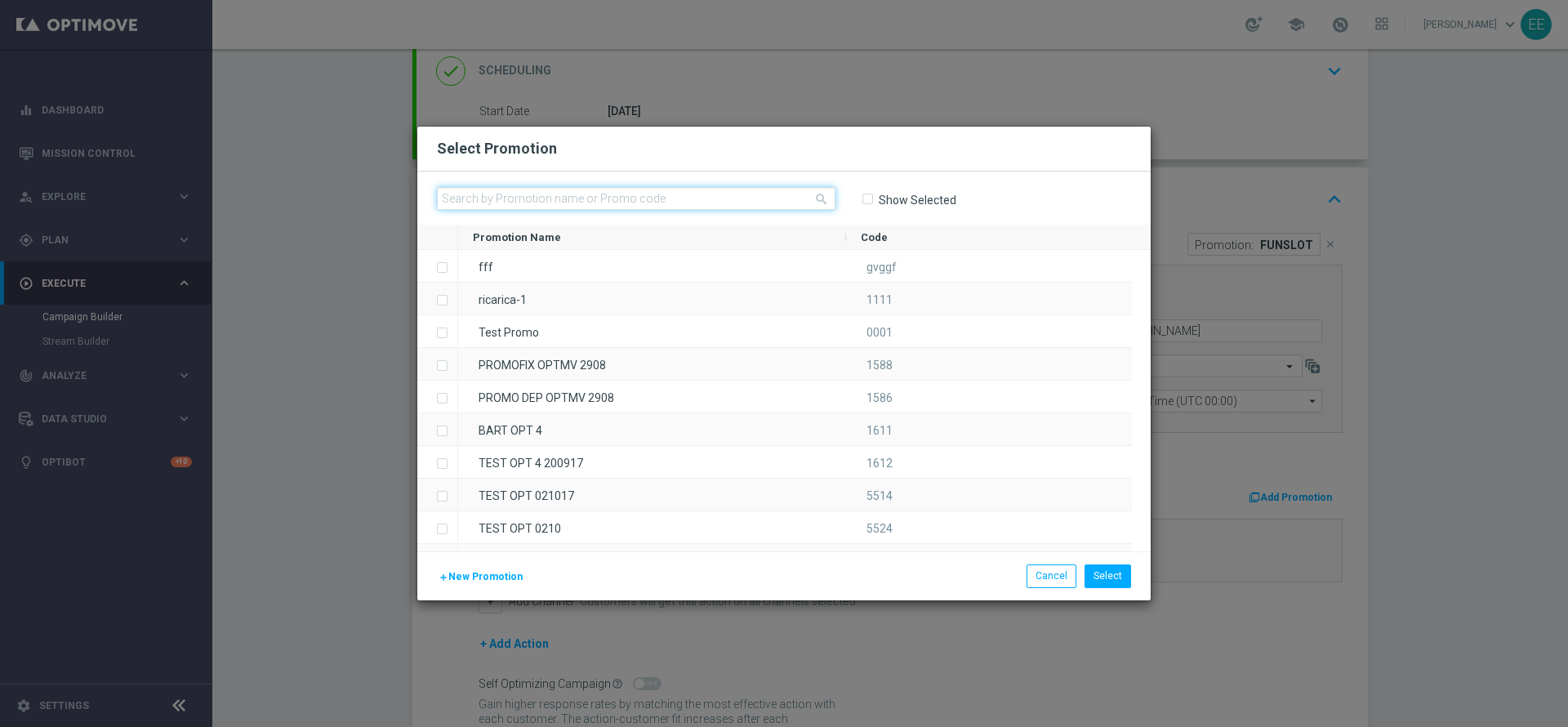
click at [723, 195] on input "text" at bounding box center [636, 198] width 399 height 23
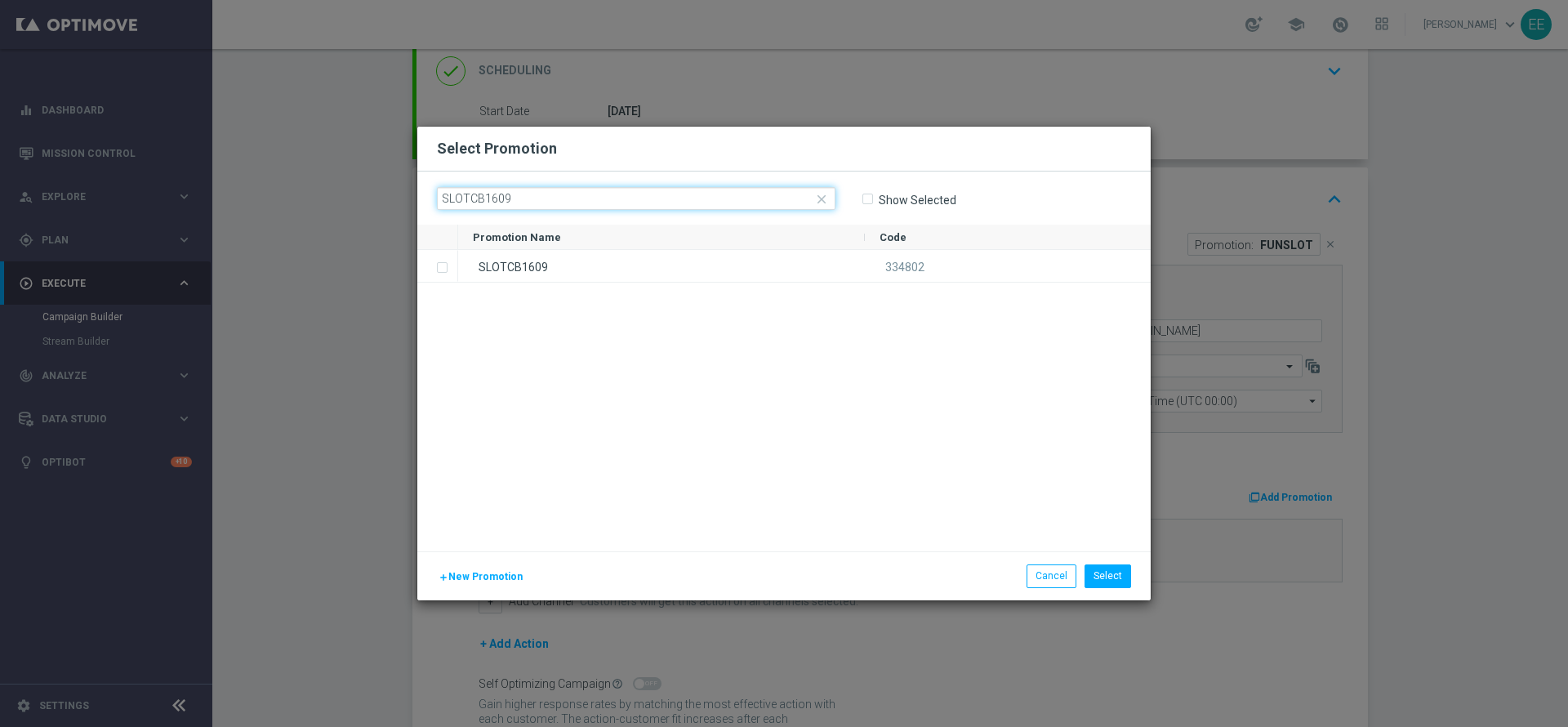
type input "SLOTCB1609"
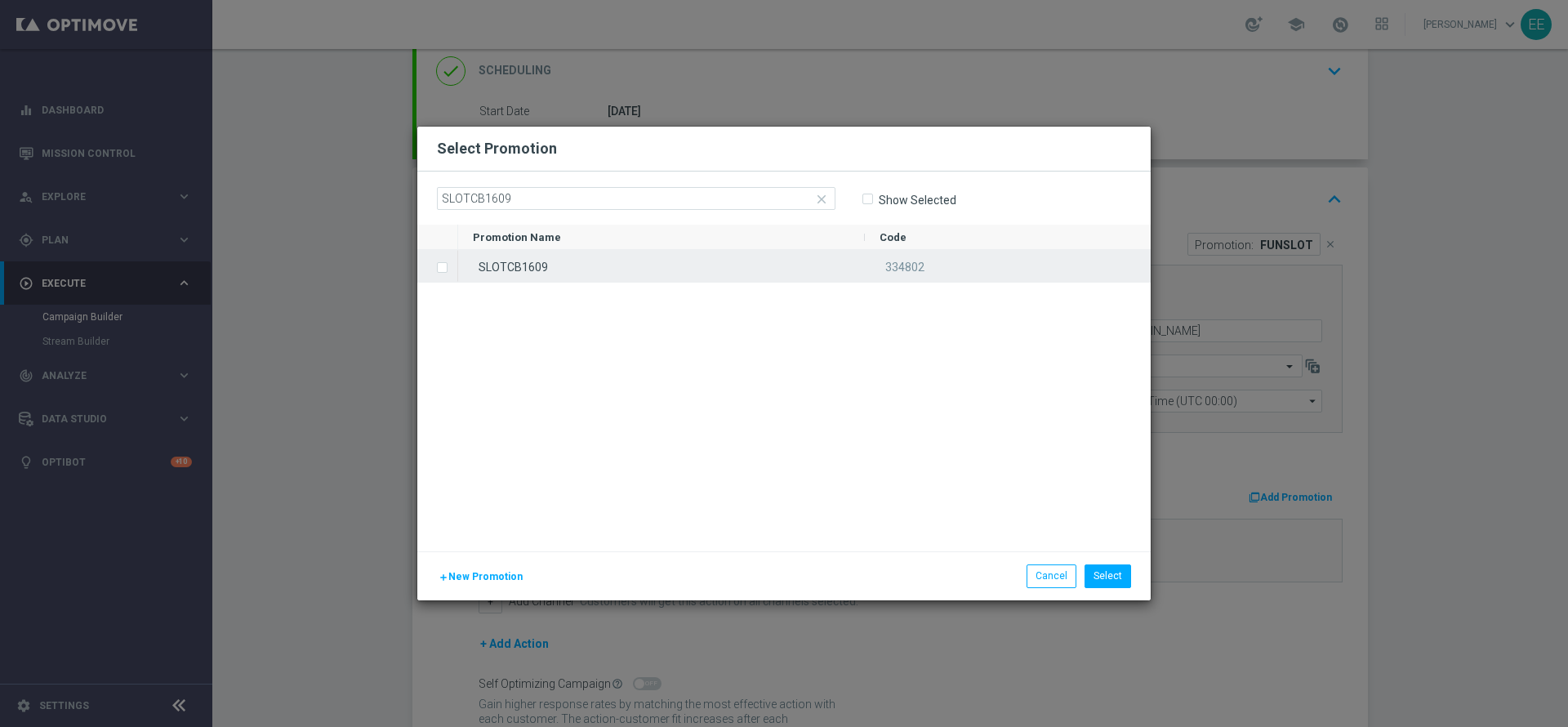
click at [616, 262] on div "SLOTCB1609" at bounding box center [661, 266] width 406 height 32
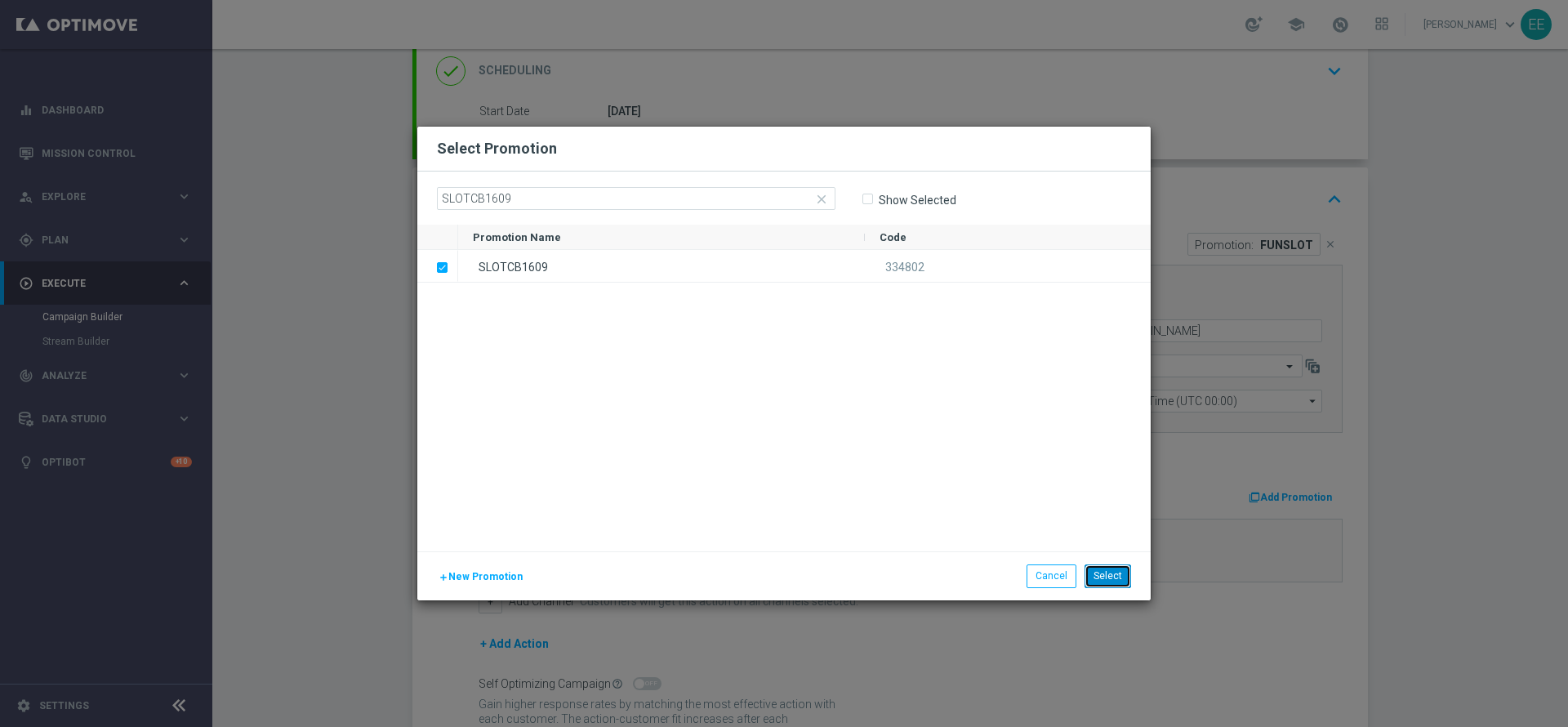
click at [1116, 573] on button "Select" at bounding box center [1108, 576] width 47 height 23
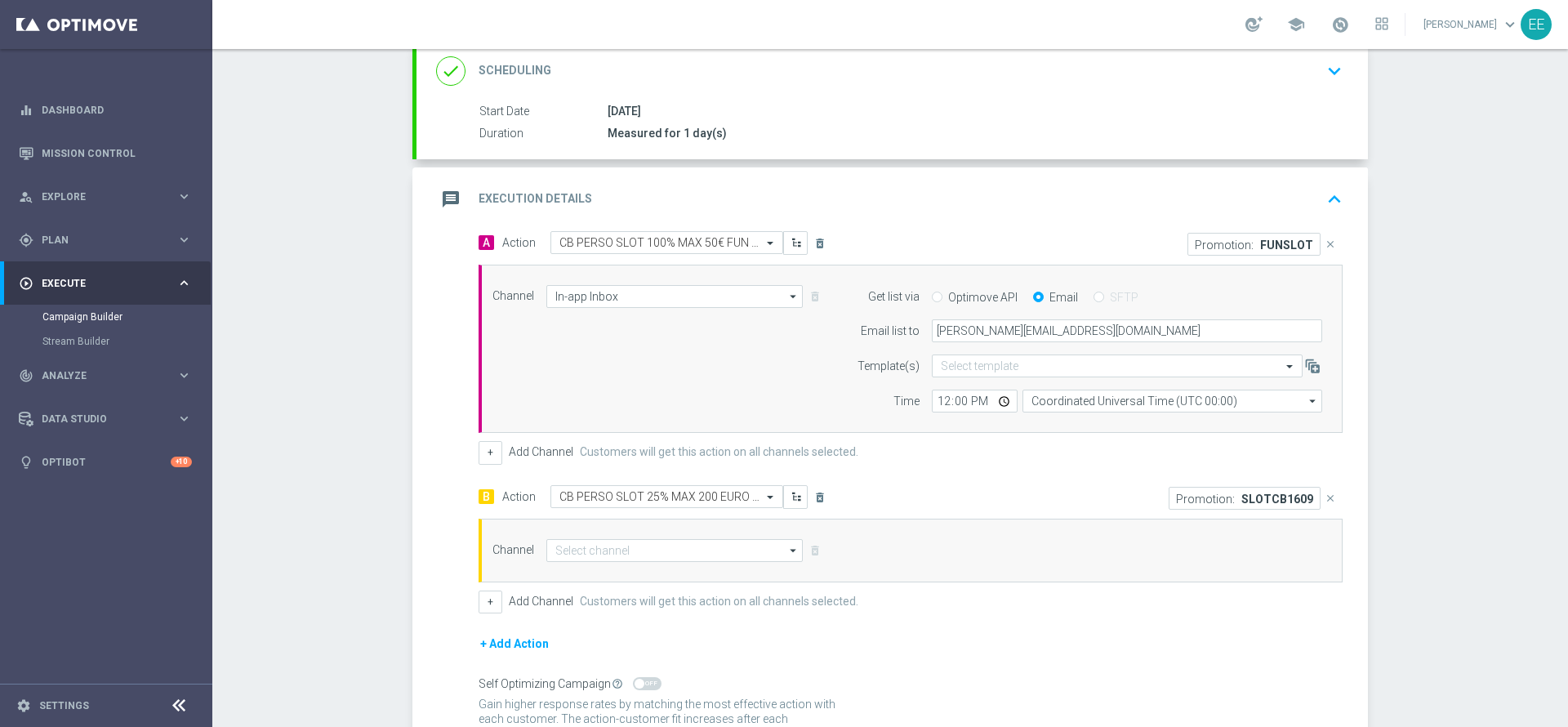
click at [634, 533] on div "Channel arrow_drop_down Show Selected 0 of NaN Optimail" at bounding box center [910, 551] width 864 height 64
click at [610, 543] on input at bounding box center [674, 551] width 256 height 23
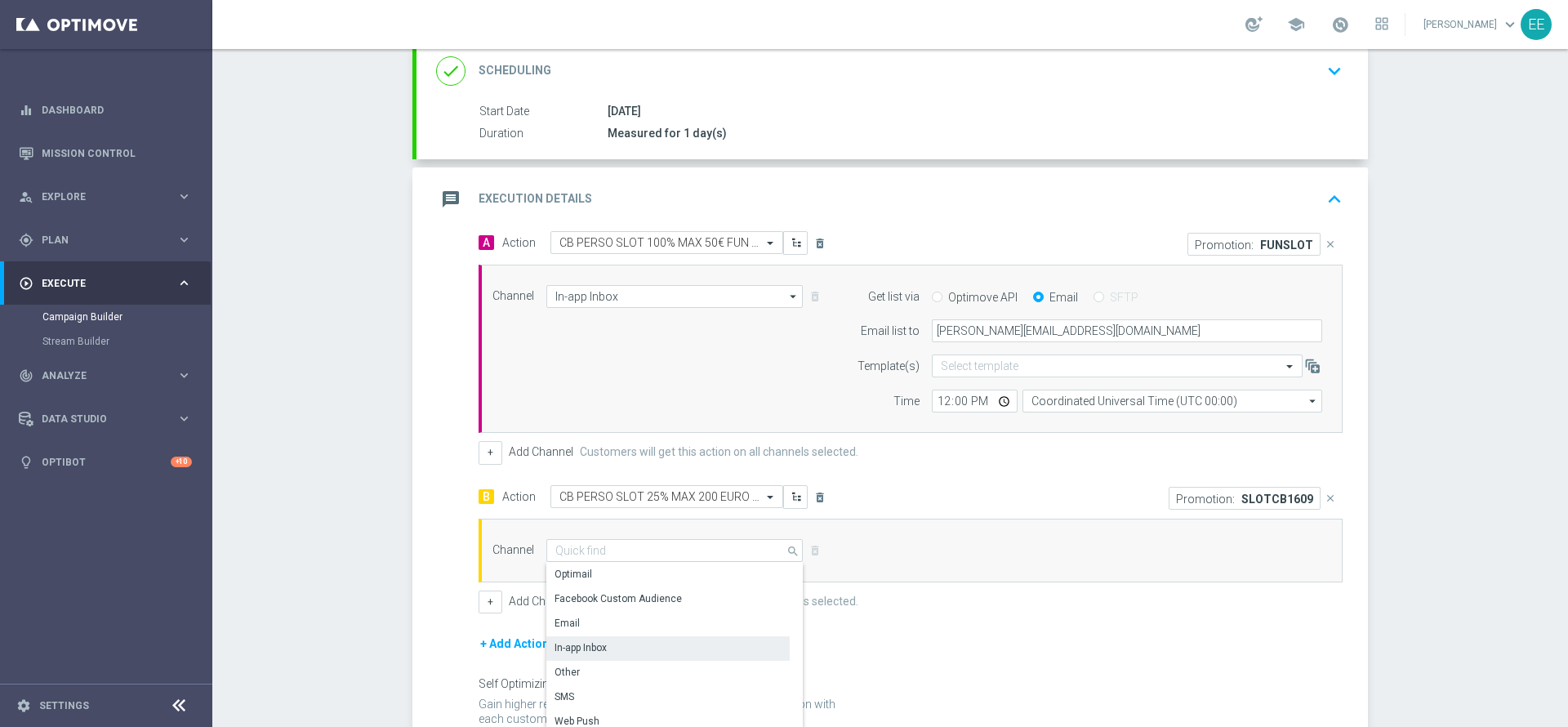
click at [571, 643] on div "In-app Inbox" at bounding box center [581, 648] width 52 height 15
type input "In-app Inbox"
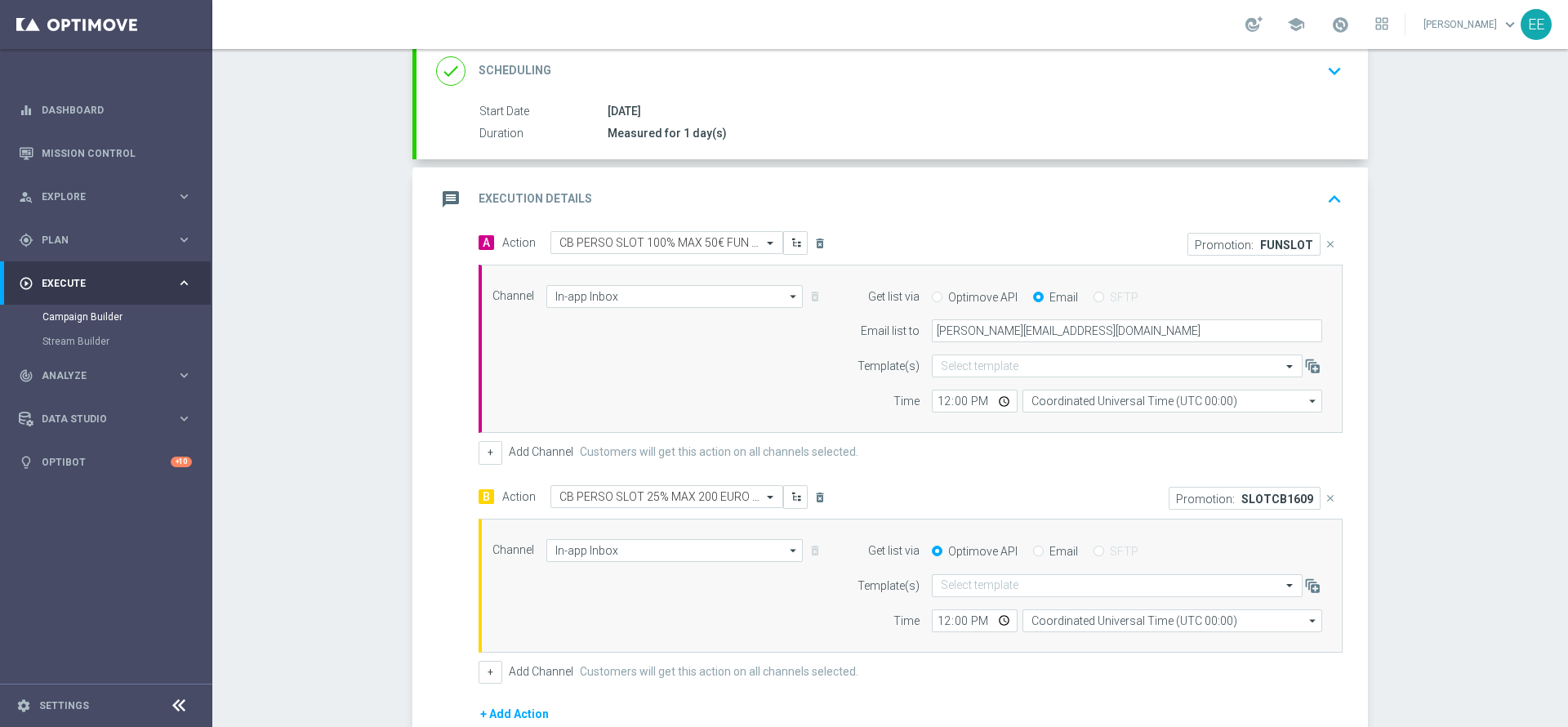
click at [1049, 553] on label "Email" at bounding box center [1063, 552] width 29 height 15
click at [1042, 553] on input "Email" at bounding box center [1038, 552] width 11 height 11
radio input "true"
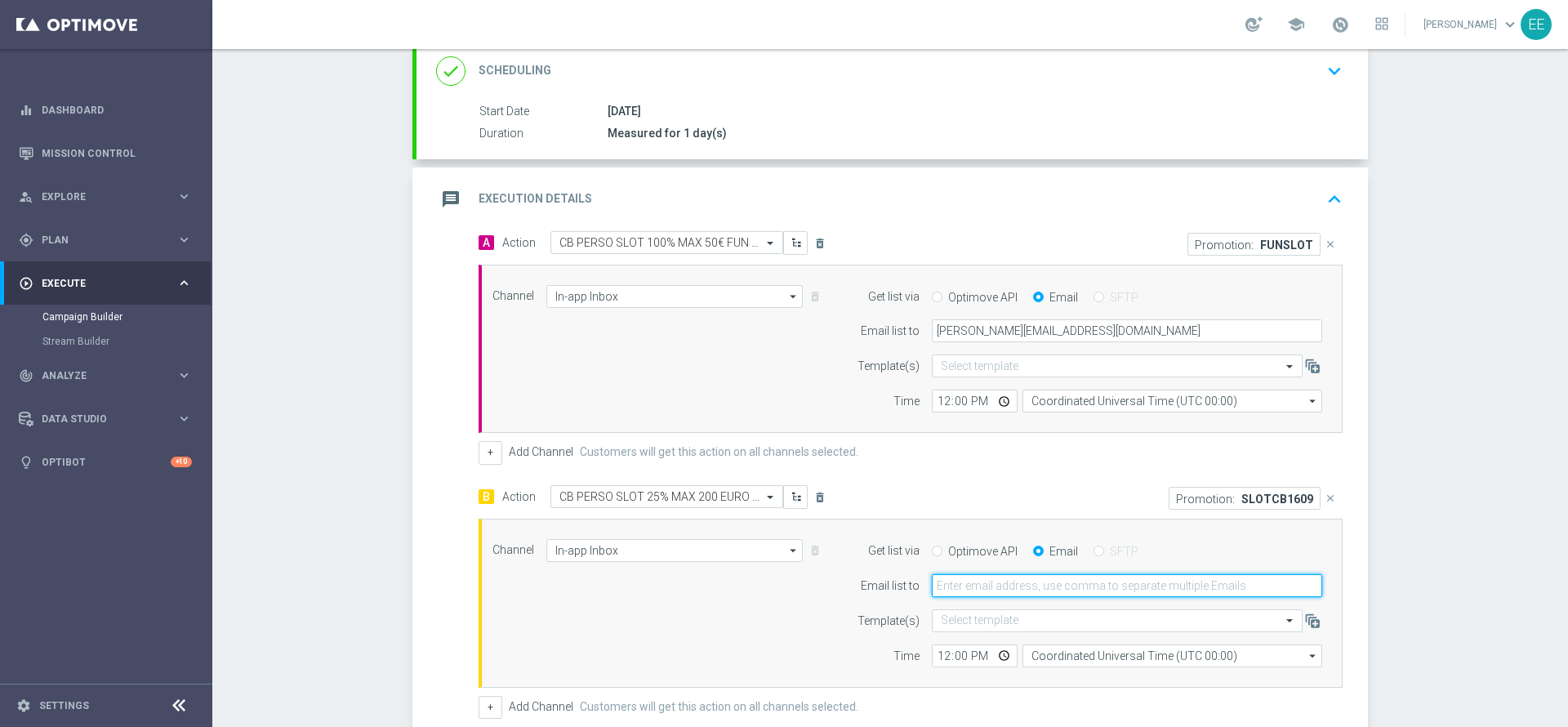
click at [1008, 582] on input "email" at bounding box center [1126, 586] width 391 height 23
type input "edoardo.ellena@sisal.it"
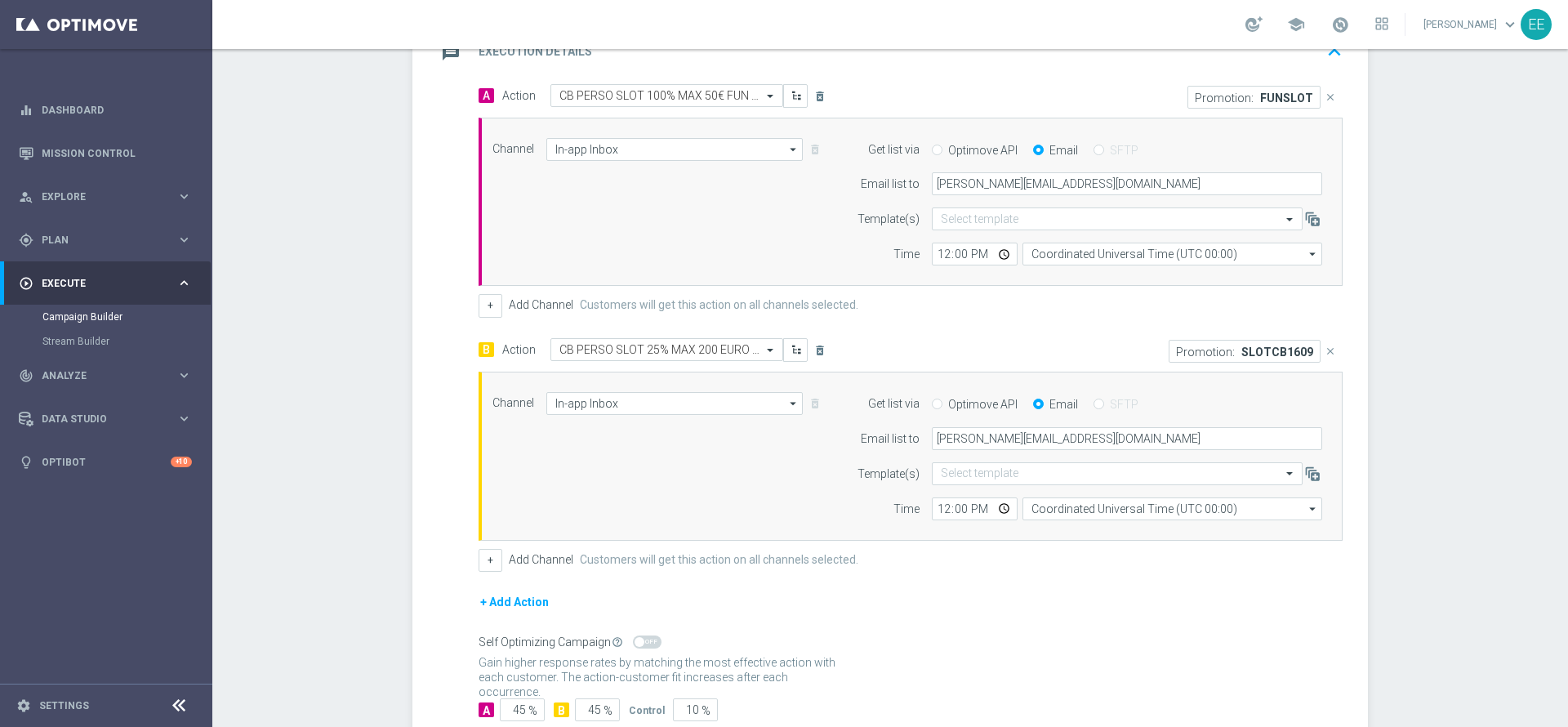
click at [877, 598] on div "+ Add Action" at bounding box center [910, 613] width 864 height 41
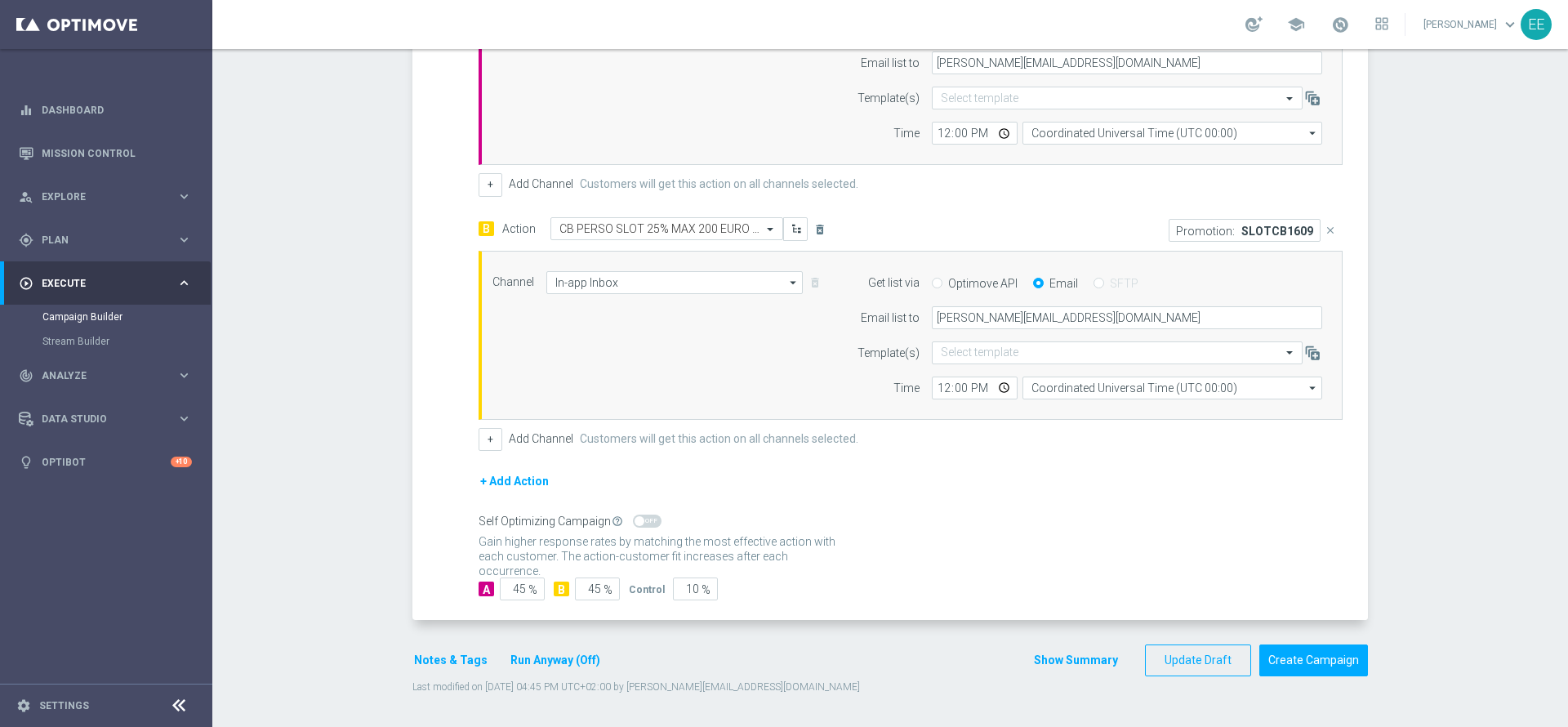
click at [435, 656] on button "Notes & Tags" at bounding box center [451, 661] width 77 height 20
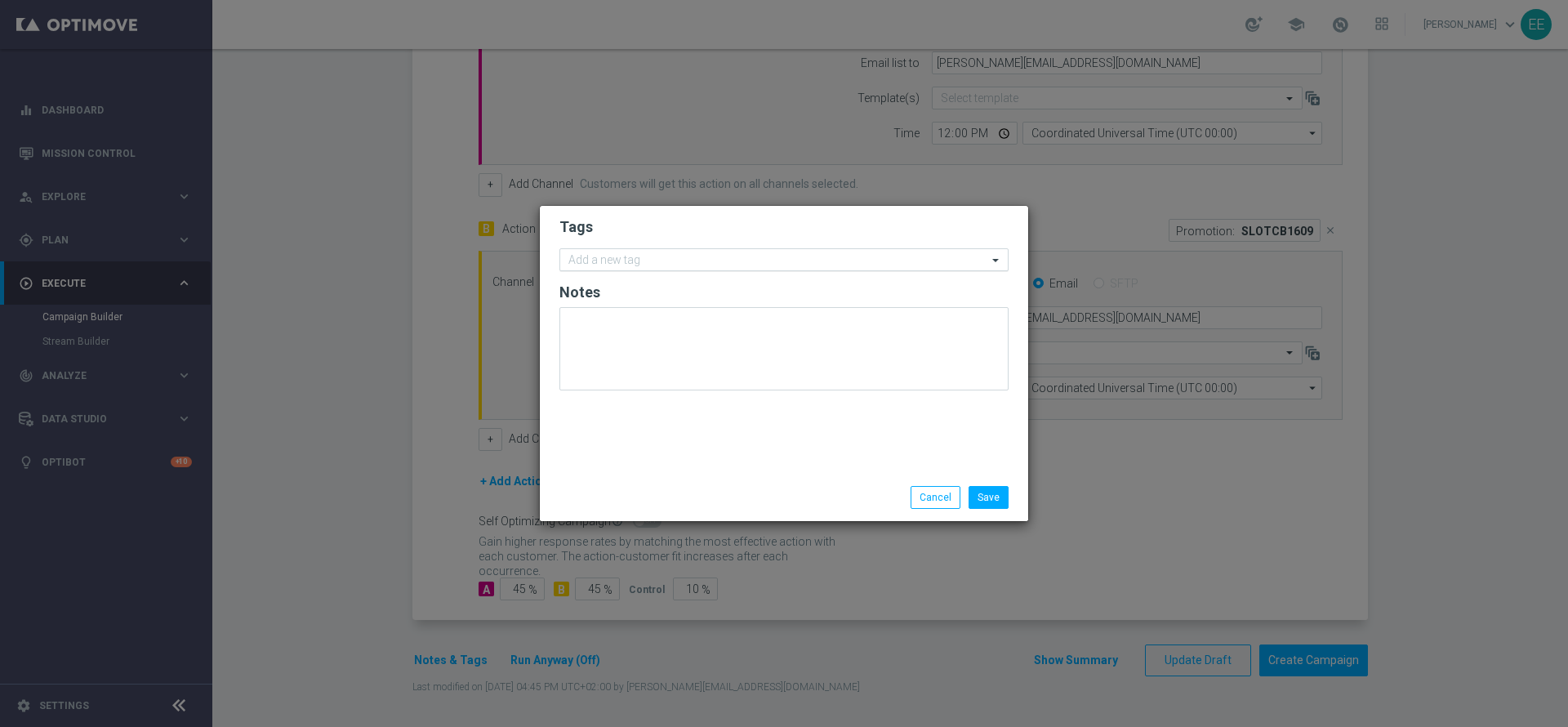
click at [704, 259] on input "text" at bounding box center [777, 261] width 419 height 14
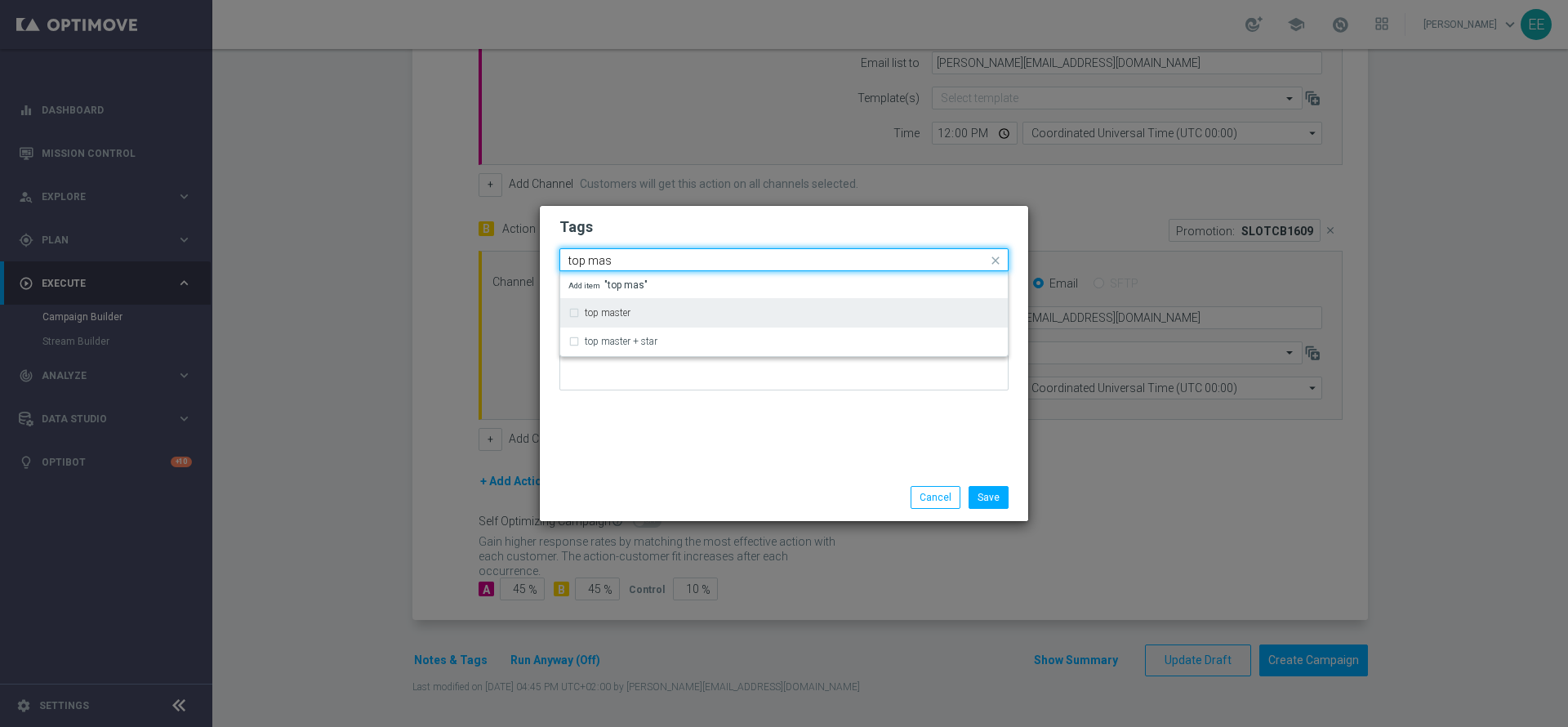
type input "top mas"
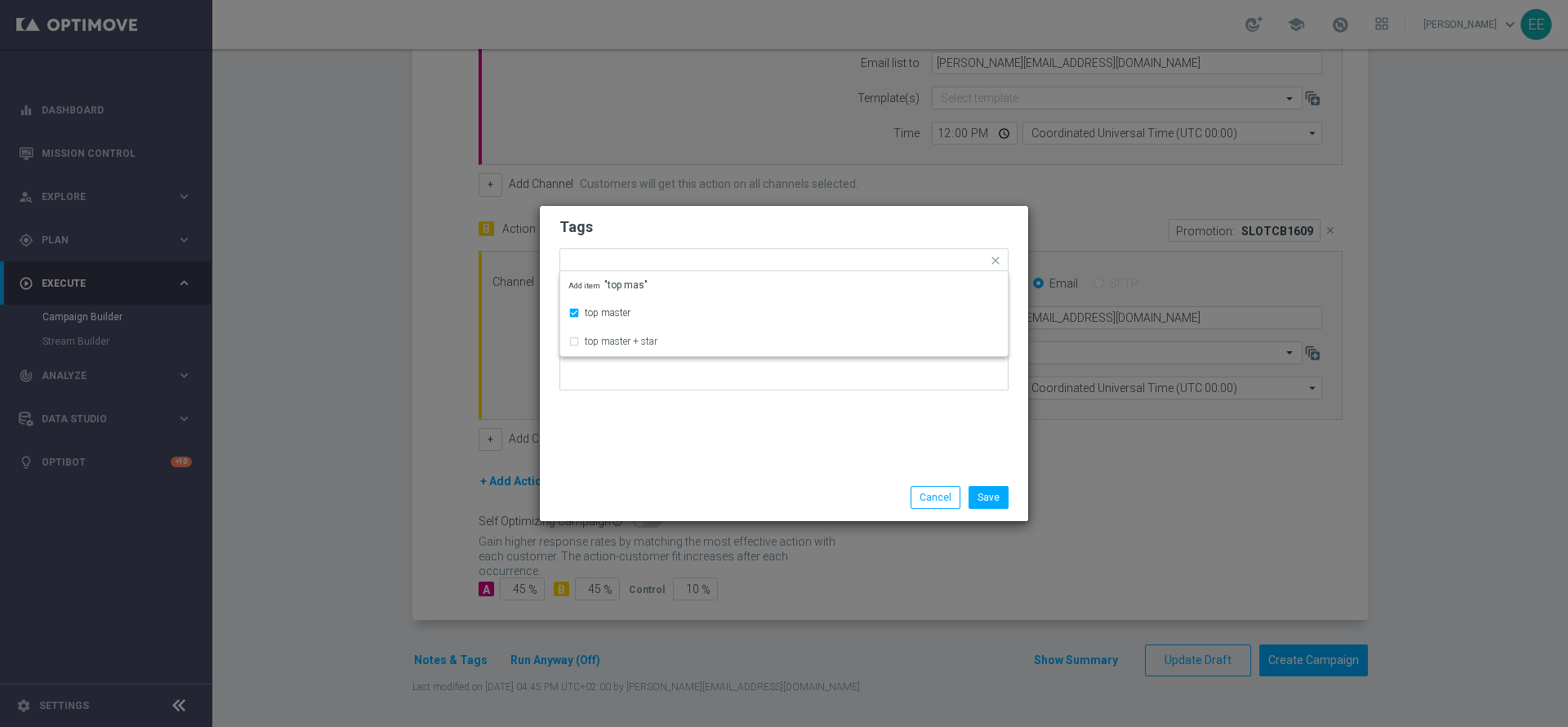
click at [681, 231] on h2 "Tags" at bounding box center [784, 227] width 449 height 20
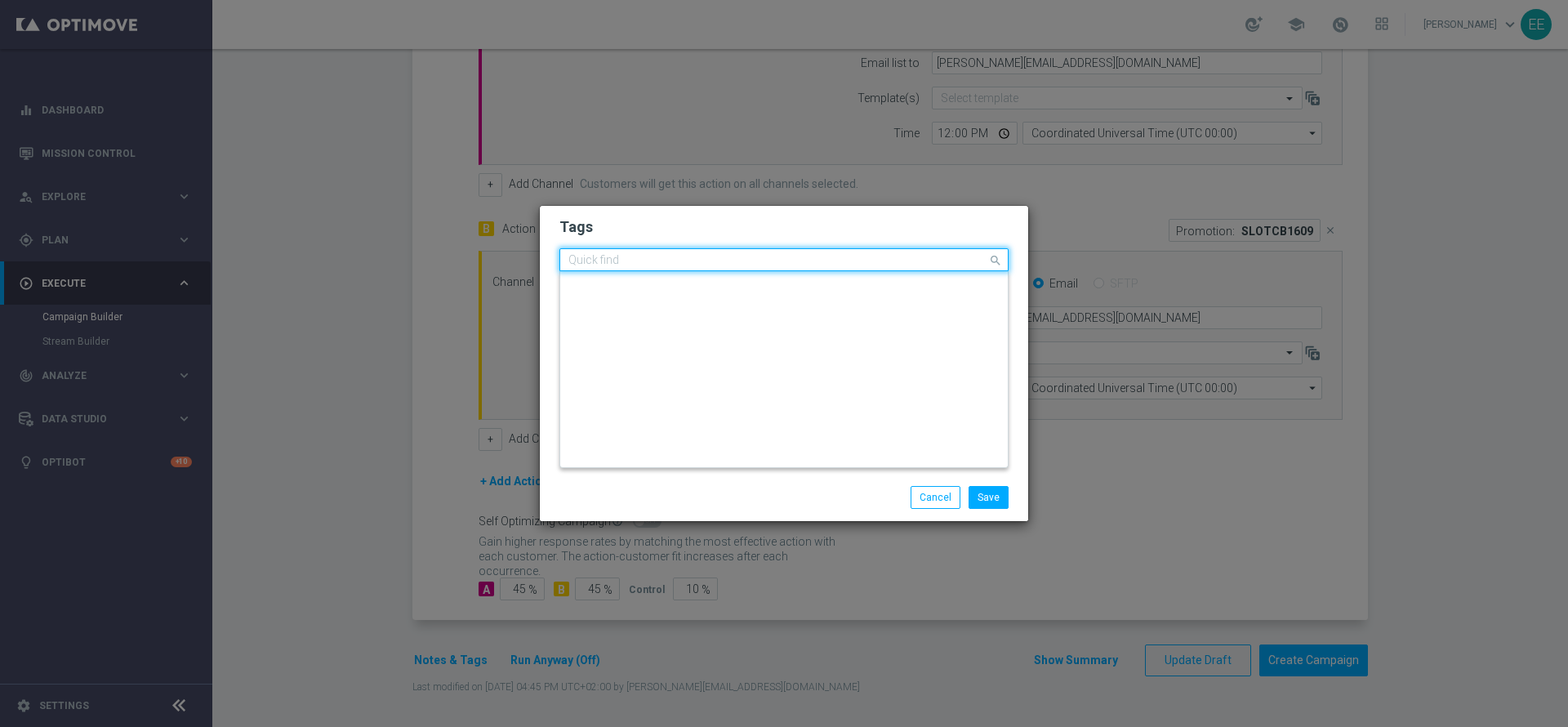
click at [708, 257] on input "text" at bounding box center [777, 261] width 419 height 14
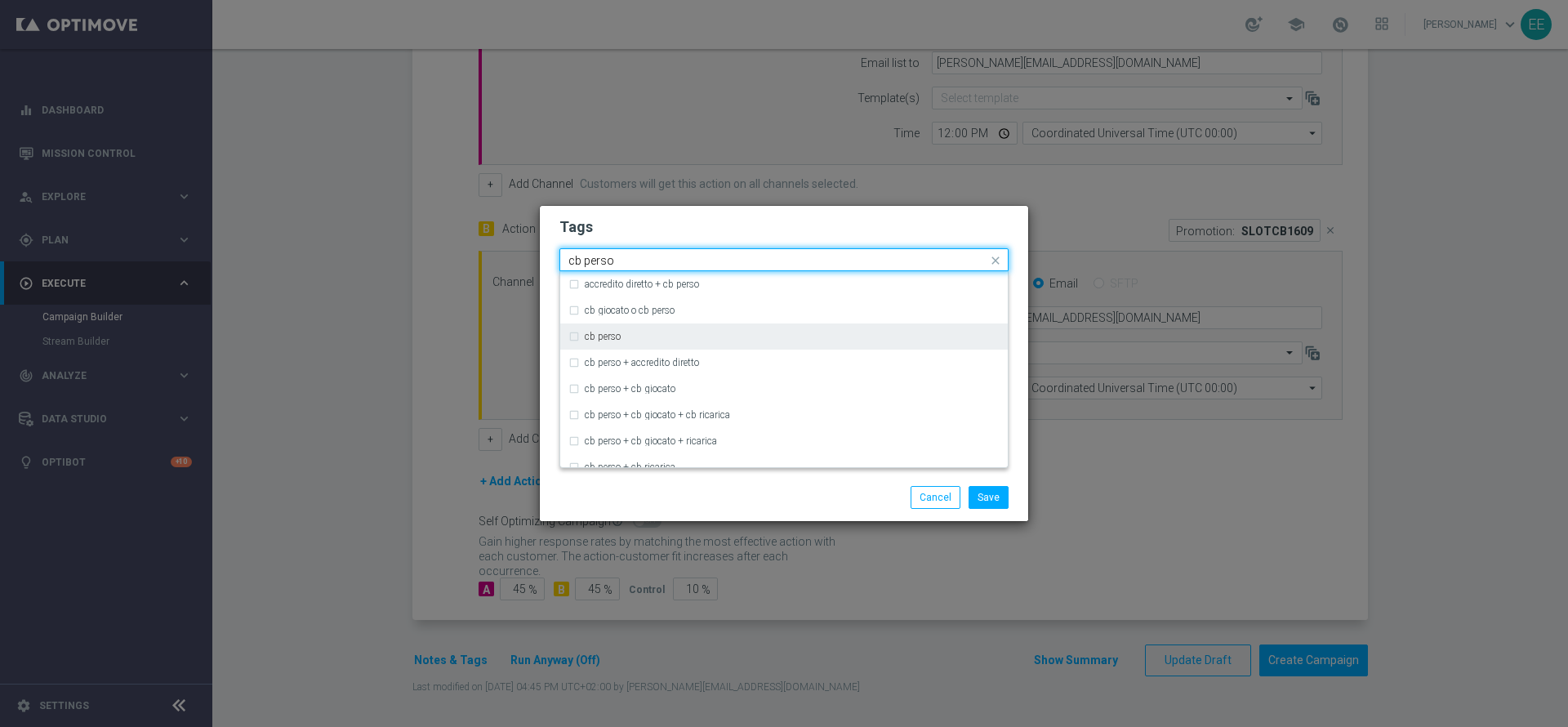
click at [628, 341] on div "cb perso" at bounding box center [792, 337] width 415 height 10
type input "cb perso"
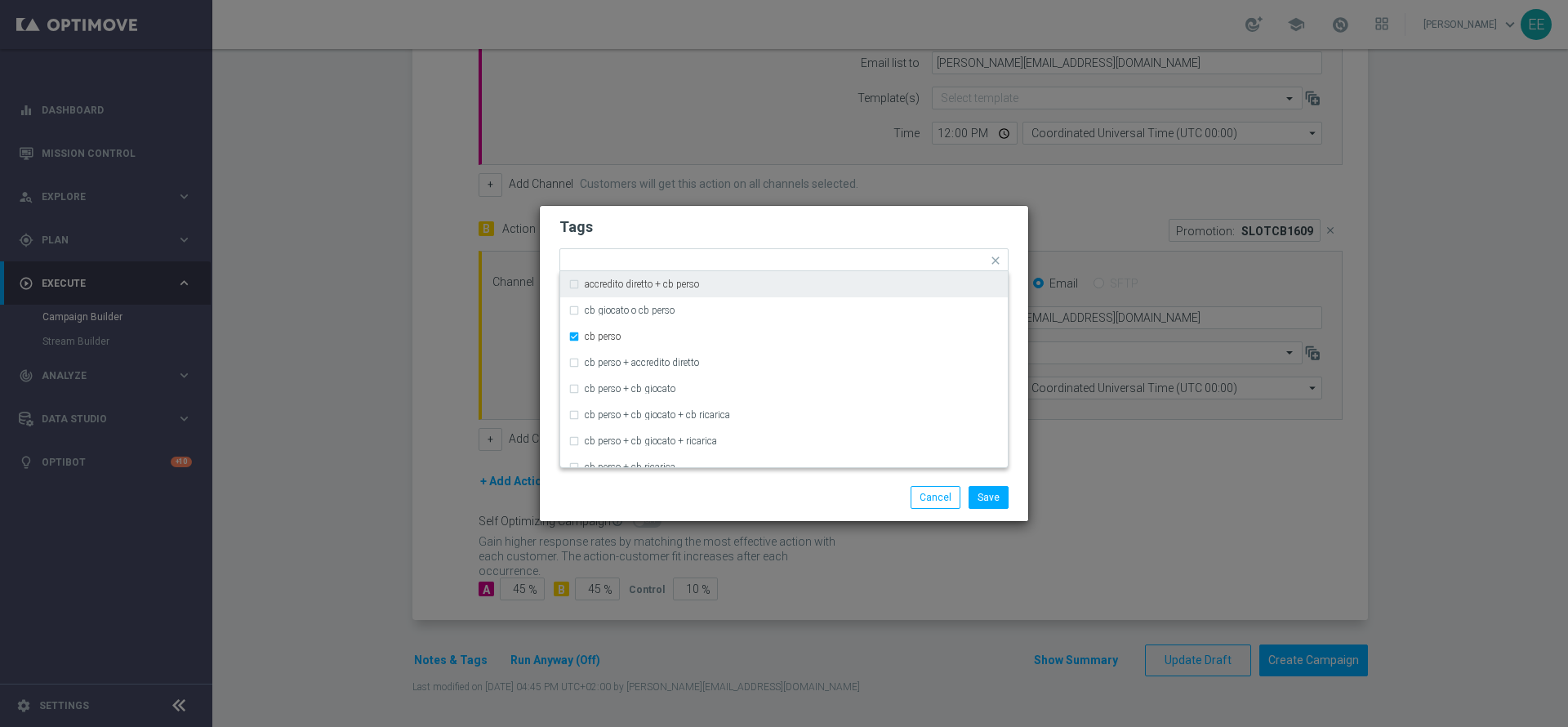
click at [880, 203] on modal-container "Tags Quick find × top master × cb perso accredito diretto + cb perso cb giocato…" at bounding box center [784, 363] width 1568 height 727
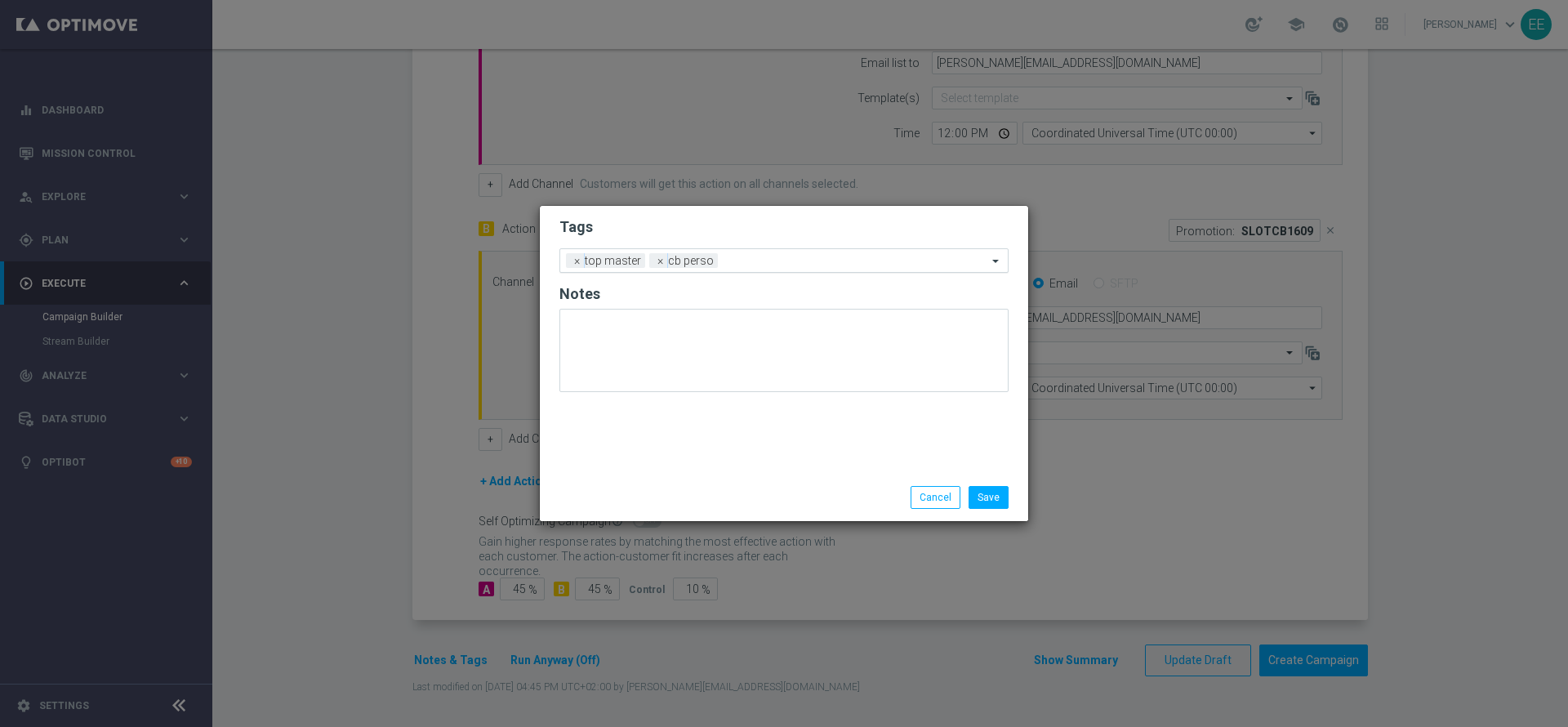
click at [823, 265] on input "text" at bounding box center [855, 261] width 263 height 14
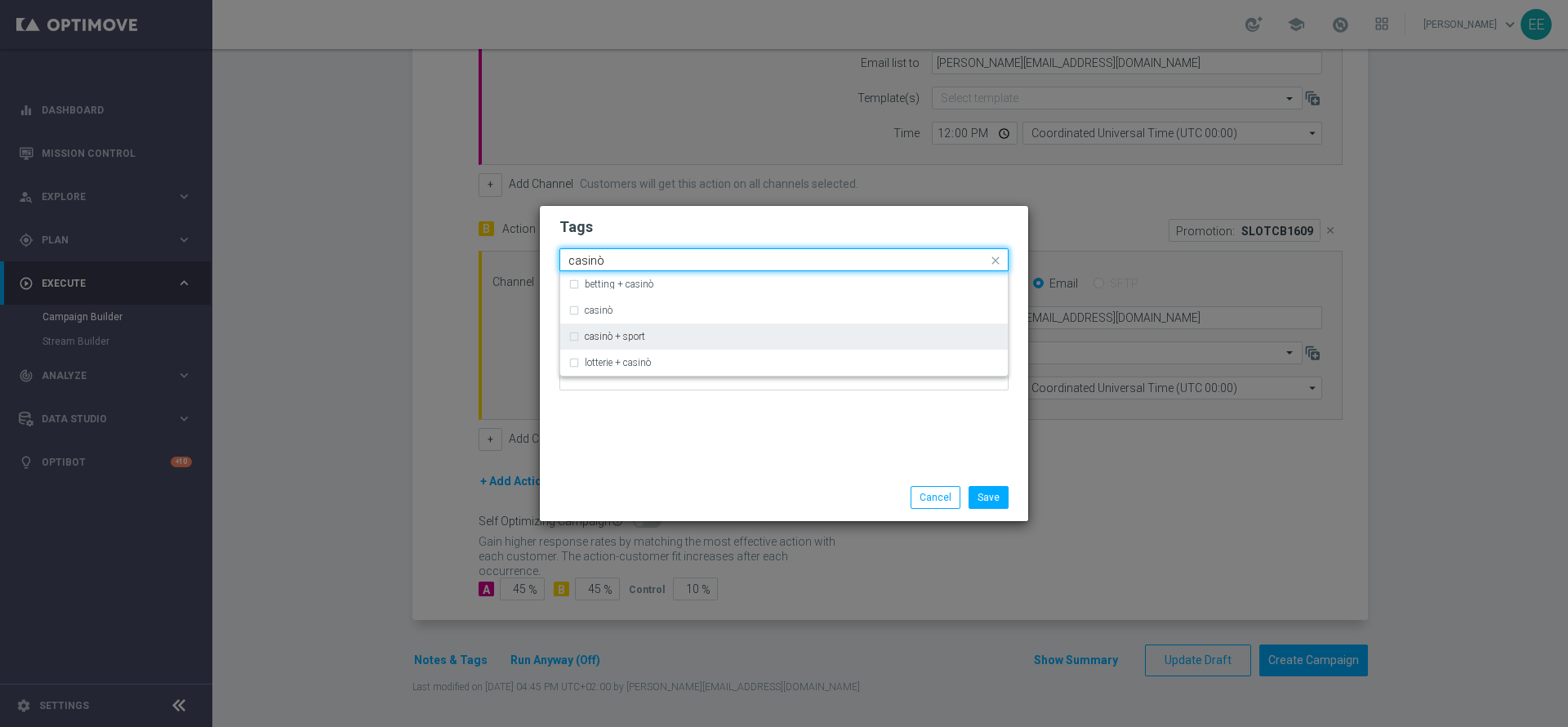
click at [657, 324] on div "casinò + sport" at bounding box center [784, 337] width 431 height 26
type input "casinò"
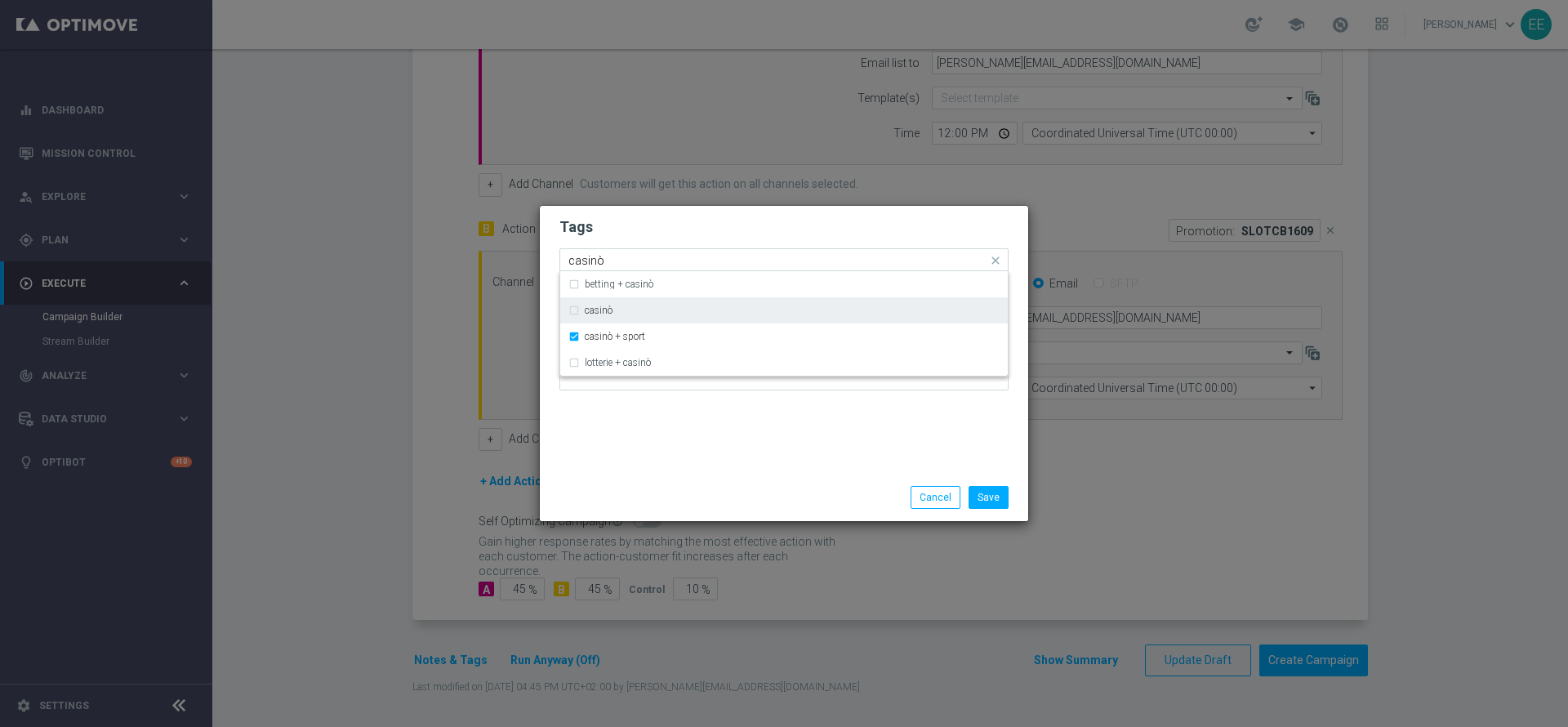
click at [684, 317] on div "casinò" at bounding box center [784, 311] width 431 height 26
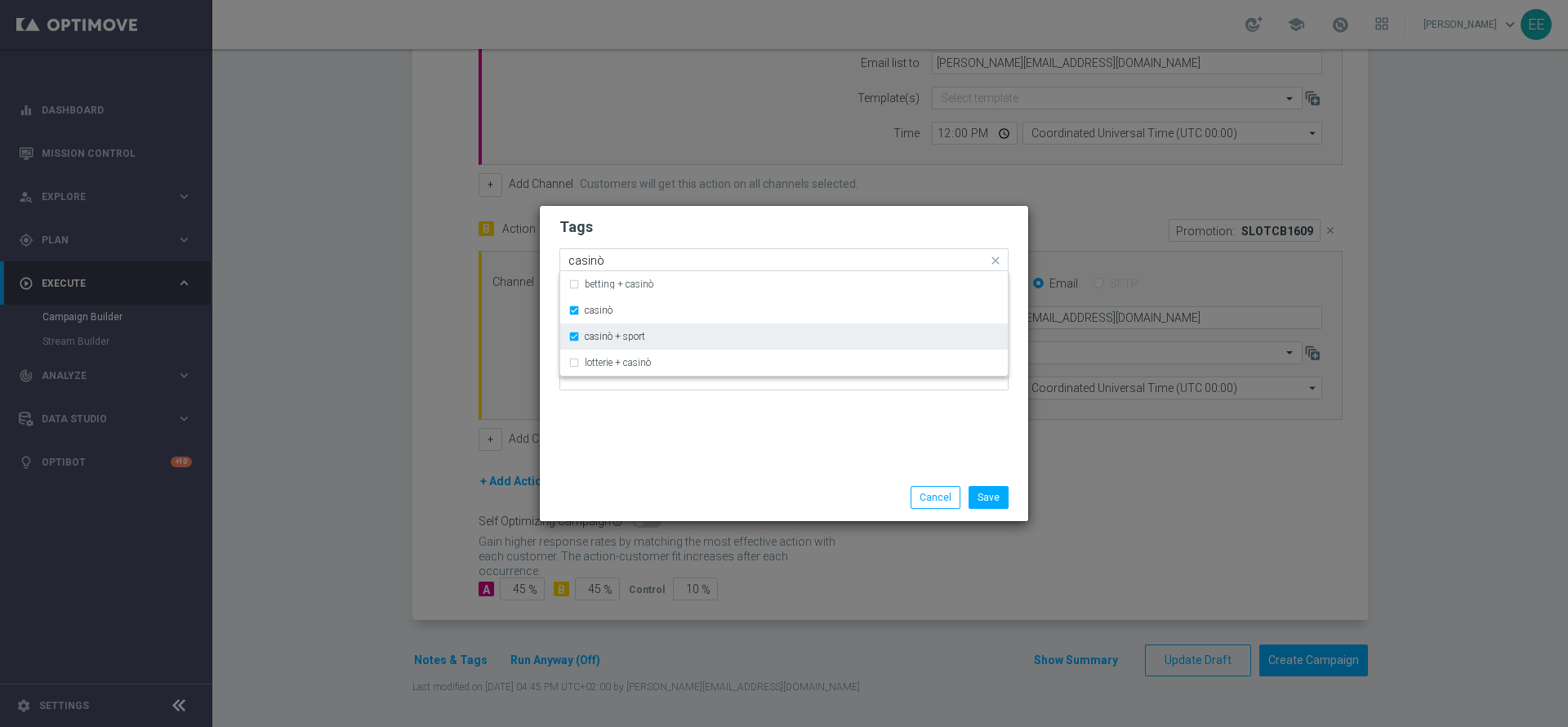
click at [642, 342] on div "casinò + sport" at bounding box center [784, 337] width 431 height 26
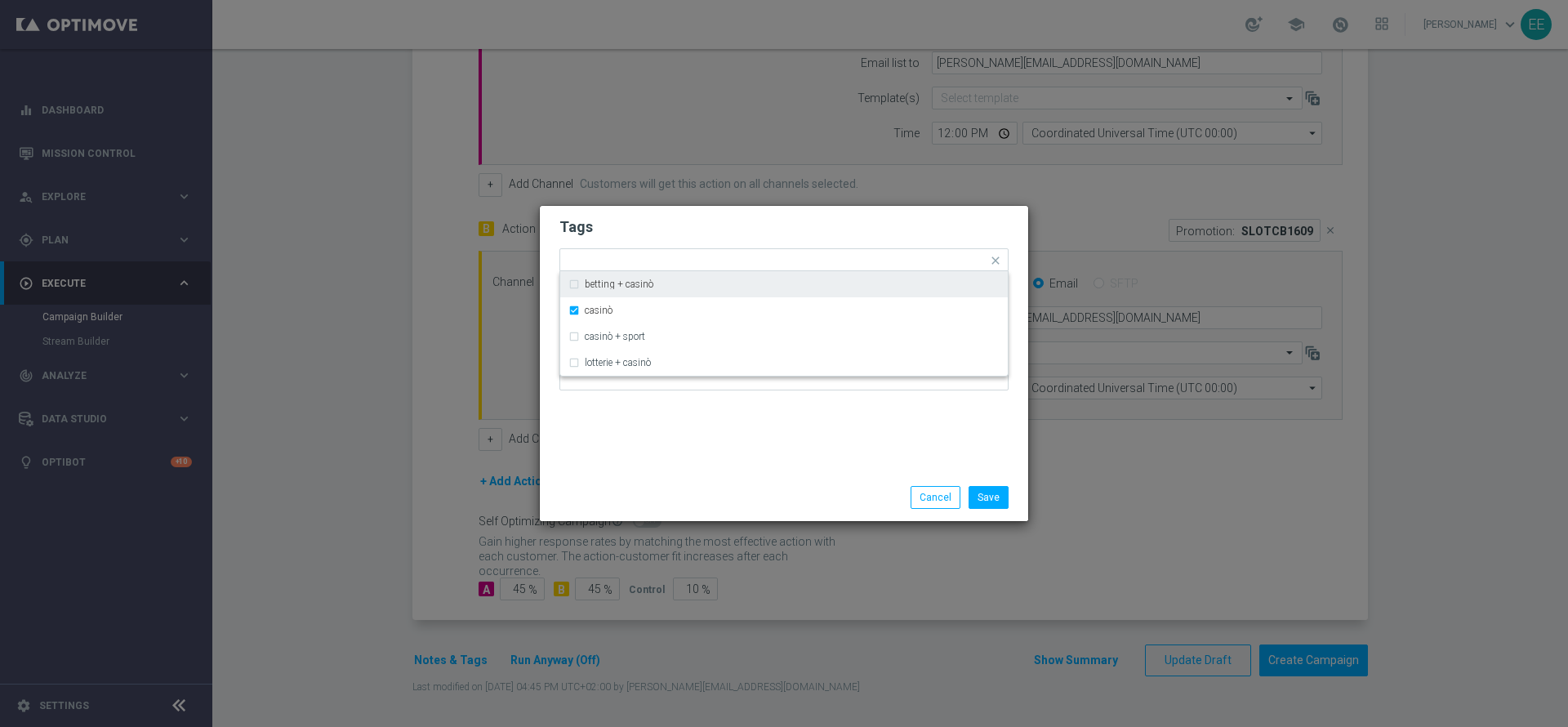
click at [850, 220] on h2 "Tags" at bounding box center [784, 227] width 449 height 20
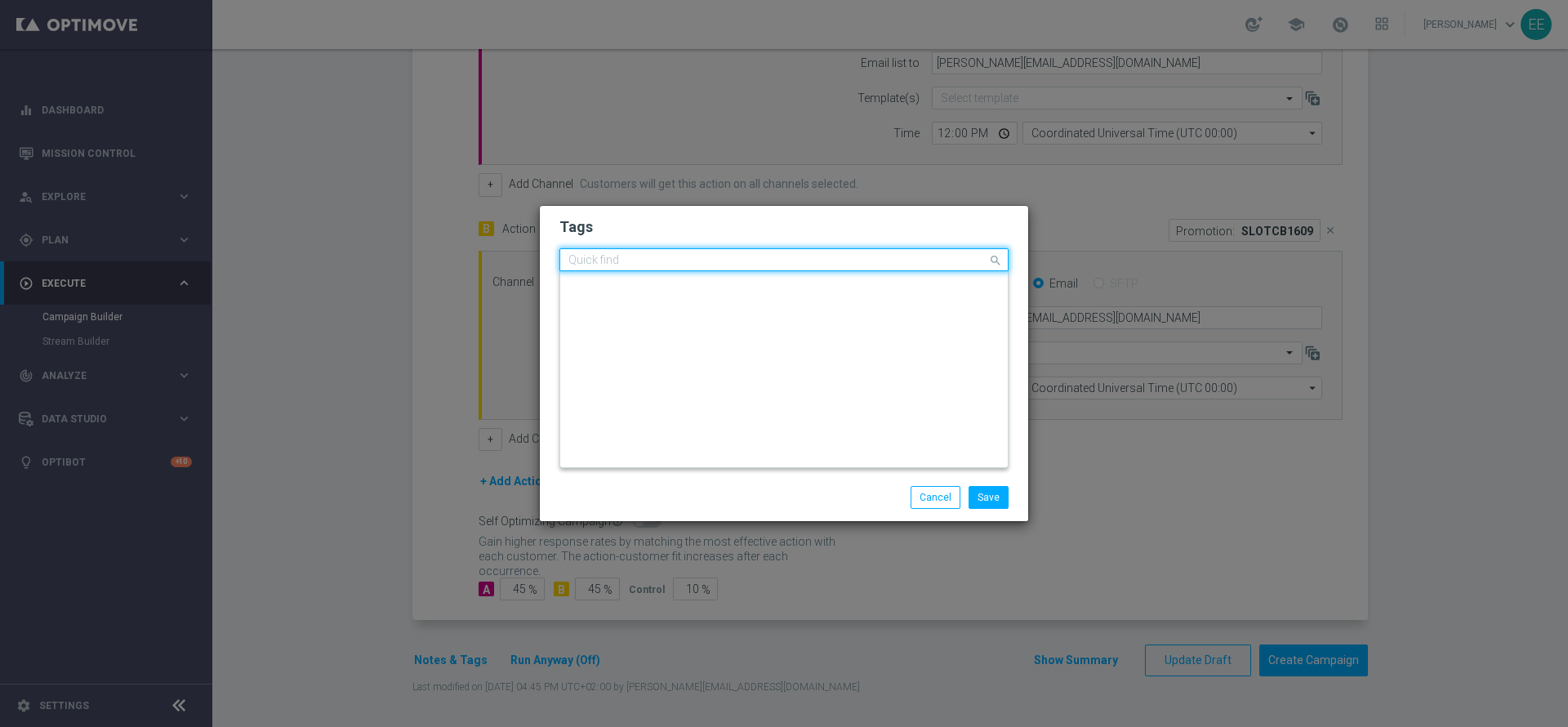
click at [861, 251] on div "Quick find × top master × cb perso × casinò" at bounding box center [773, 260] width 427 height 20
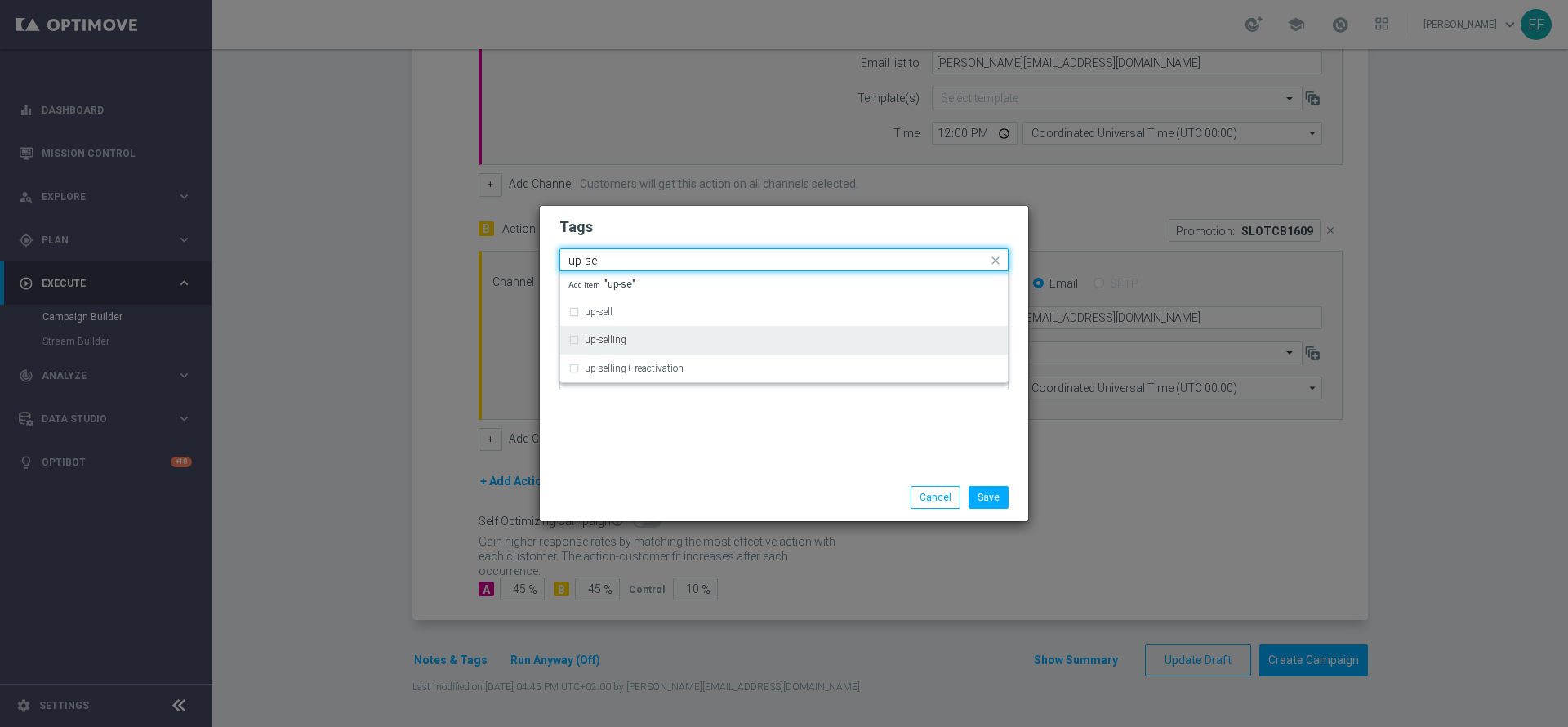
type input "up-se"
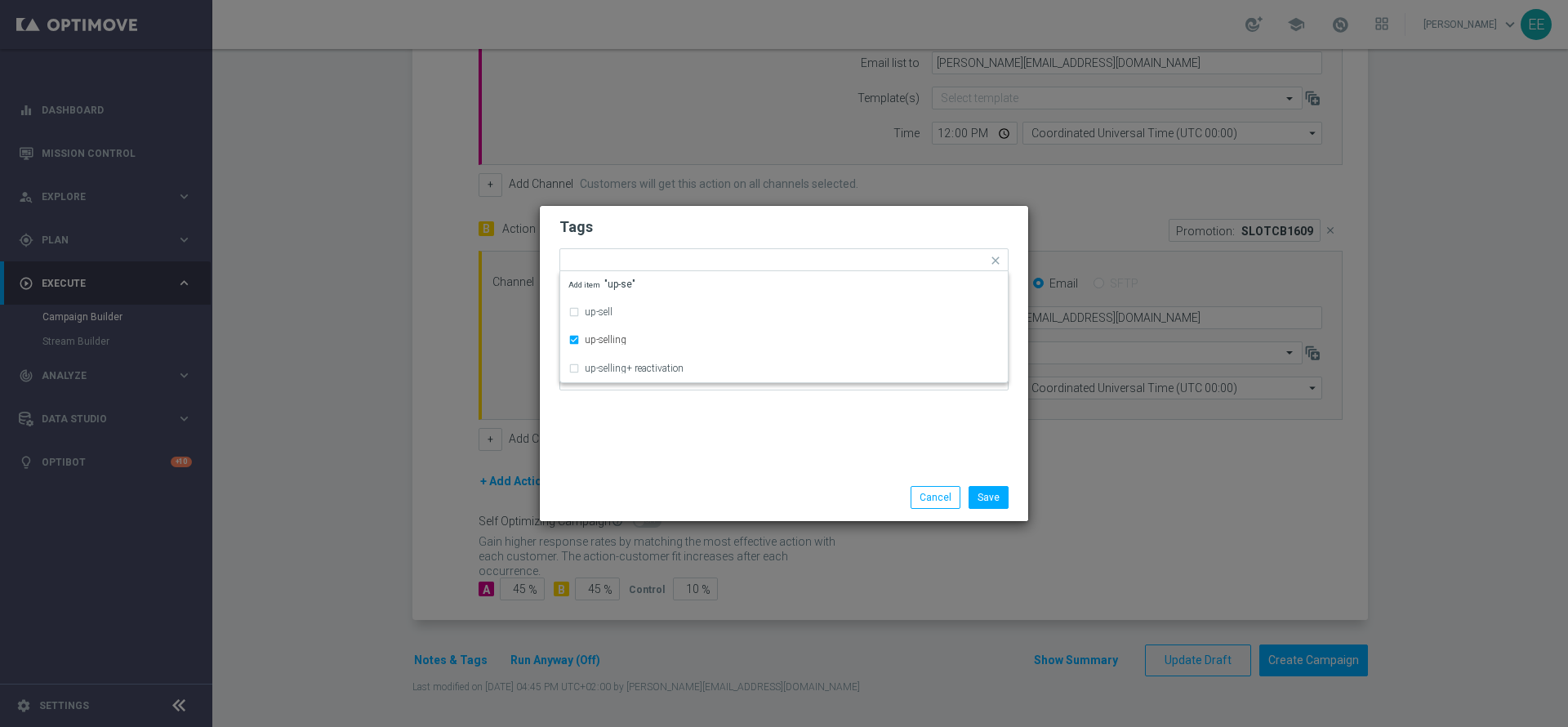
click at [826, 224] on h2 "Tags" at bounding box center [784, 227] width 449 height 20
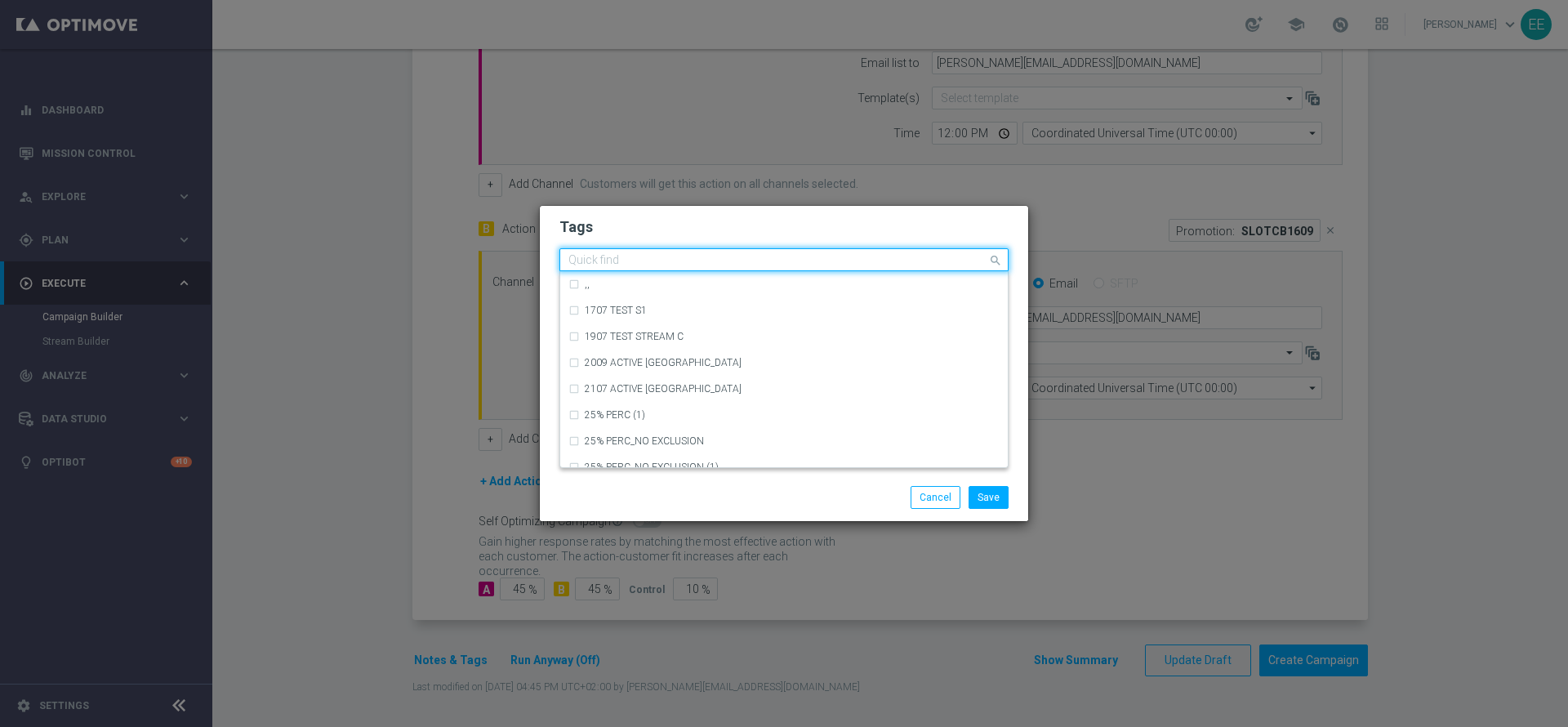
click at [900, 256] on input "text" at bounding box center [777, 261] width 419 height 14
type input "f"
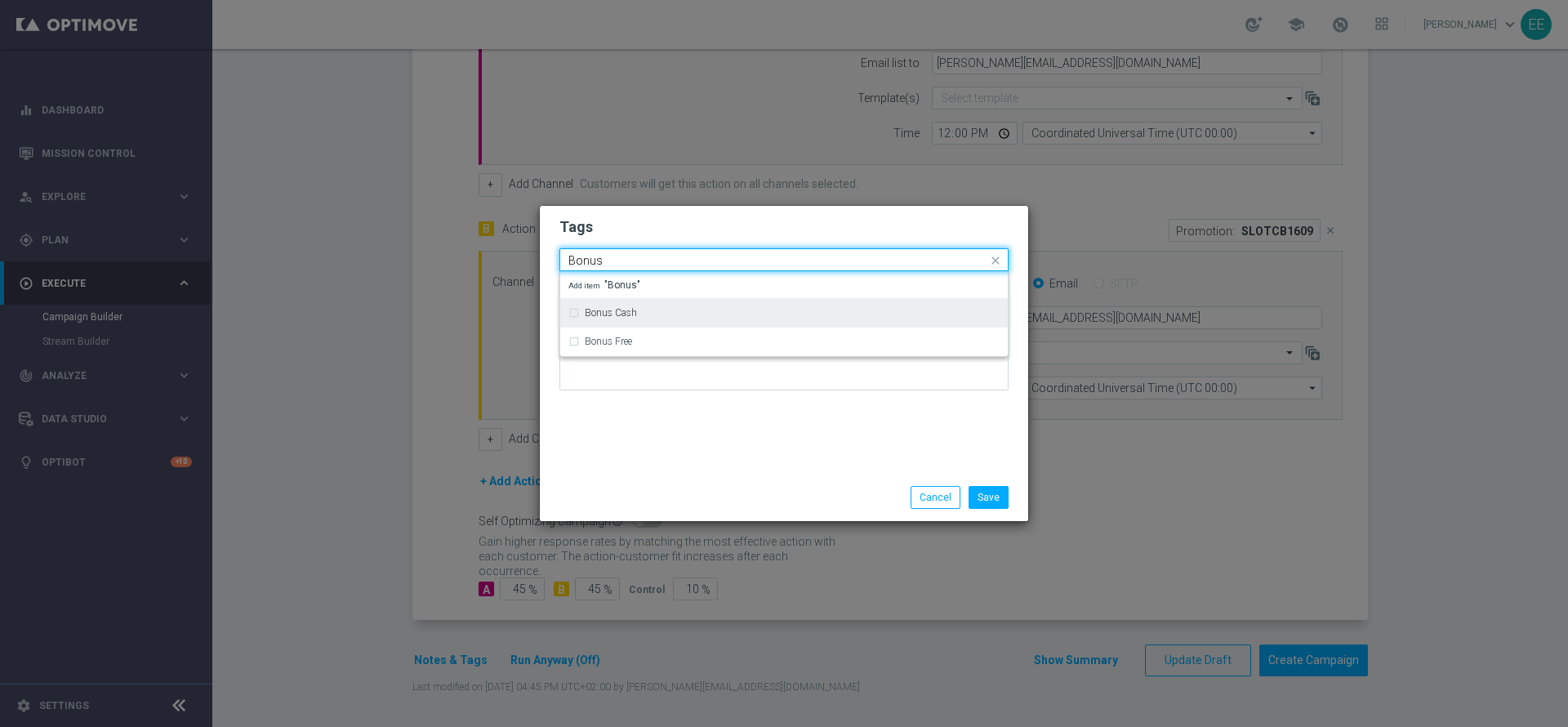
click at [786, 316] on div "Bonus Cash" at bounding box center [792, 313] width 415 height 10
type input "Bonus"
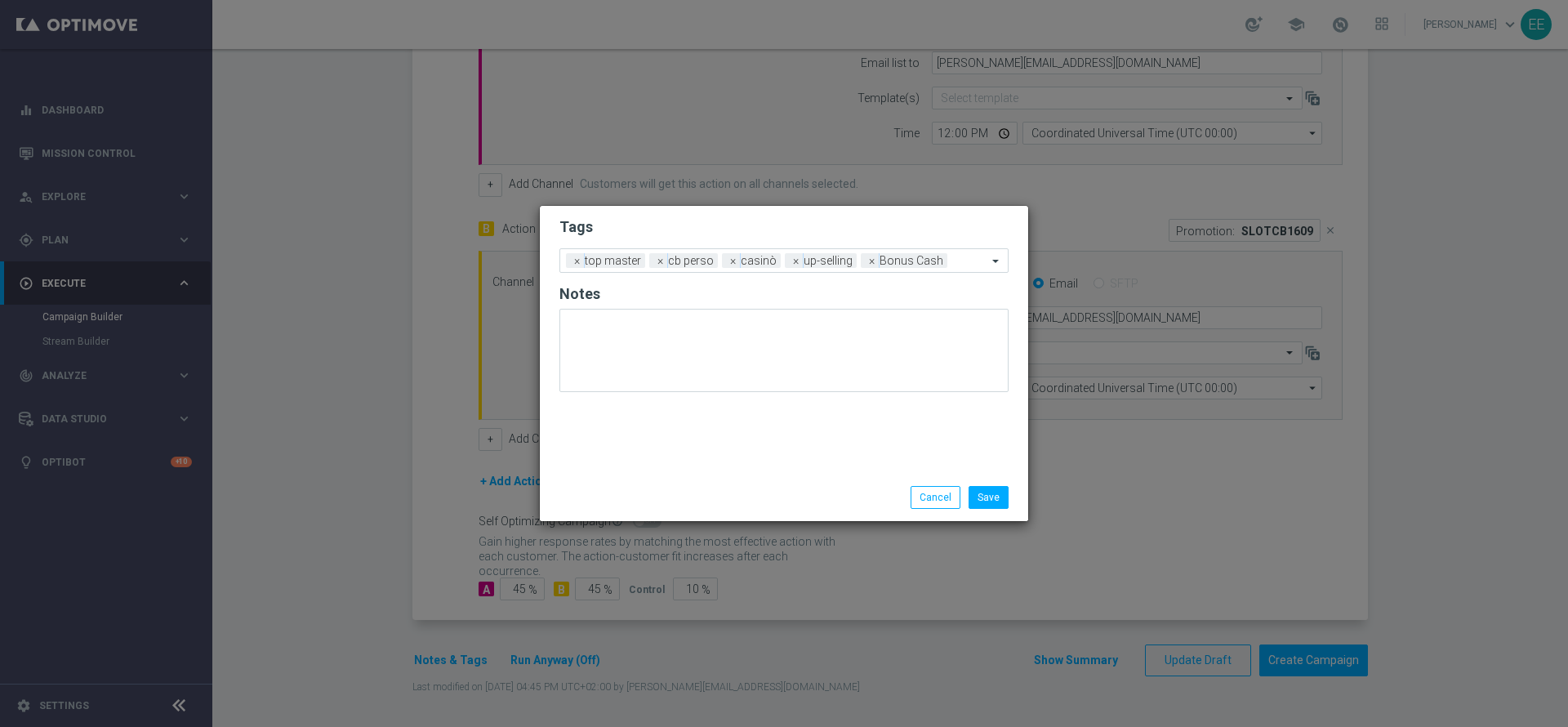
click at [755, 448] on div "Tags Add a new tag × top master × cb perso × casinò × up-selling × Bonus Cash N…" at bounding box center [784, 339] width 488 height 268
click at [997, 488] on button "Save" at bounding box center [988, 498] width 40 height 23
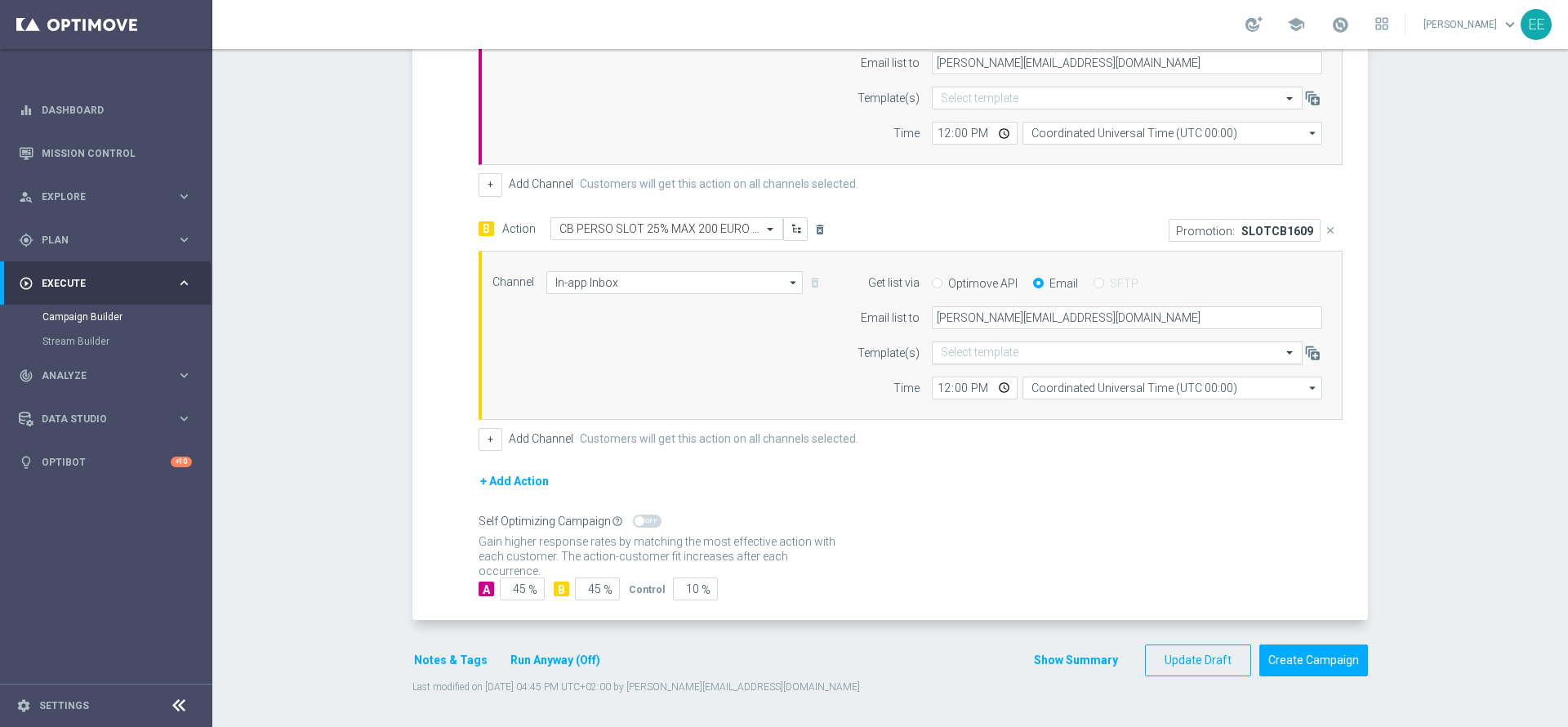
scroll to position [165, 0]
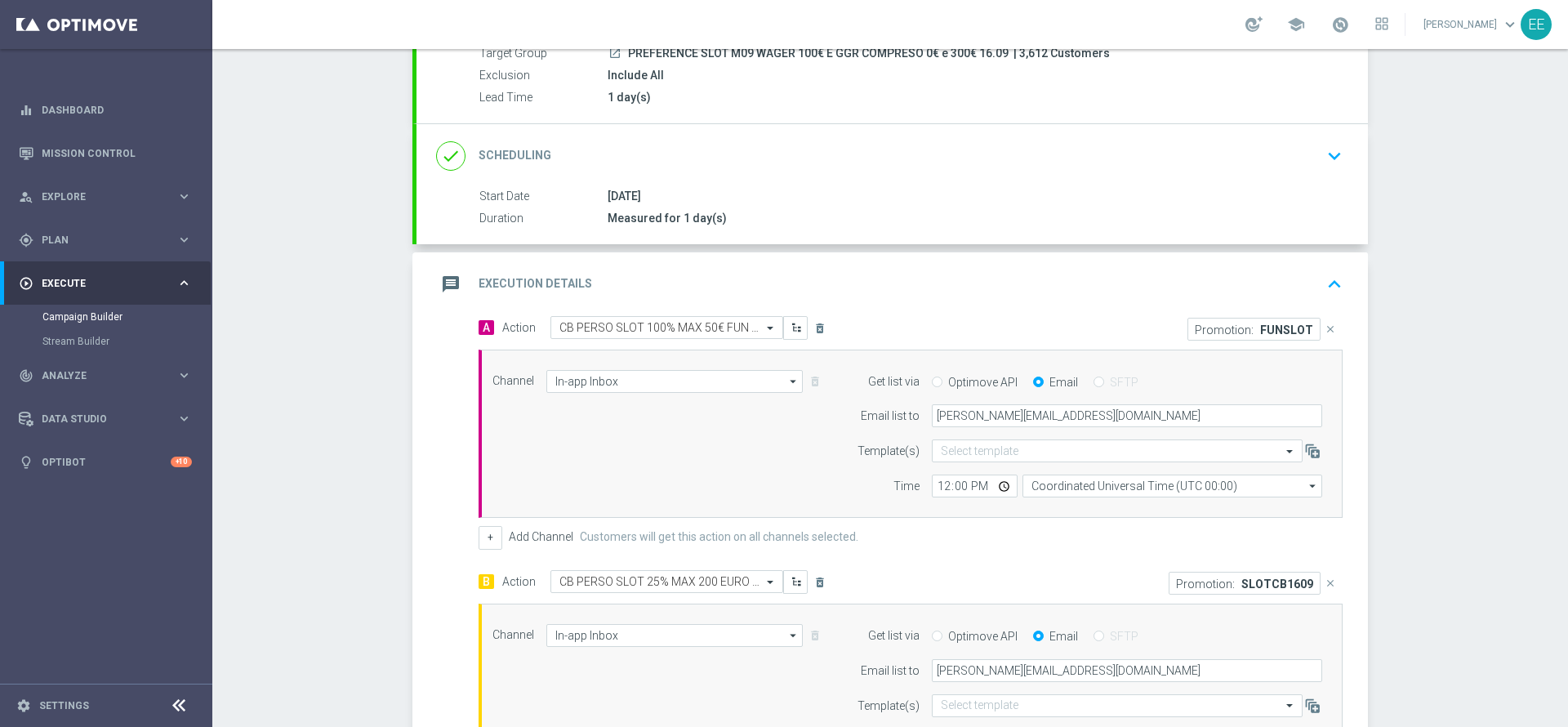
click at [1337, 289] on icon "keyboard_arrow_up" at bounding box center [1335, 284] width 25 height 25
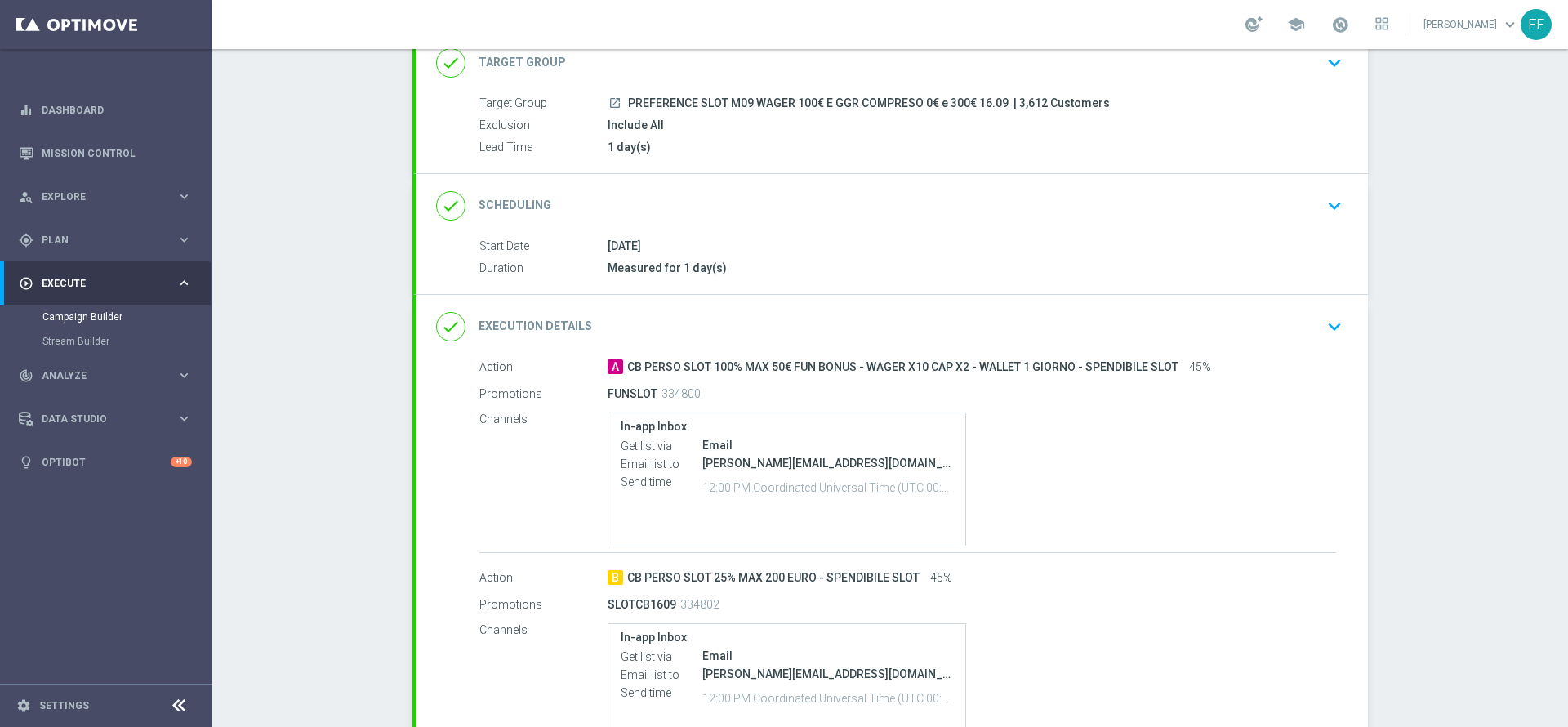
scroll to position [119, 0]
click at [1164, 110] on div "Target Group launch PREFERENCE SLOT M09 WAGER 100€ E GGR COMPRESO 0€ e 300€ 16.…" at bounding box center [891, 123] width 951 height 62
click at [1289, 67] on div "done Target Group keyboard_arrow_down" at bounding box center [892, 60] width 913 height 31
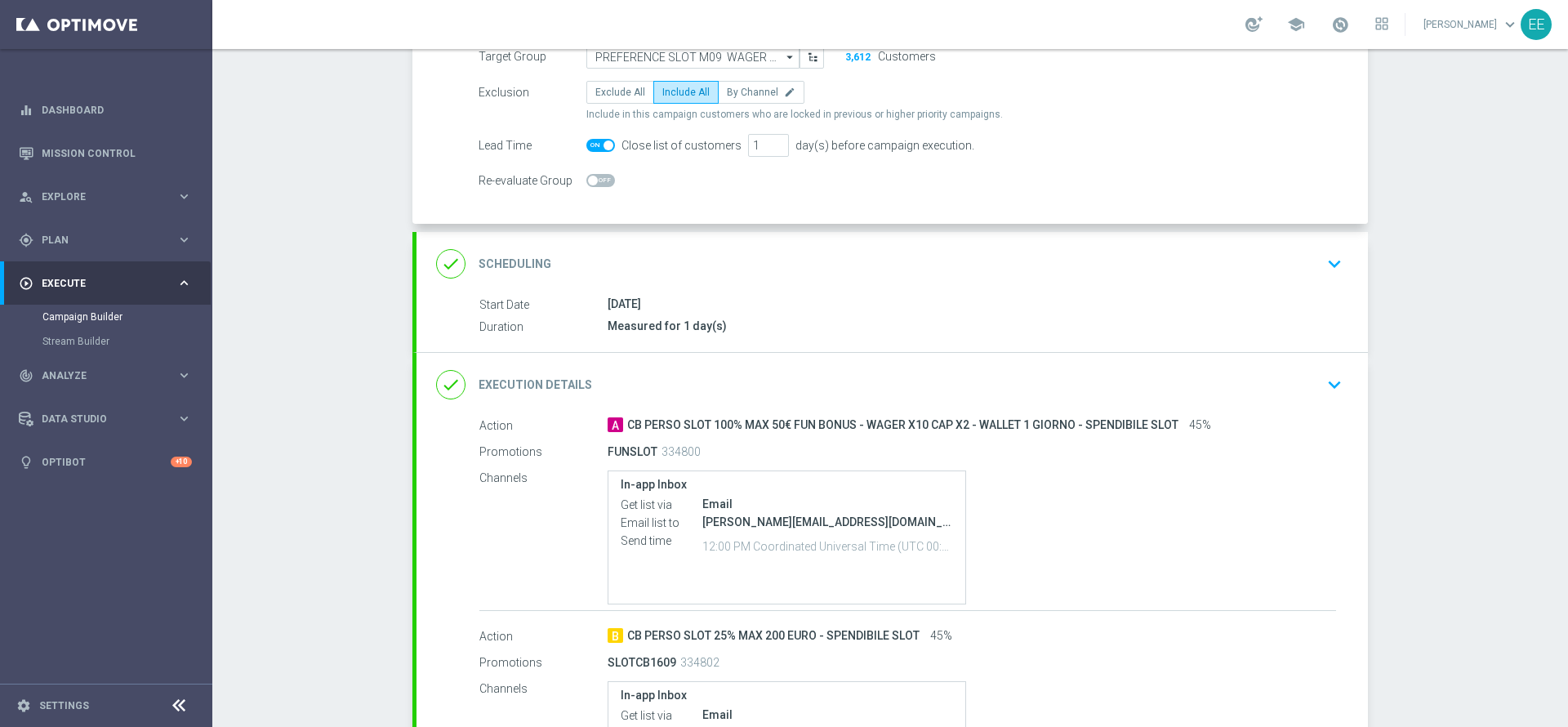
scroll to position [0, 0]
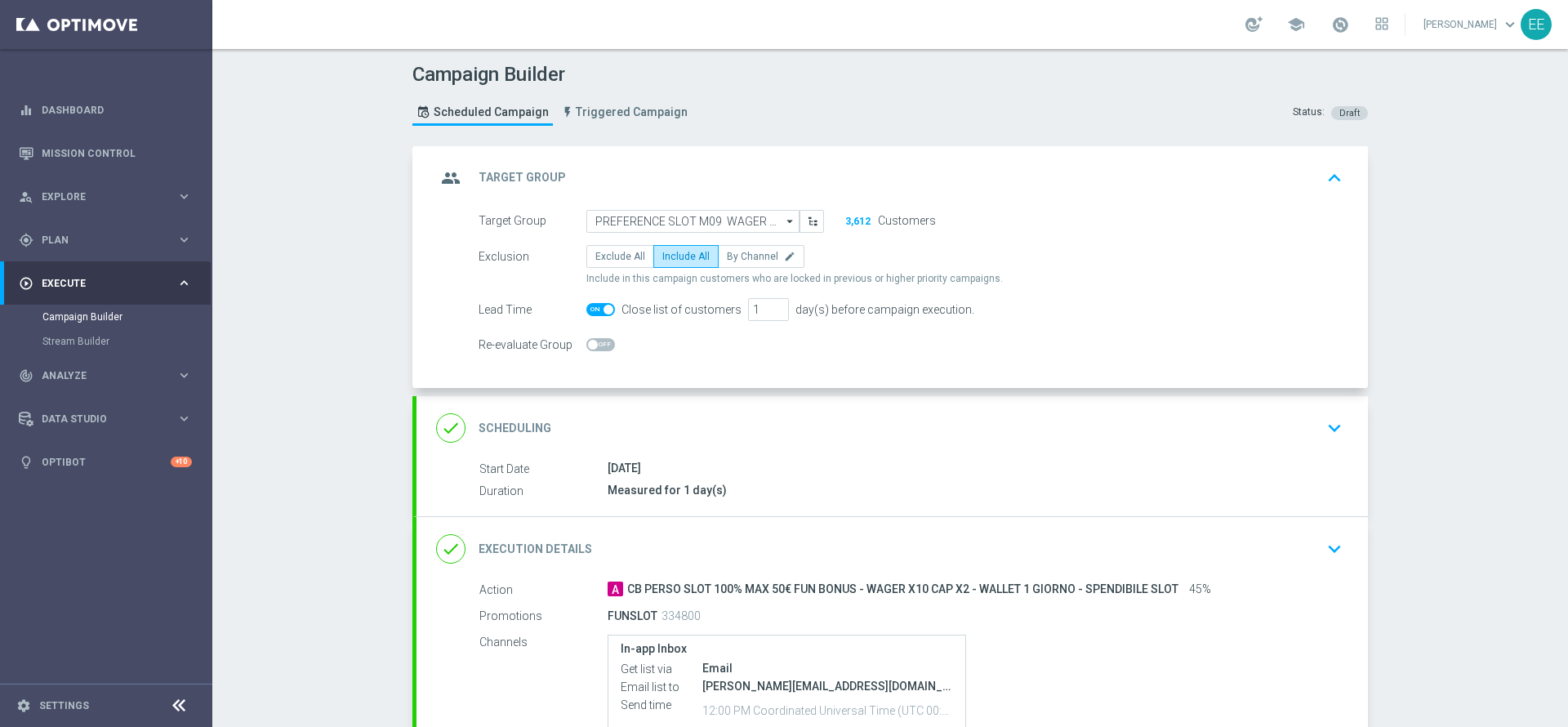
click at [1323, 175] on icon "keyboard_arrow_up" at bounding box center [1335, 178] width 25 height 25
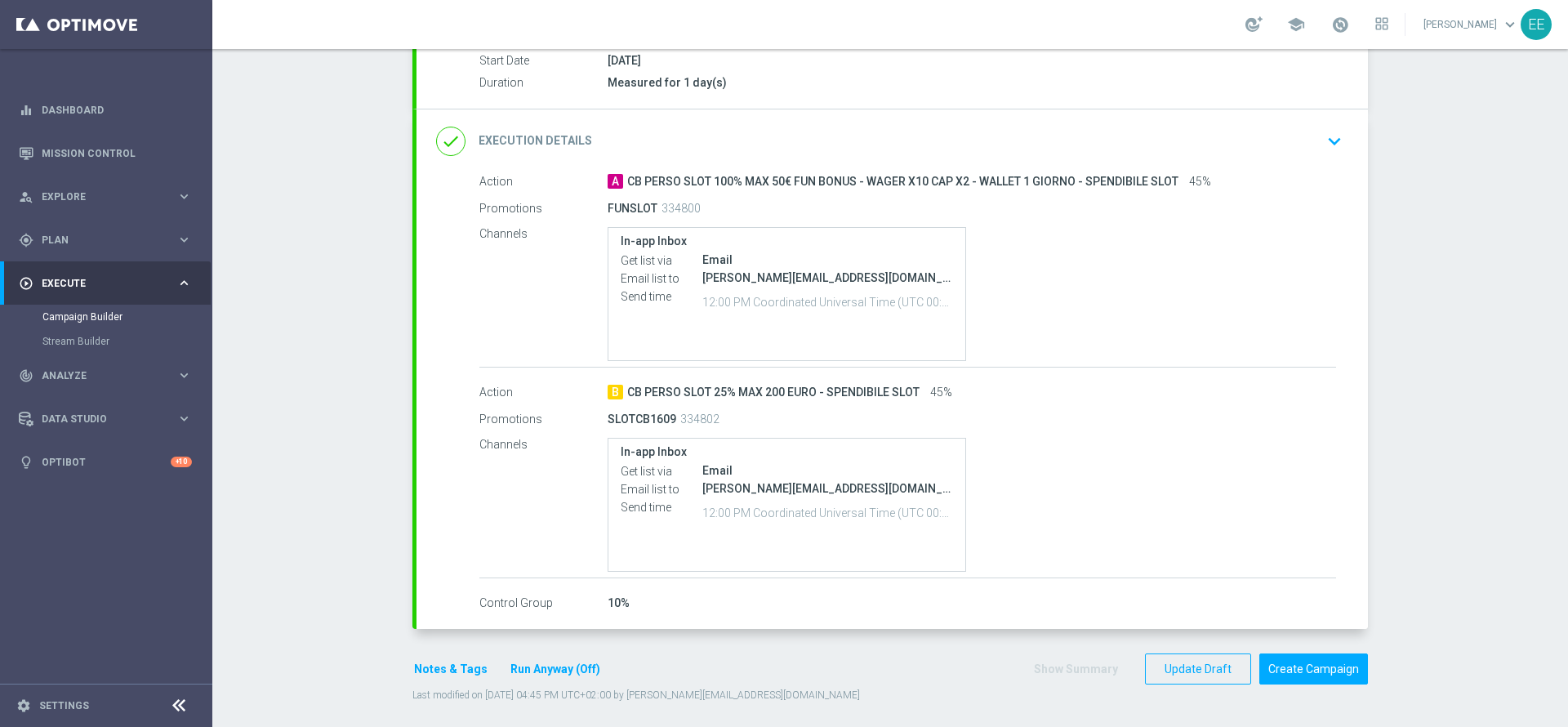
scroll to position [61, 0]
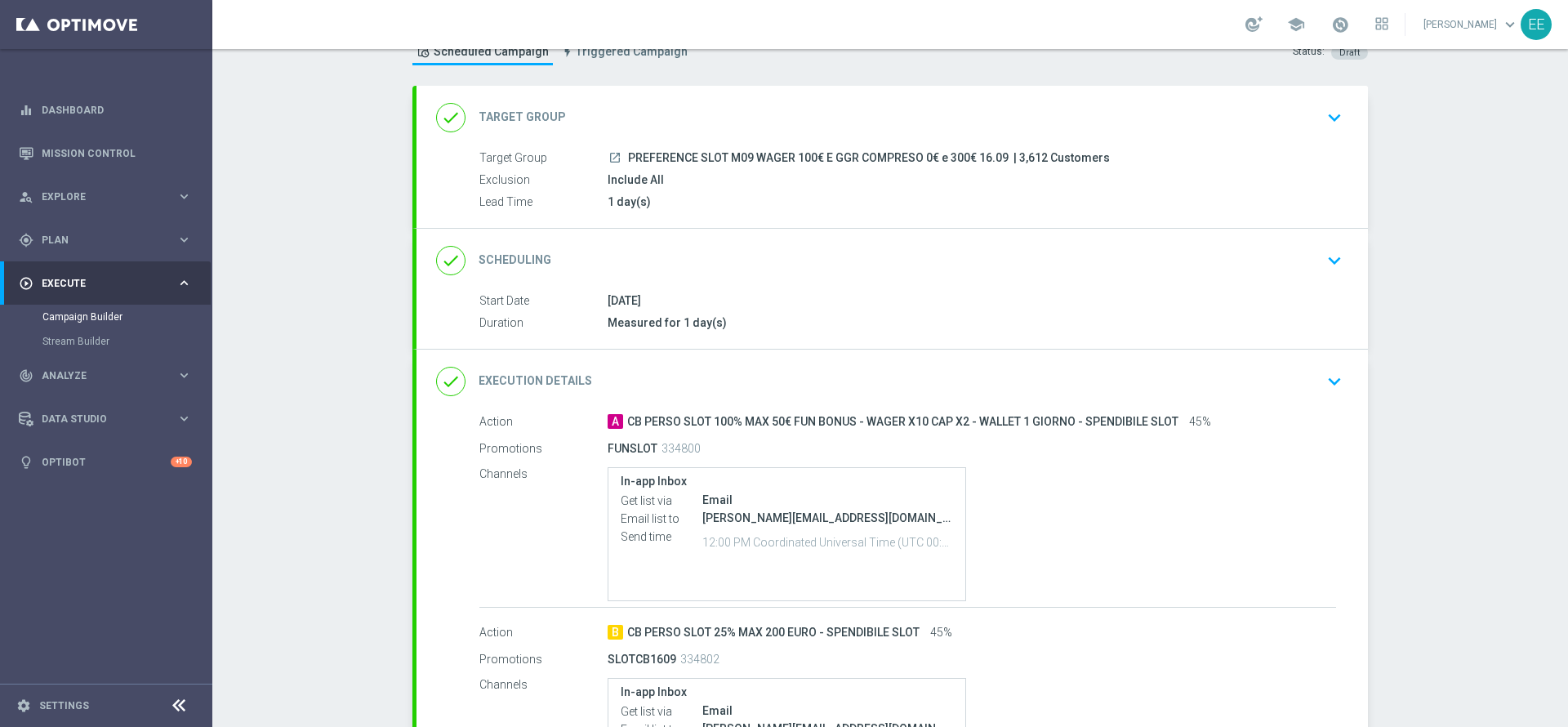
click at [1099, 153] on div "launch PREFERENCE SLOT M09 WAGER 100€ E GGR COMPRESO 0€ e 300€ 16.09 | 3,612 Cu…" at bounding box center [972, 157] width 728 height 16
click at [985, 86] on div "done Target Group keyboard_arrow_down" at bounding box center [891, 118] width 951 height 64
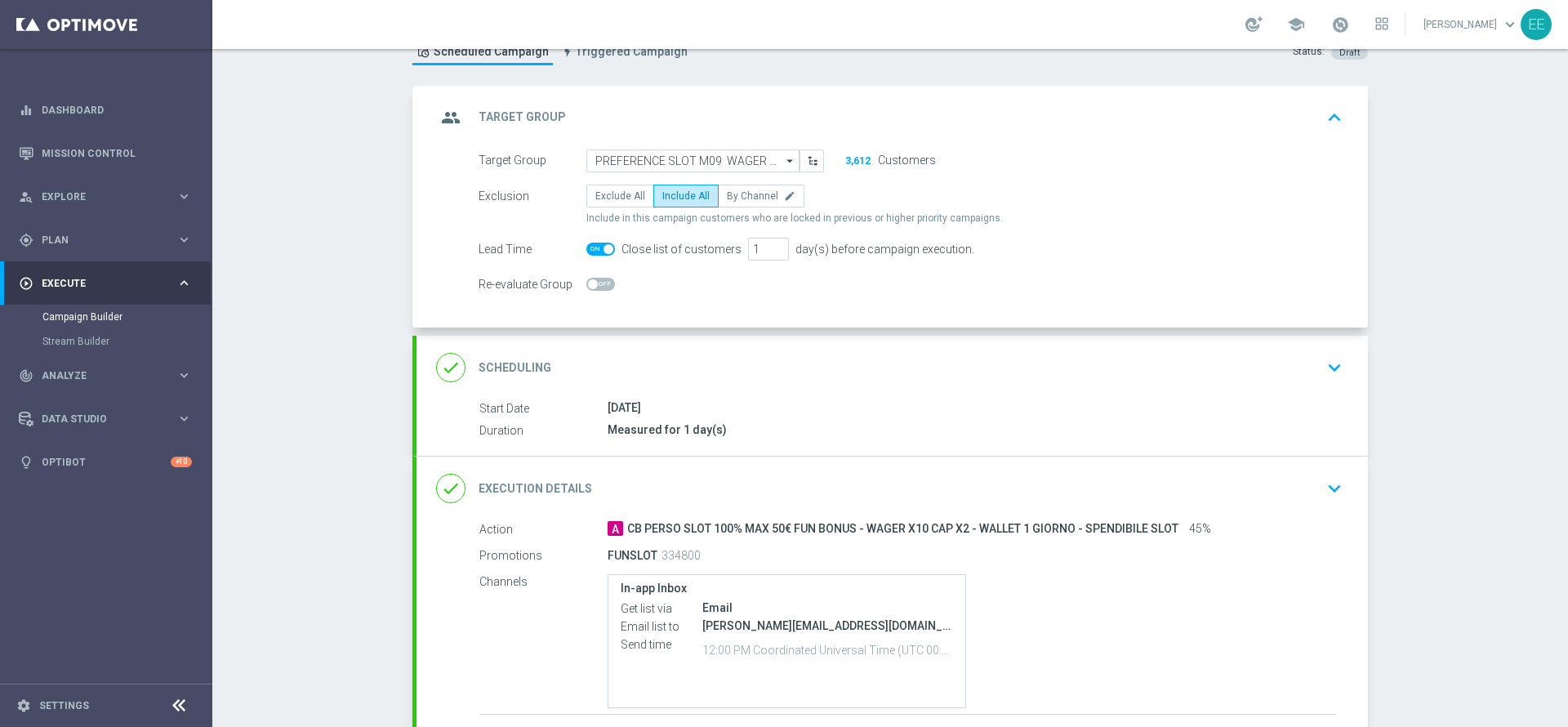
click at [782, 163] on icon "arrow_drop_down" at bounding box center [791, 161] width 16 height 21
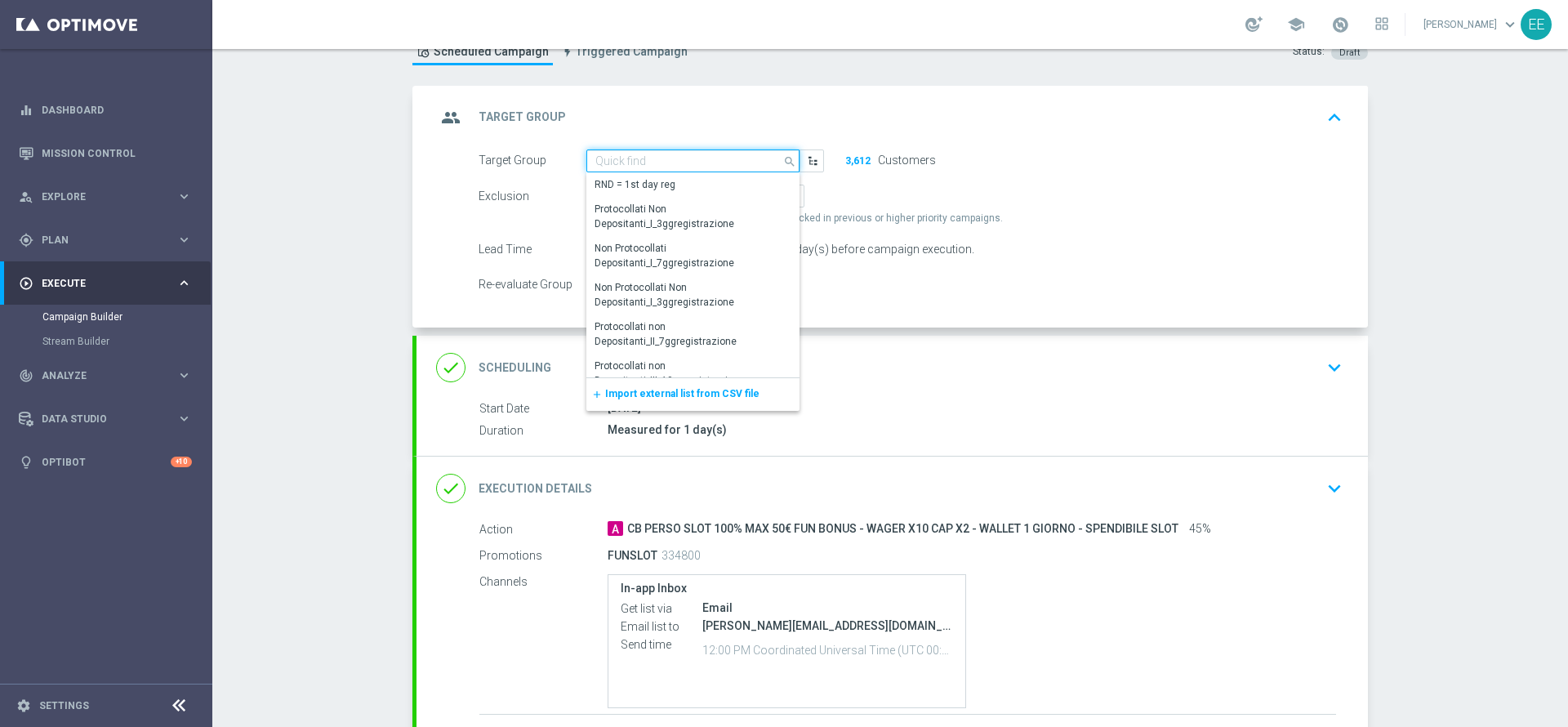
scroll to position [0, 0]
paste input "PREFERENCE SLOT M09 WAGER 100€ E GGR COMPRESO 0€ e 300€"
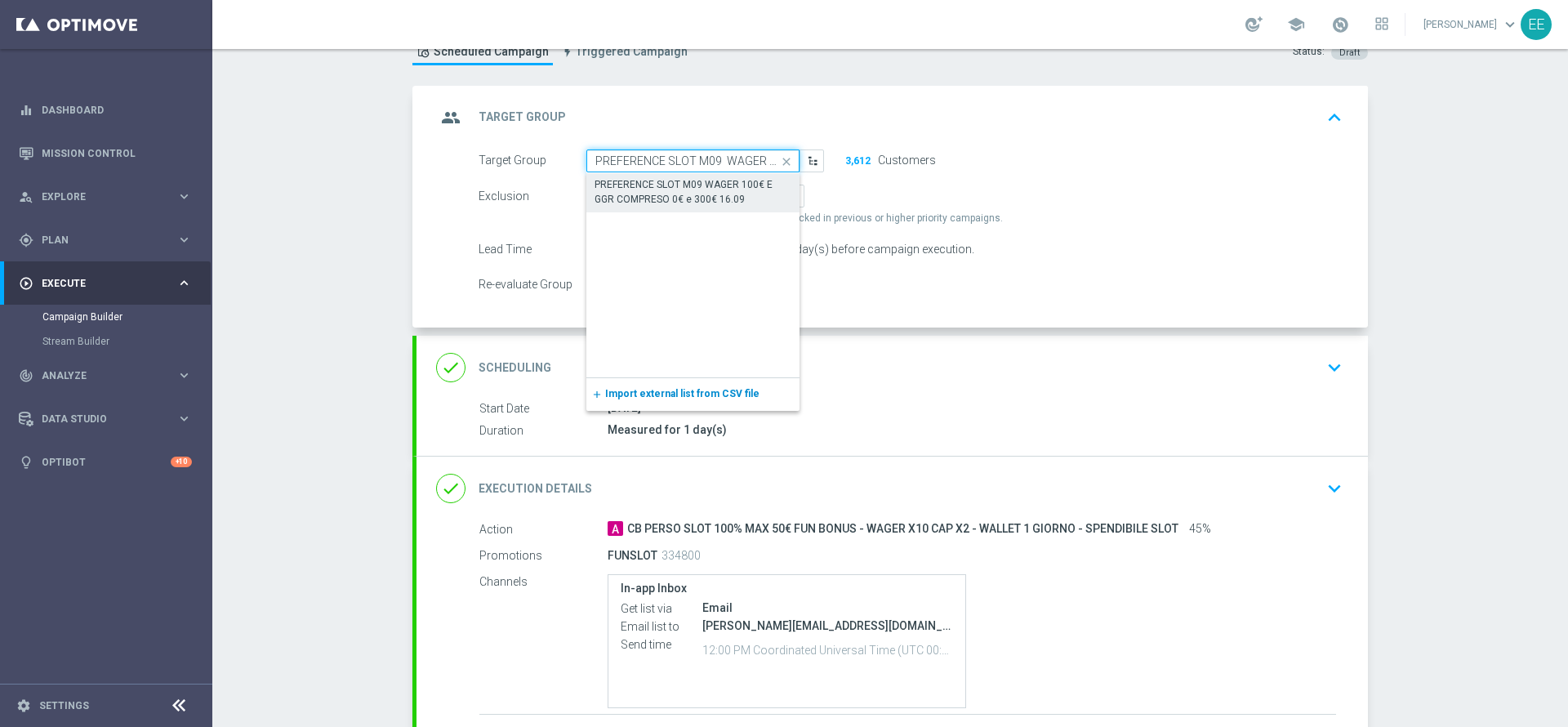
scroll to position [0, 159]
click at [694, 207] on div "PREFERENCE SLOT M09 WAGER 100€ E GGR COMPRESO 0€ e 300€ 16.09" at bounding box center [693, 192] width 213 height 38
type input "PREFERENCE SLOT M09 WAGER 100€ E GGR COMPRESO 0€ e 300€ 16.09"
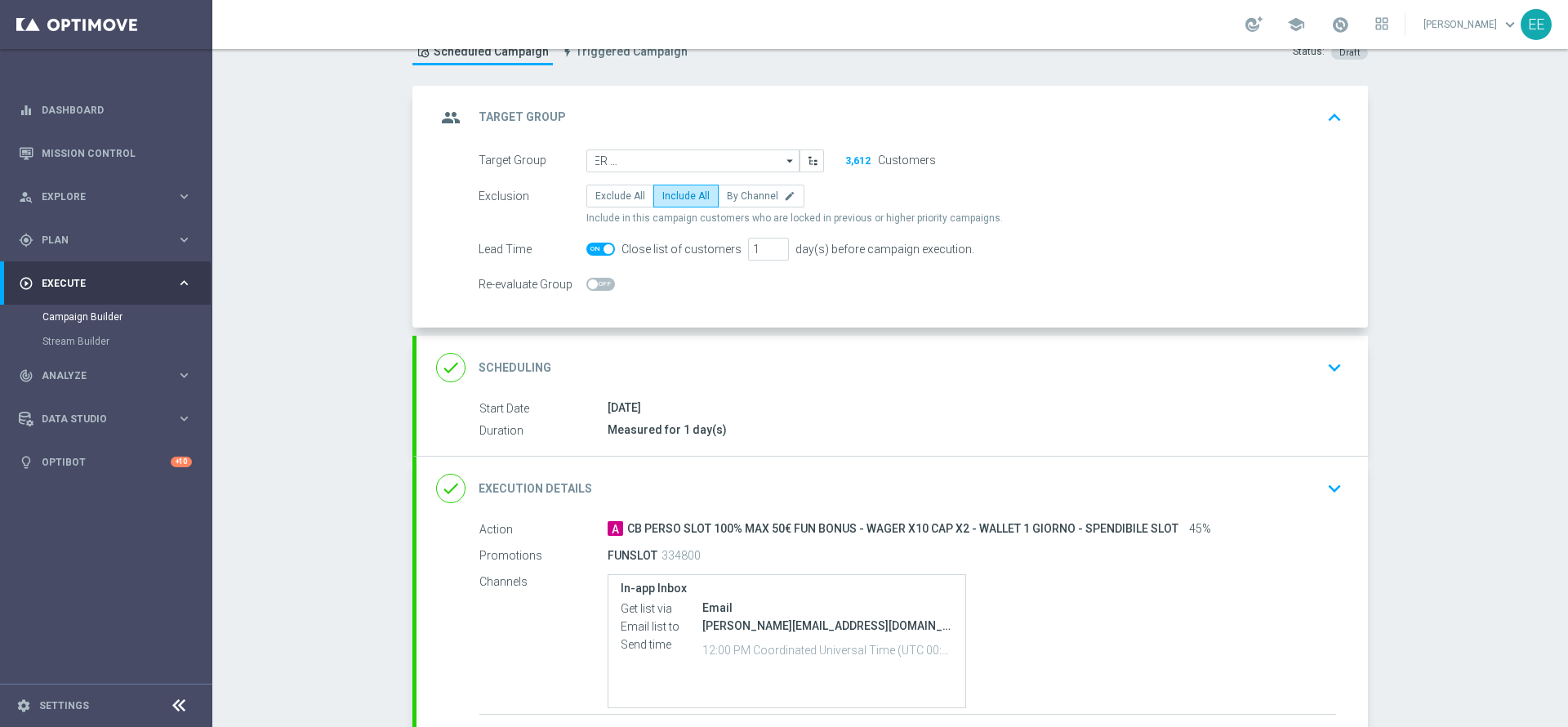
scroll to position [0, 0]
click at [854, 167] on div "3,612 Customers" at bounding box center [892, 160] width 112 height 22
click at [854, 159] on button "3,612" at bounding box center [858, 161] width 27 height 13
click at [611, 195] on span "Exclude All" at bounding box center [620, 196] width 50 height 11
click at [606, 195] on input "Exclude All" at bounding box center [600, 198] width 11 height 11
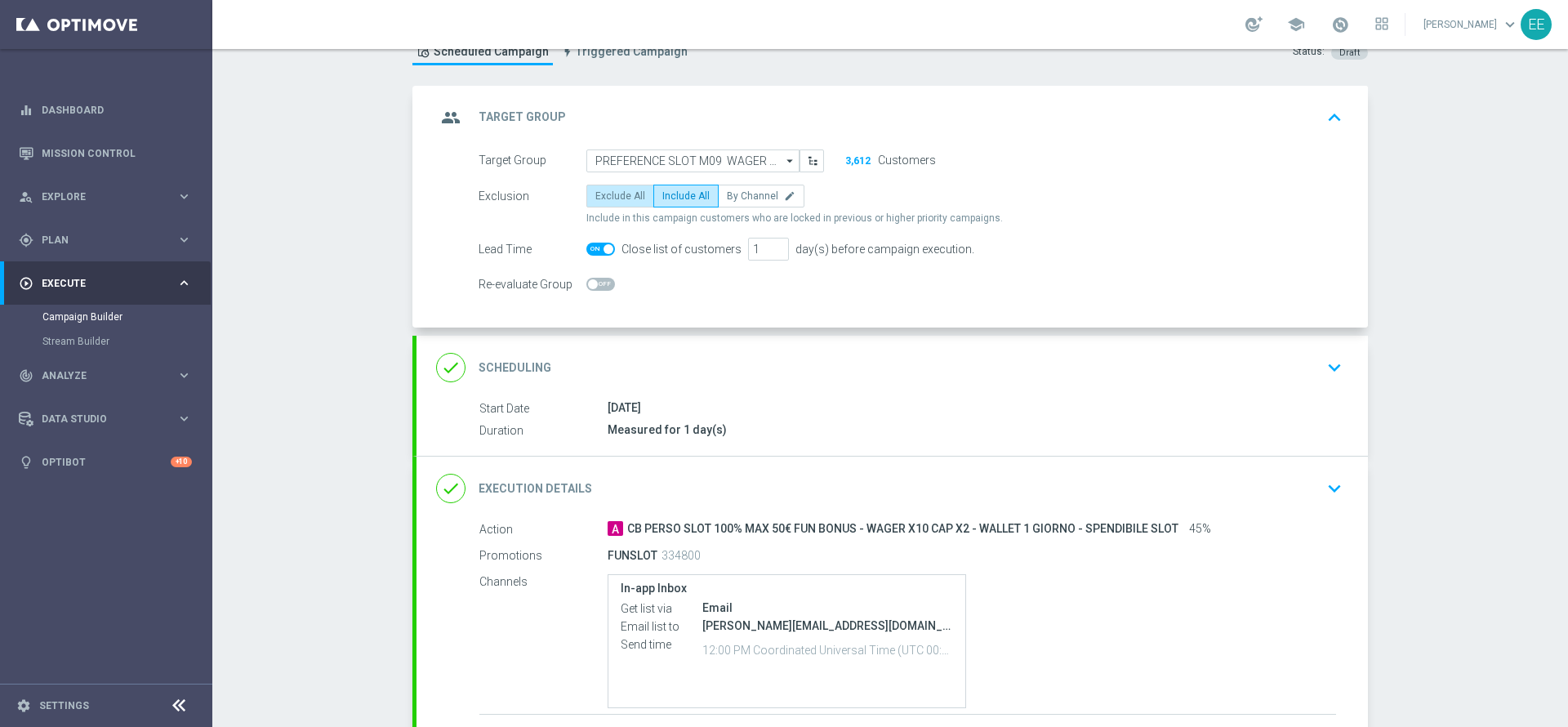
radio input "true"
click at [675, 196] on span "Include All" at bounding box center [687, 196] width 48 height 11
click at [673, 196] on input "Include All" at bounding box center [668, 198] width 11 height 11
radio input "true"
click at [705, 149] on input "PREFERENCE SLOT M09 WAGER 100€ E GGR COMPRESO 0€ e 300€ 16.09" at bounding box center [693, 161] width 213 height 23
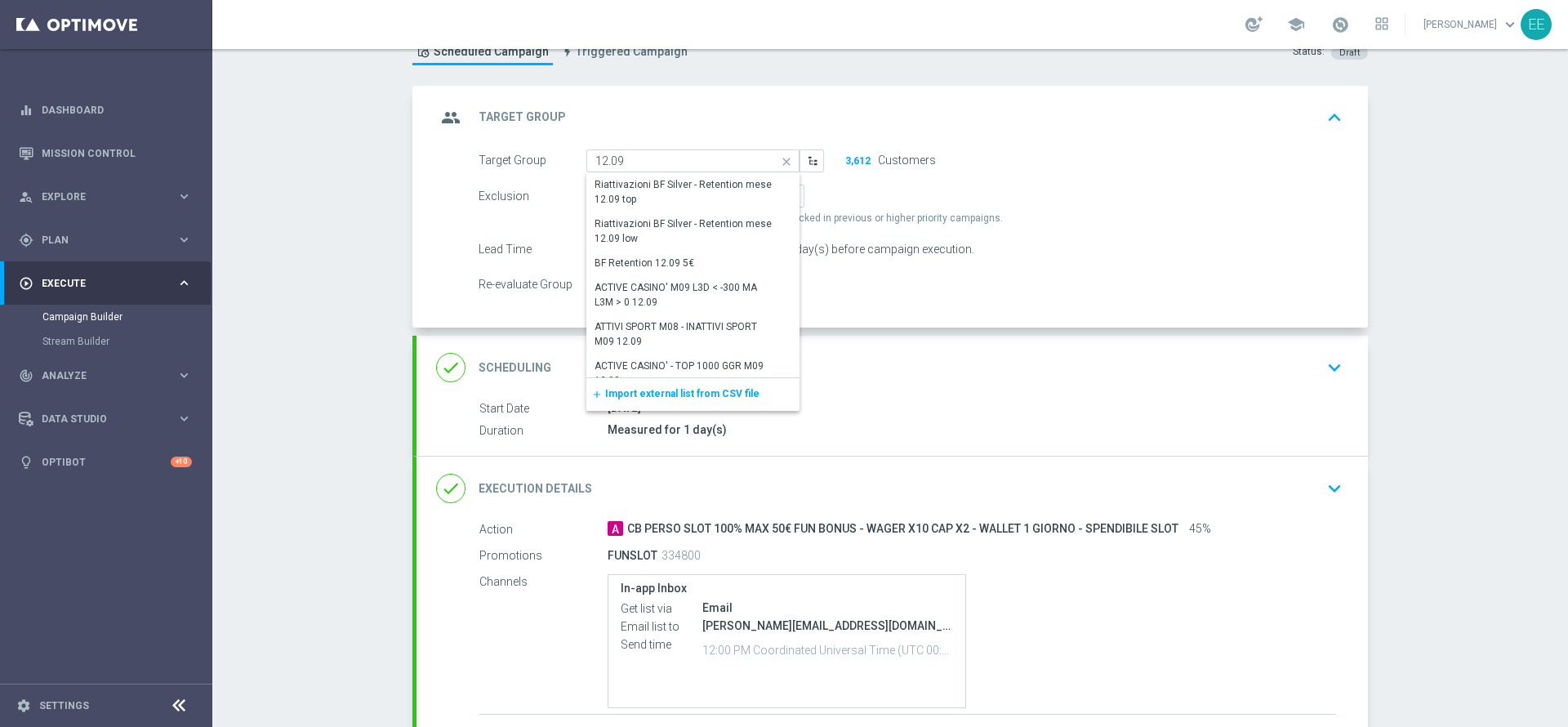
click at [645, 398] on div "ACTIVE CASINO' - MEDIUM 1000 - 3000 GGR M09 12.09" at bounding box center [686, 413] width 183 height 30
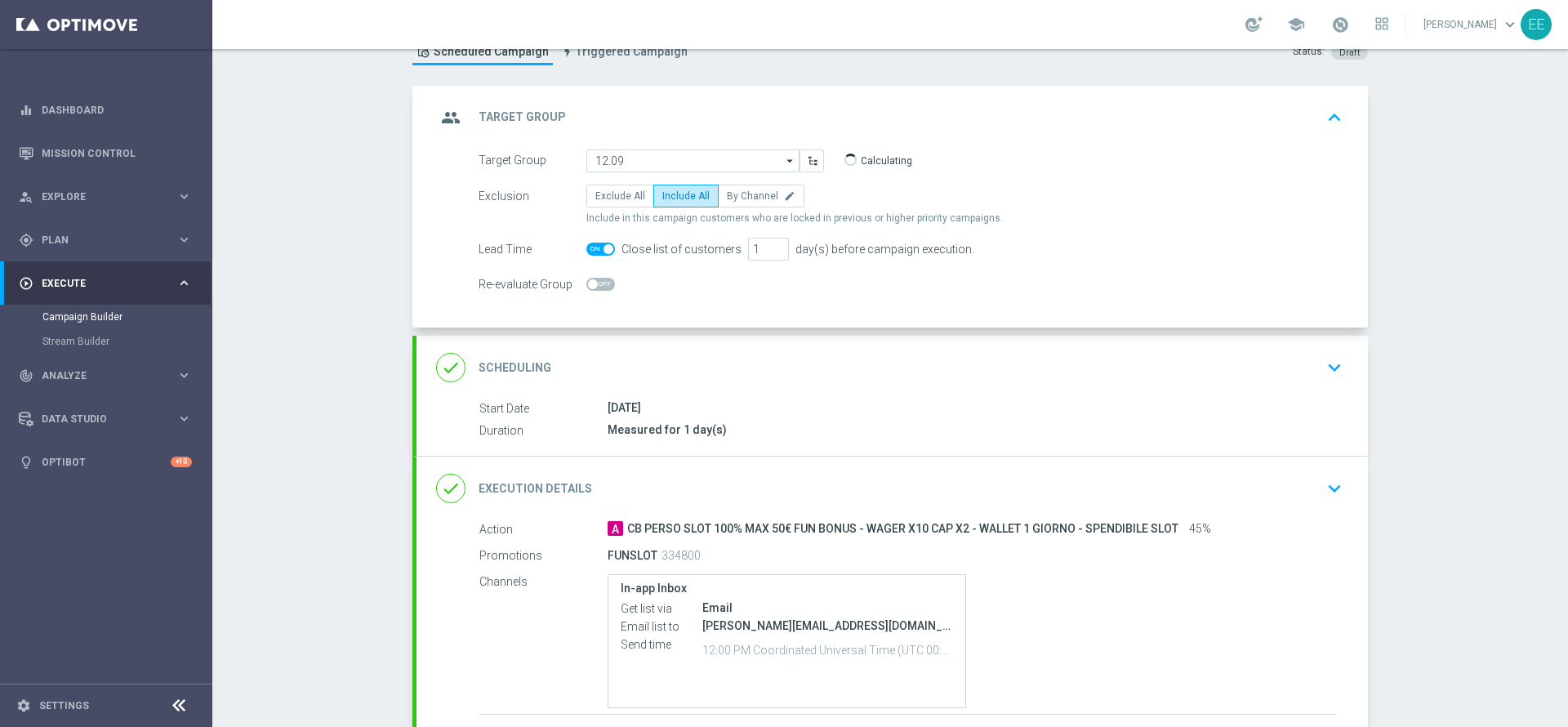
type input "ACTIVE CASINO' - MEDIUM 1000 - 3000 GGR M09 12.09"
click at [735, 155] on input "ACTIVE CASINO' - MEDIUM 1000 - 3000 GGR M09 12.09" at bounding box center [693, 161] width 213 height 23
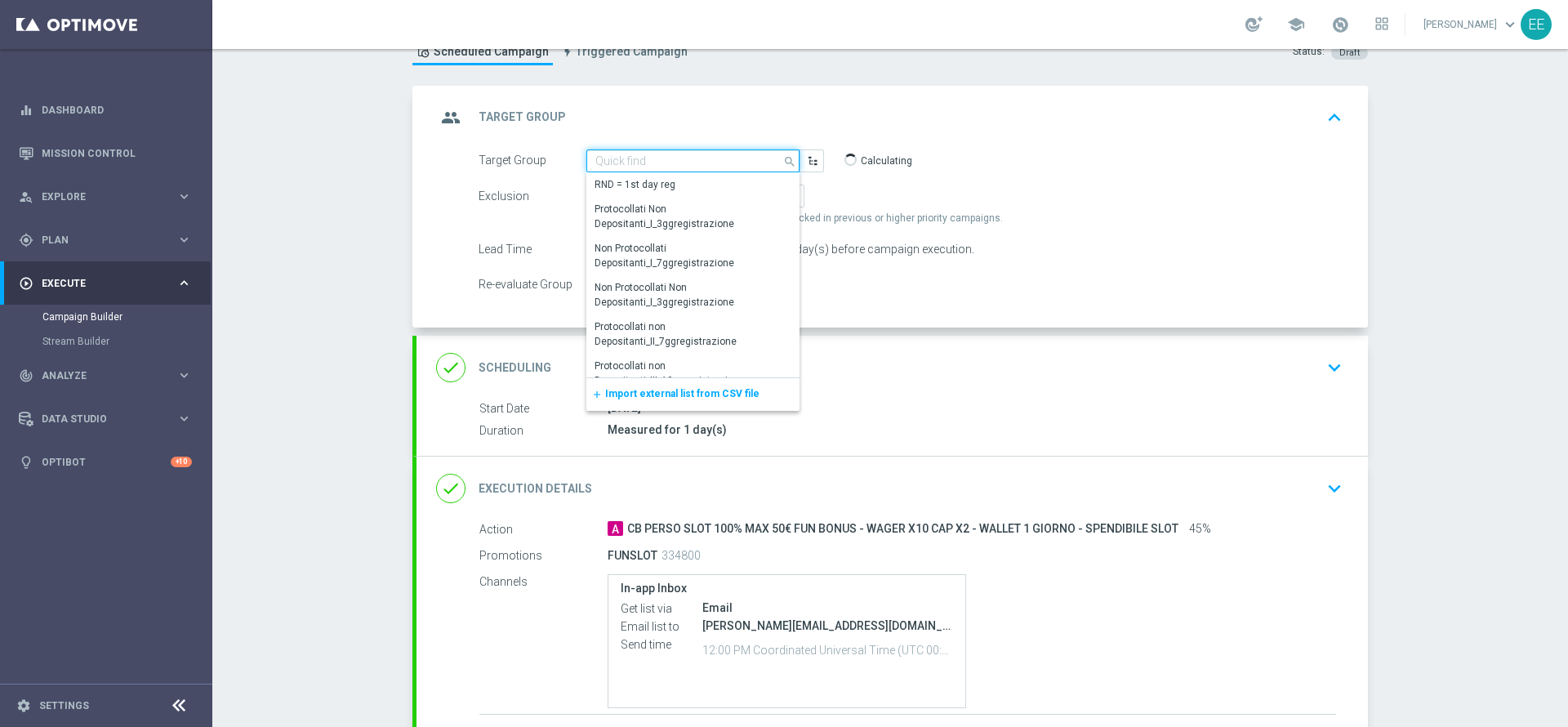
paste input "PREFERENCE SLOT M09 WAGER 100€ E GGR COMPRESO 0€ e 300€"
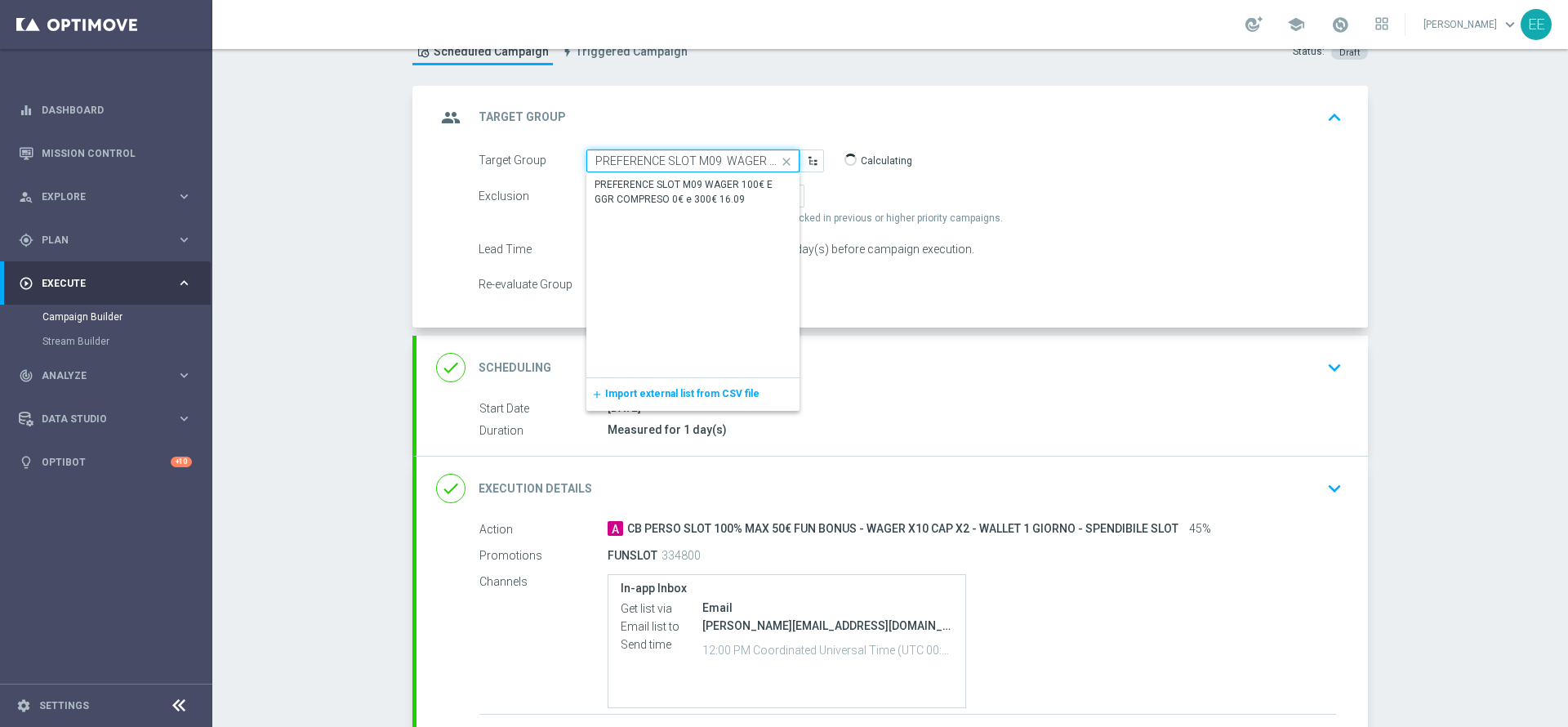
scroll to position [0, 159]
click at [670, 192] on div "PREFERENCE SLOT M09 WAGER 100€ E GGR COMPRESO 0€ e 300€ 16.09" at bounding box center [693, 193] width 195 height 30
type input "PREFERENCE SLOT M09 WAGER 100€ E GGR COMPRESO 0€ e 300€ 16.09"
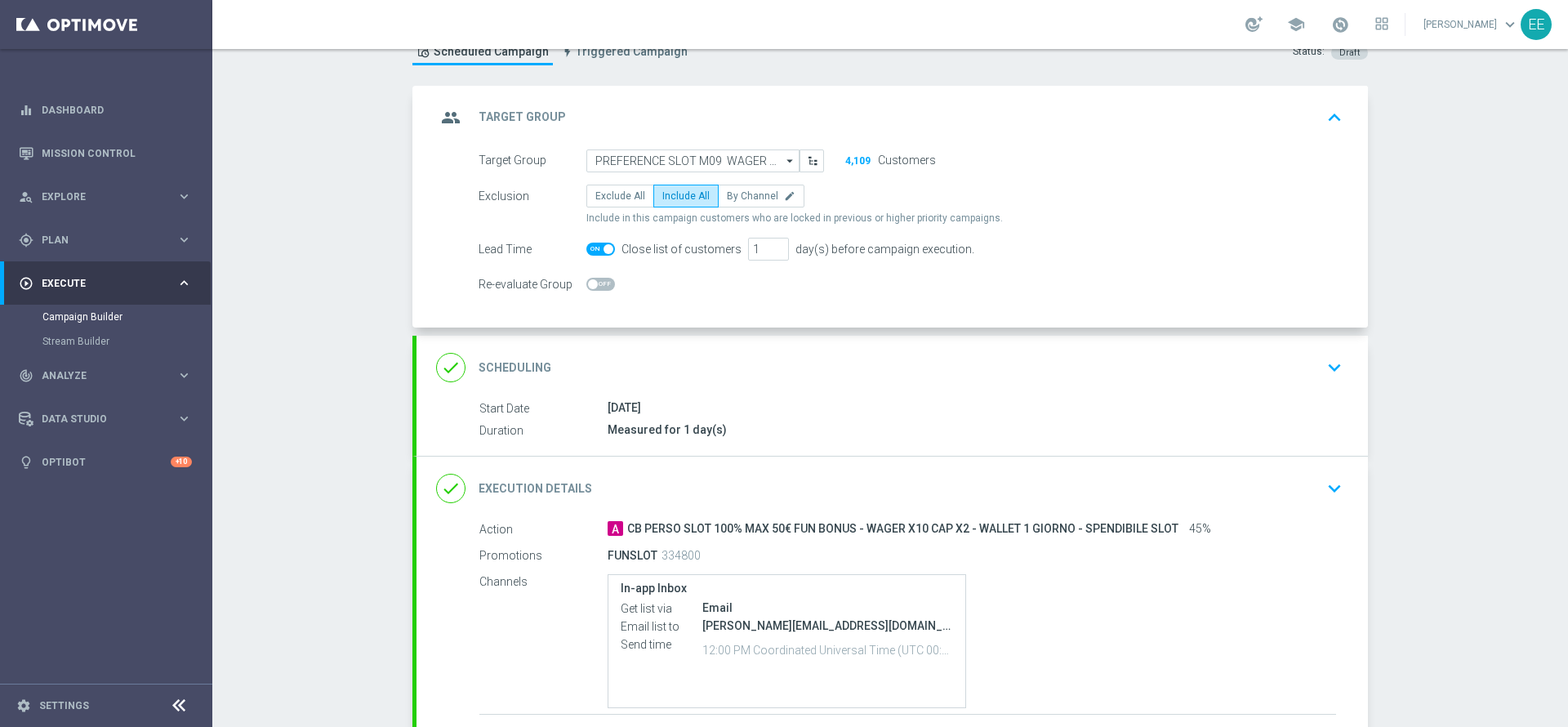
click at [1151, 132] on div "group Target Group keyboard_arrow_up" at bounding box center [892, 118] width 913 height 31
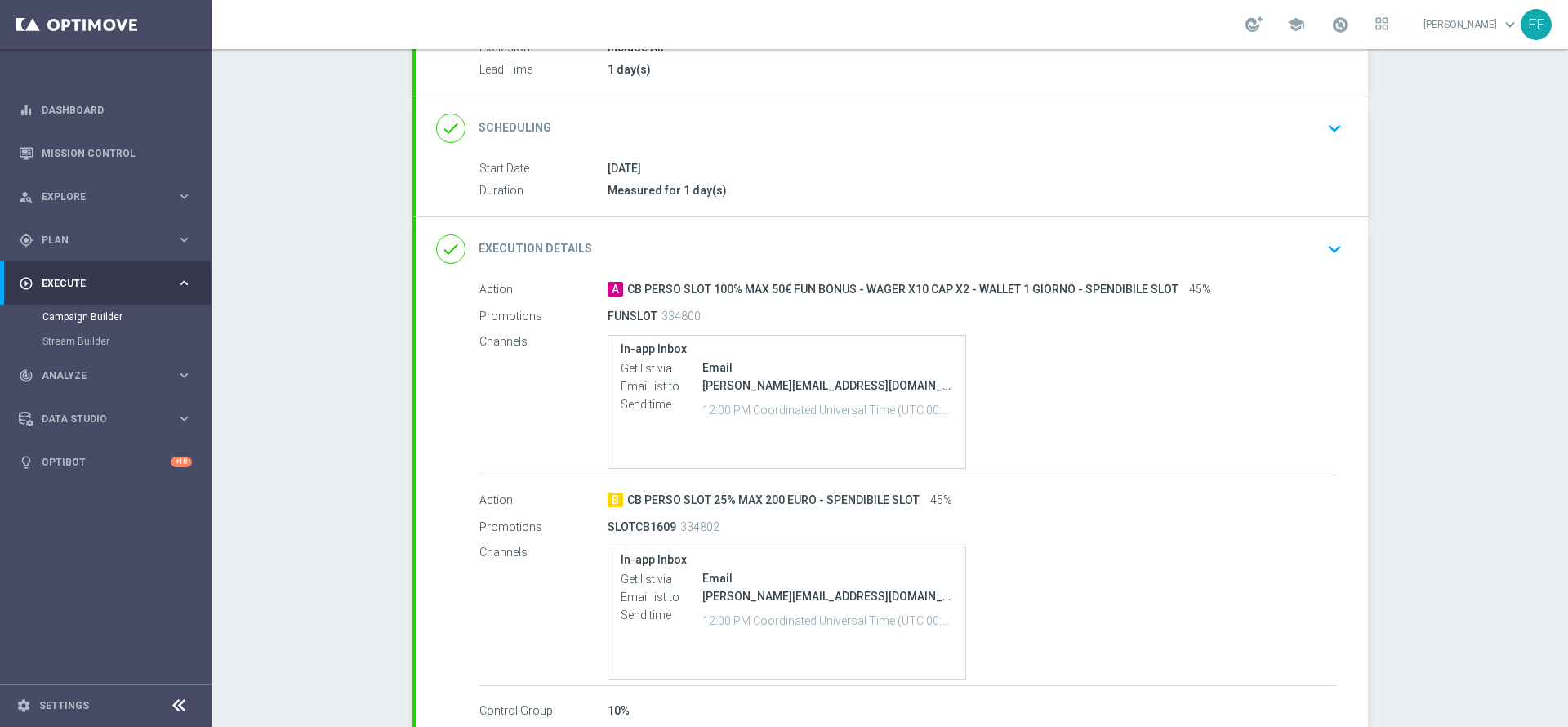
scroll to position [309, 0]
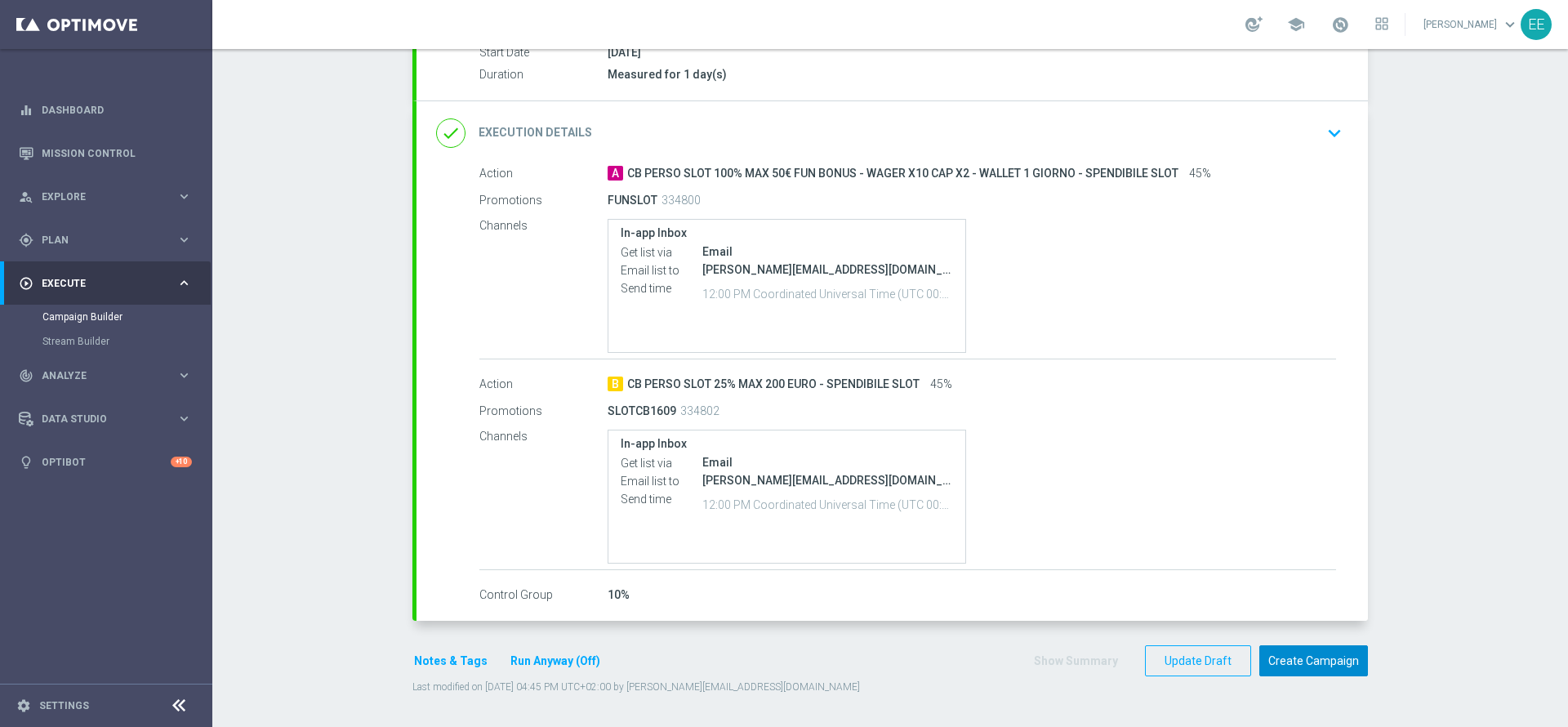
click at [1323, 663] on button "Create Campaign" at bounding box center [1313, 661] width 109 height 32
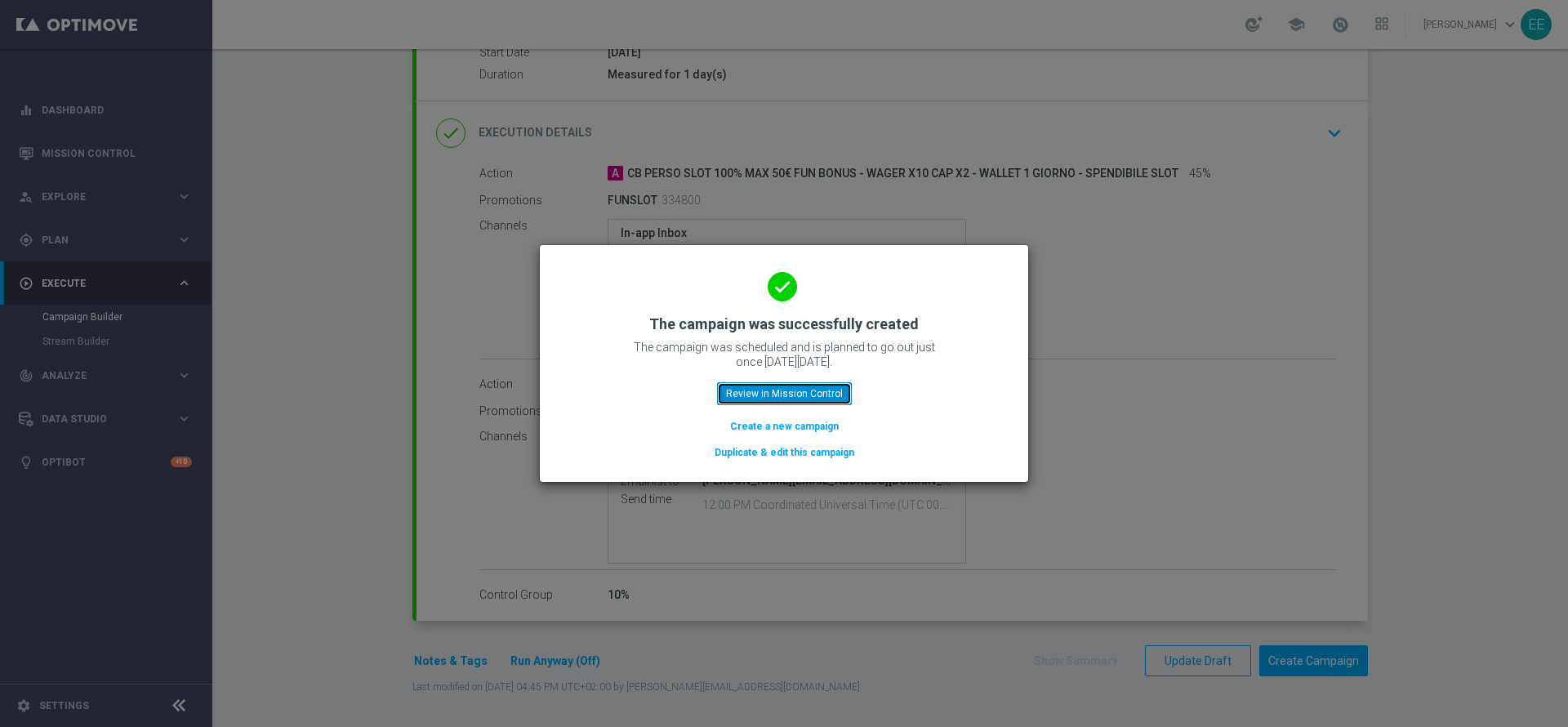
click at [791, 390] on button "Review in Mission Control" at bounding box center [784, 394] width 134 height 23
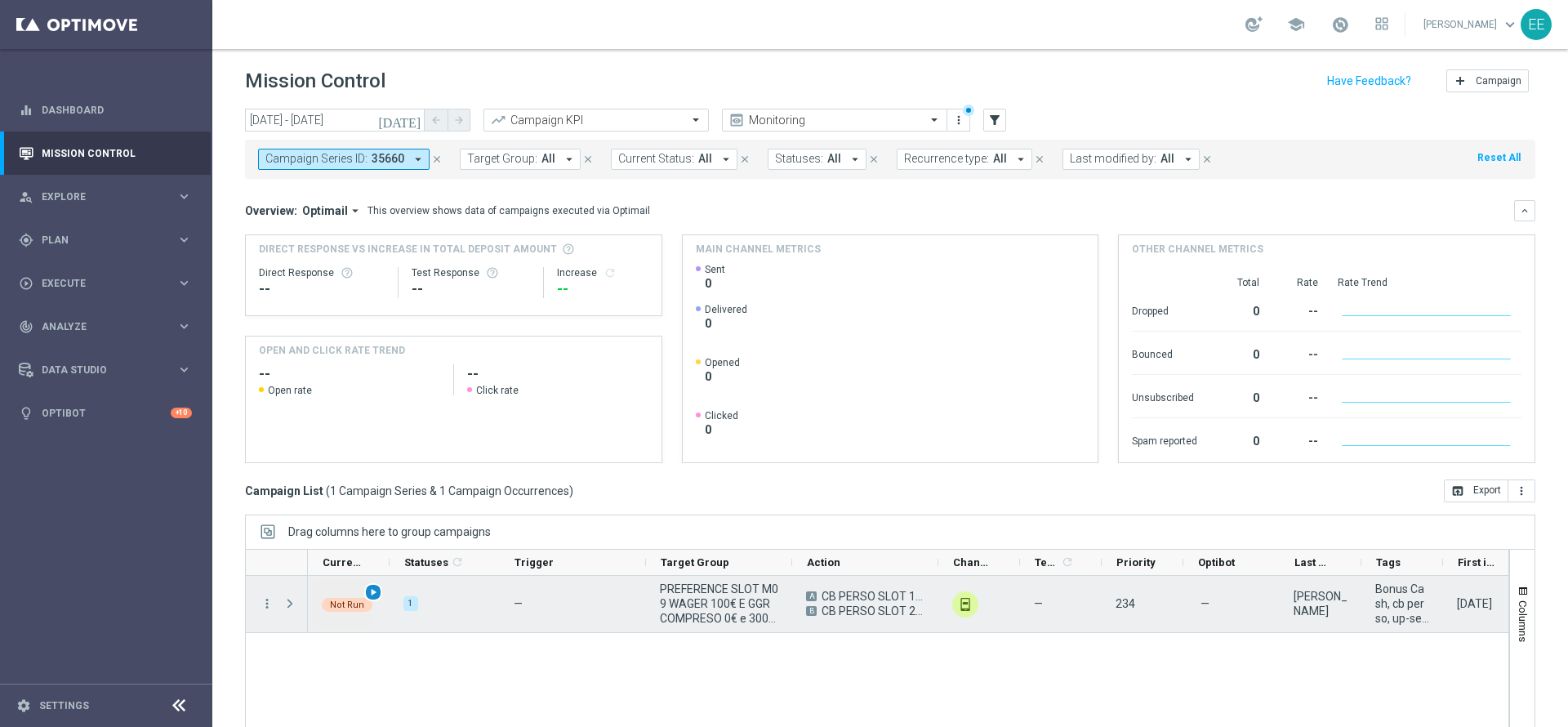
click at [375, 594] on span "play_arrow" at bounding box center [374, 593] width 11 height 11
click at [289, 606] on span "Press SPACE to select this row." at bounding box center [290, 604] width 15 height 13
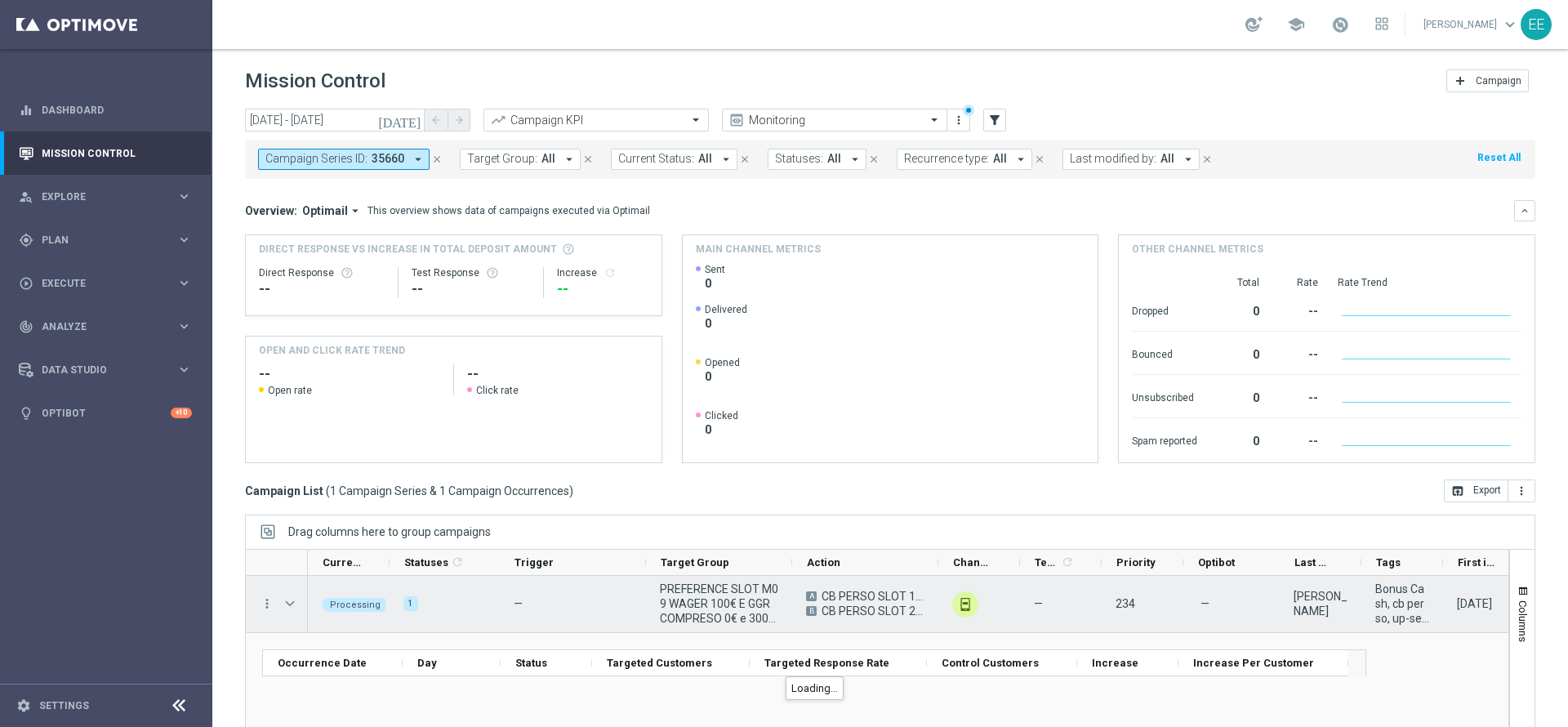
scroll to position [90, 0]
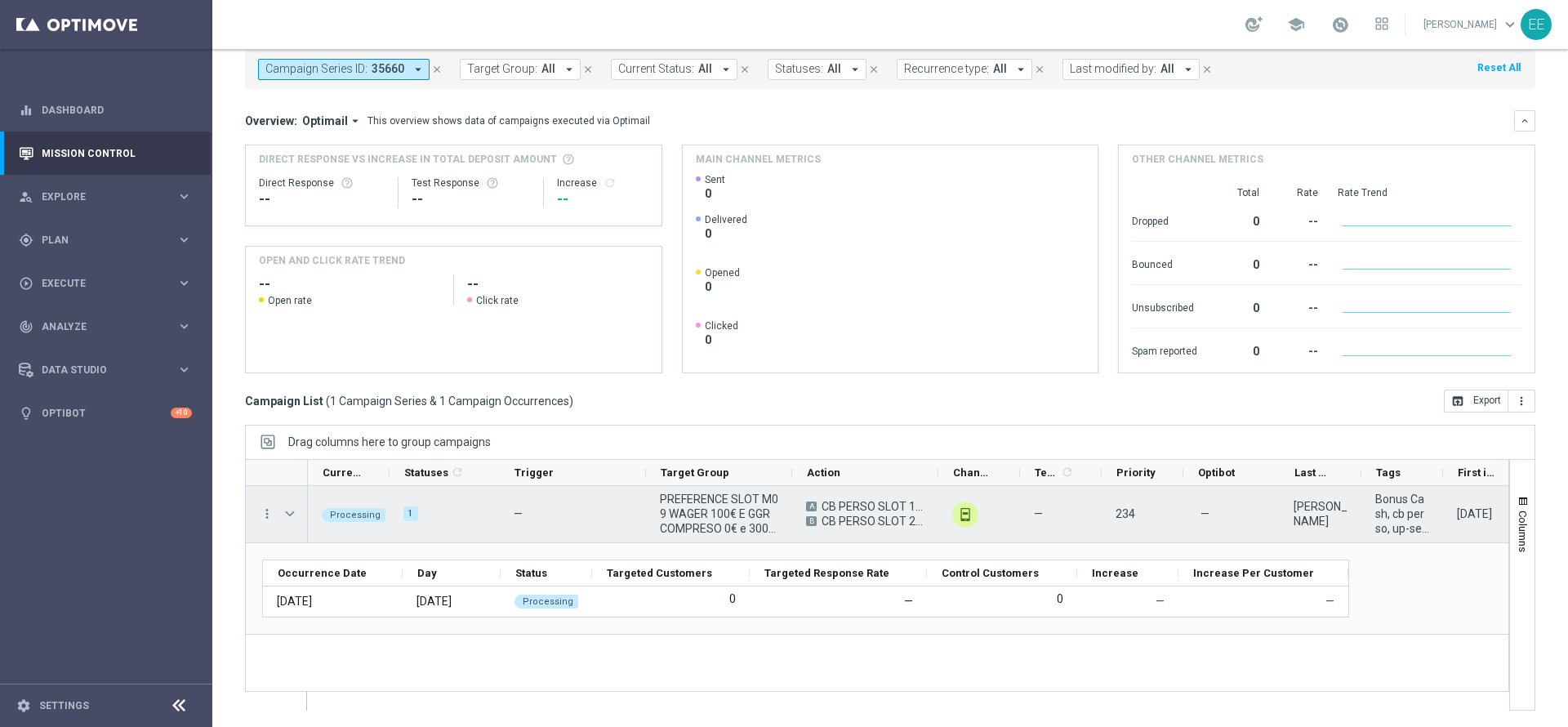
click at [291, 512] on span "Press SPACE to select this row." at bounding box center [290, 514] width 15 height 13
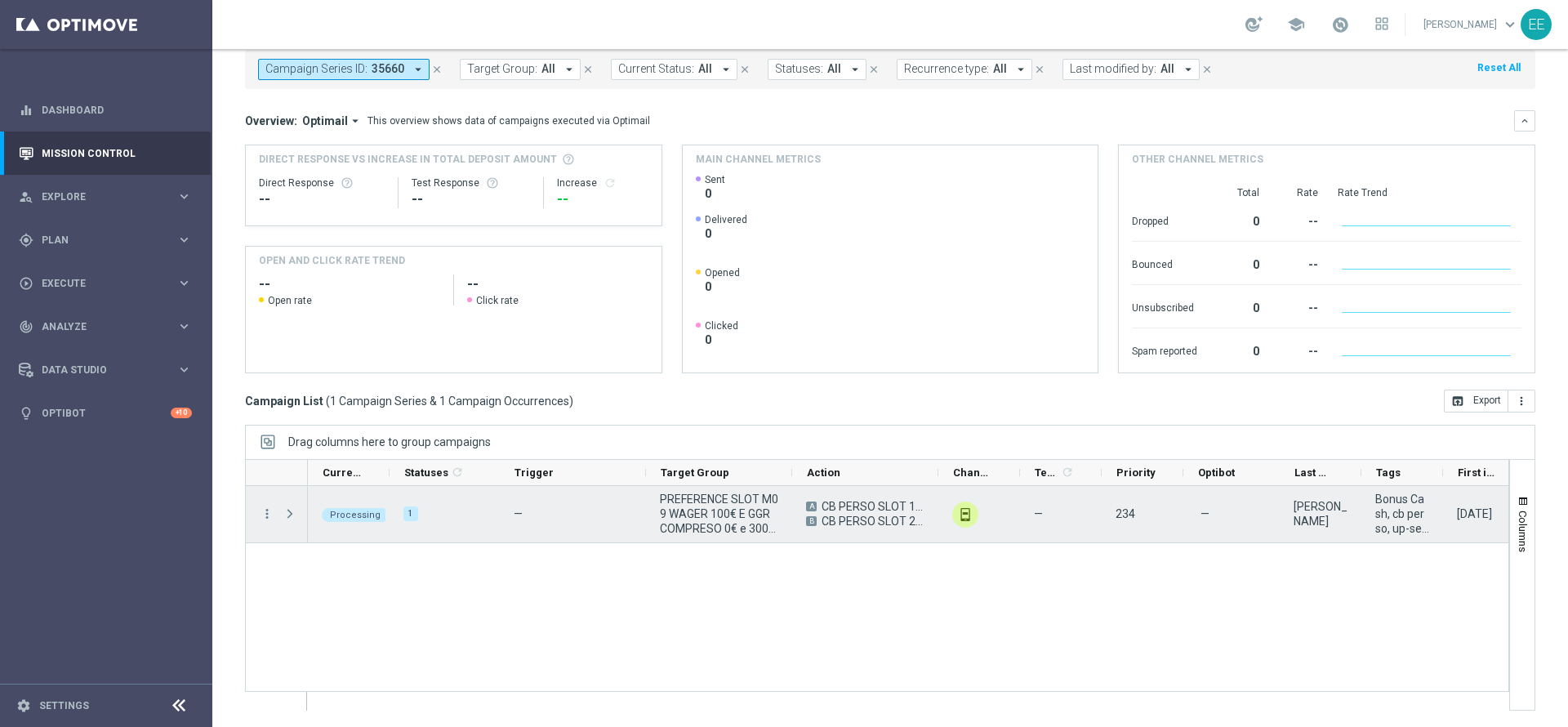
click at [291, 512] on span "Press SPACE to select this row." at bounding box center [290, 514] width 15 height 13
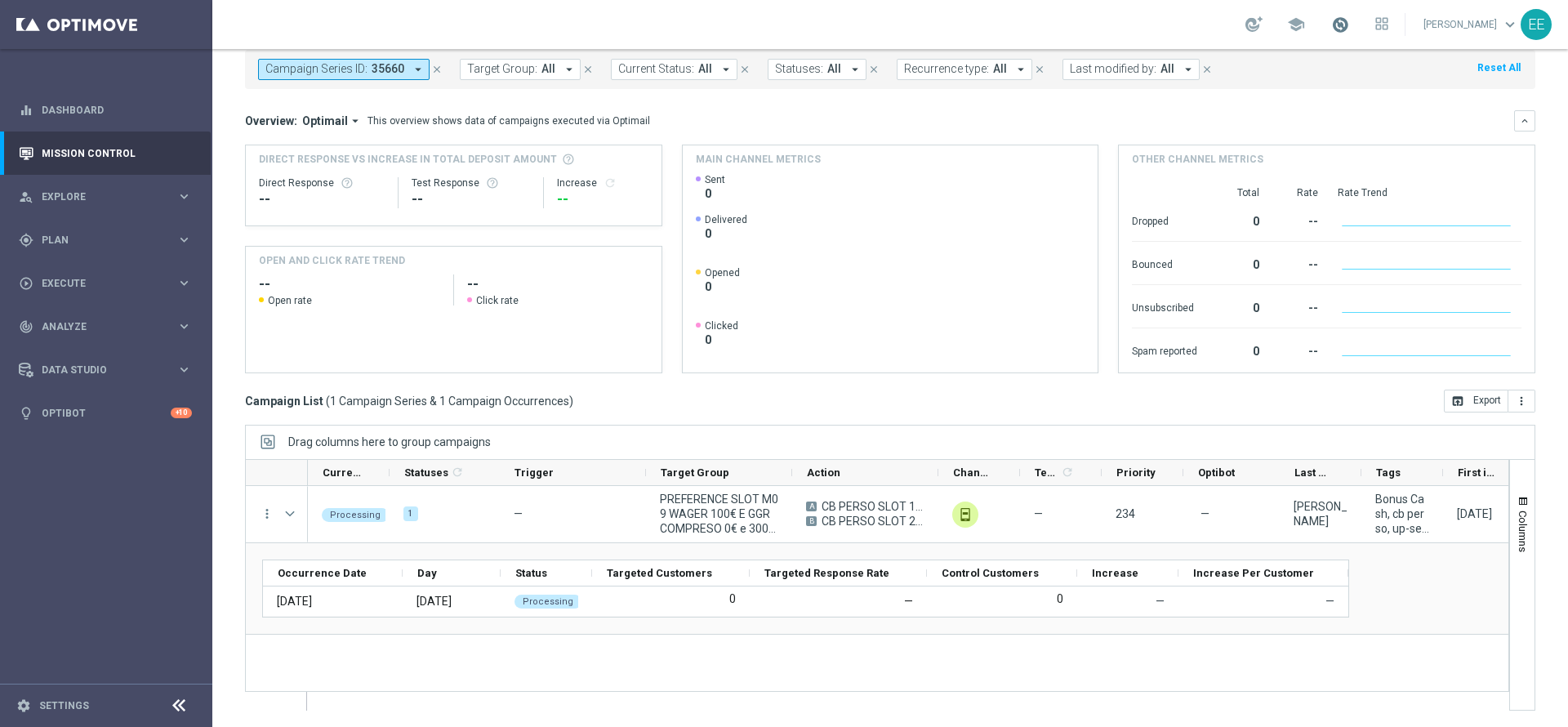
click at [1346, 30] on span at bounding box center [1340, 25] width 18 height 18
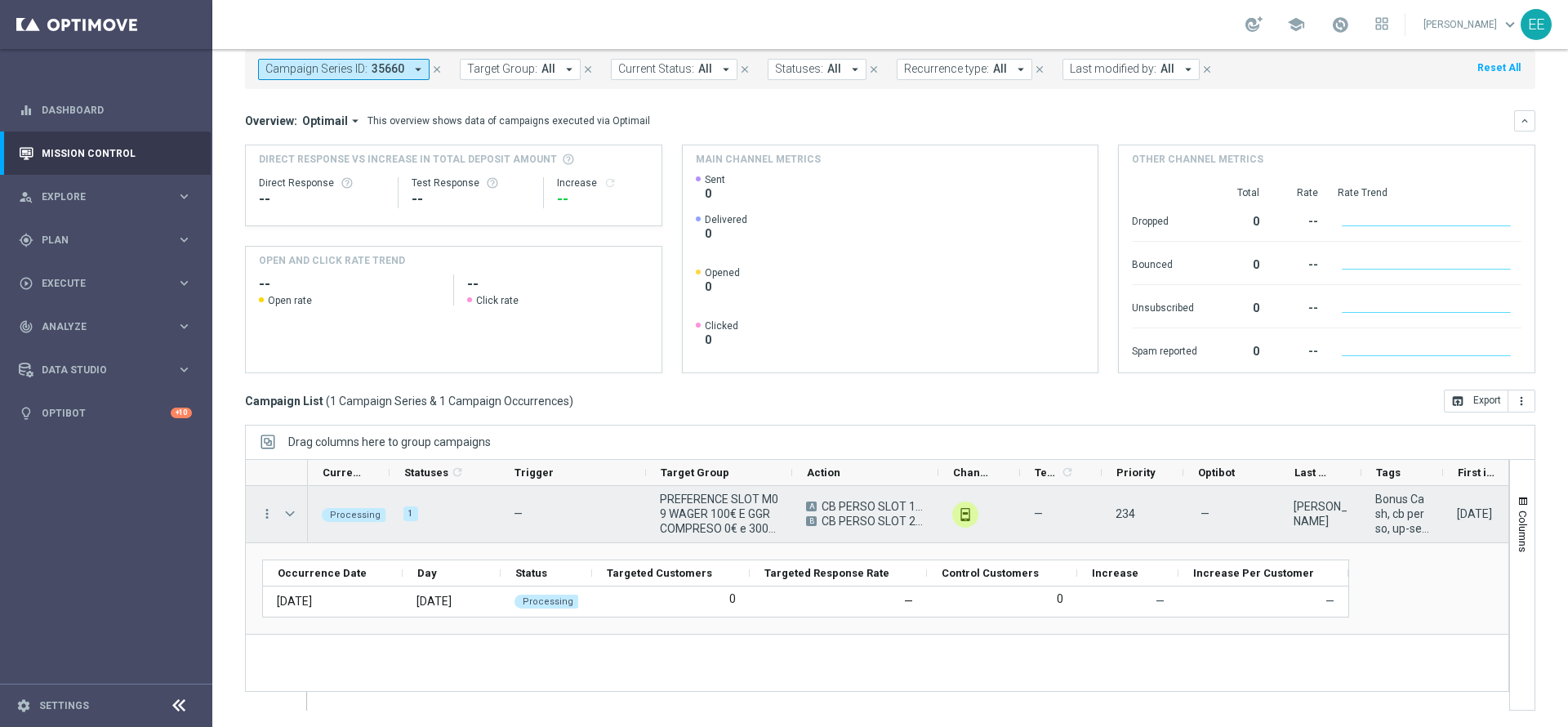
click at [290, 519] on span "Press SPACE to select this row." at bounding box center [290, 514] width 15 height 13
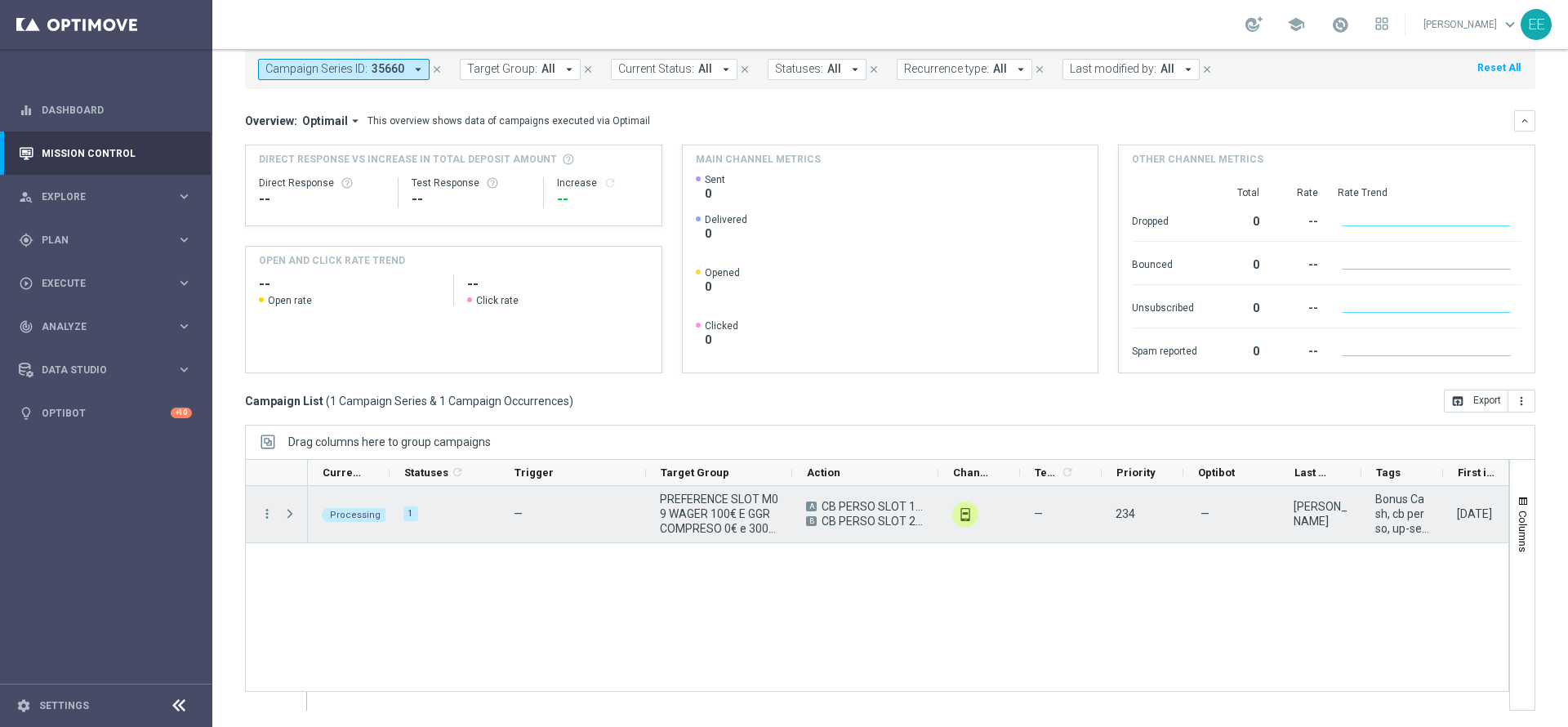
click at [290, 519] on span "Press SPACE to select this row." at bounding box center [290, 514] width 15 height 13
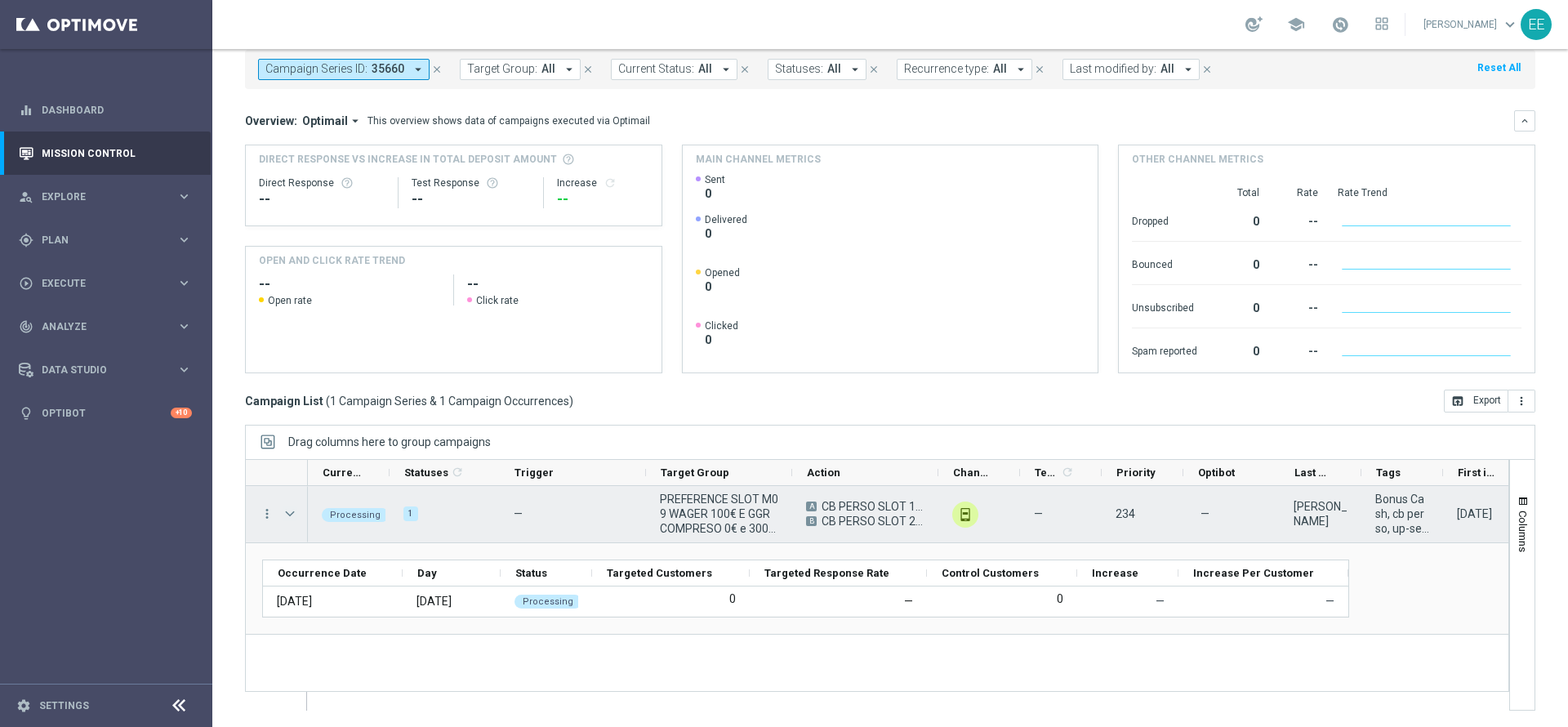
click at [290, 519] on span "Press SPACE to select this row." at bounding box center [290, 514] width 15 height 13
click at [0, 0] on span "Press SPACE to select this row." at bounding box center [0, 0] width 0 height 0
click at [290, 512] on span "Press SPACE to select this row." at bounding box center [290, 514] width 15 height 13
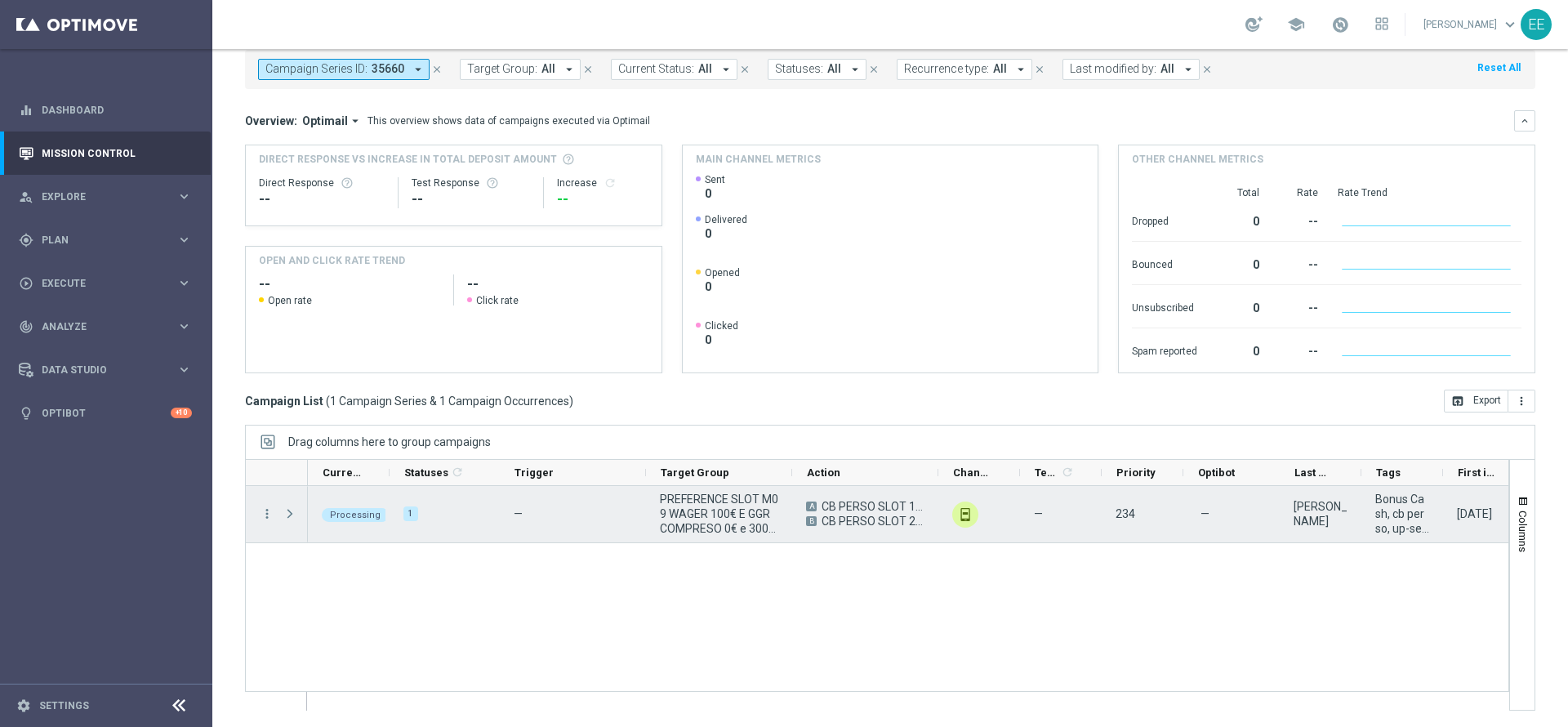
click at [290, 512] on span "Press SPACE to select this row." at bounding box center [290, 514] width 15 height 13
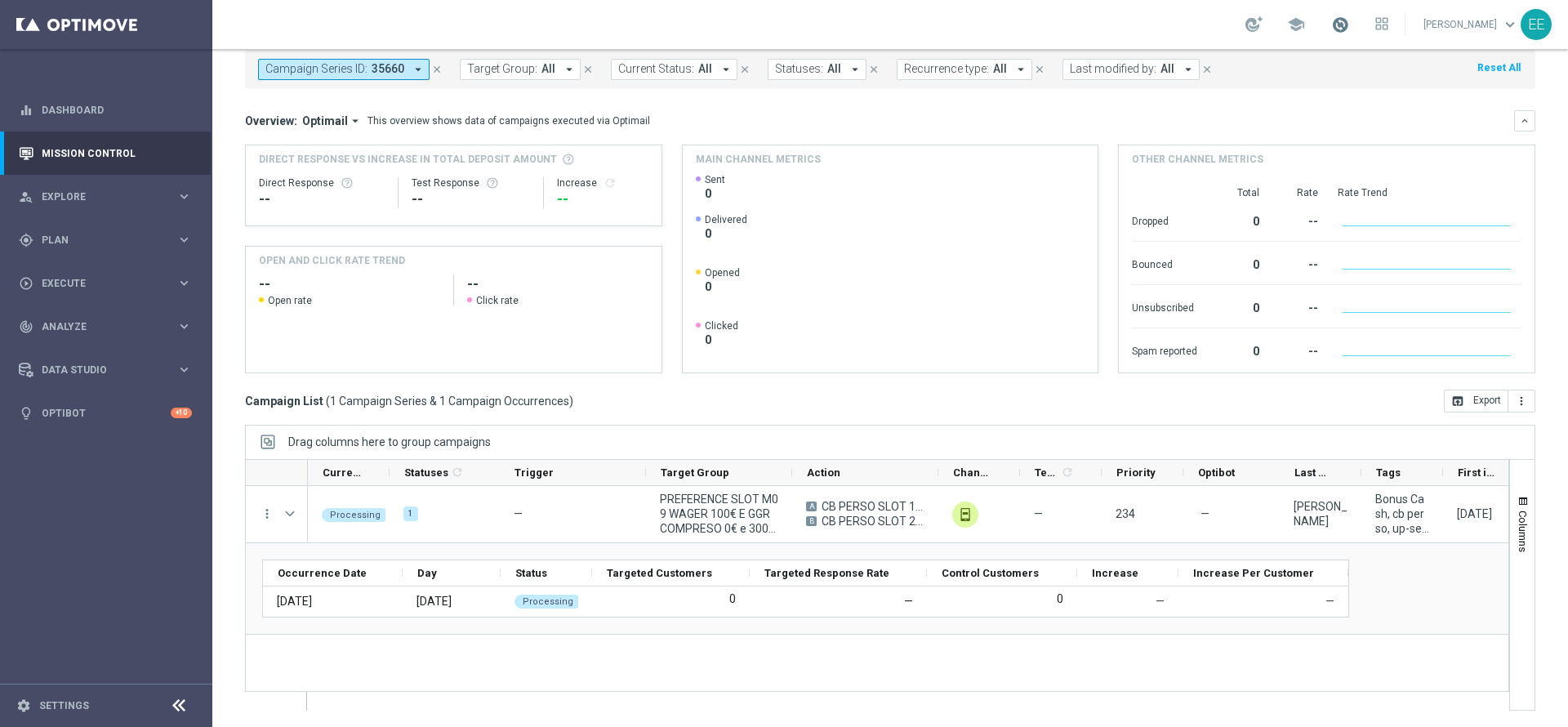
click at [1347, 25] on span at bounding box center [1340, 25] width 18 height 18
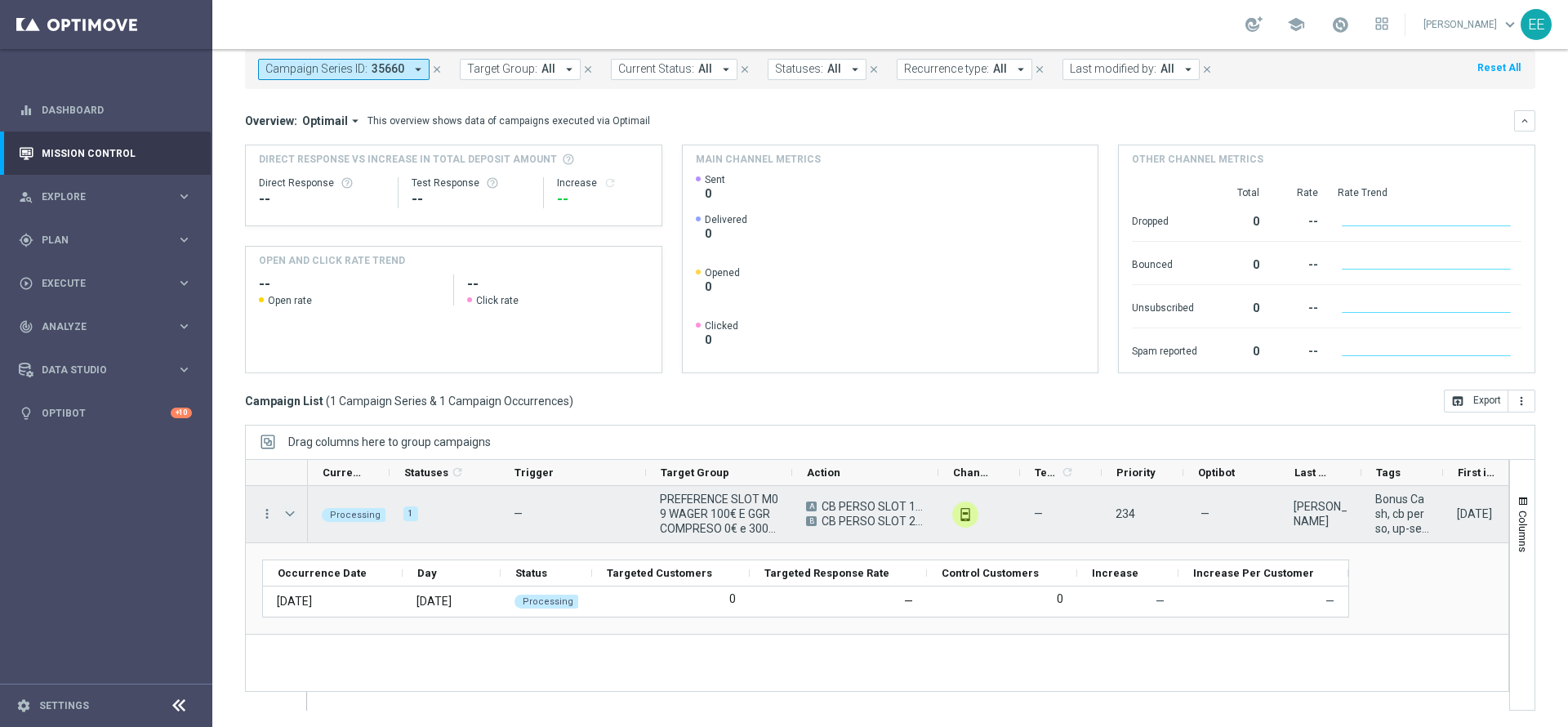
click at [292, 520] on span "Press SPACE to select this row." at bounding box center [290, 514] width 15 height 13
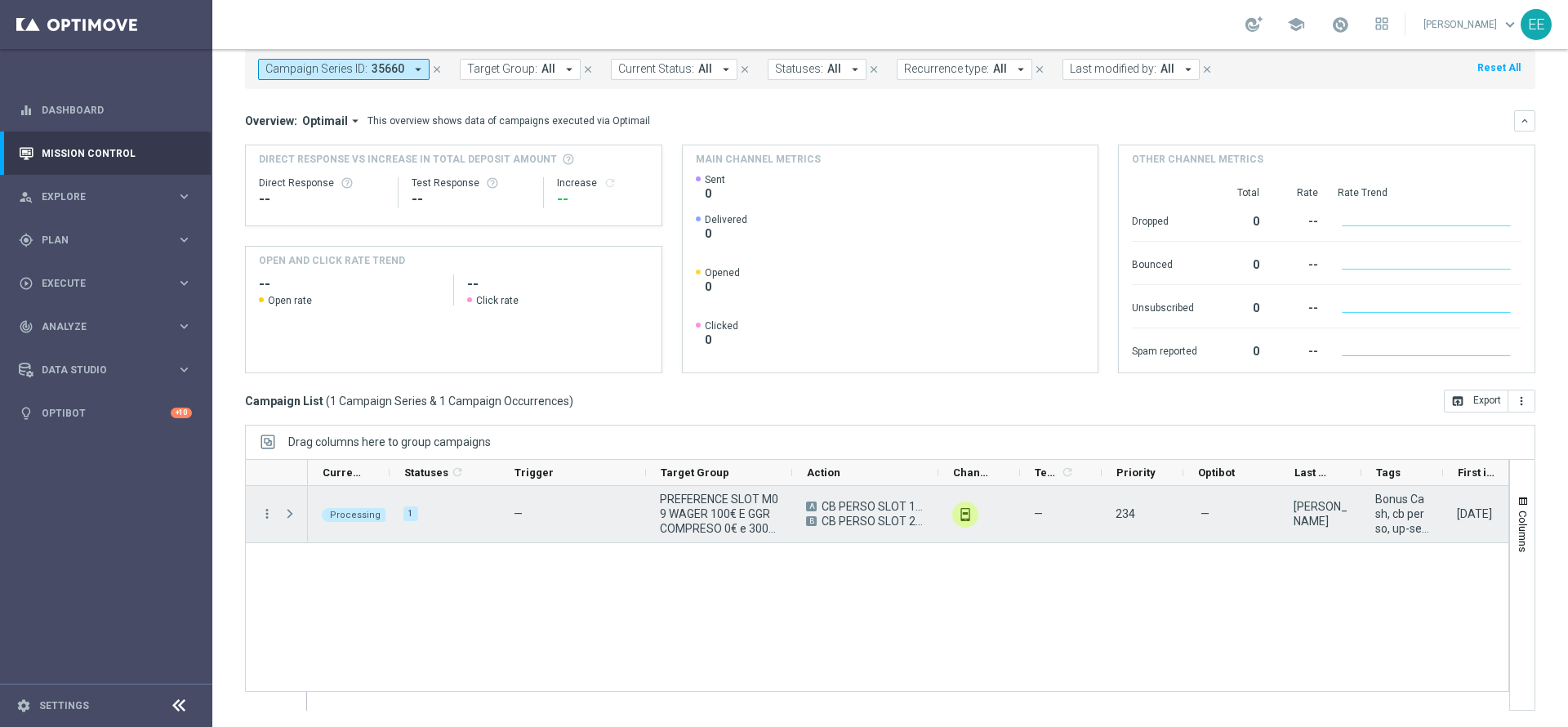
click at [292, 520] on span "Press SPACE to select this row." at bounding box center [290, 514] width 15 height 13
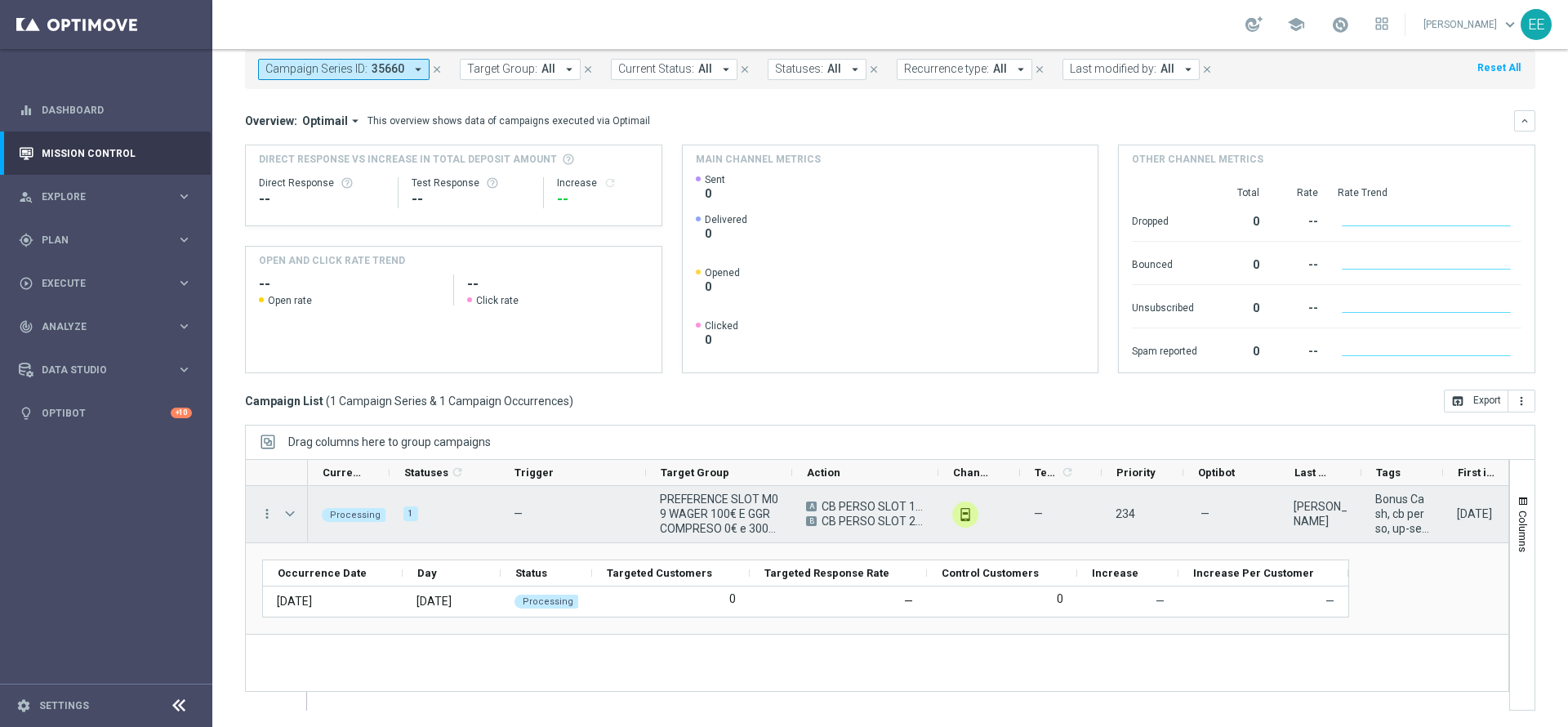
click at [292, 520] on span "Press SPACE to select this row." at bounding box center [290, 514] width 15 height 13
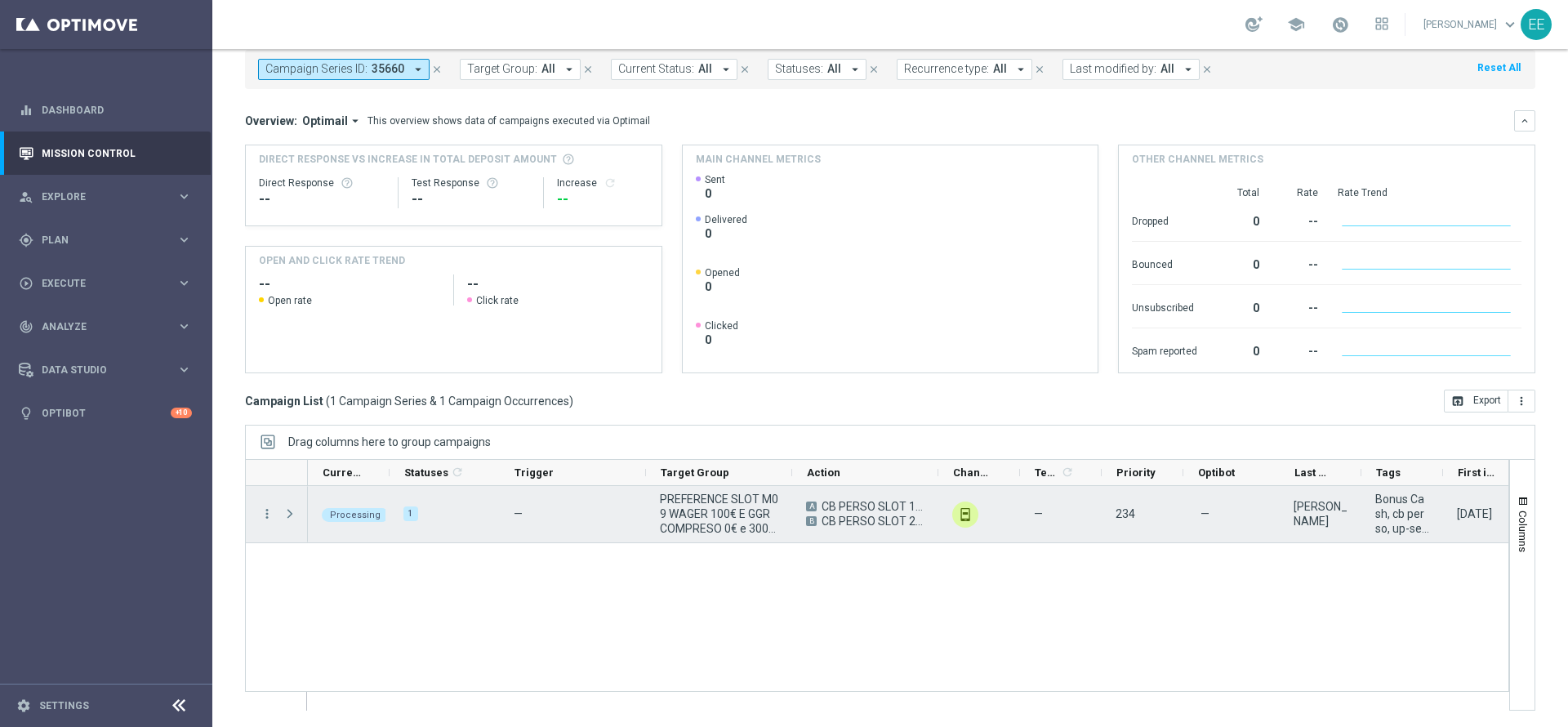
click at [292, 520] on span "Press SPACE to select this row." at bounding box center [290, 514] width 15 height 13
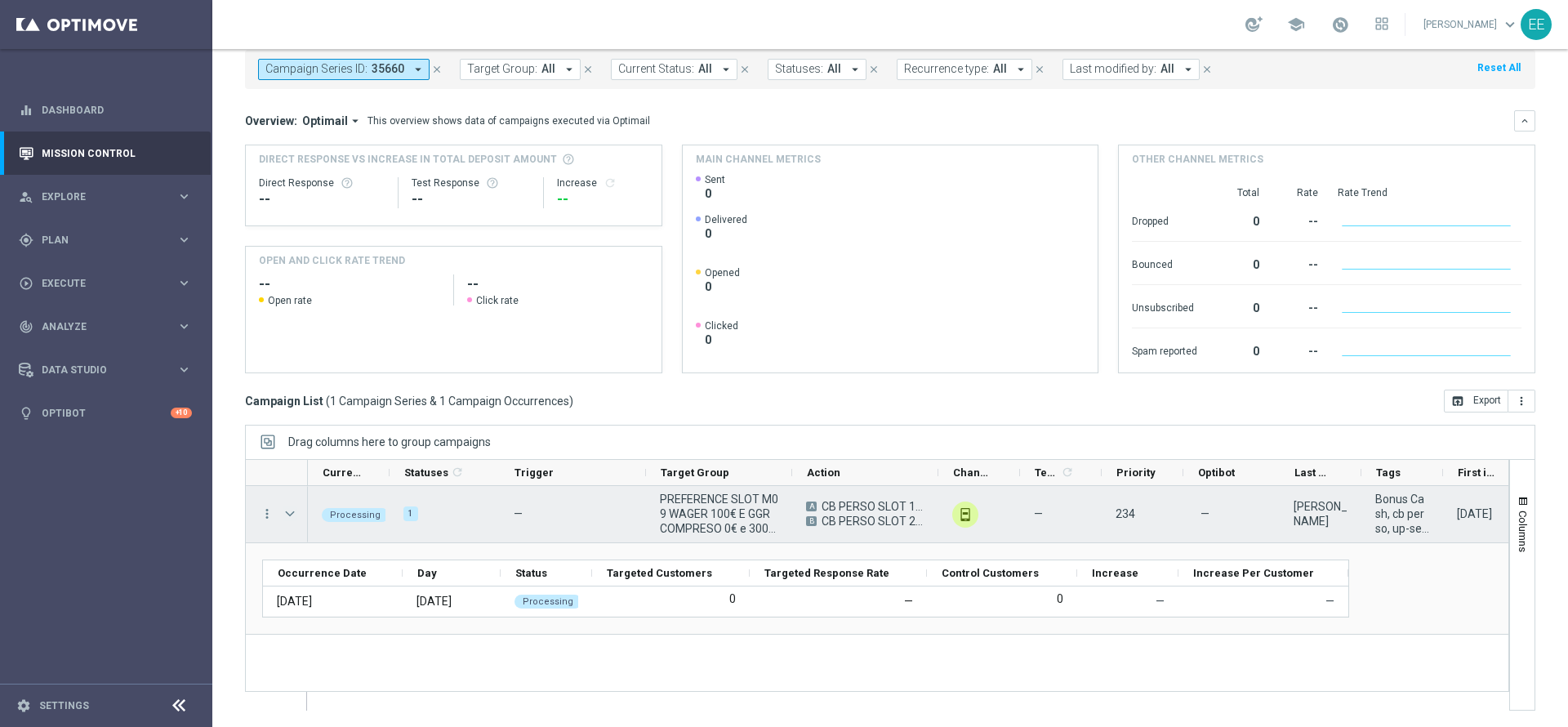
click at [292, 520] on span "Press SPACE to select this row." at bounding box center [290, 514] width 15 height 13
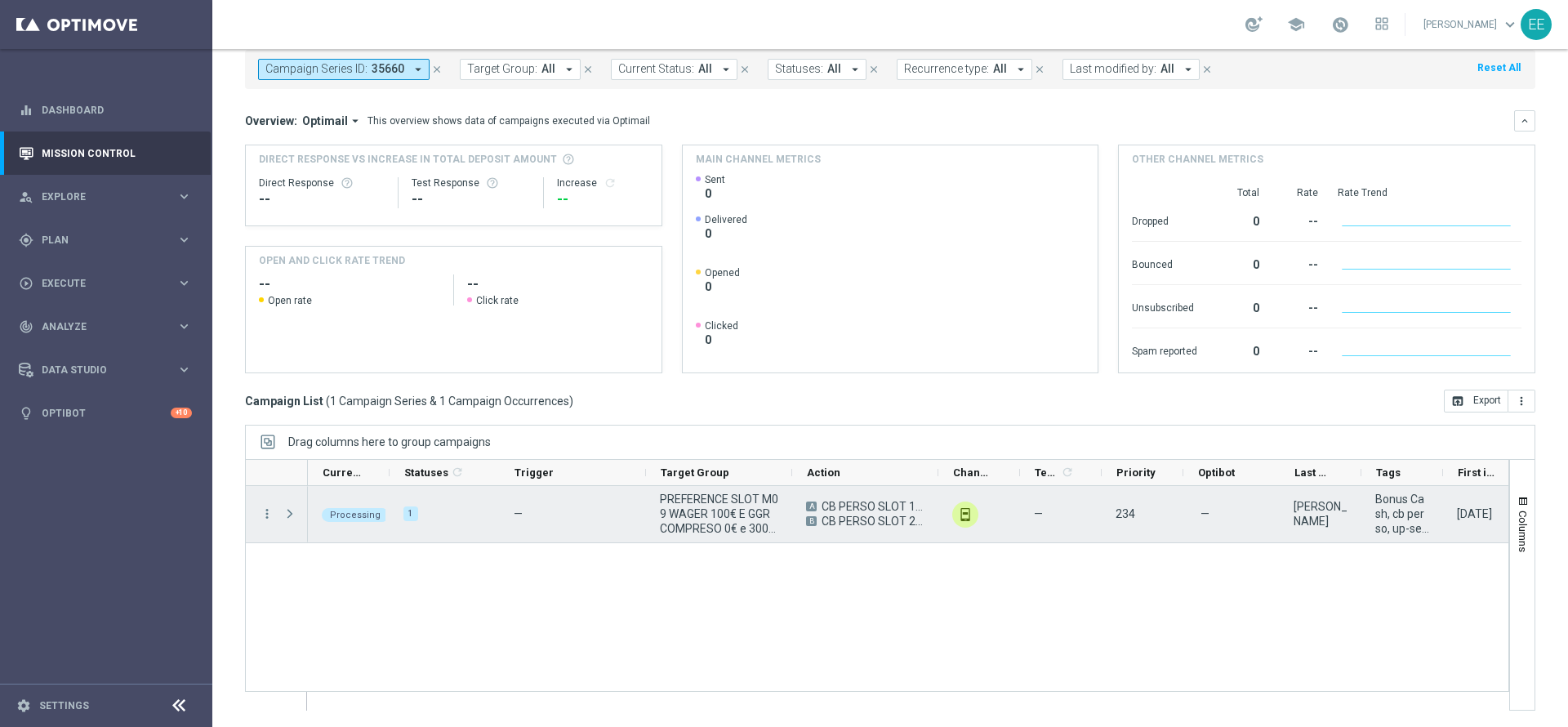
click at [292, 520] on span "Press SPACE to select this row." at bounding box center [290, 514] width 15 height 13
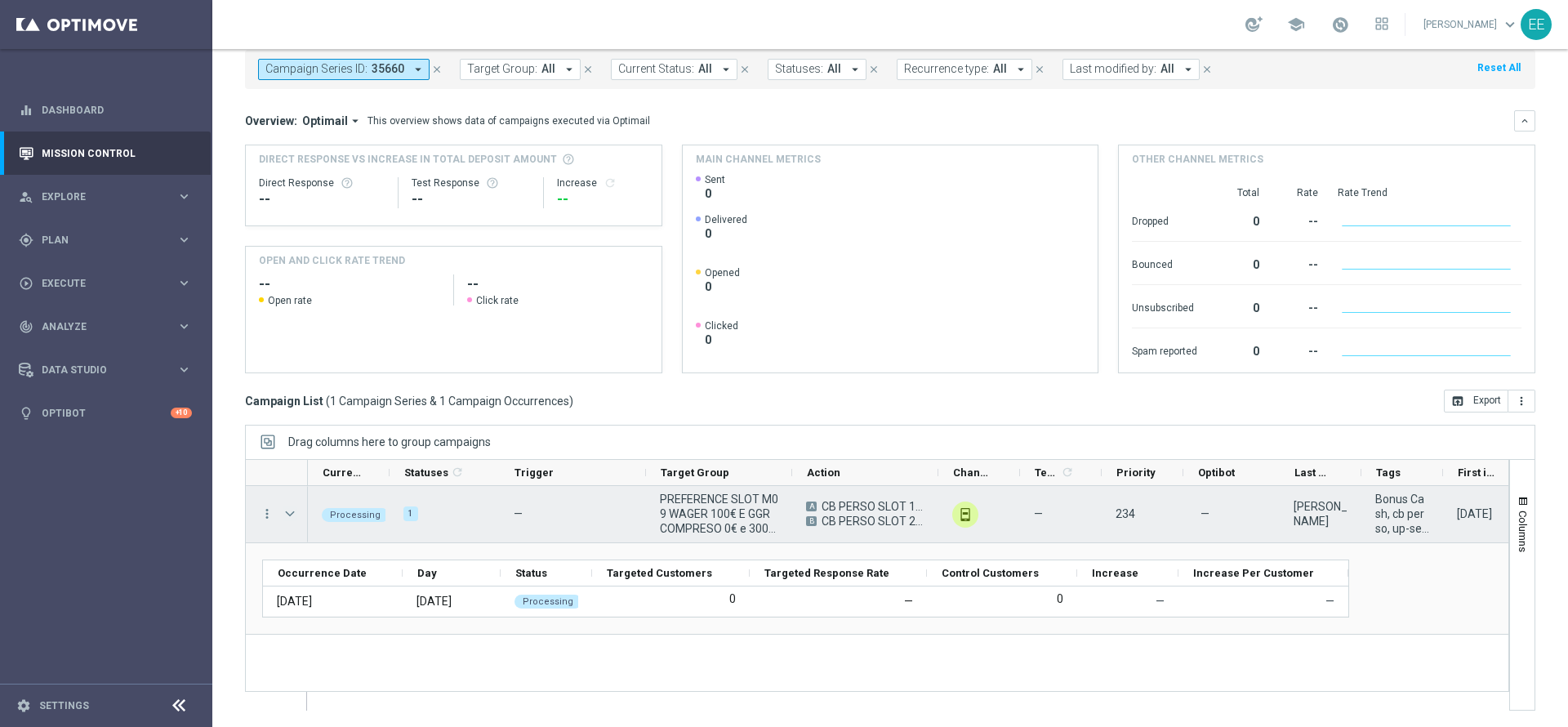
click at [292, 520] on span "Press SPACE to select this row." at bounding box center [290, 514] width 15 height 13
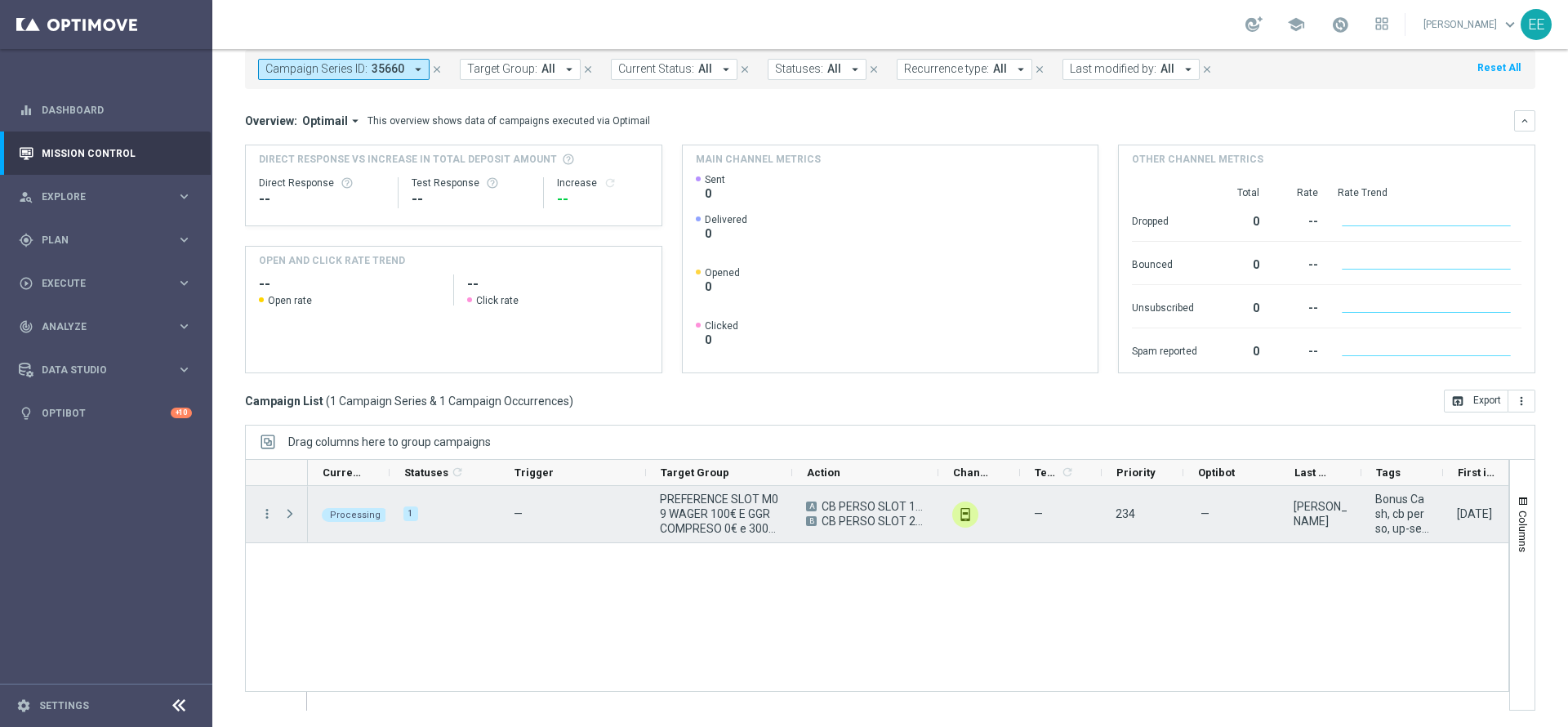
click at [292, 520] on span "Press SPACE to select this row." at bounding box center [290, 514] width 15 height 13
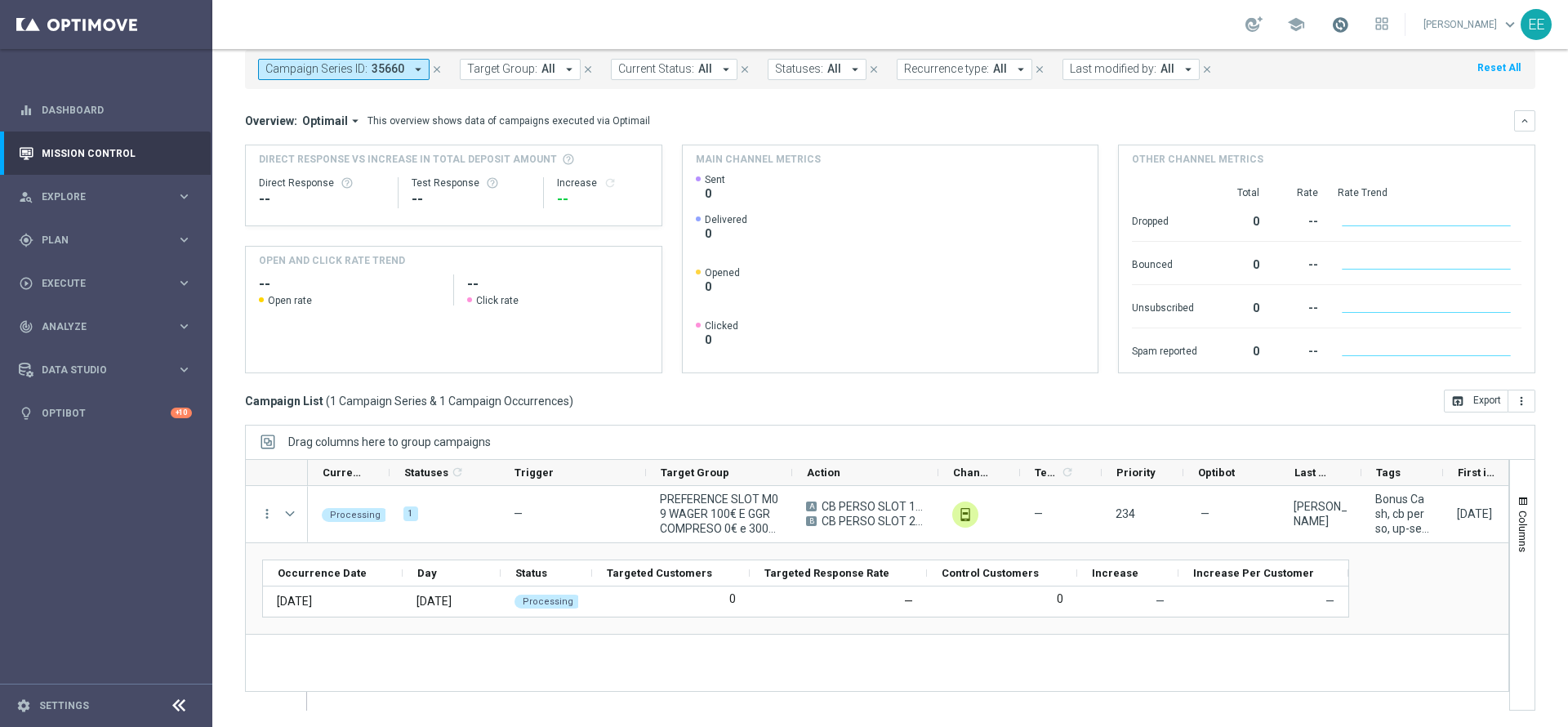
click at [1348, 21] on span at bounding box center [1340, 25] width 18 height 18
click at [1348, 23] on span at bounding box center [1340, 25] width 18 height 18
click at [1345, 29] on span at bounding box center [1340, 25] width 18 height 18
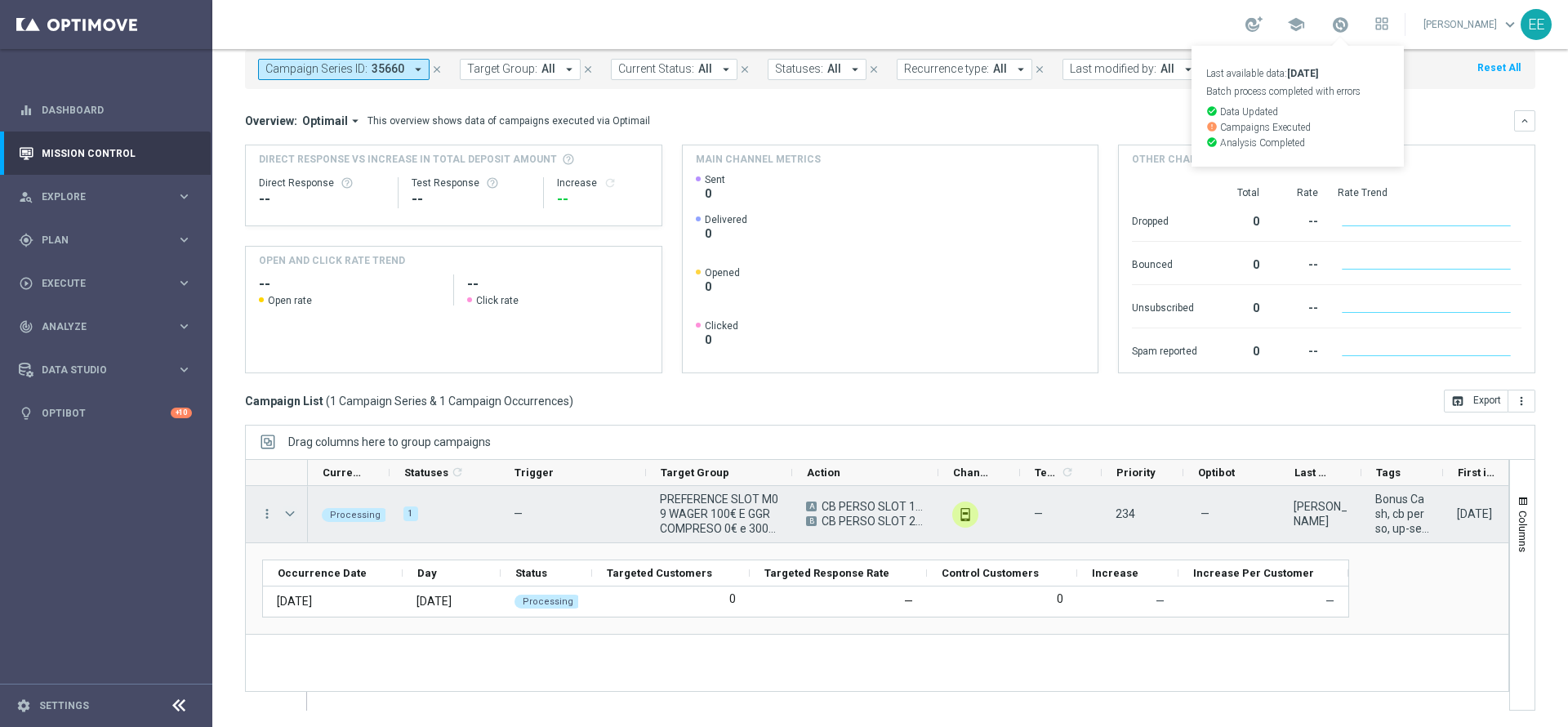
click at [285, 509] on span "Press SPACE to select this row." at bounding box center [290, 514] width 15 height 13
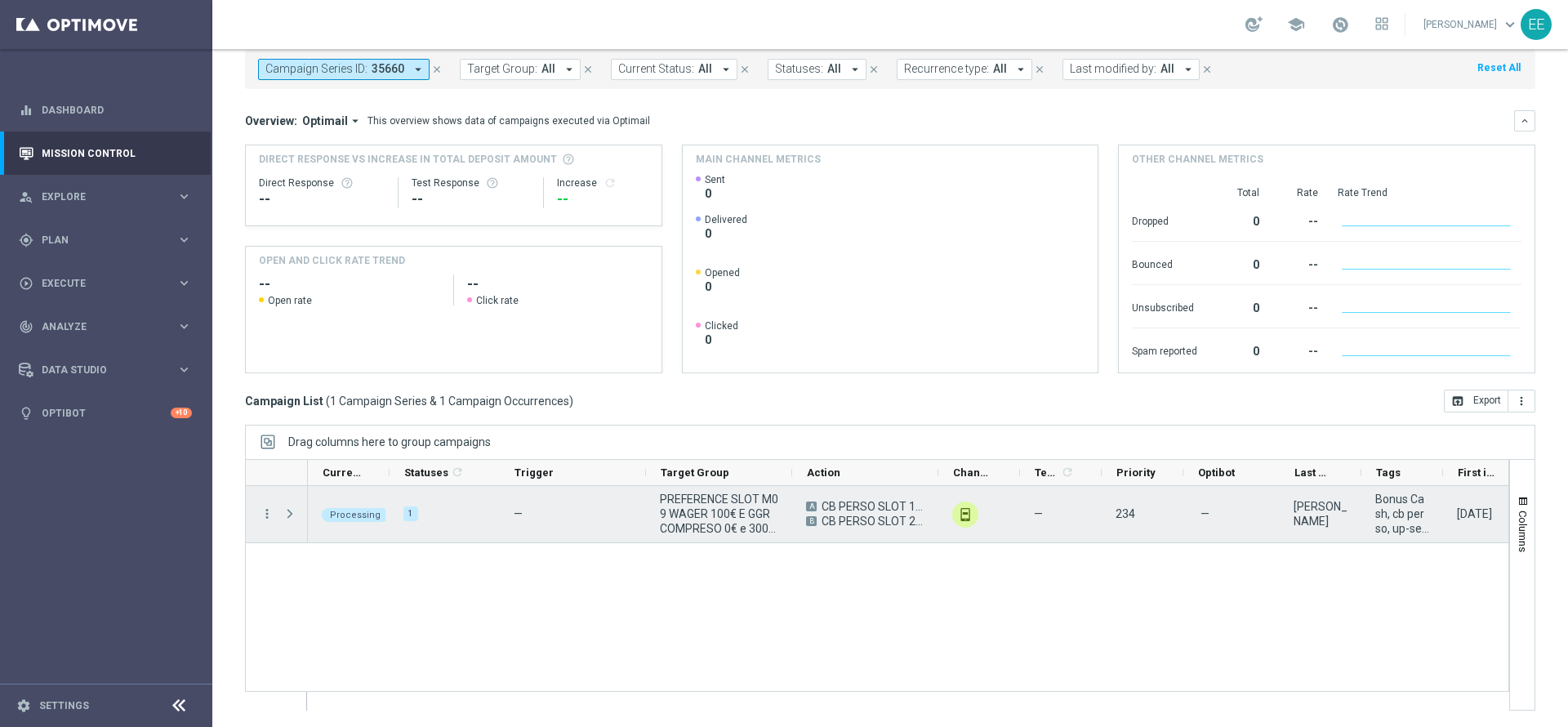
click at [285, 509] on span "Press SPACE to select this row." at bounding box center [290, 514] width 15 height 13
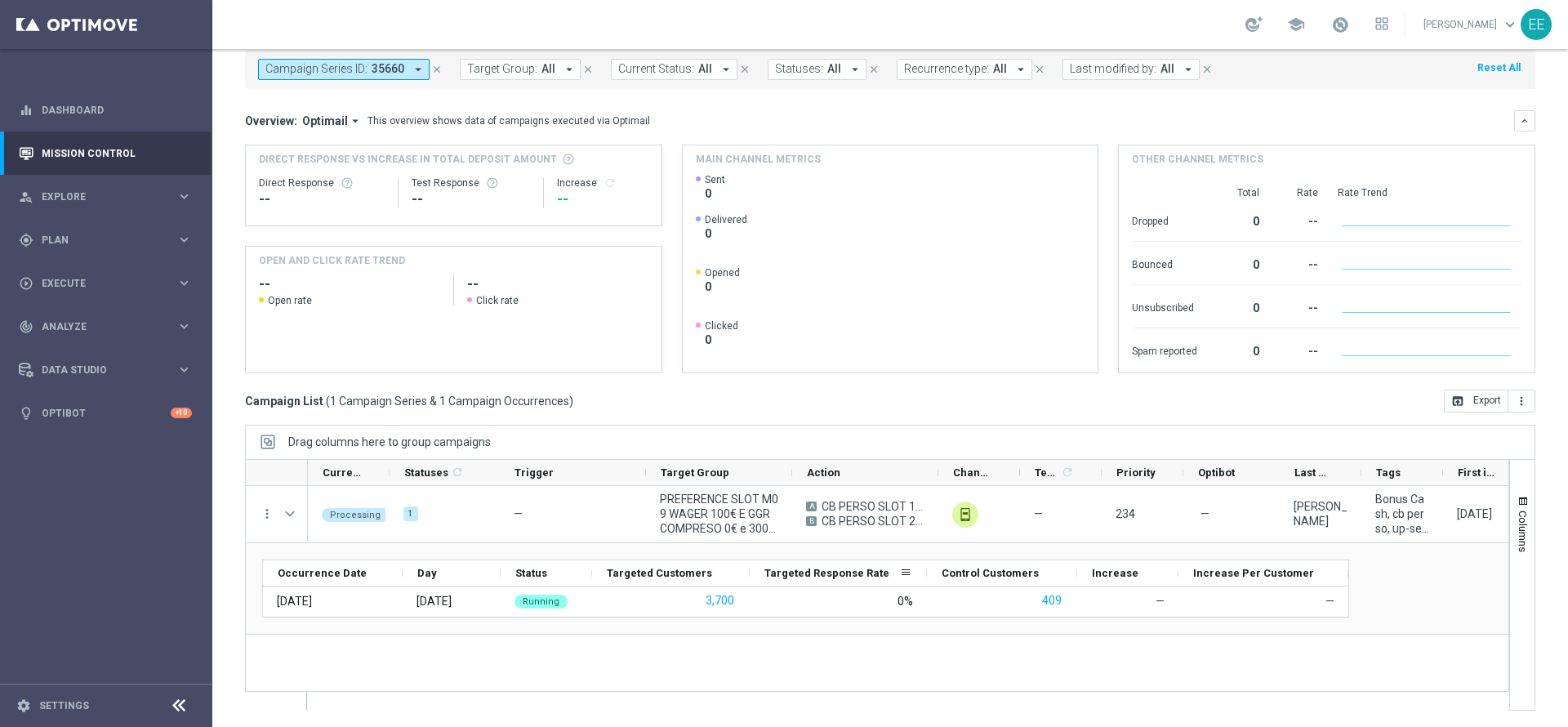
click at [687, 518] on span "PREFERENCE SLOT M09 WAGER 100€ E GGR COMPRESO 0€ e 300€ 16.09" at bounding box center [719, 514] width 119 height 44
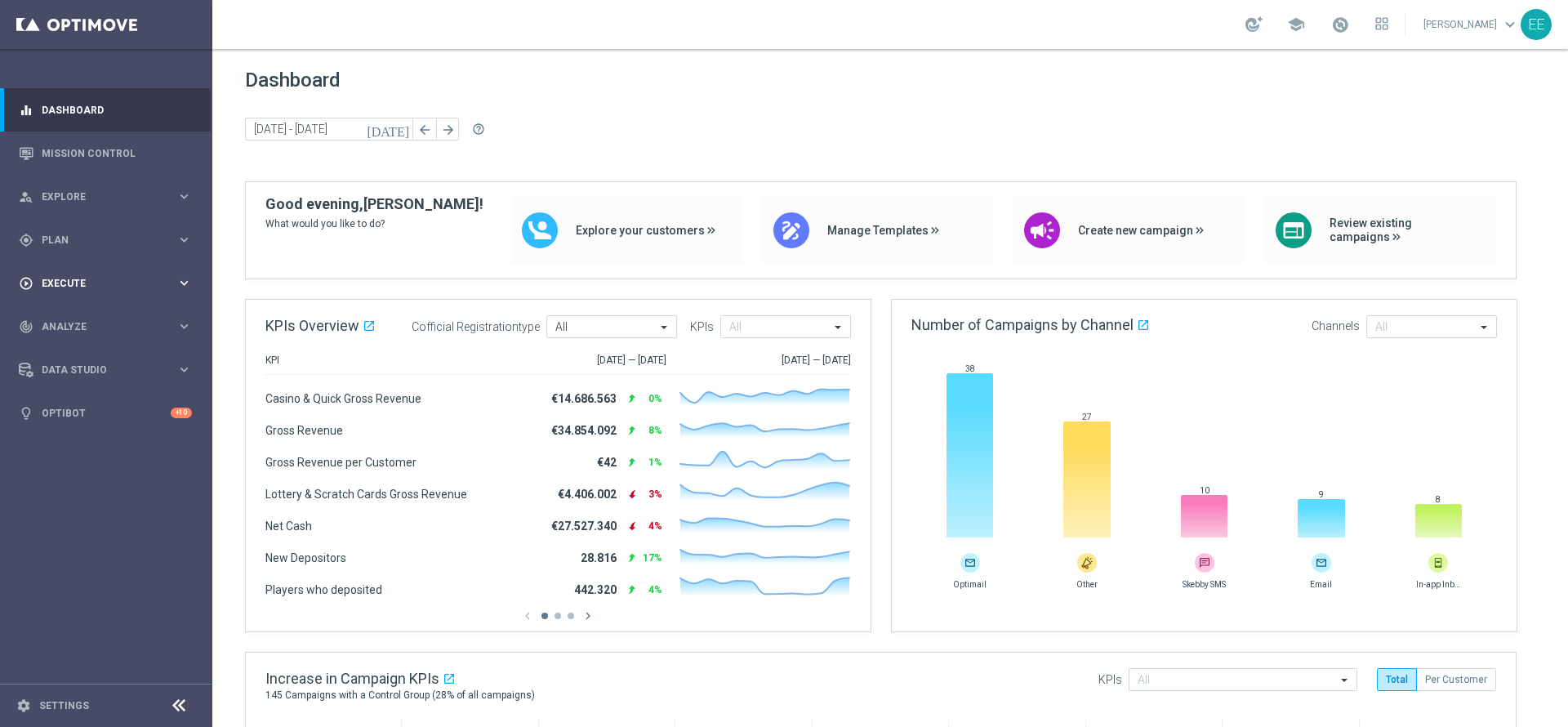
click at [59, 279] on span "Execute" at bounding box center [109, 284] width 134 height 10
click at [70, 244] on div "gps_fixed Plan" at bounding box center [97, 240] width 157 height 15
click at [90, 275] on link "Target Groups" at bounding box center [106, 274] width 128 height 13
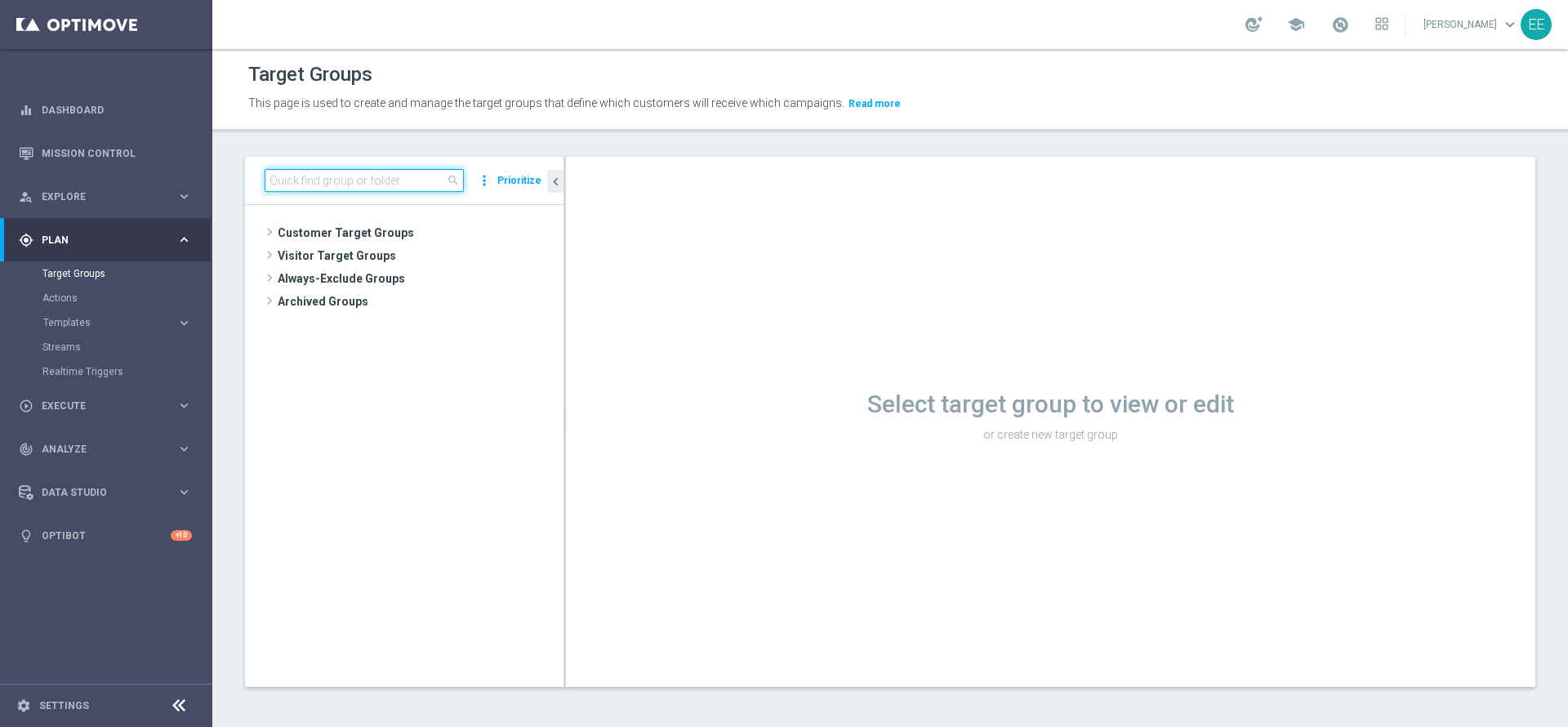
click at [388, 178] on input at bounding box center [364, 180] width 199 height 23
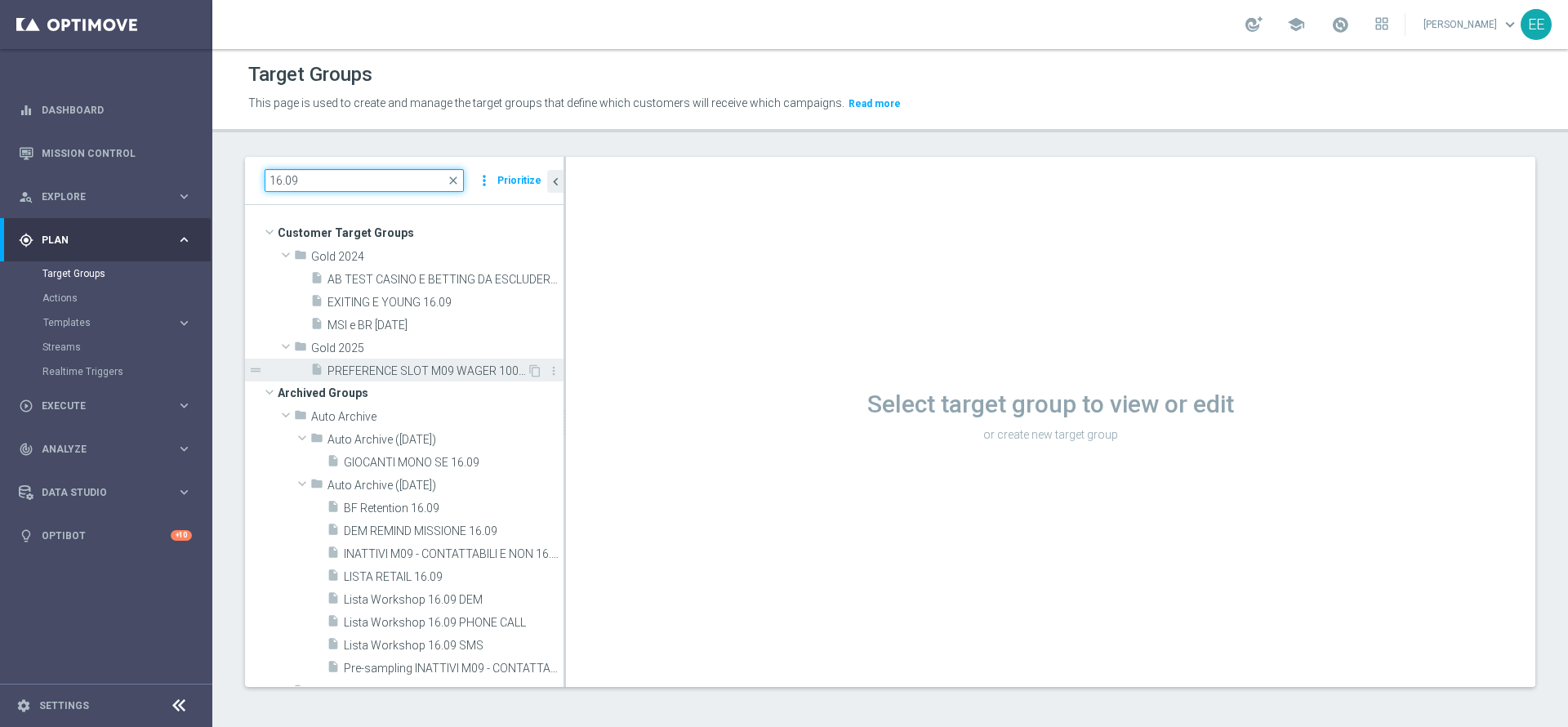
type input "16.09"
click at [421, 369] on span "PREFERENCE SLOT M09 WAGER 100€ E GGR COMPRESO 0€ e 300€ 16.09" at bounding box center [427, 371] width 199 height 14
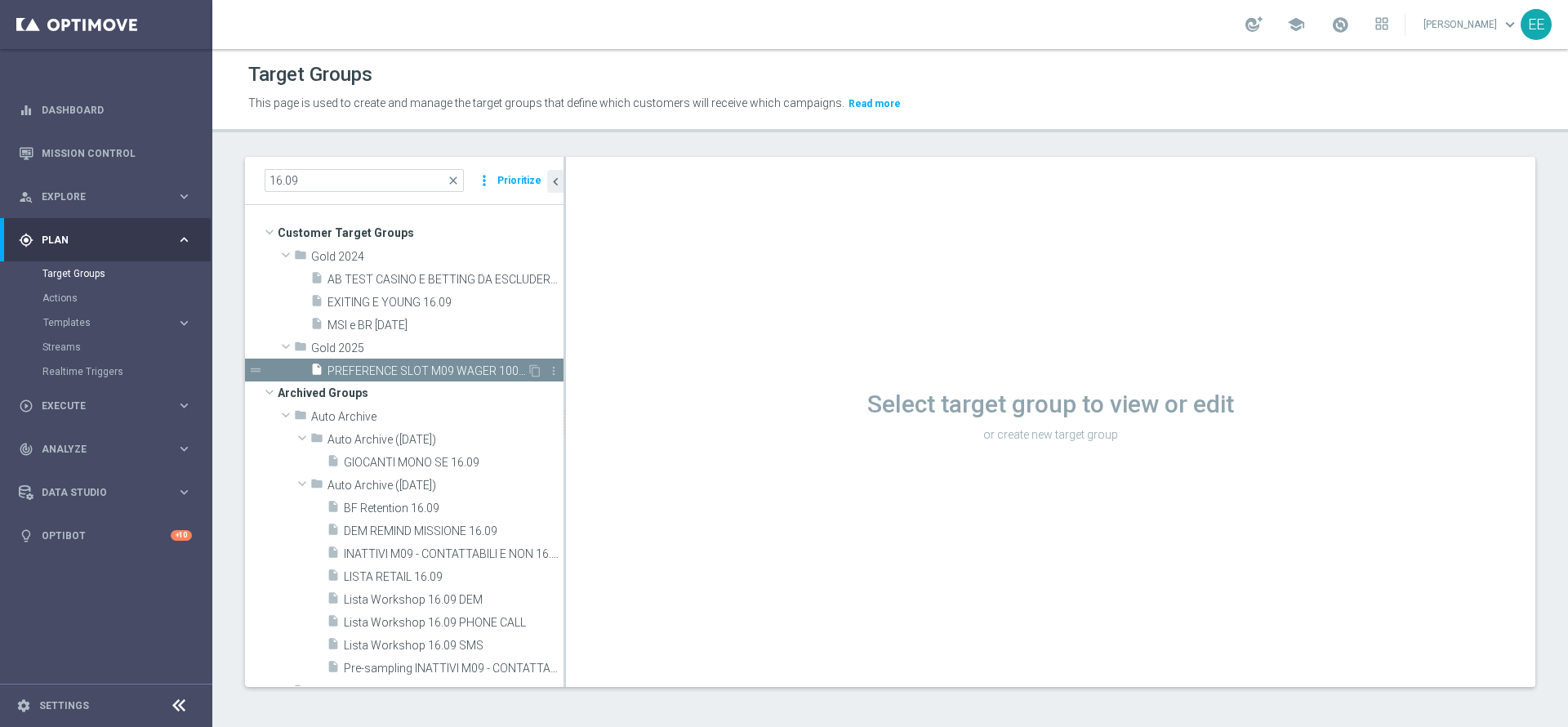
click at [491, 370] on span "PREFERENCE SLOT M09 WAGER 100€ E GGR COMPRESO 0€ e 300€ 16.09" at bounding box center [427, 371] width 199 height 14
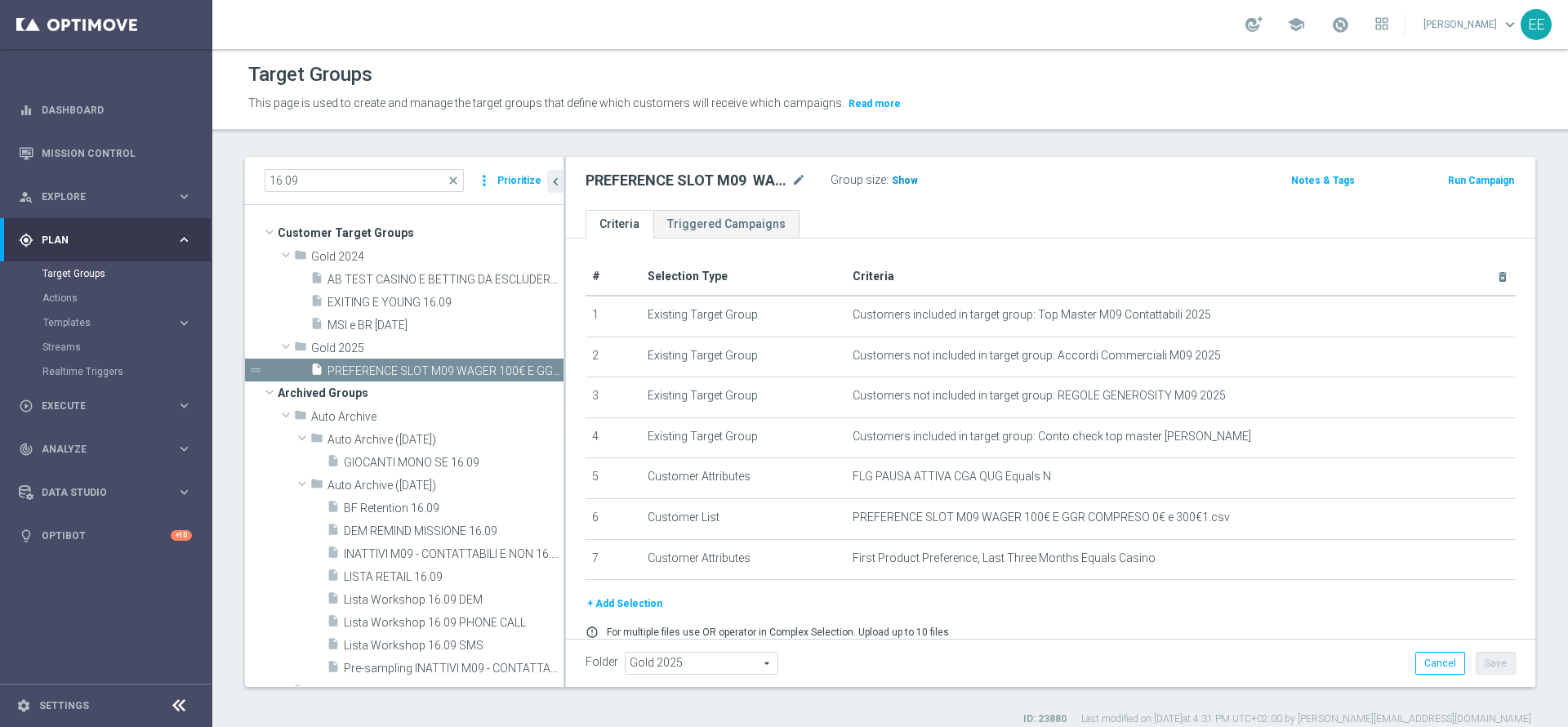
click at [911, 187] on h3 "Show" at bounding box center [905, 180] width 29 height 18
click at [1349, 30] on span at bounding box center [1340, 25] width 18 height 18
click at [1339, 26] on link "Last available data: 14 Sep 2025 Batch process completed with errors check_circ…" at bounding box center [1340, 25] width 21 height 26
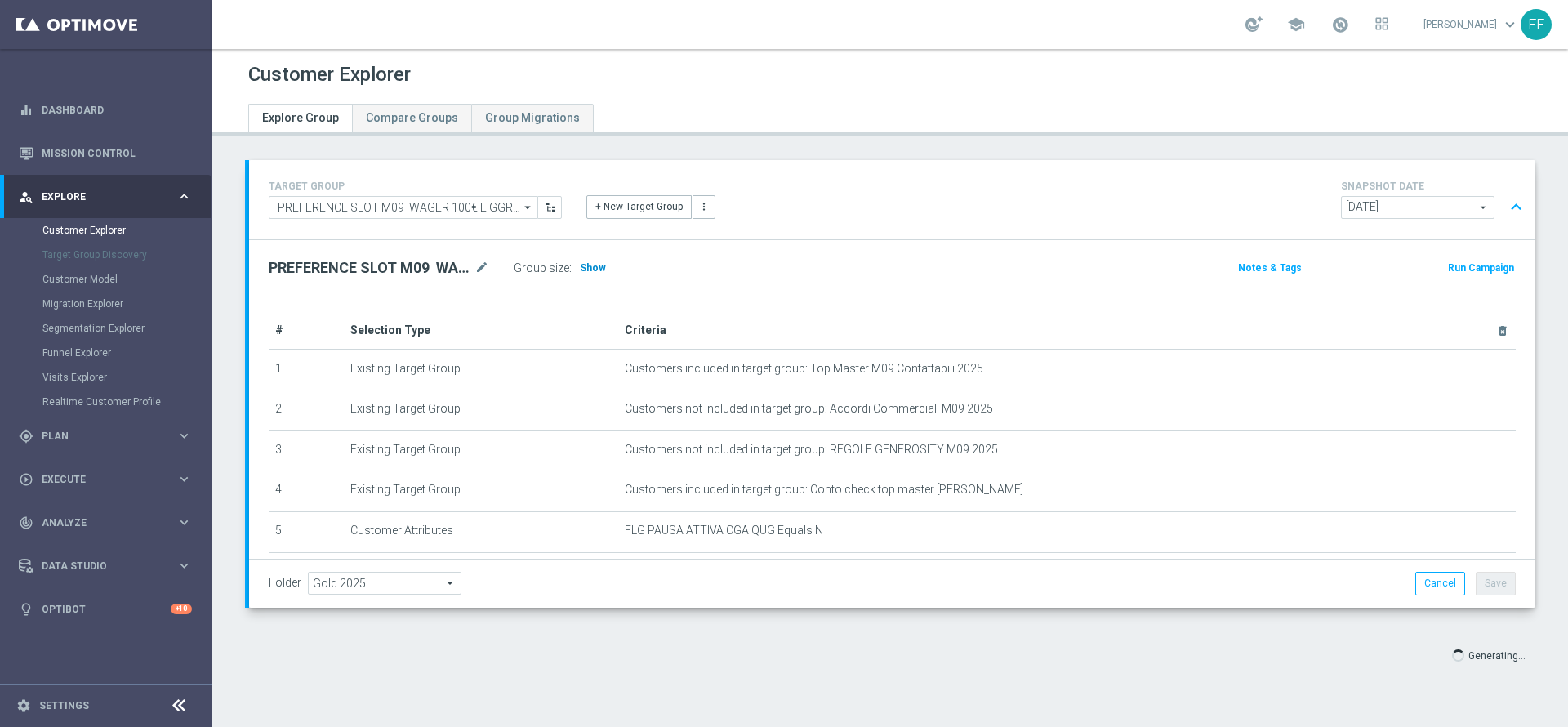
click at [600, 270] on span "Show" at bounding box center [593, 268] width 26 height 11
